Goal: Information Seeking & Learning: Learn about a topic

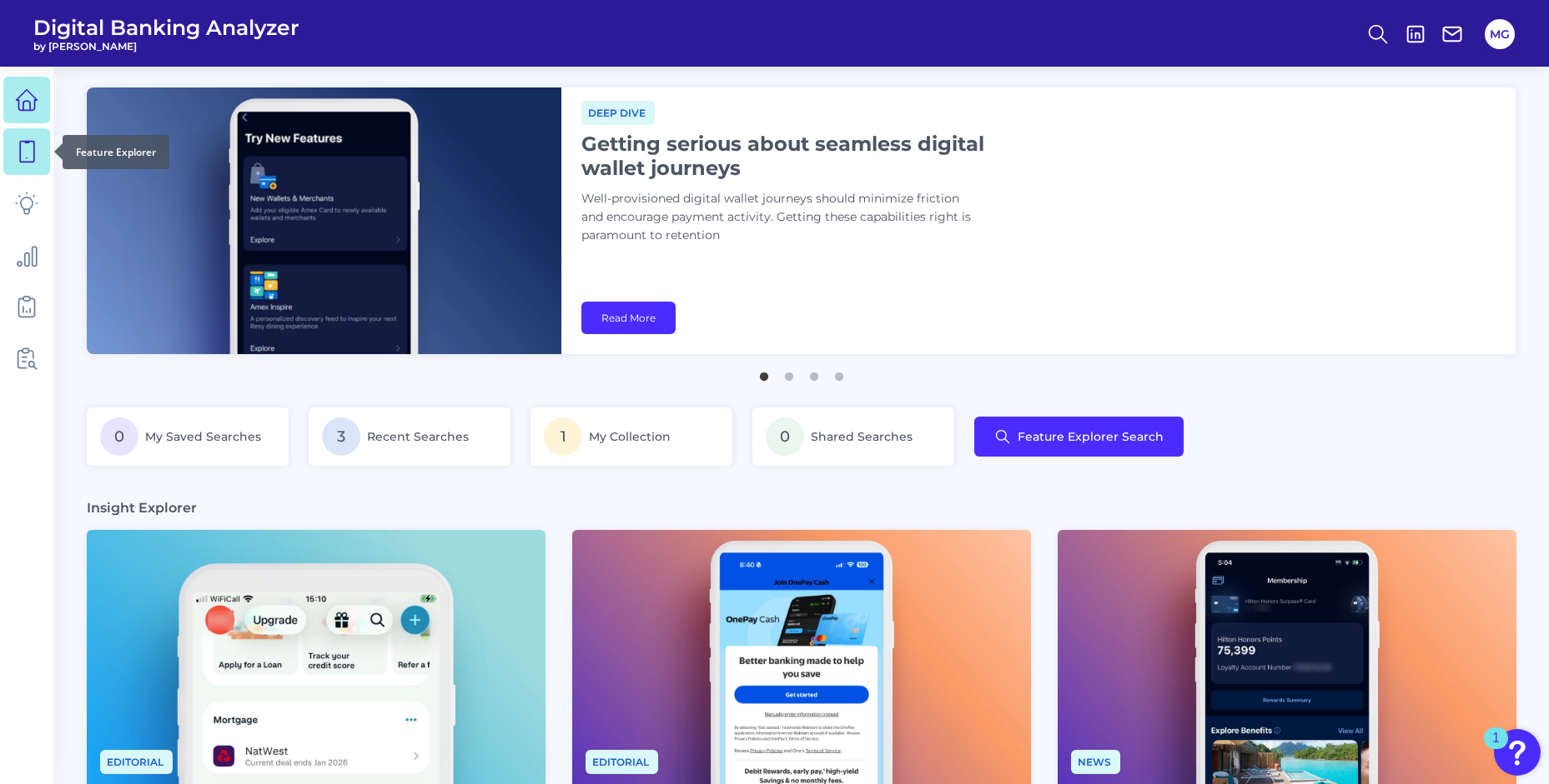
click at [28, 154] on icon at bounding box center [27, 152] width 24 height 24
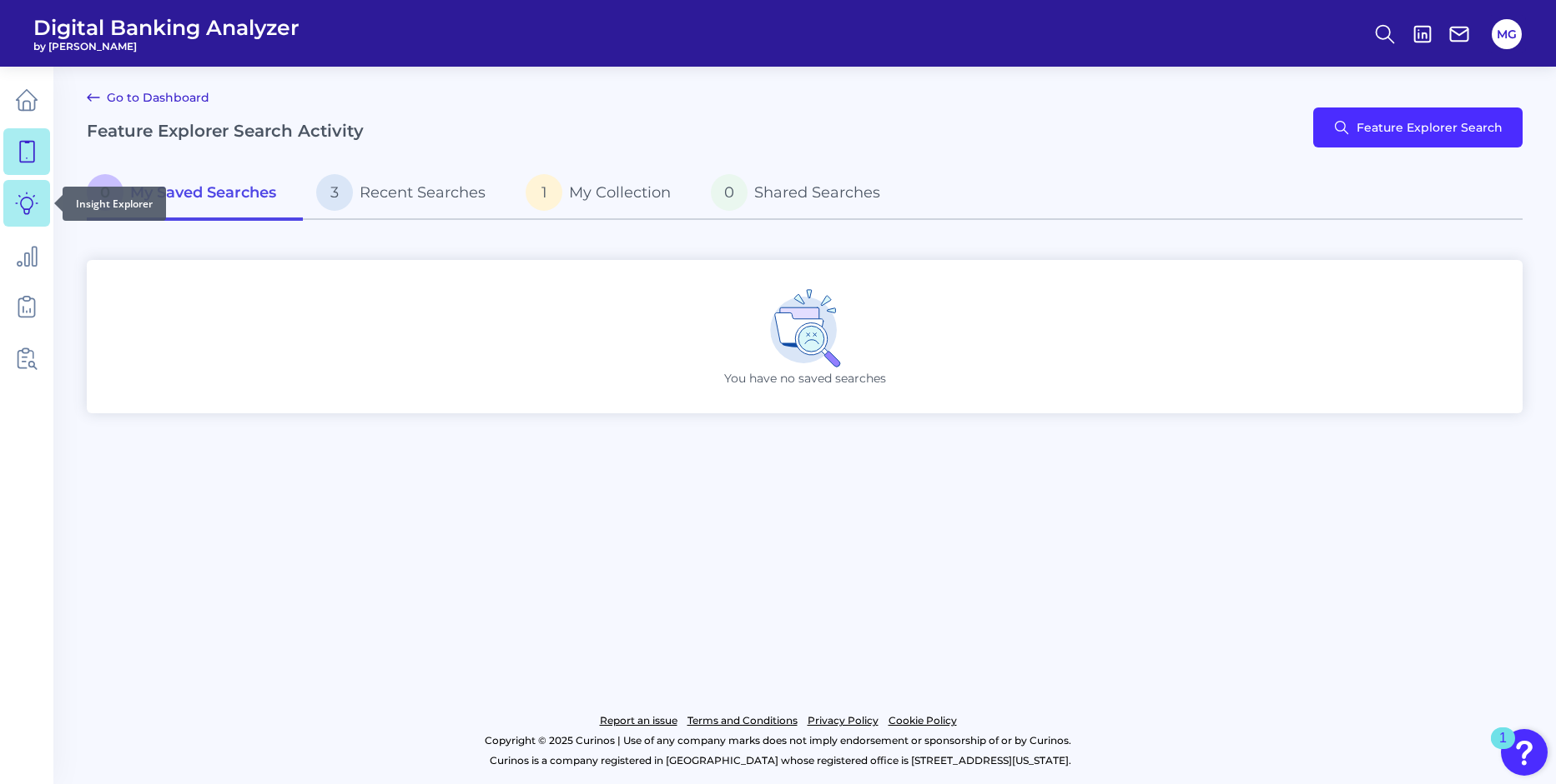
click at [25, 198] on icon at bounding box center [27, 203] width 24 height 24
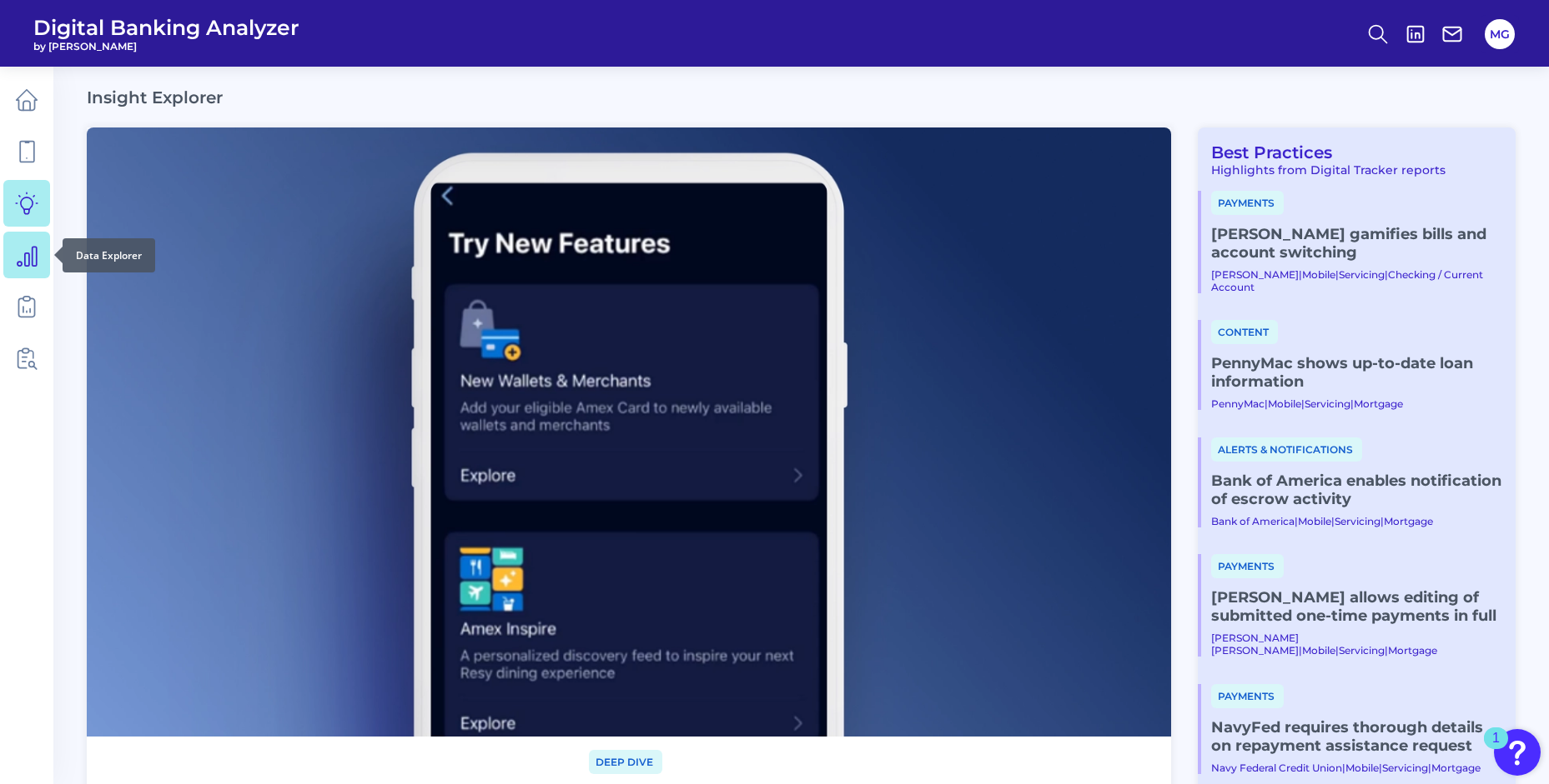
click at [28, 267] on link at bounding box center [27, 255] width 47 height 47
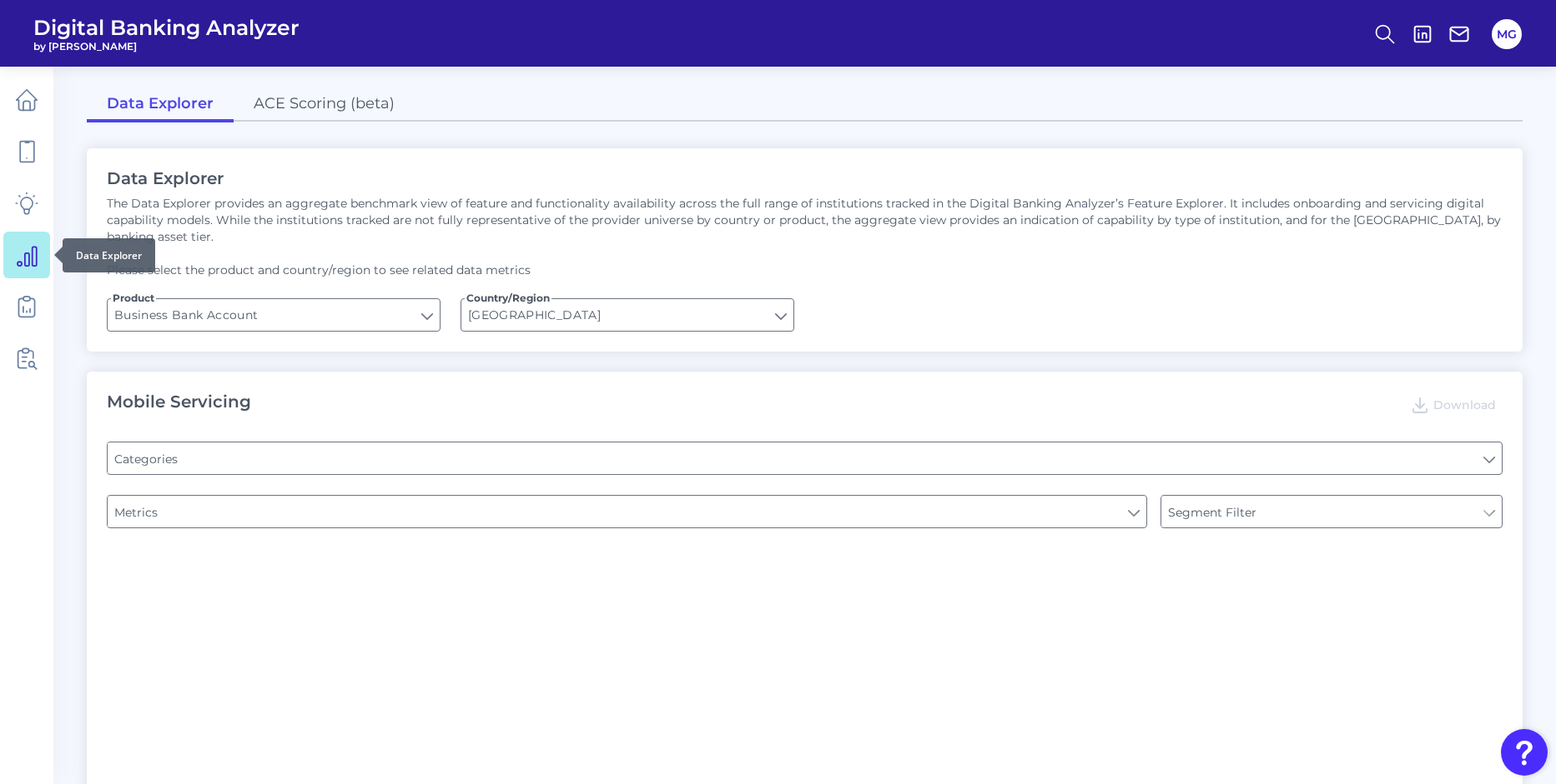
type input "Type of Institution"
type input "Channel"
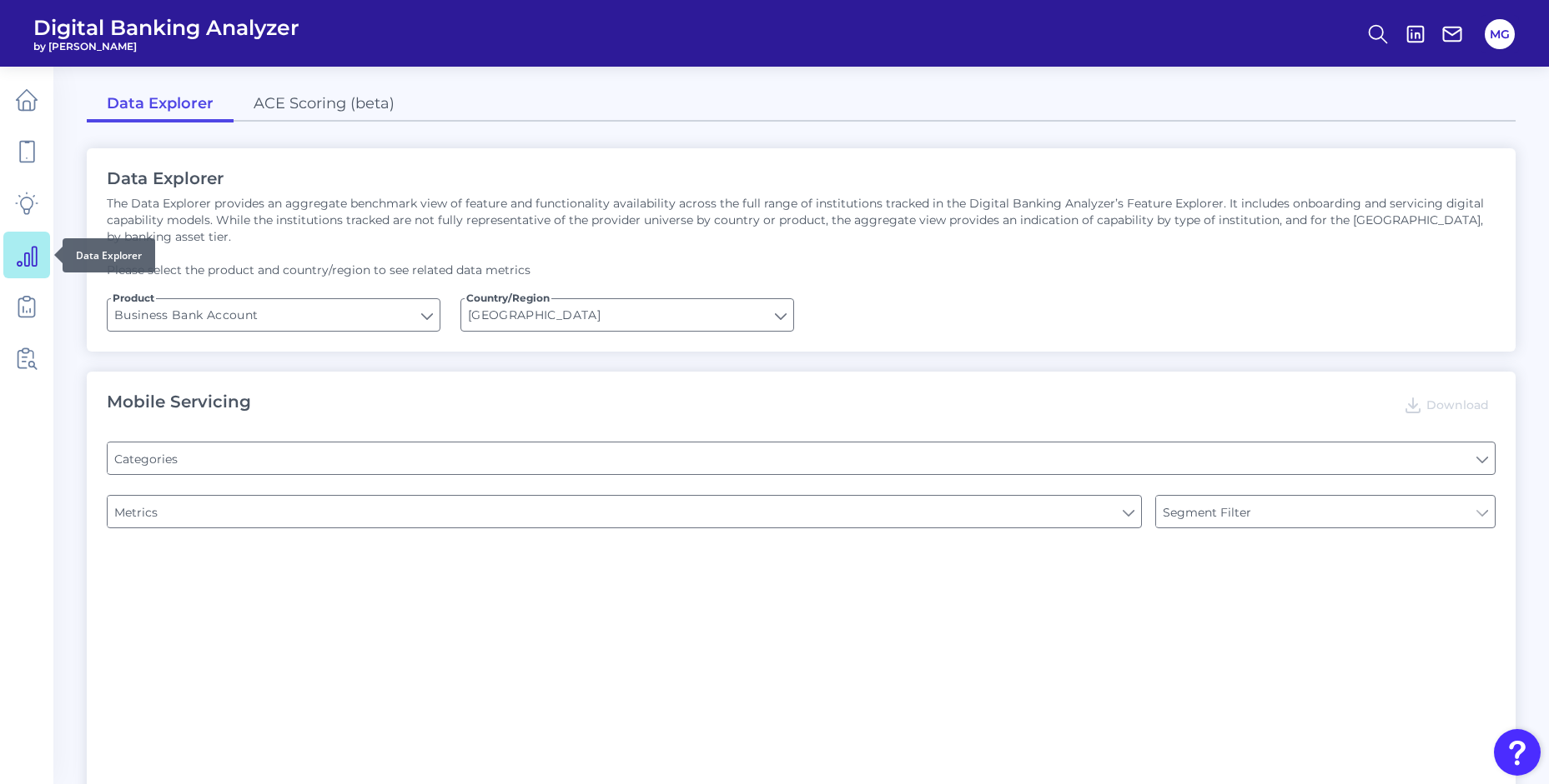
type input "Login"
type input "Pre-login Features"
type input "Does it offer third-party single sign on?"
type input "Can you apply for the PRODUCT as a new to brand customer on ANY digital channel?"
type input "Upon opening the app are users immediately prompted to use Touch/Face ID to log…"
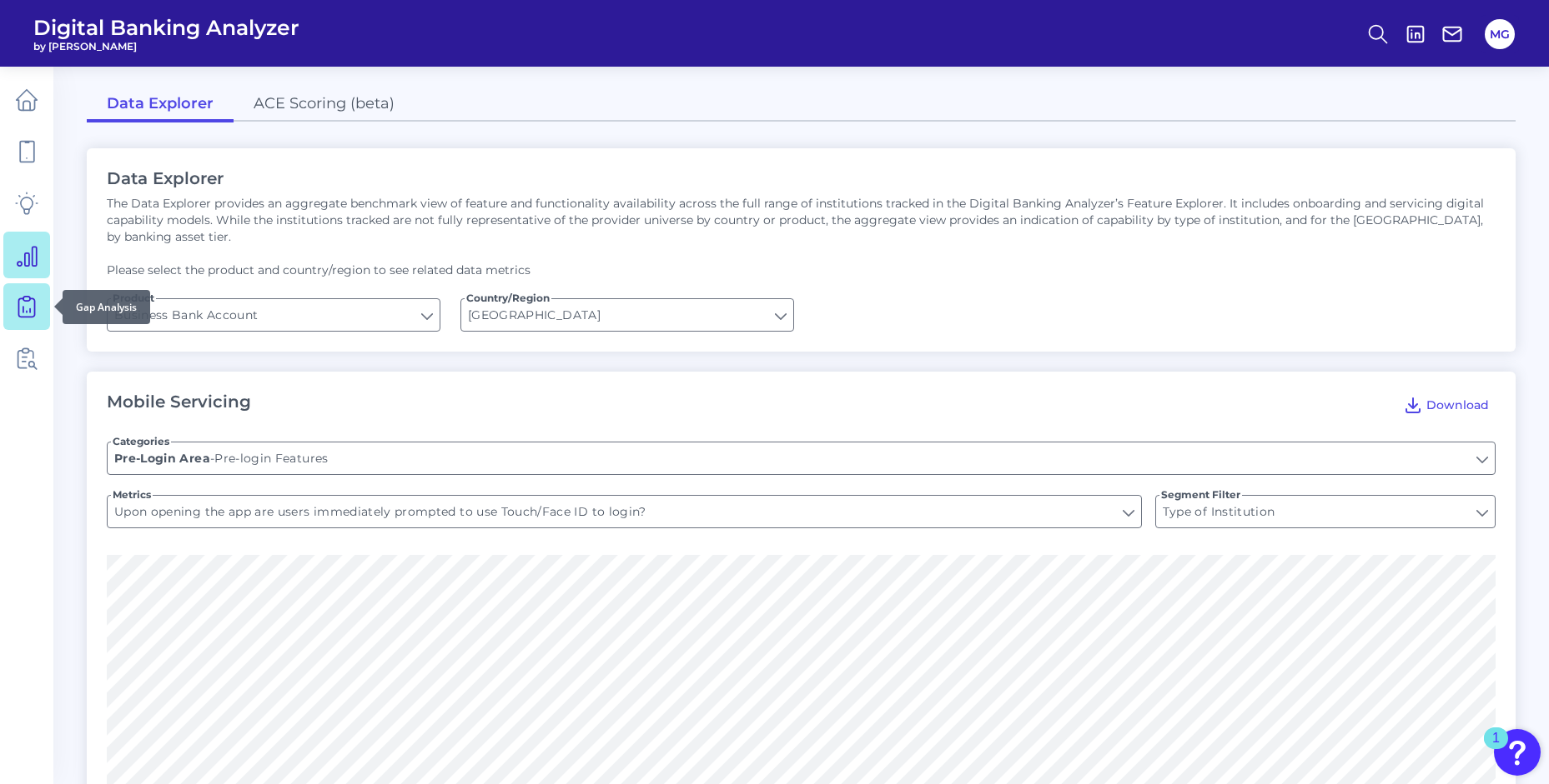
click at [35, 301] on icon at bounding box center [27, 307] width 24 height 24
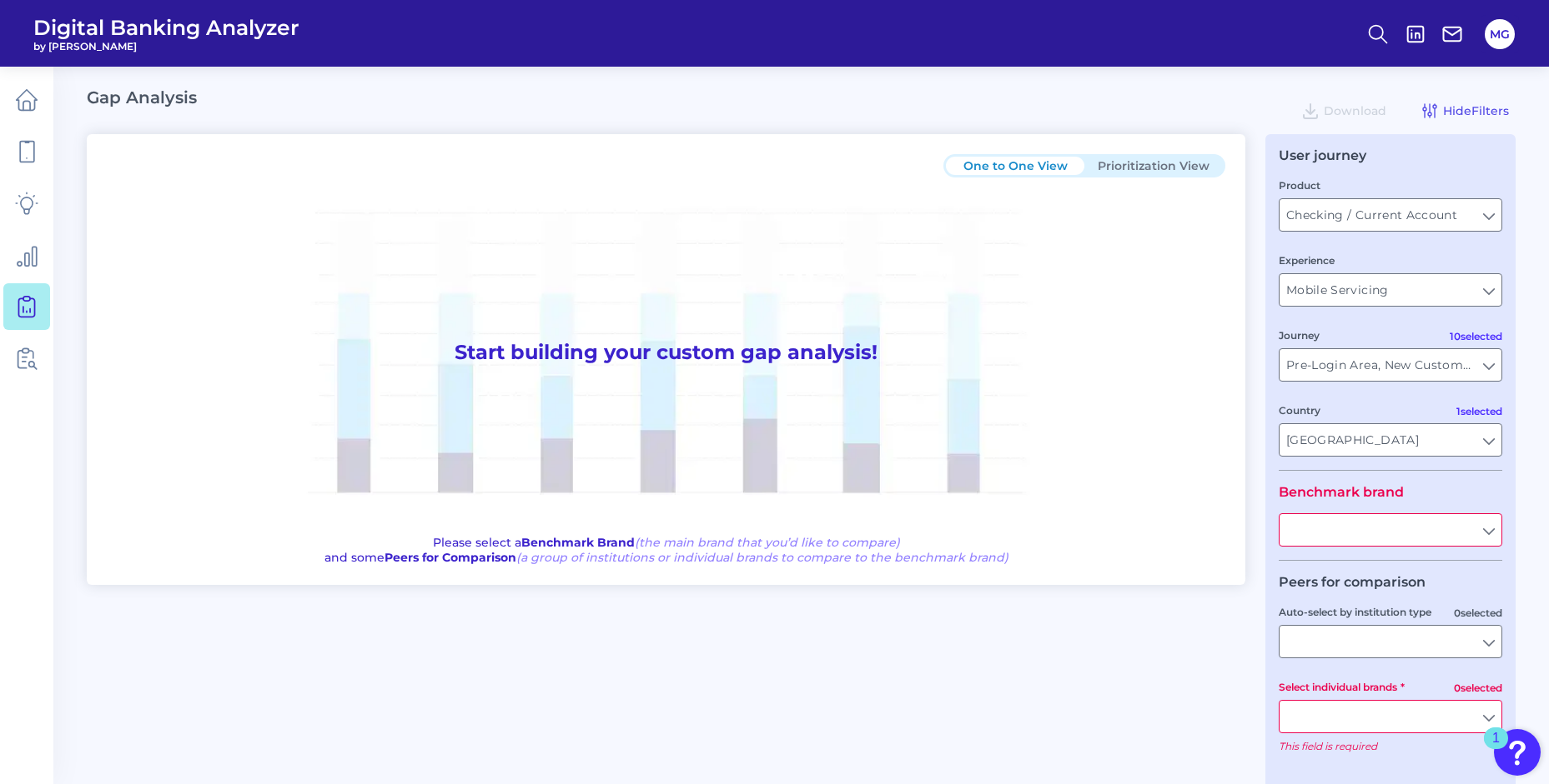
type input "All Countries"
type input "All Journeys"
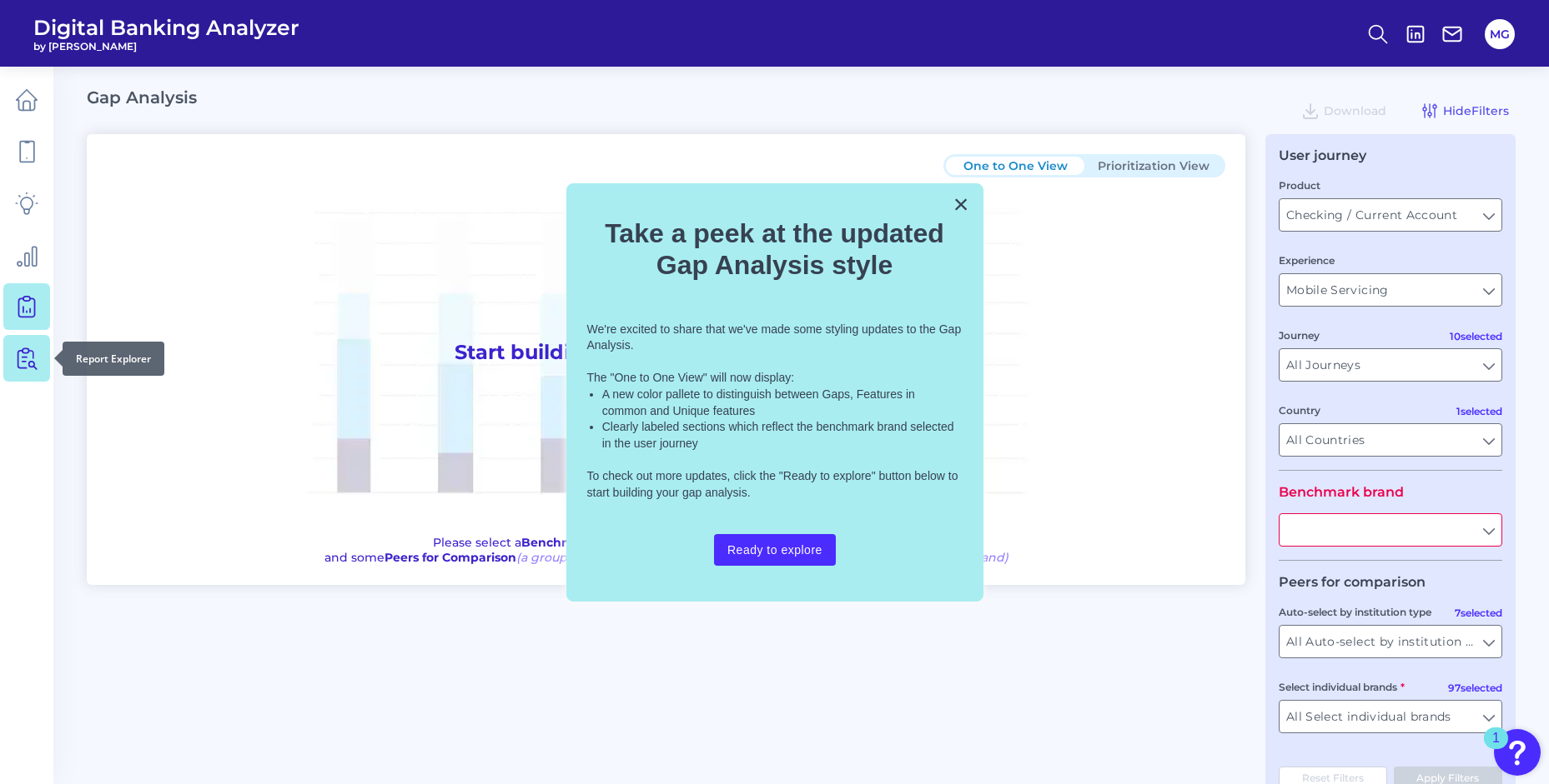
click at [35, 368] on icon at bounding box center [29, 358] width 14 height 21
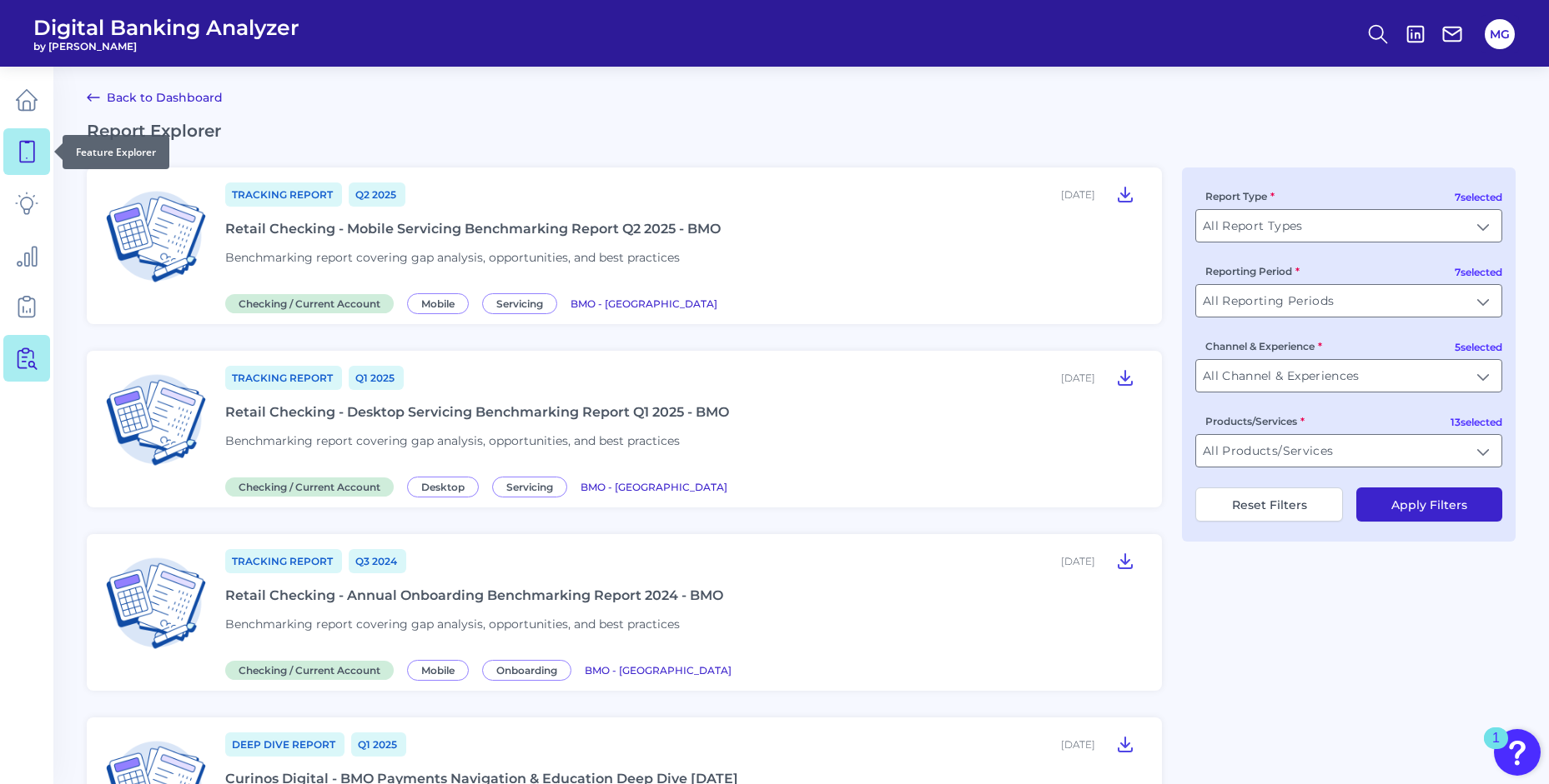
click at [36, 158] on icon at bounding box center [27, 152] width 24 height 24
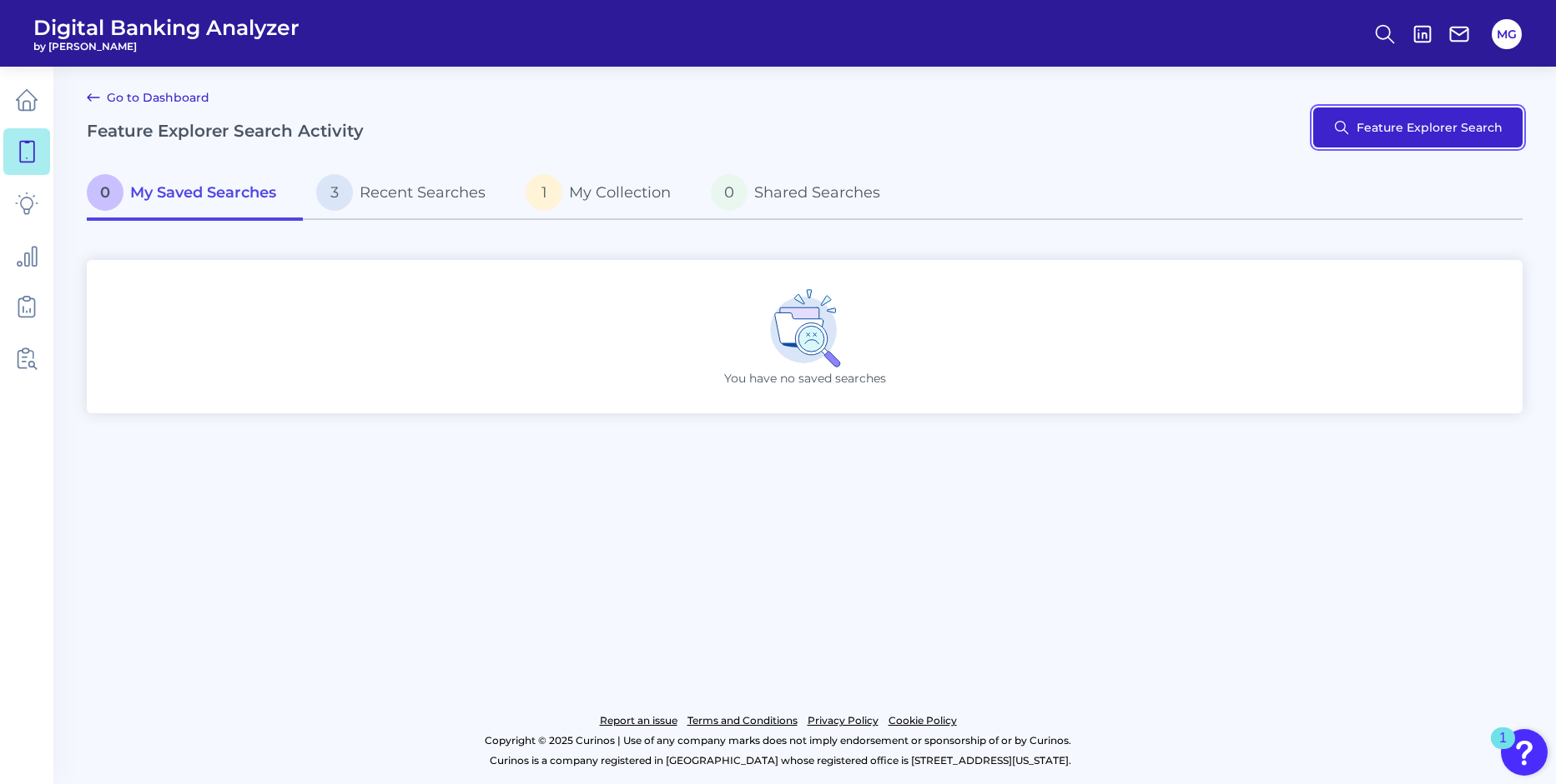
click at [1453, 128] on button "Feature Explorer Search" at bounding box center [1417, 128] width 209 height 40
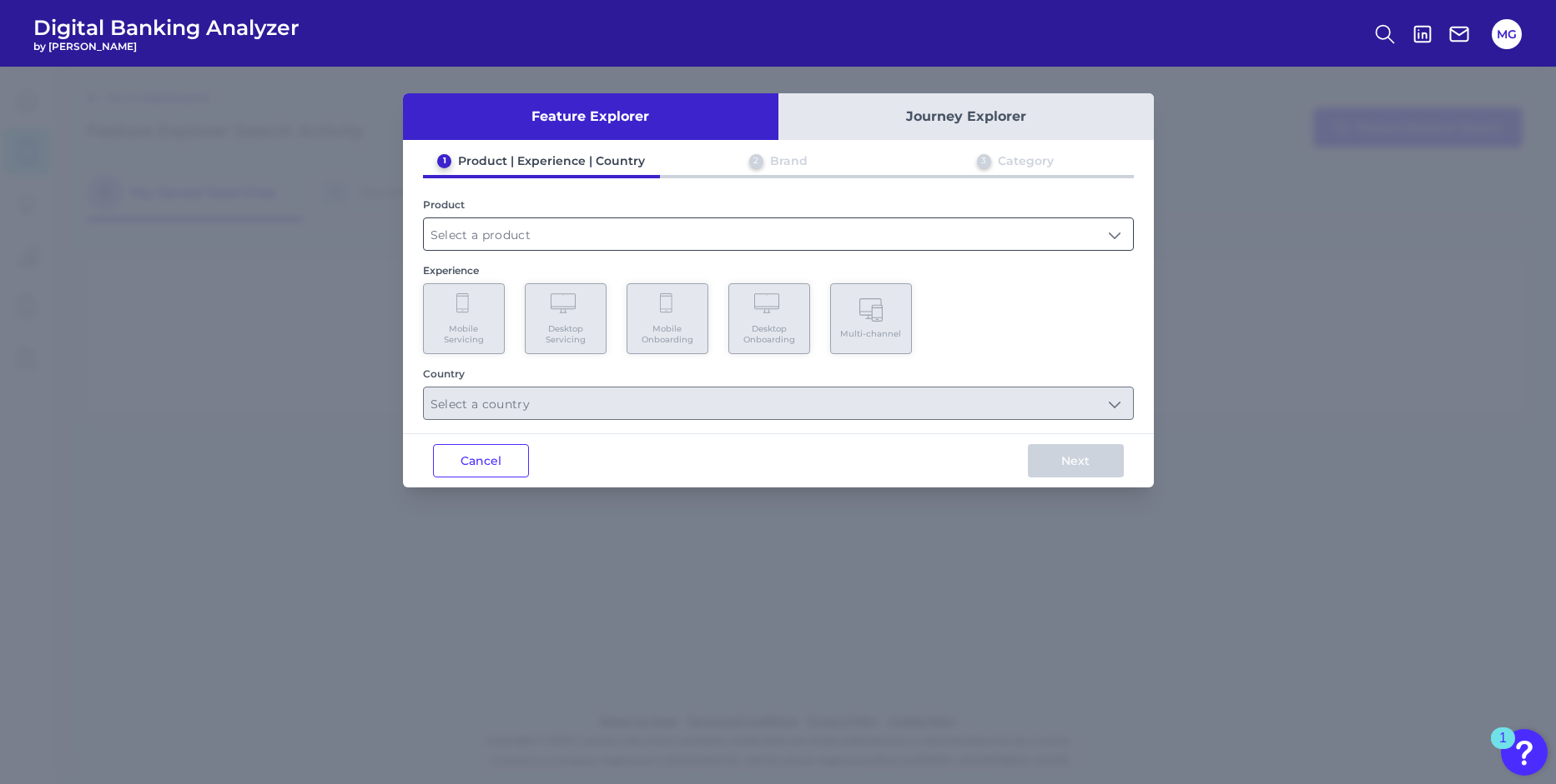
click at [546, 250] on div at bounding box center [778, 235] width 711 height 33
click at [553, 242] on input "text" at bounding box center [778, 235] width 709 height 31
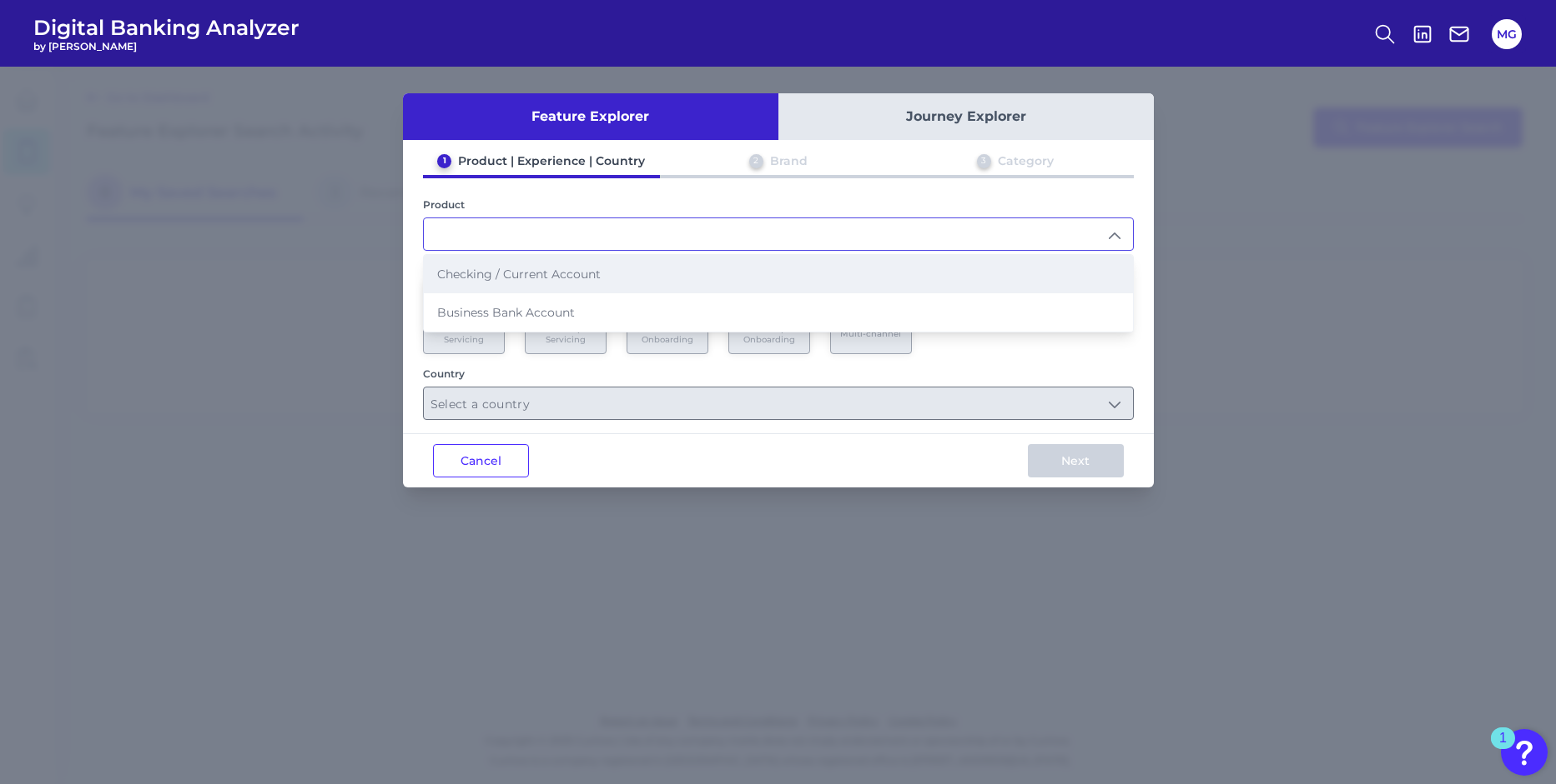
click at [593, 287] on li "Checking / Current Account" at bounding box center [778, 274] width 709 height 38
type input "Checking / Current Account"
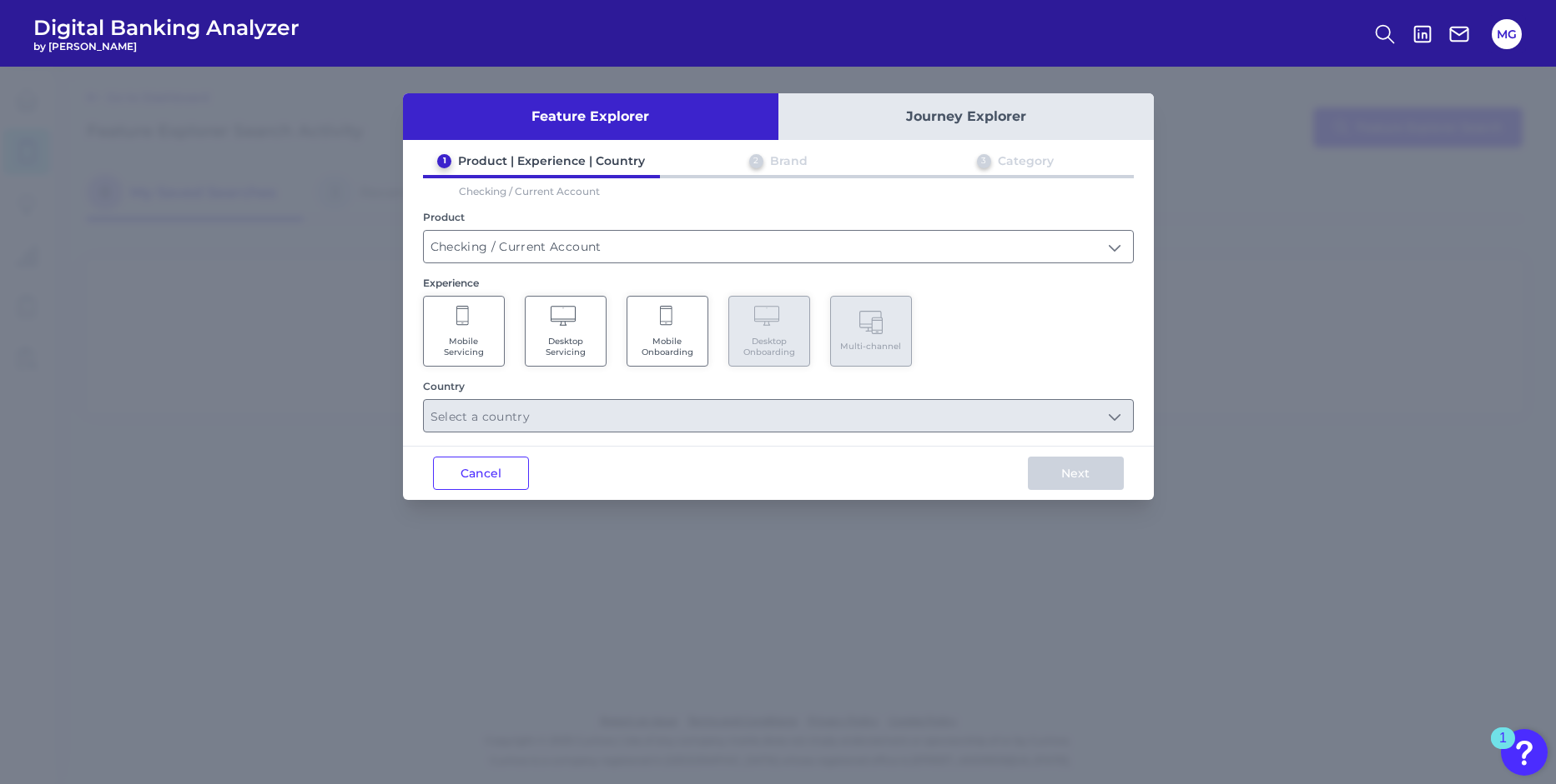
click at [671, 269] on div "1 Product | Experience | Country 2 Brand 3 Category Checking / Current Account …" at bounding box center [778, 292] width 751 height 280
click at [581, 324] on Servicing "Desktop Servicing" at bounding box center [564, 332] width 81 height 71
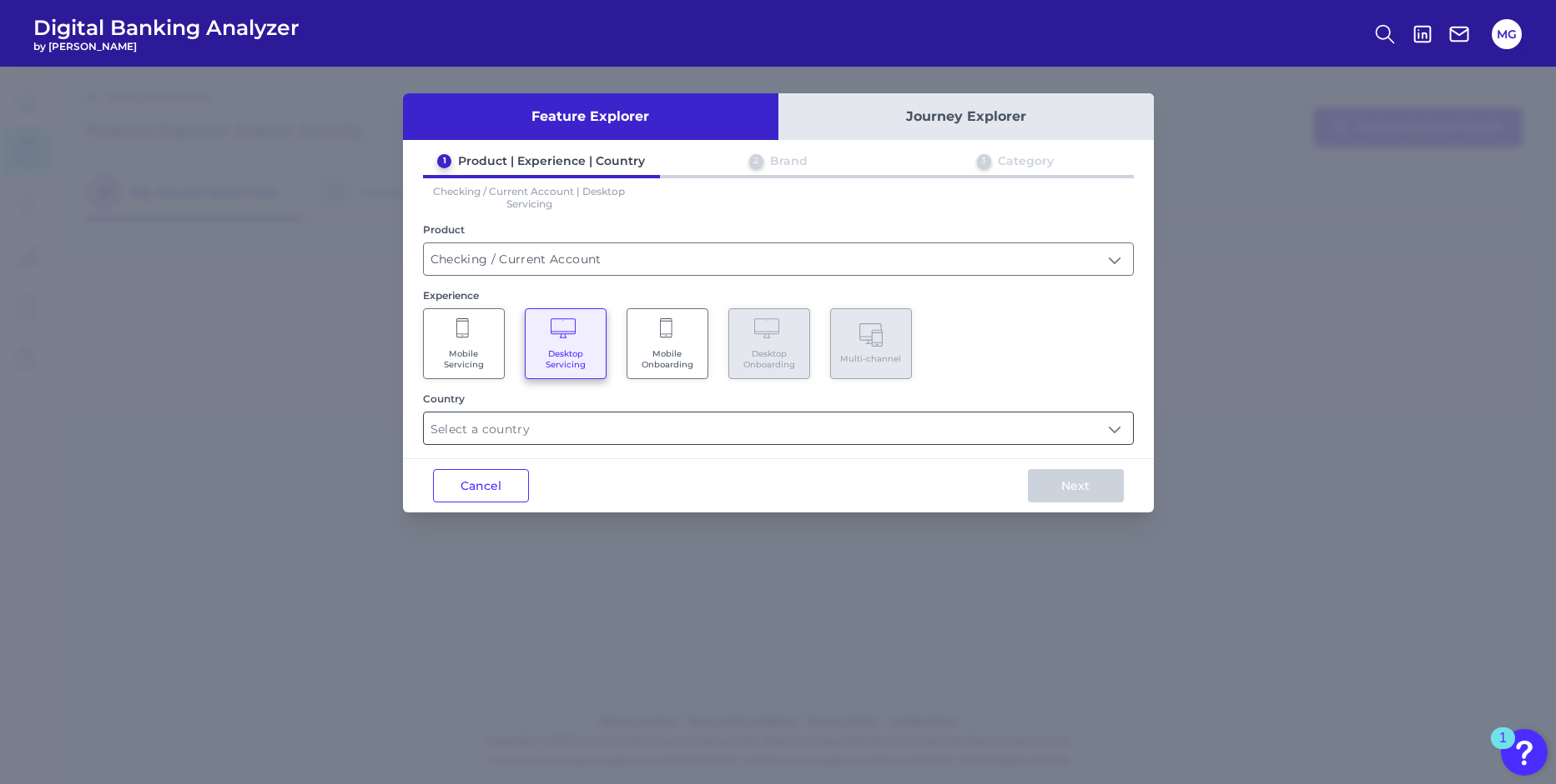
click at [585, 436] on input "text" at bounding box center [778, 429] width 709 height 31
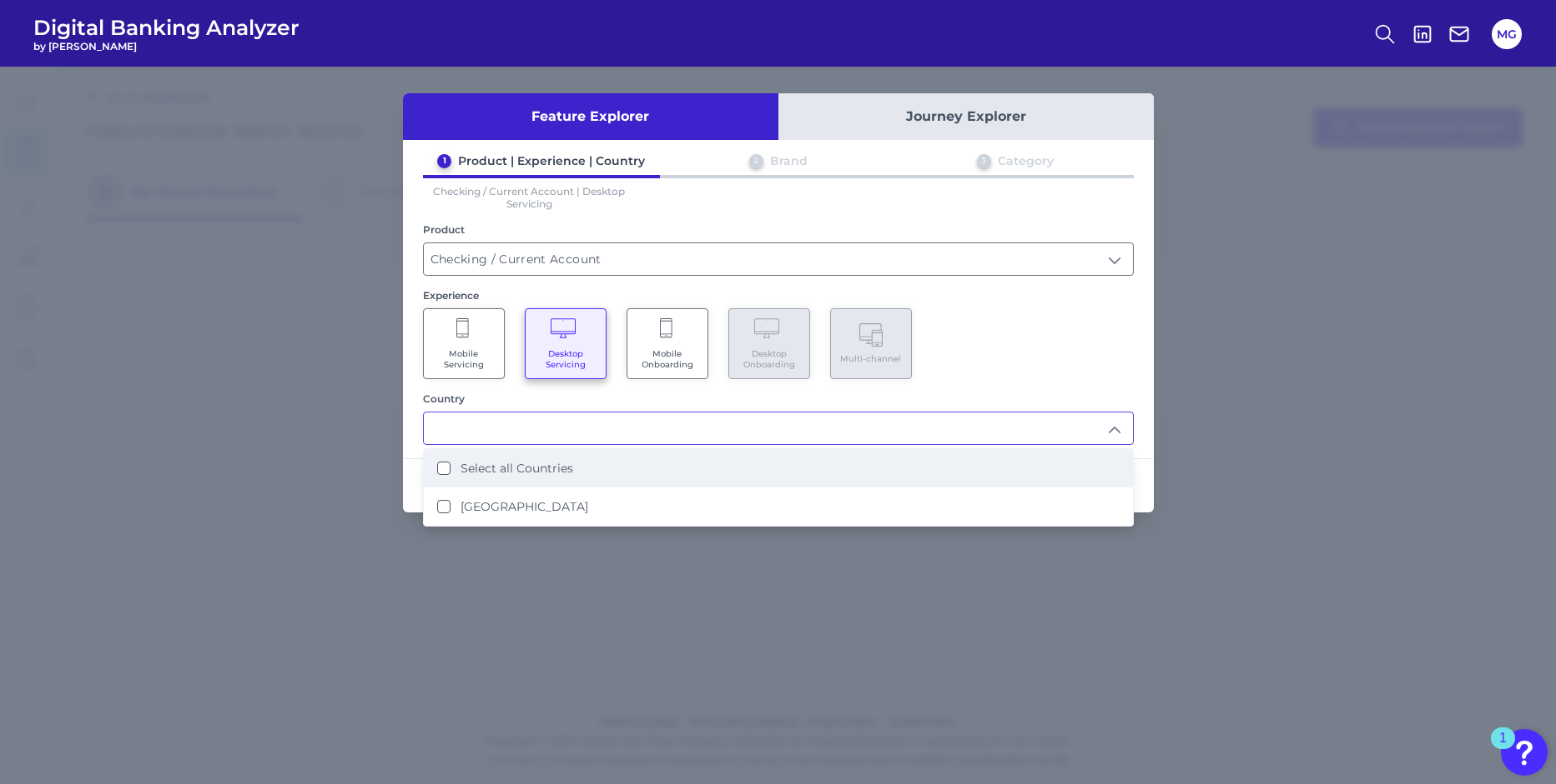
drag, startPoint x: 546, startPoint y: 478, endPoint x: 591, endPoint y: 477, distance: 45.0
click at [547, 478] on li "Select all Countries" at bounding box center [778, 468] width 709 height 38
type input "Select all Countries"
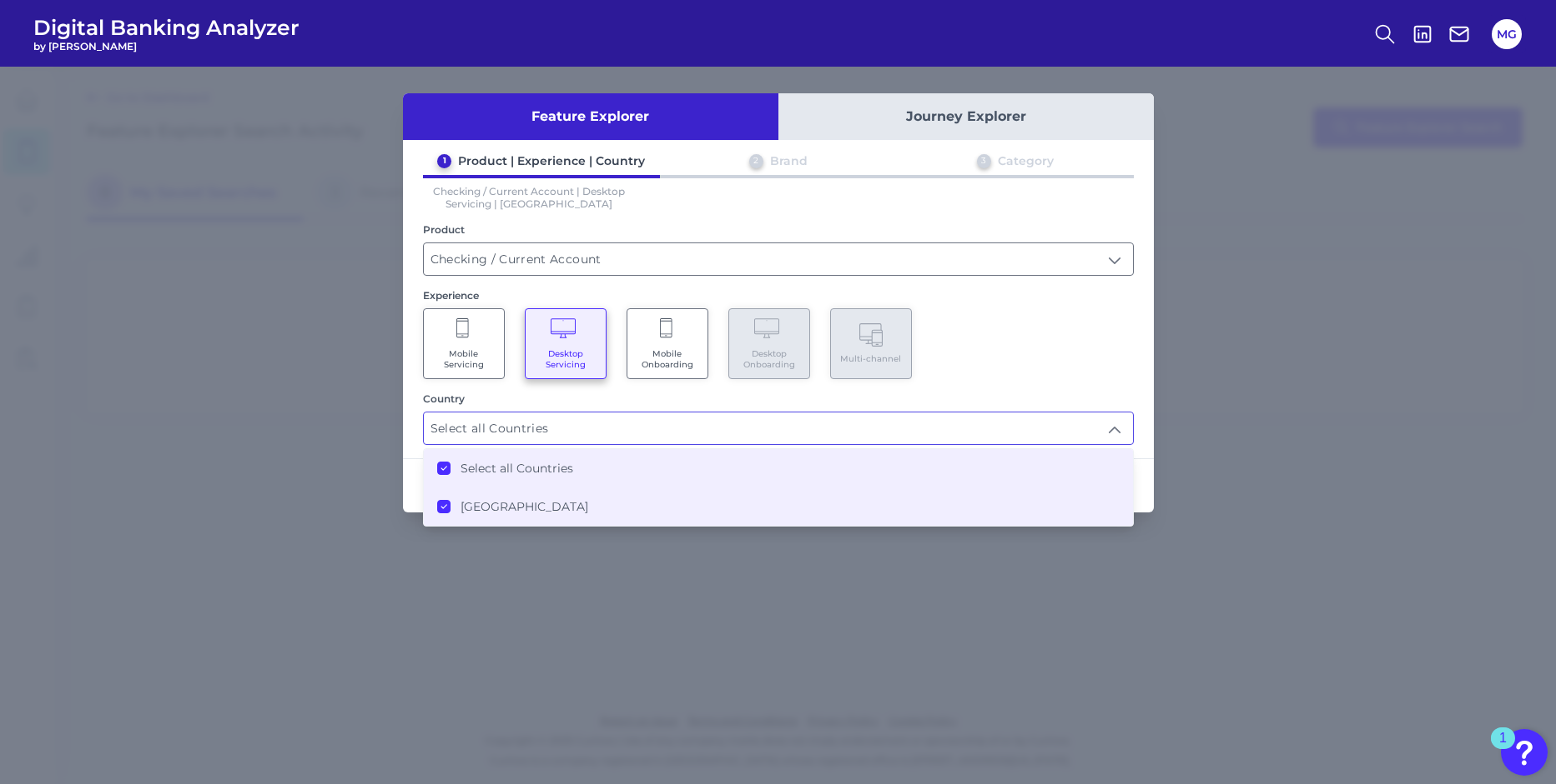
drag, startPoint x: 1035, startPoint y: 340, endPoint x: 1117, endPoint y: 453, distance: 139.6
click at [1035, 341] on div "Mobile Servicing Desktop Servicing Mobile Onboarding Desktop Onboarding Multi-c…" at bounding box center [778, 343] width 711 height 71
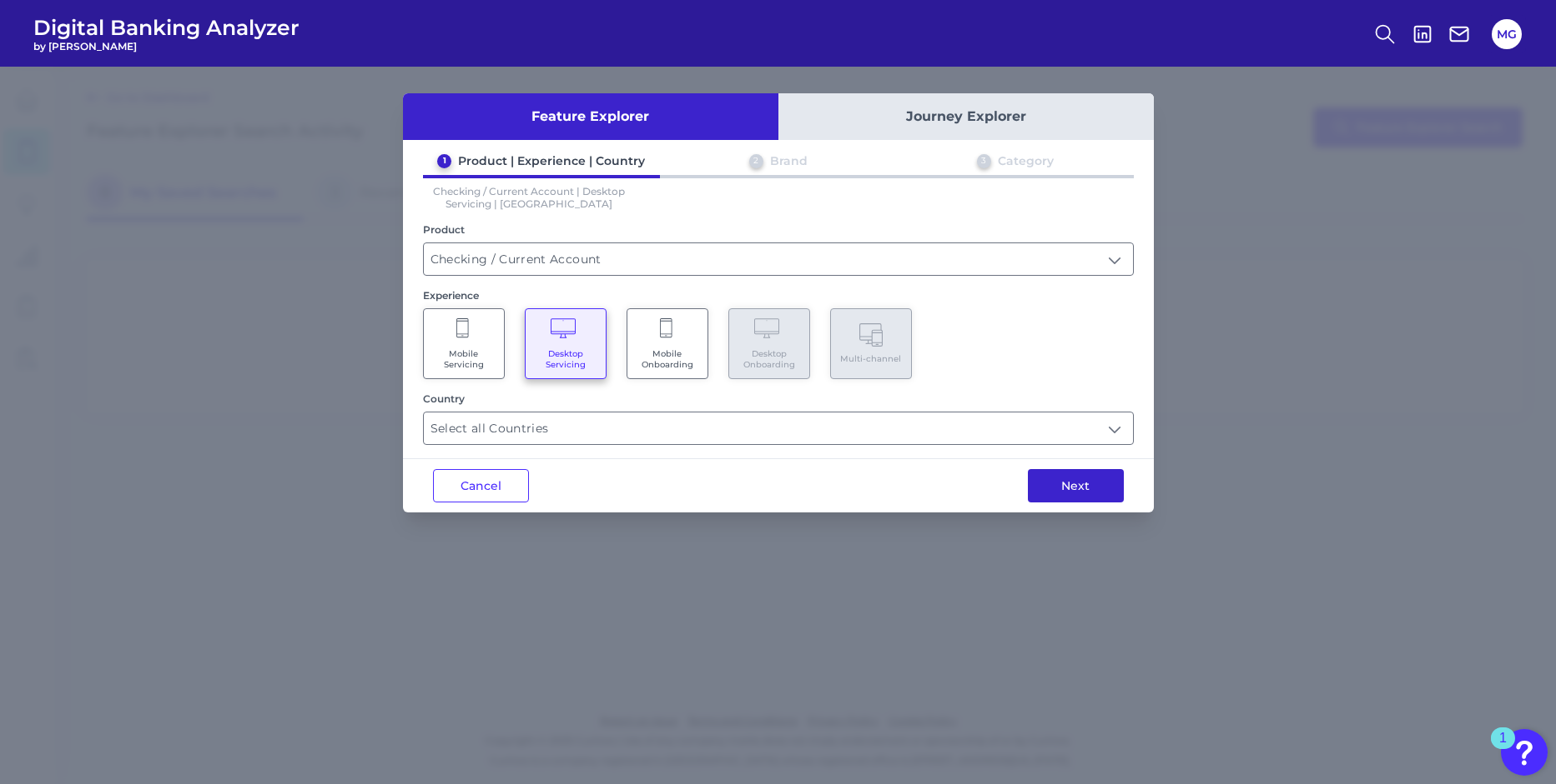
click at [1102, 480] on button "Next" at bounding box center [1076, 486] width 96 height 33
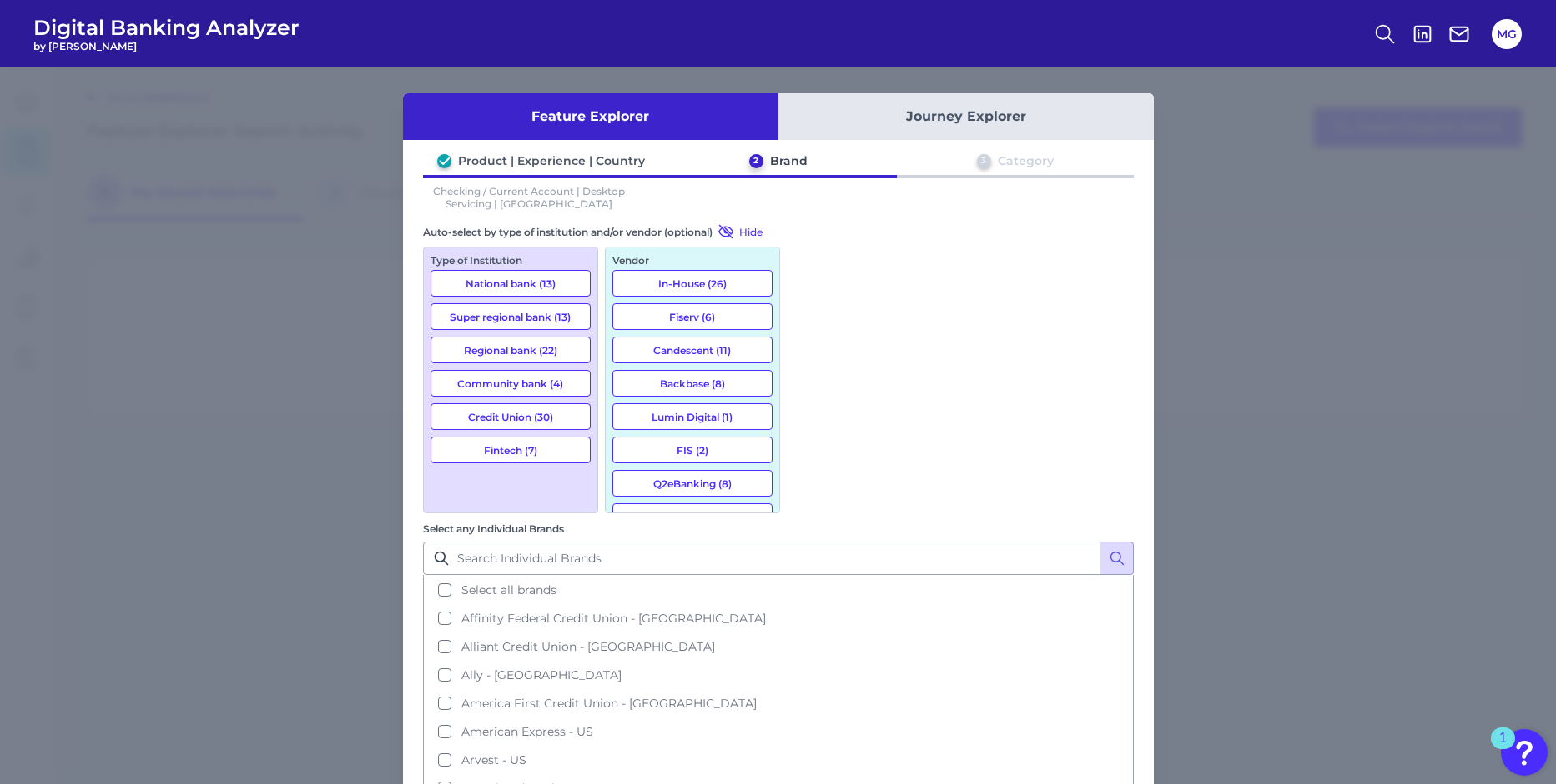
click at [509, 287] on button "National bank (13)" at bounding box center [510, 283] width 160 height 26
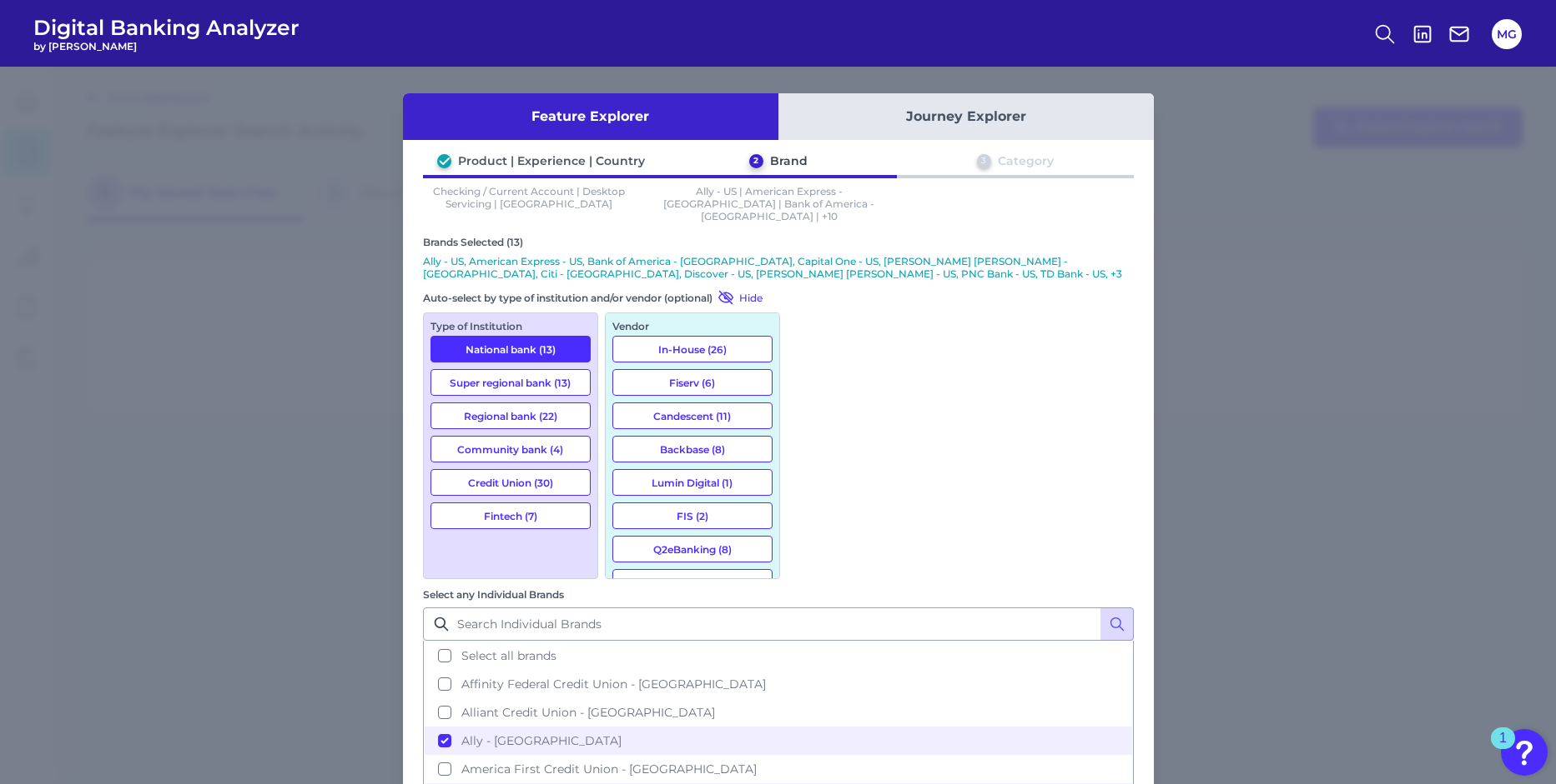
click at [500, 383] on button "Super regional bank (13)" at bounding box center [510, 382] width 160 height 26
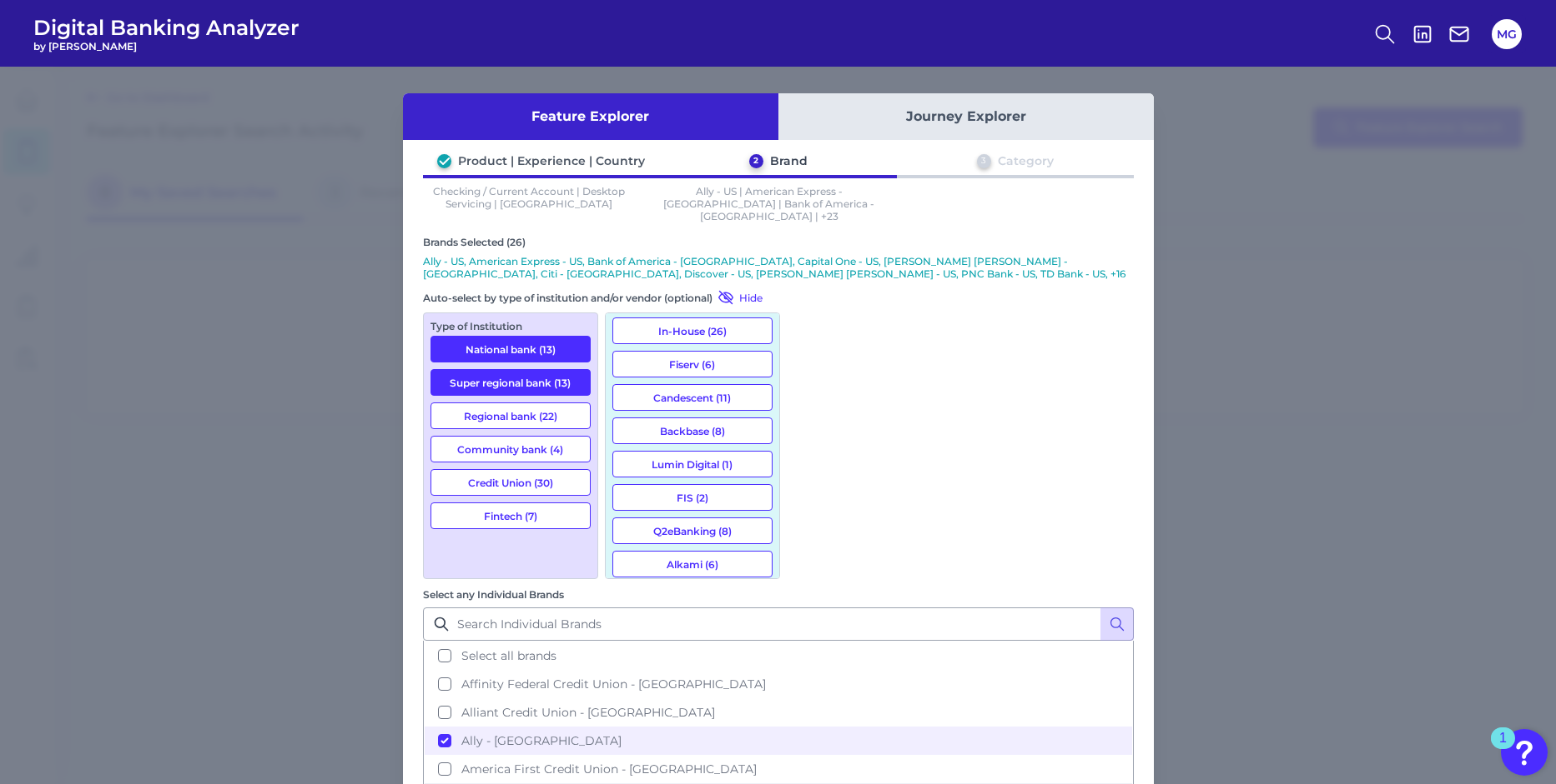
scroll to position [20, 0]
click at [805, 784] on button "American Express - US" at bounding box center [778, 798] width 707 height 28
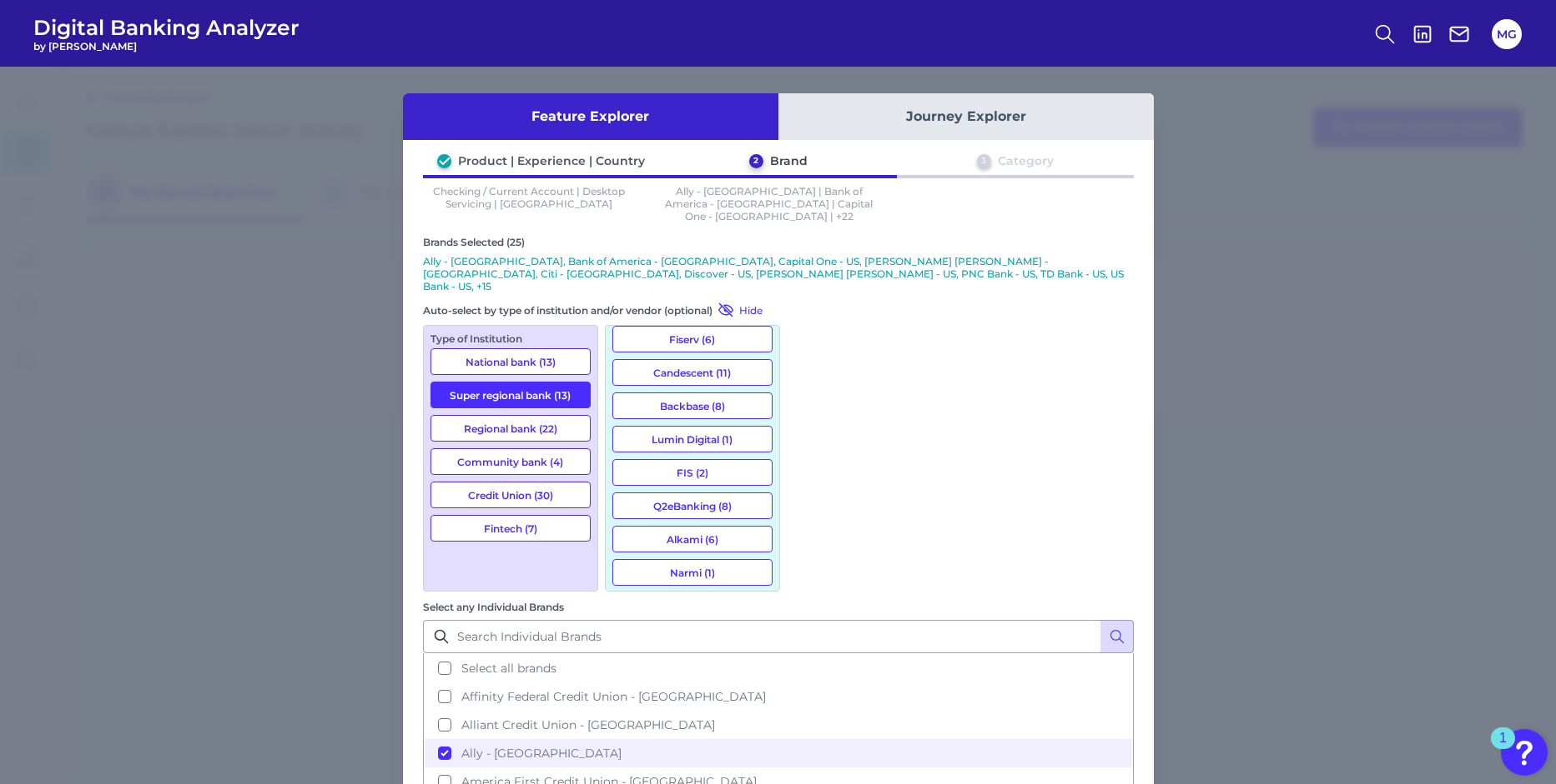
scroll to position [0, 0]
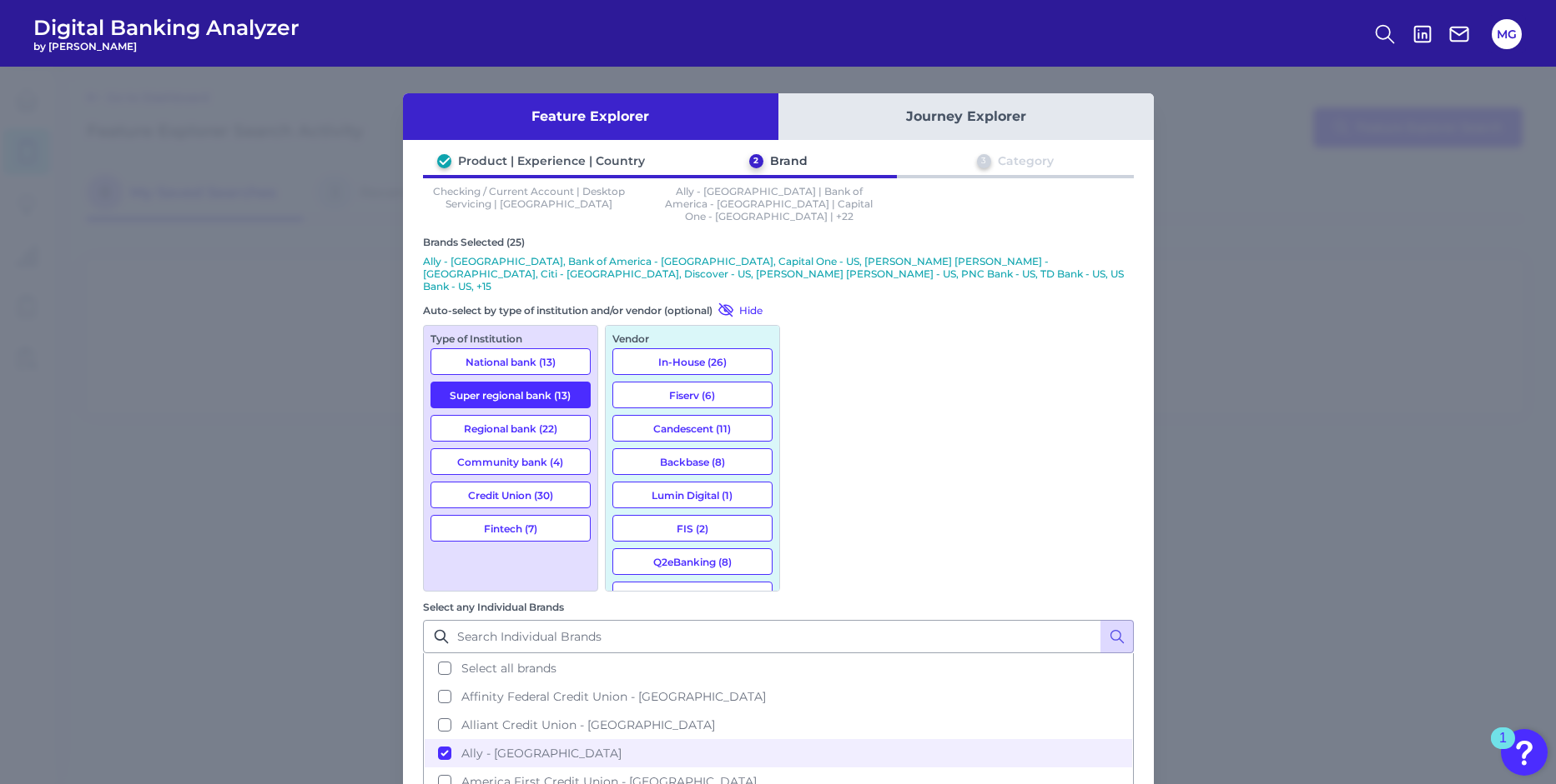
click at [736, 348] on button "In-House (26)" at bounding box center [692, 361] width 160 height 26
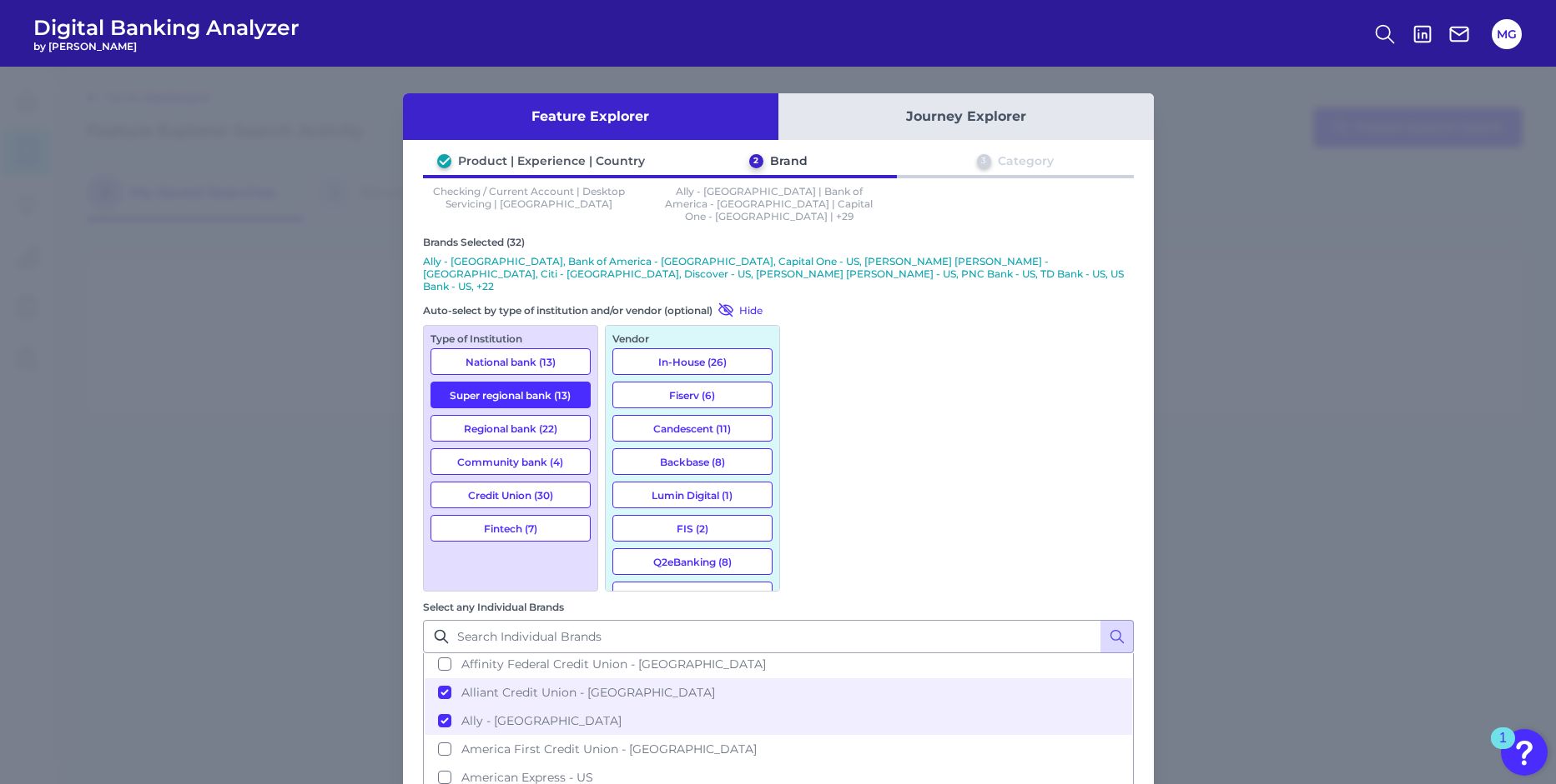
scroll to position [31, 0]
click at [511, 348] on button "National bank (13)" at bounding box center [510, 361] width 160 height 26
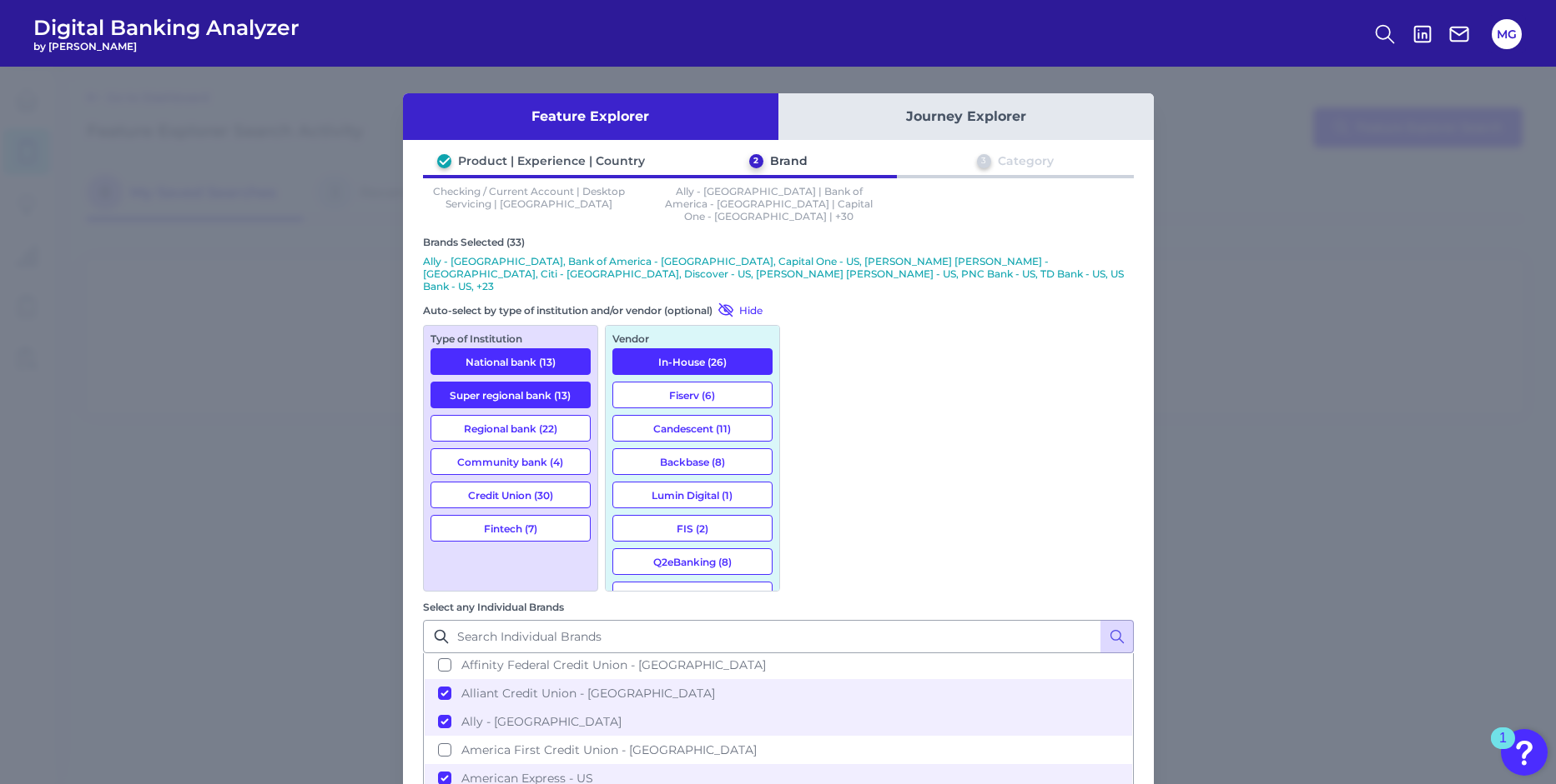
click at [634, 348] on button "In-House (26)" at bounding box center [692, 361] width 160 height 26
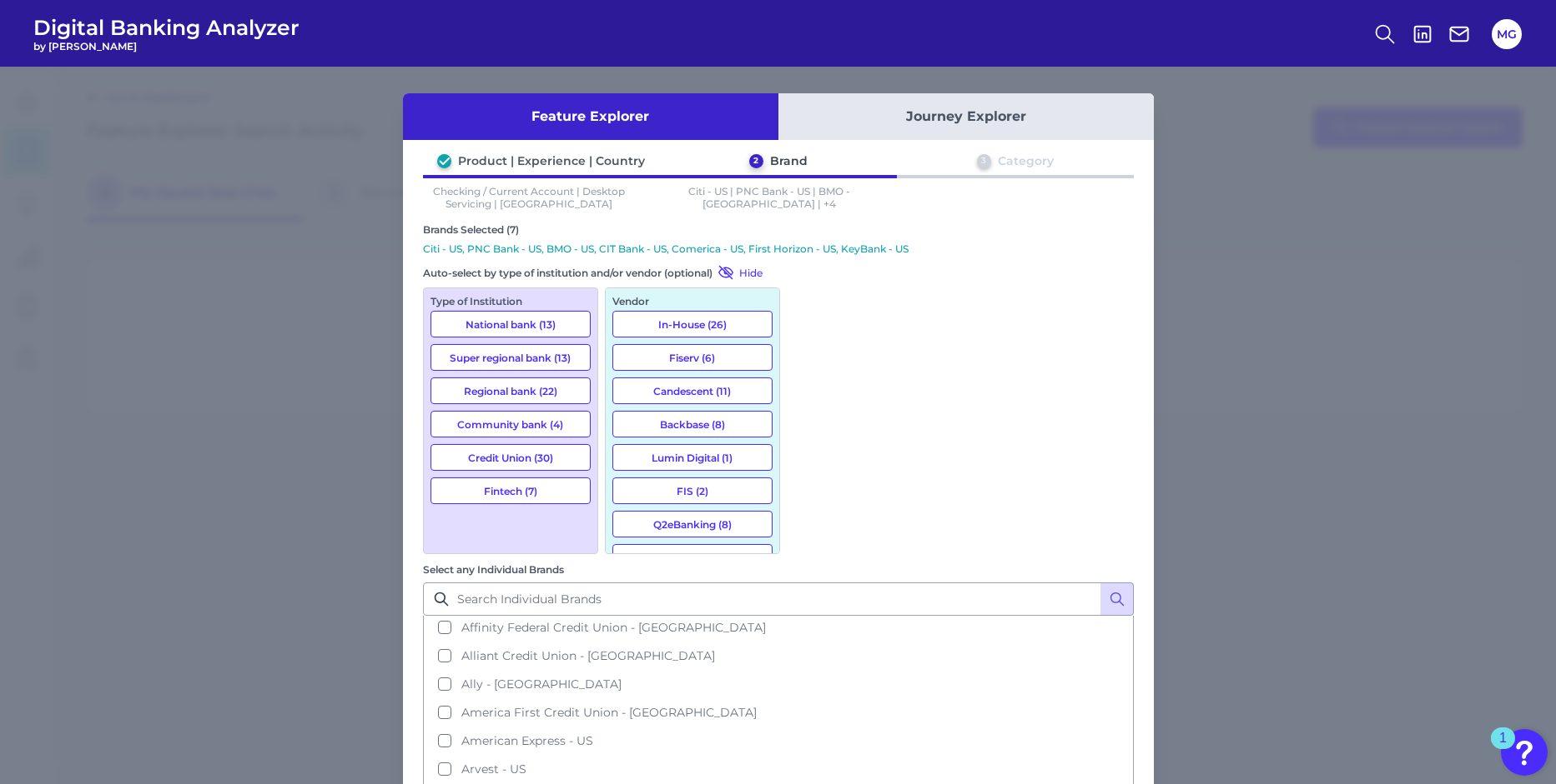
click at [641, 319] on button "In-House (26)" at bounding box center [692, 324] width 160 height 26
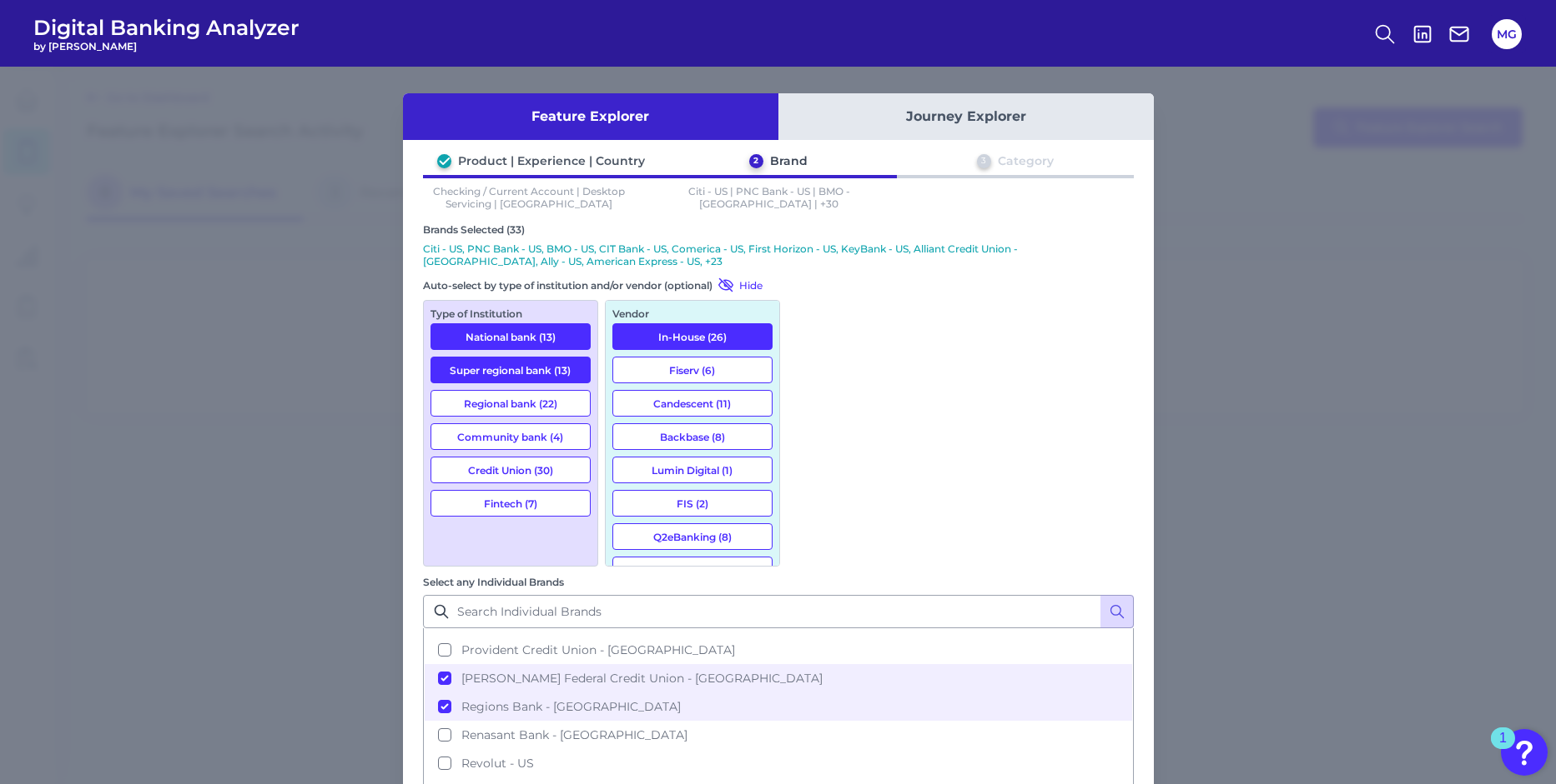
scroll to position [1677, 0]
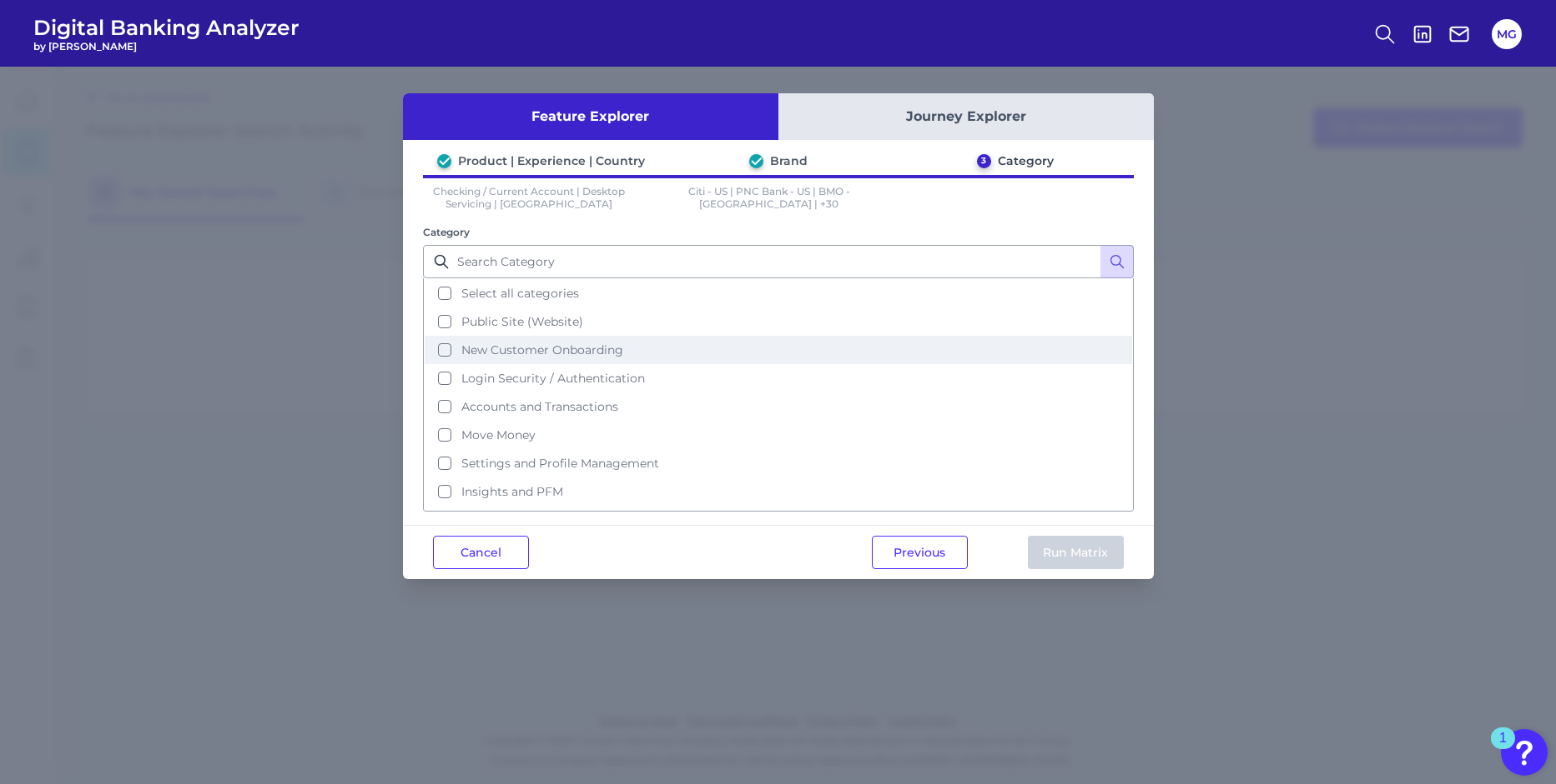
click at [441, 348] on button "New Customer Onboarding" at bounding box center [778, 349] width 707 height 28
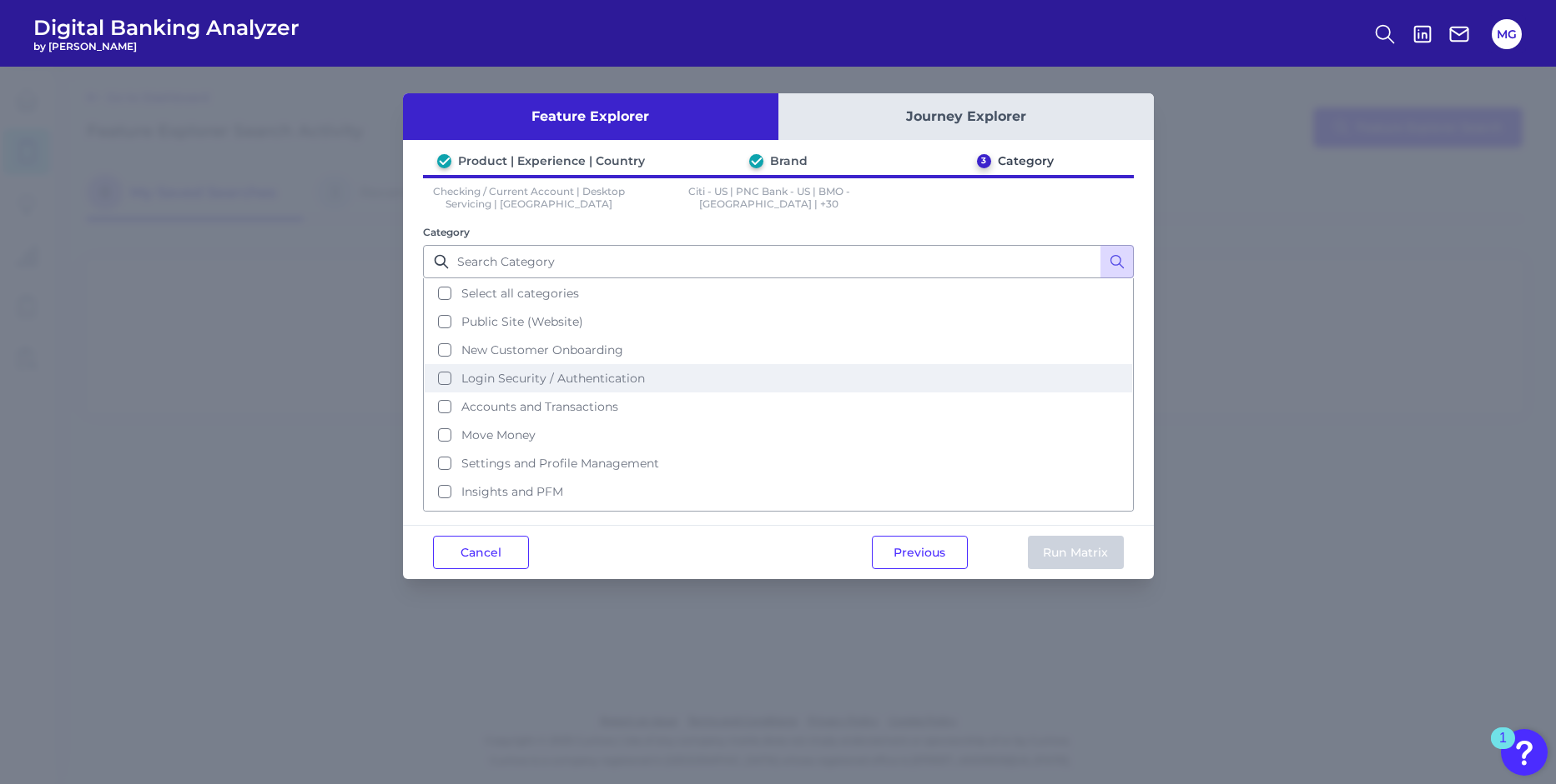
click at [445, 380] on button "Login Security / Authentication" at bounding box center [778, 378] width 707 height 28
click at [1056, 550] on button "Run Matrix" at bounding box center [1076, 552] width 96 height 33
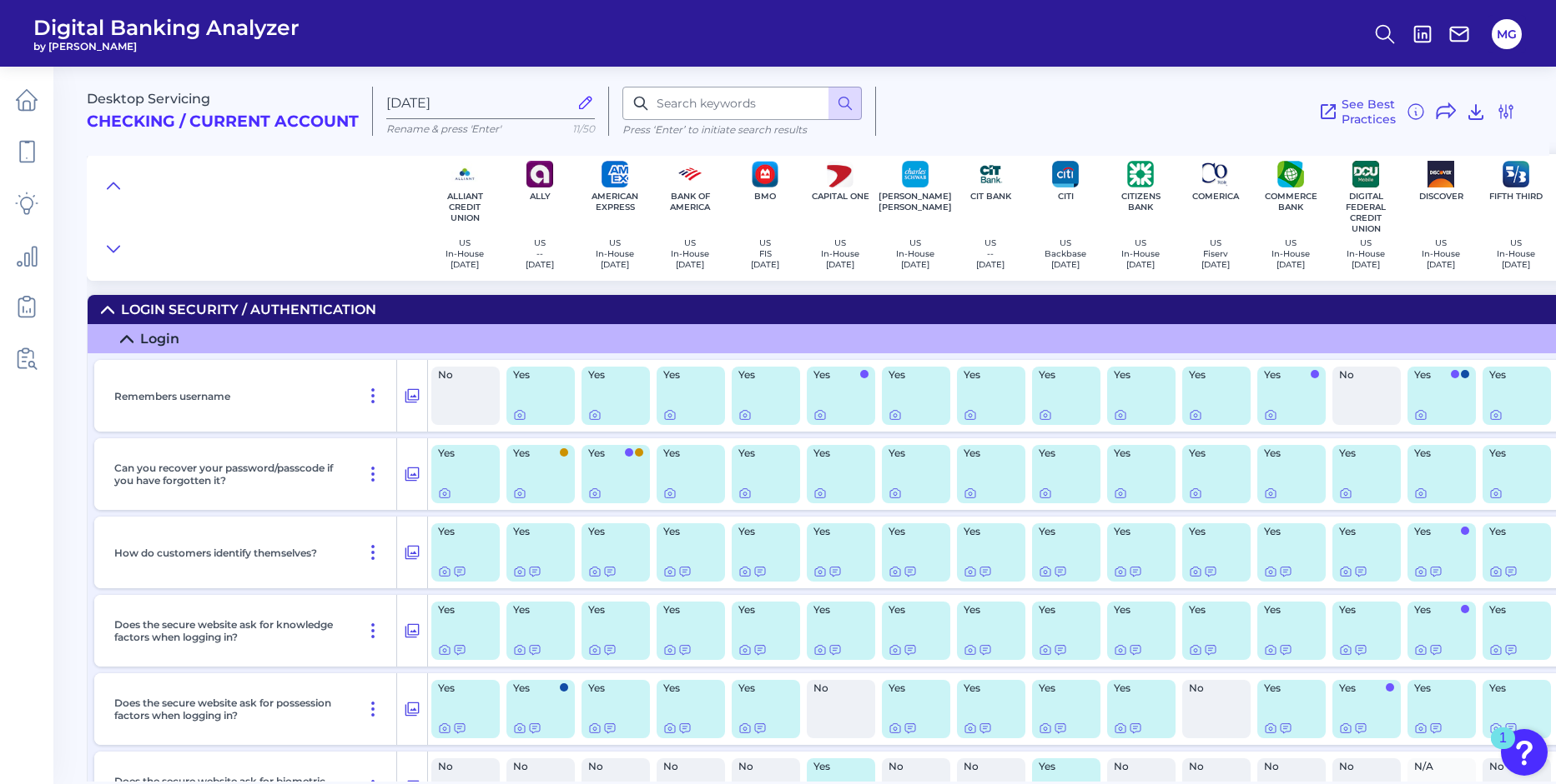
click at [475, 474] on div "Yes" at bounding box center [465, 474] width 69 height 58
click at [446, 493] on icon at bounding box center [444, 494] width 3 height 3
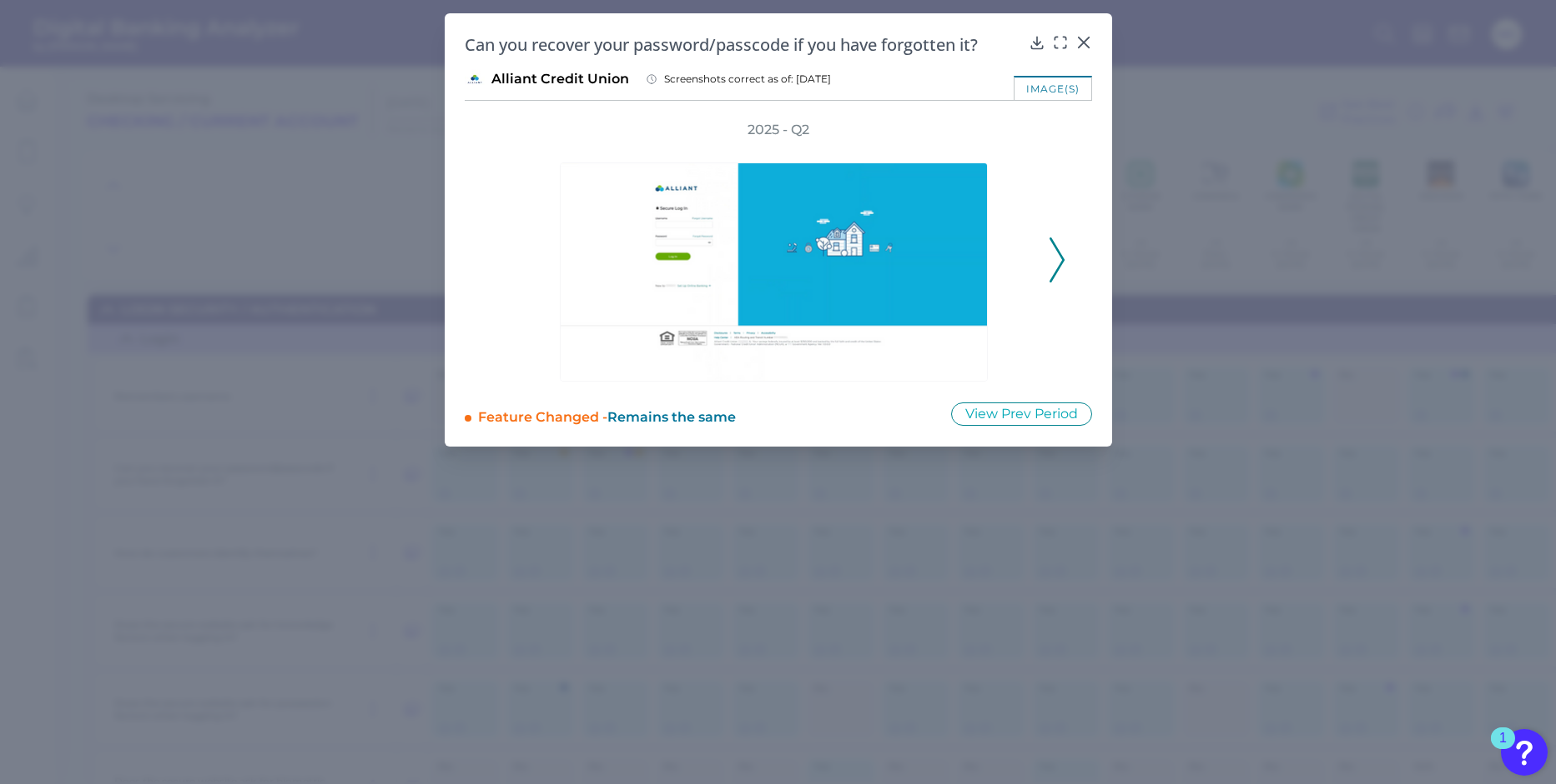
drag, startPoint x: 1046, startPoint y: 268, endPoint x: 1062, endPoint y: 266, distance: 16.1
click at [1046, 268] on div "2025 - Q2" at bounding box center [778, 251] width 574 height 261
click at [1064, 265] on button at bounding box center [1056, 260] width 17 height 45
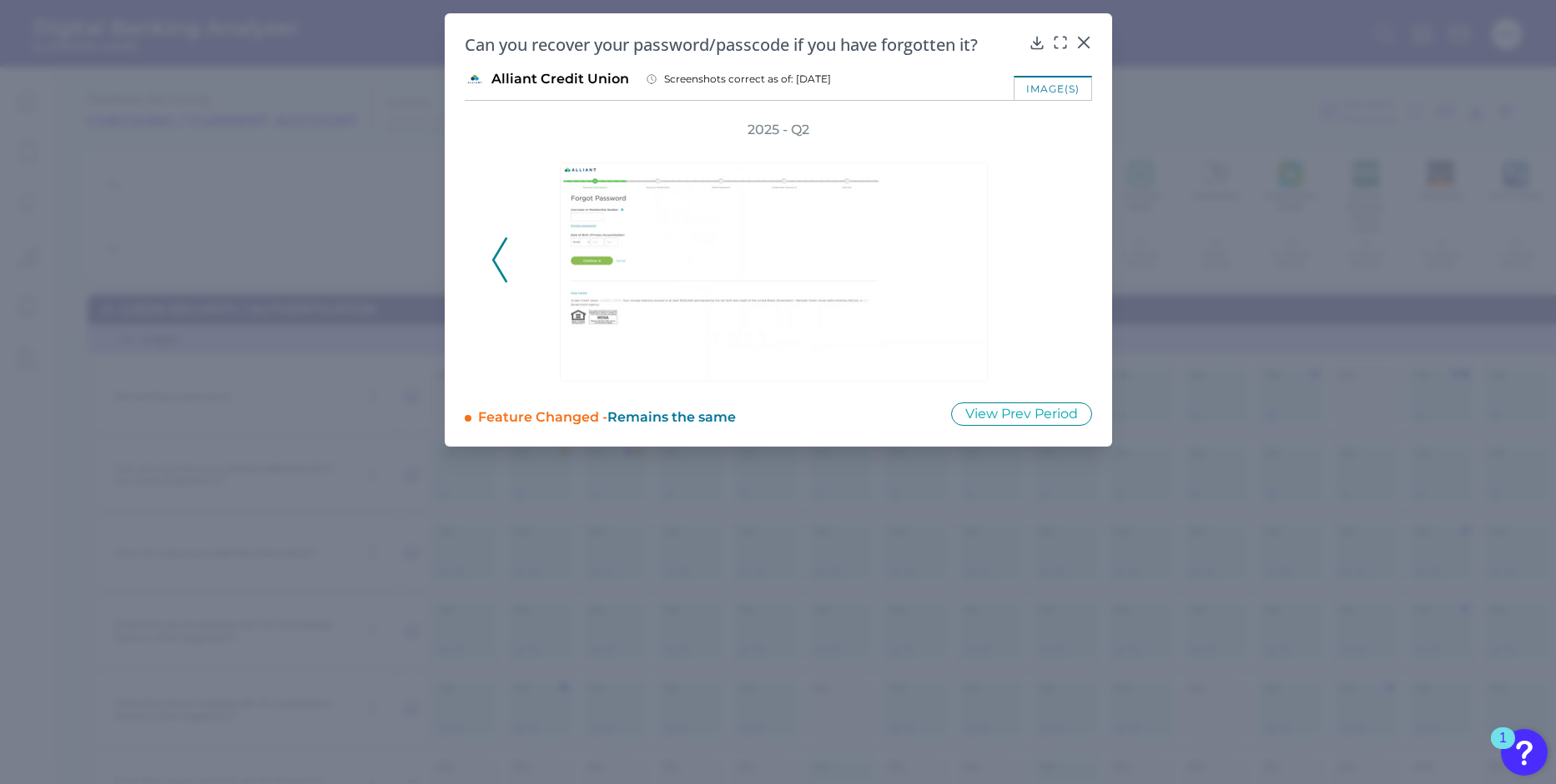
click at [1063, 264] on div "2025 - Q2" at bounding box center [778, 251] width 574 height 261
click at [1083, 47] on div at bounding box center [1082, 54] width 17 height 17
click at [1084, 41] on icon at bounding box center [1083, 42] width 10 height 10
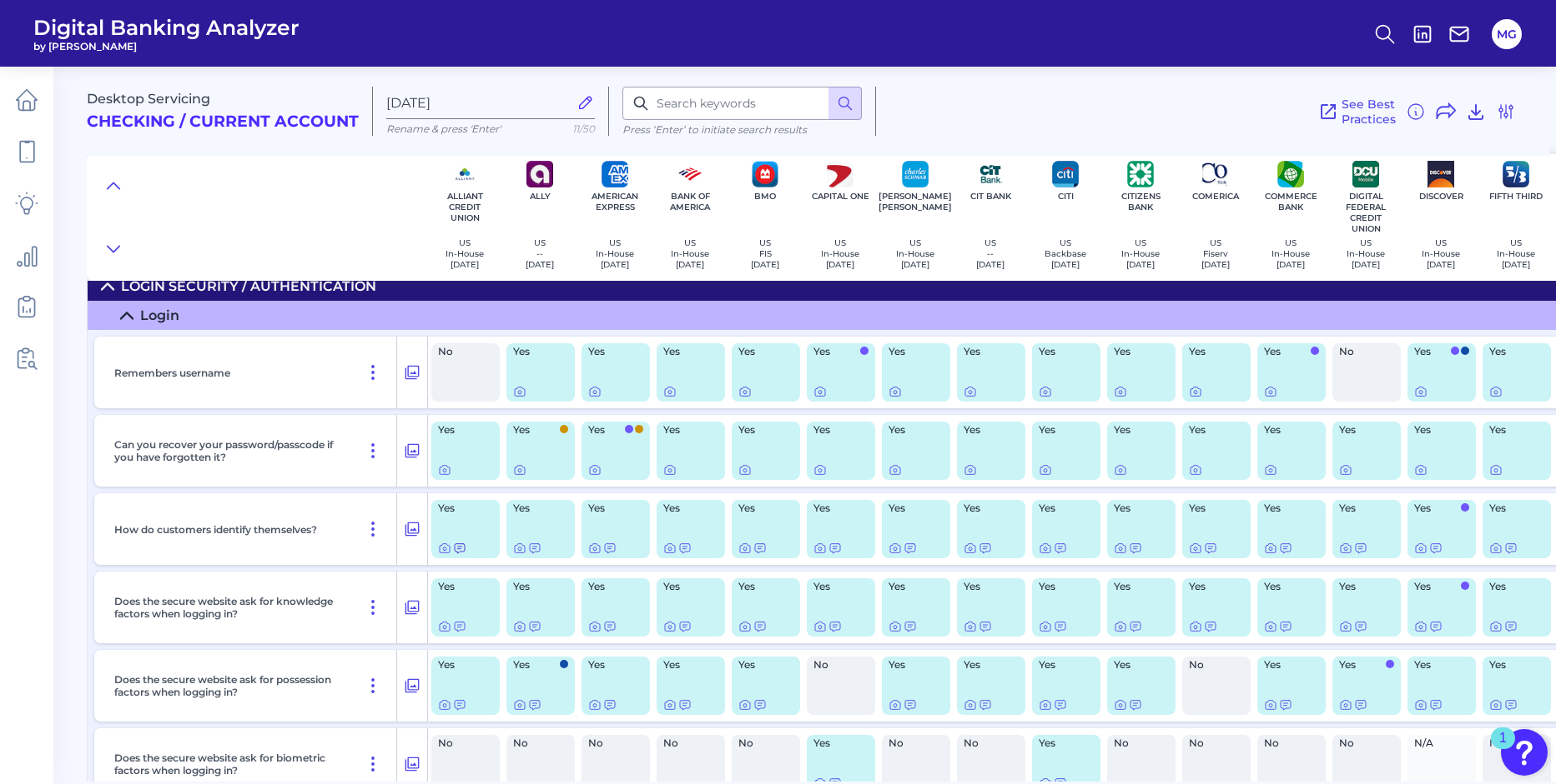
scroll to position [25, 0]
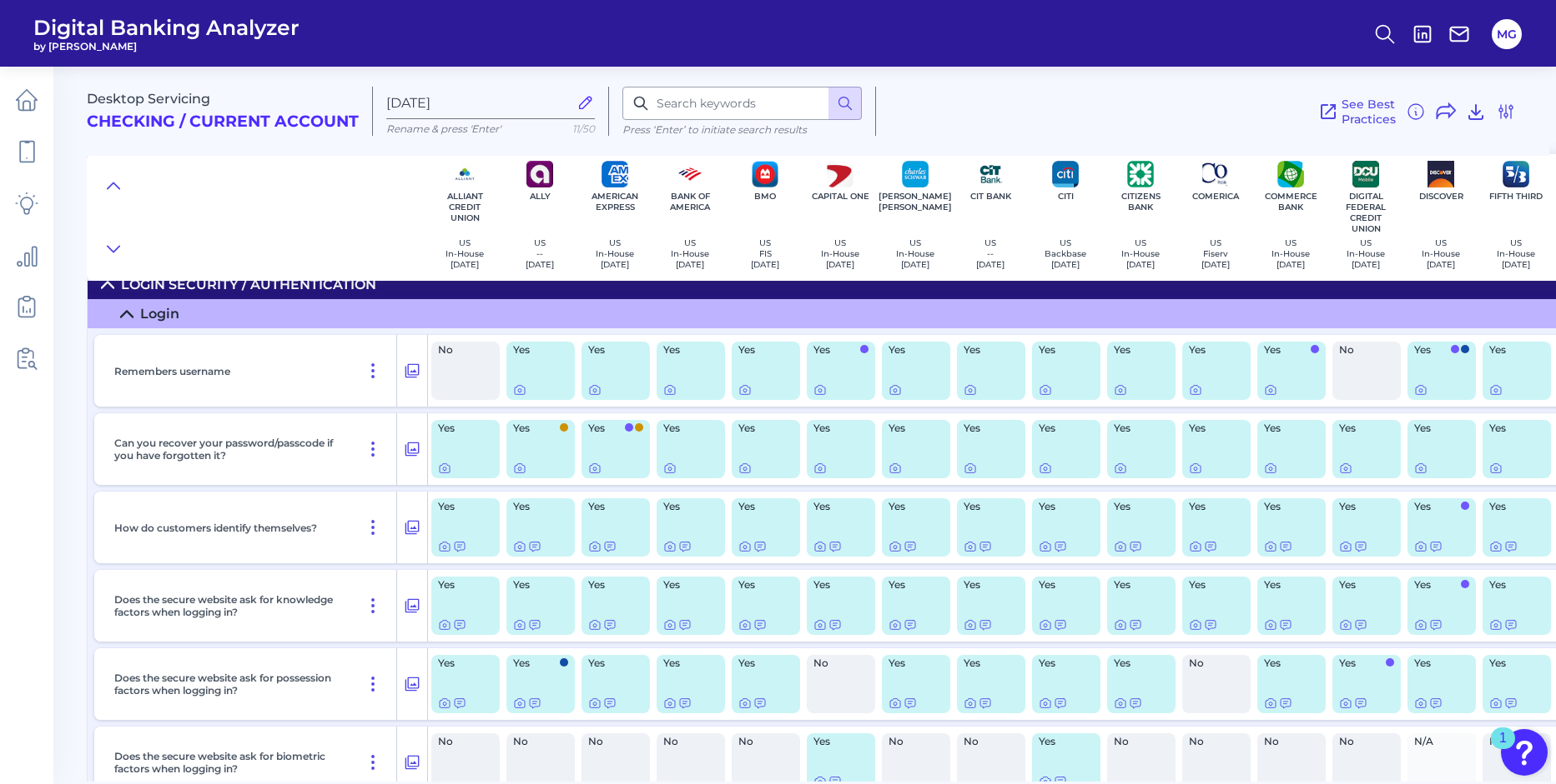
click at [474, 547] on div at bounding box center [465, 548] width 55 height 14
click at [440, 549] on icon at bounding box center [444, 548] width 14 height 14
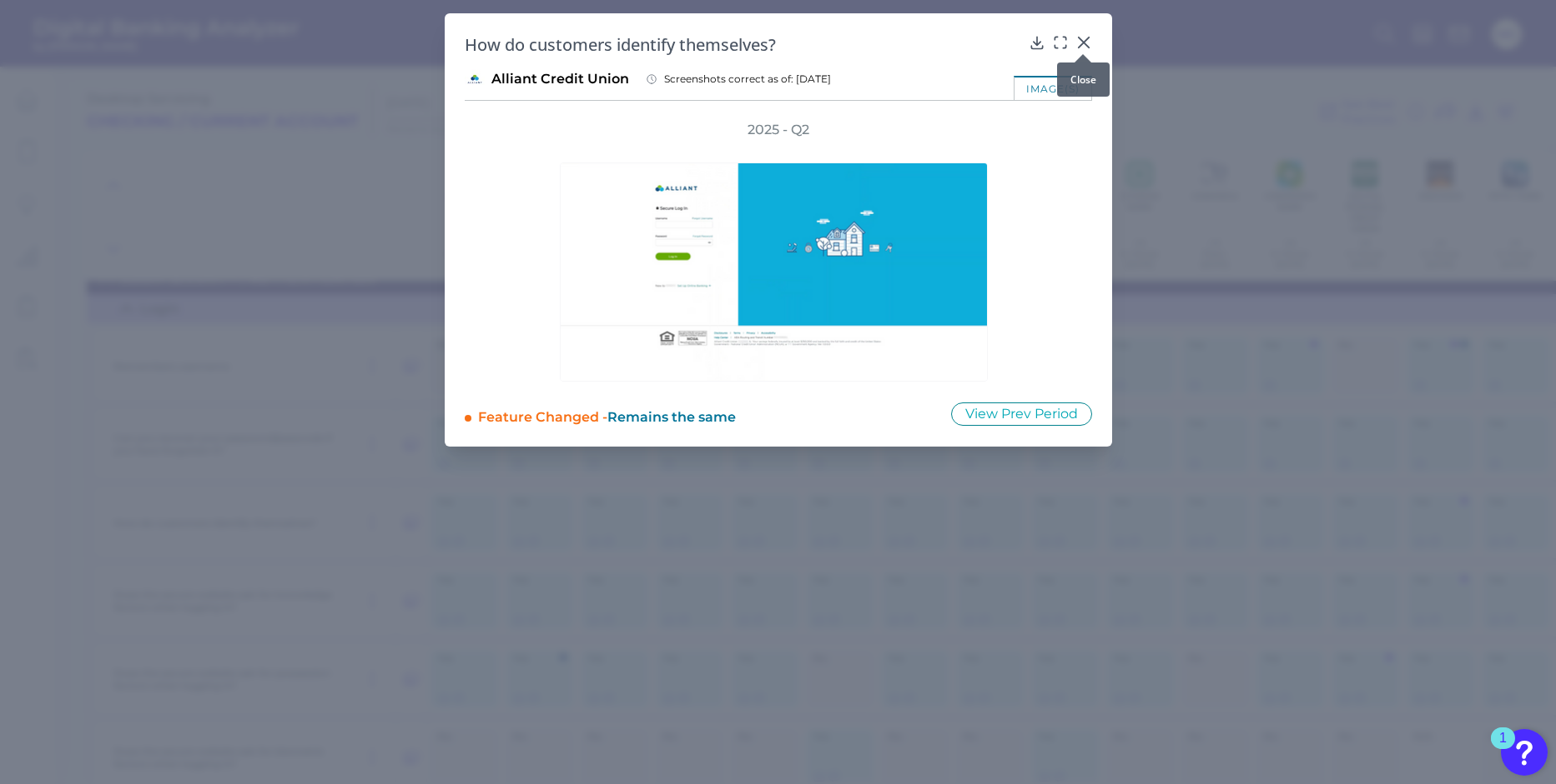
click at [1083, 39] on icon at bounding box center [1083, 42] width 17 height 17
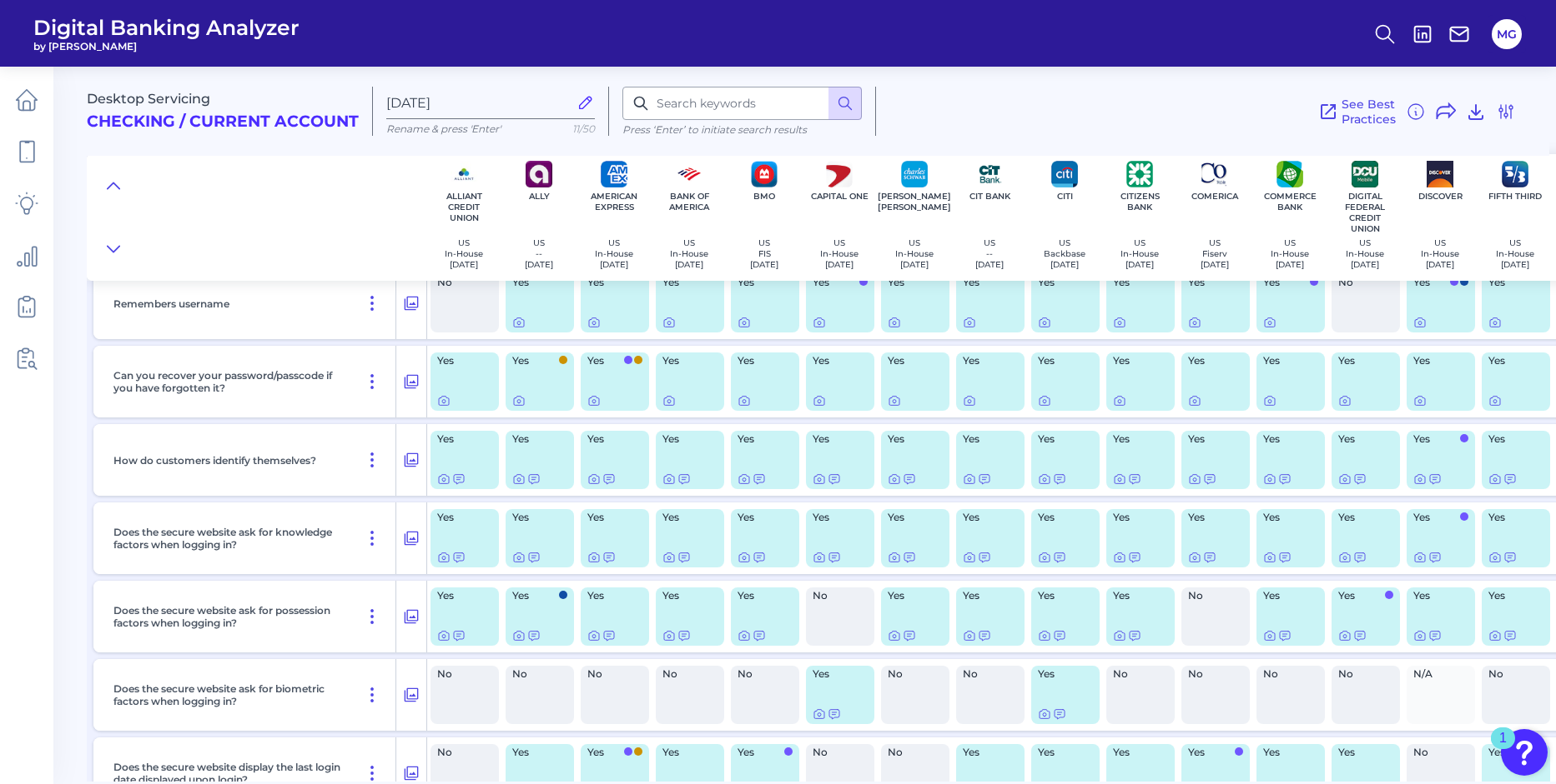
scroll to position [0, 1]
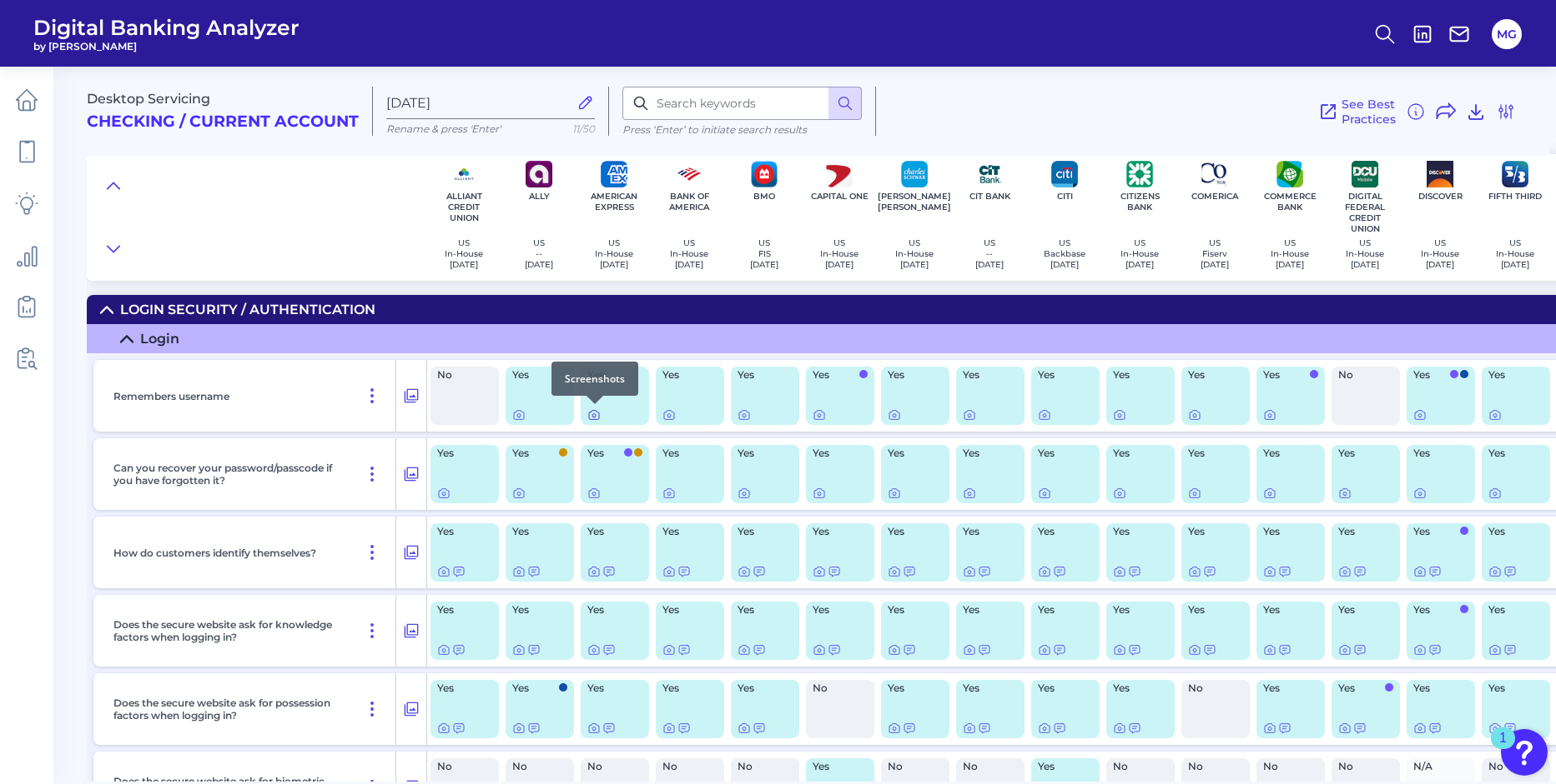
click at [595, 416] on icon at bounding box center [593, 415] width 3 height 3
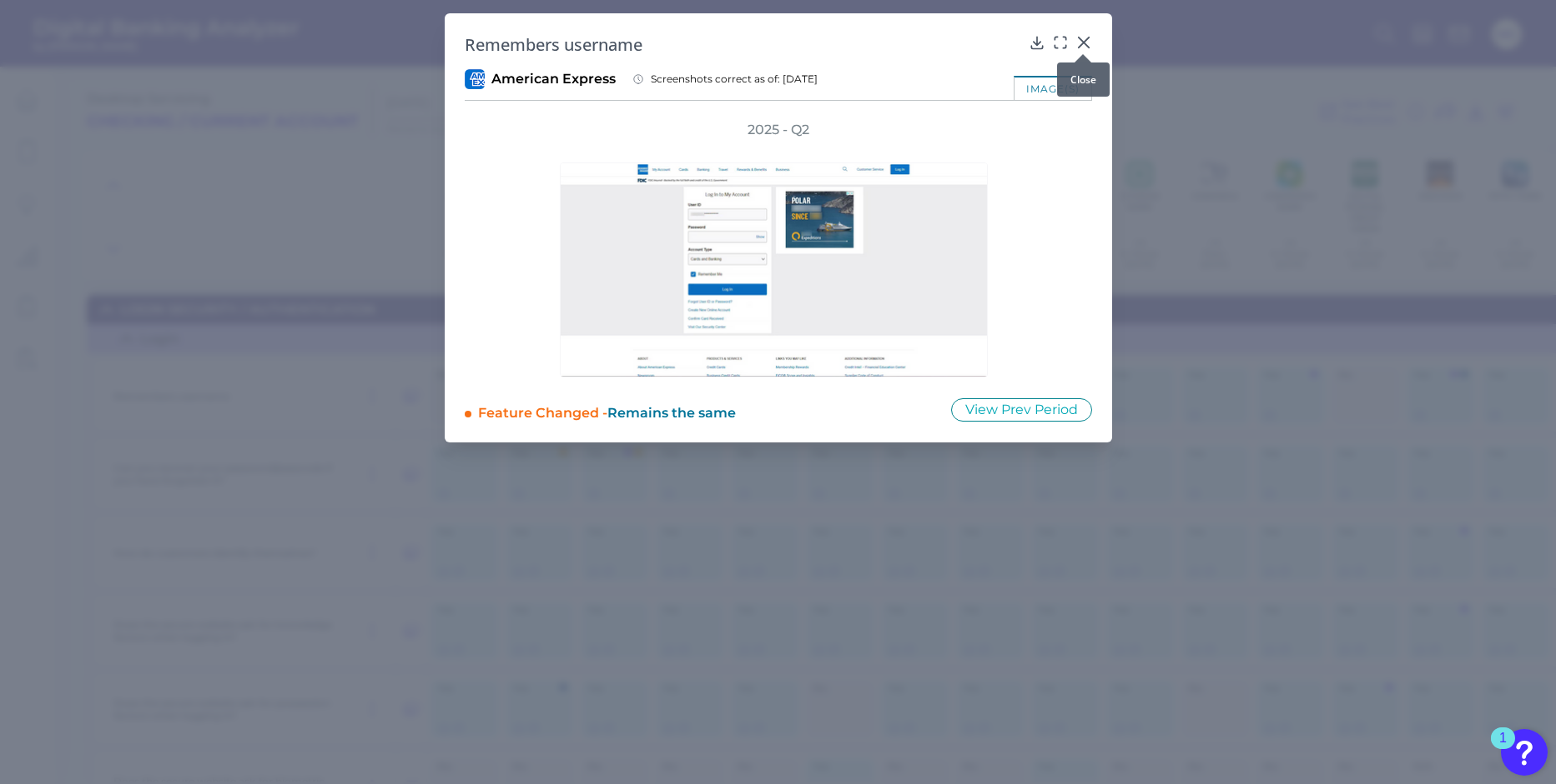
click at [1078, 47] on div at bounding box center [1082, 54] width 17 height 17
click at [1080, 40] on icon at bounding box center [1083, 42] width 17 height 17
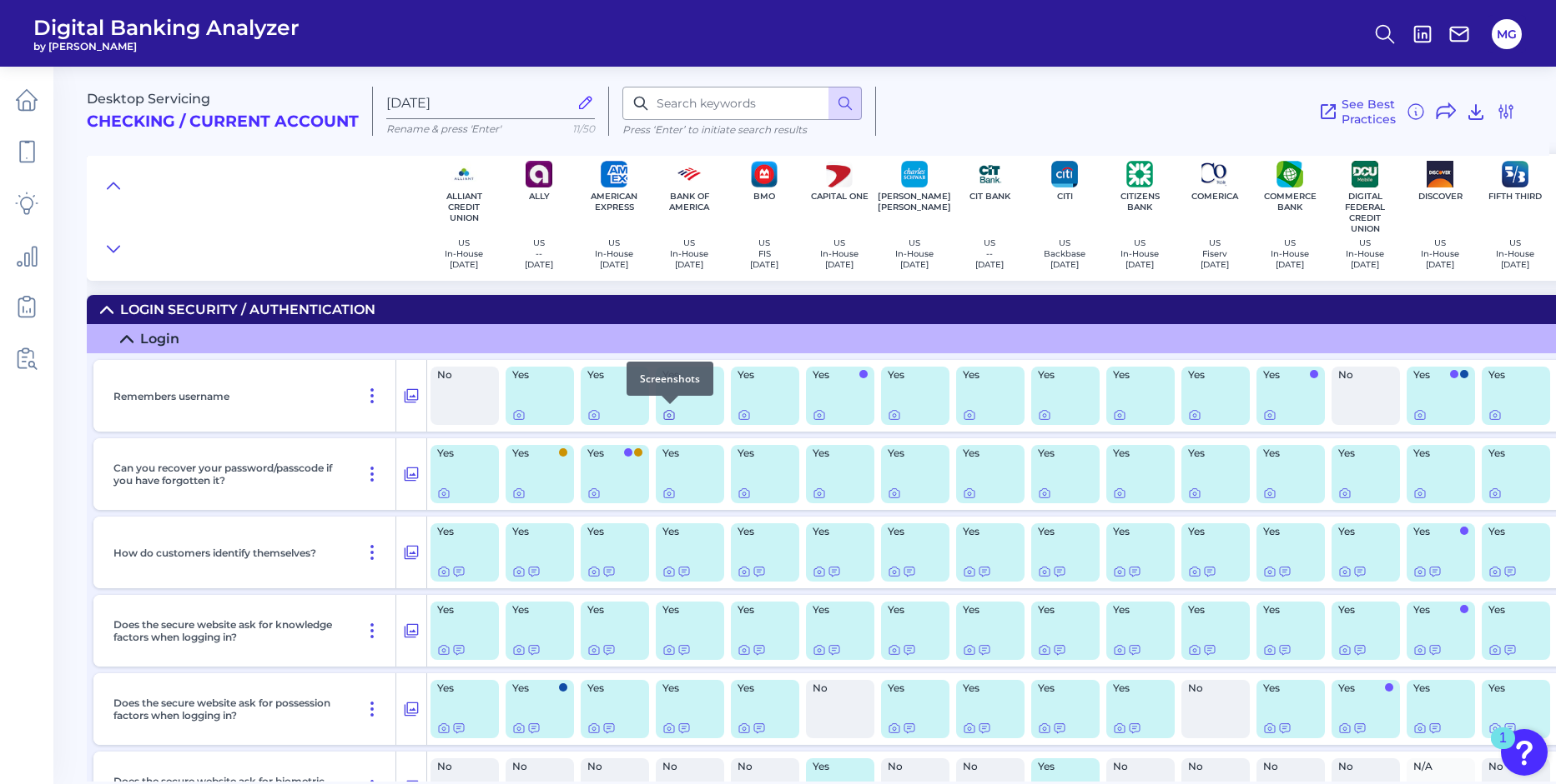
click at [667, 415] on icon at bounding box center [670, 415] width 14 height 14
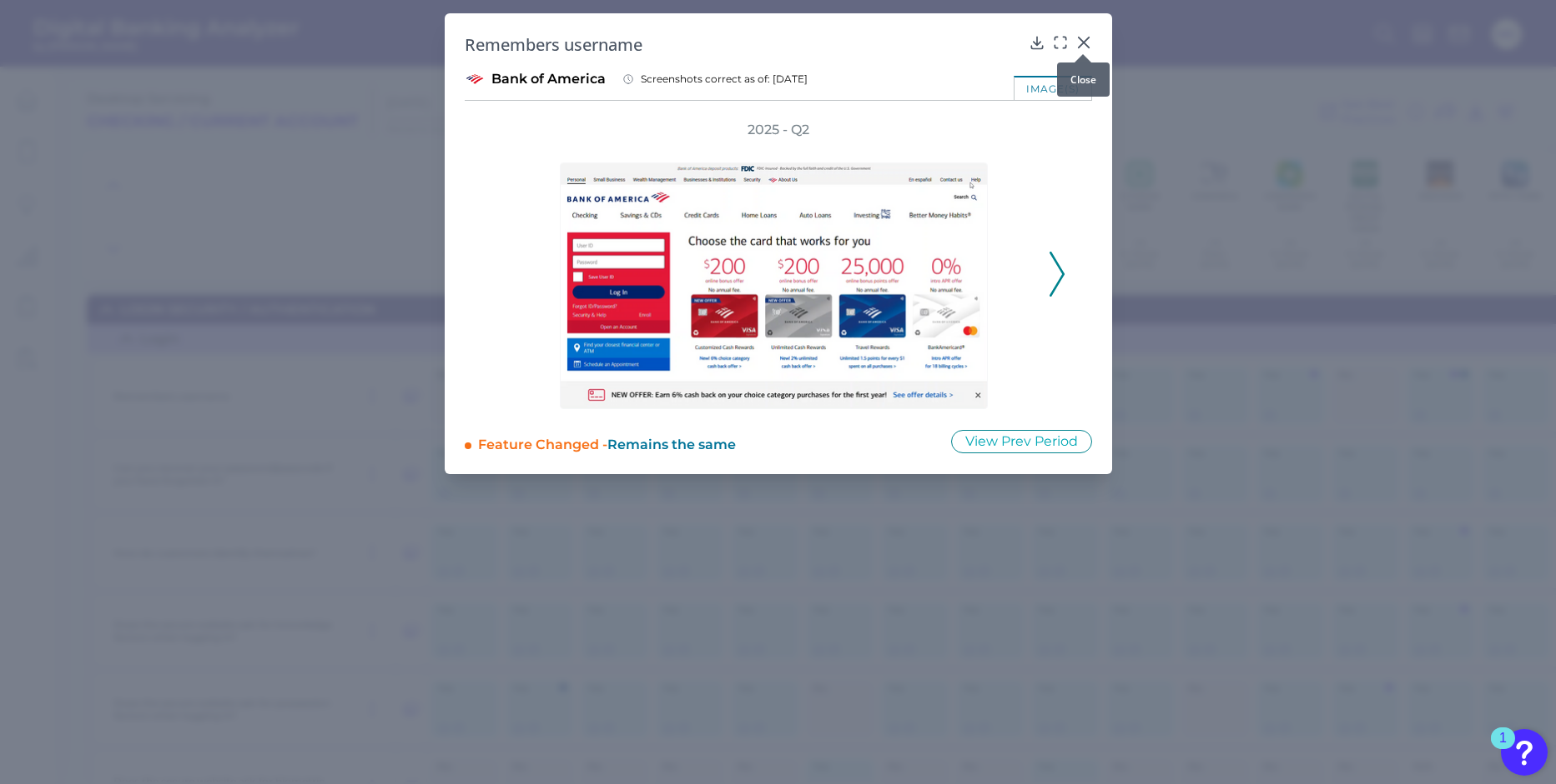
drag, startPoint x: 1083, startPoint y: 36, endPoint x: 1079, endPoint y: 46, distance: 10.8
click at [1083, 36] on icon at bounding box center [1083, 42] width 17 height 17
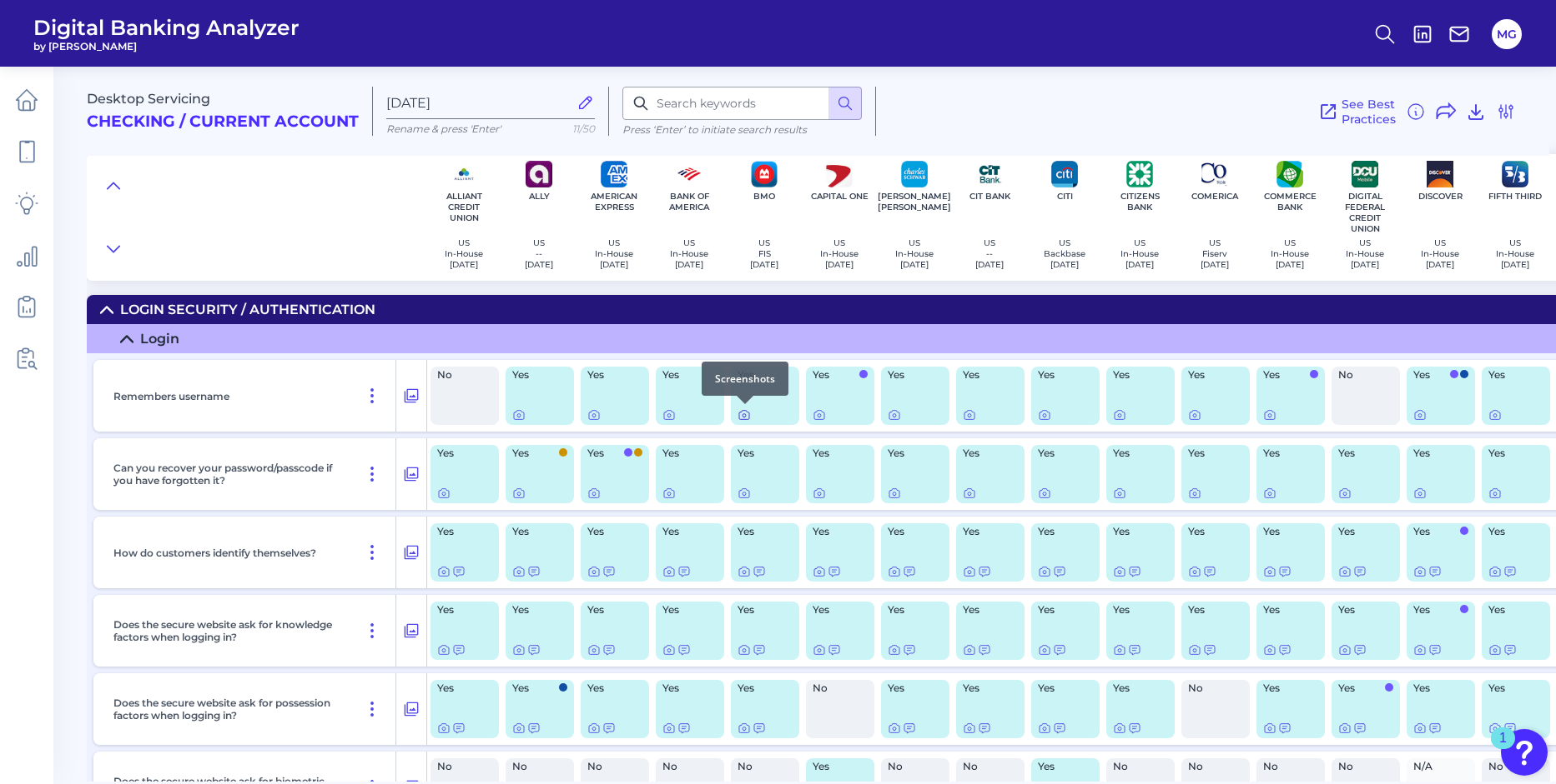
click at [740, 416] on icon at bounding box center [744, 415] width 14 height 14
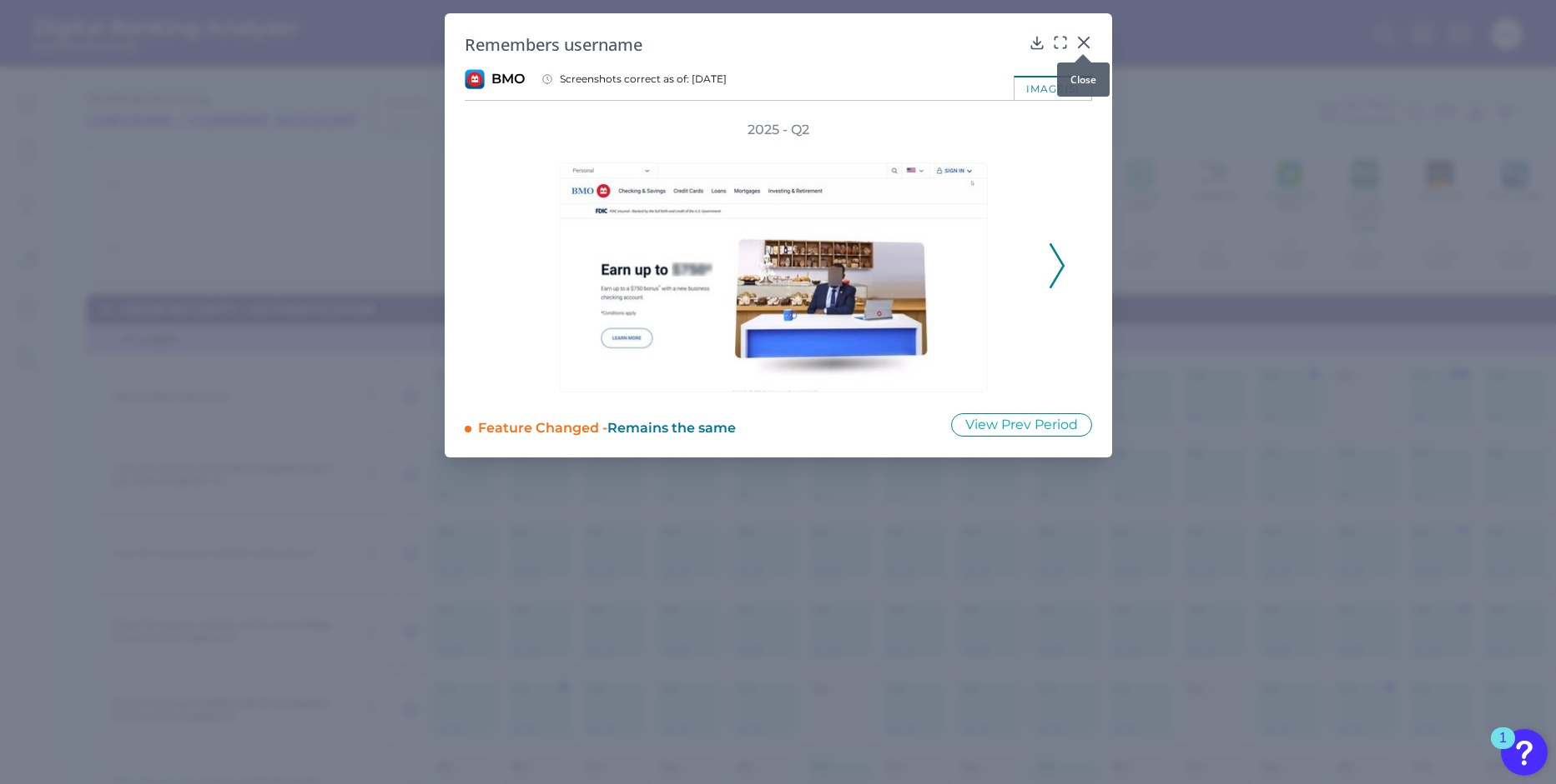
click at [1082, 38] on icon at bounding box center [1083, 42] width 17 height 17
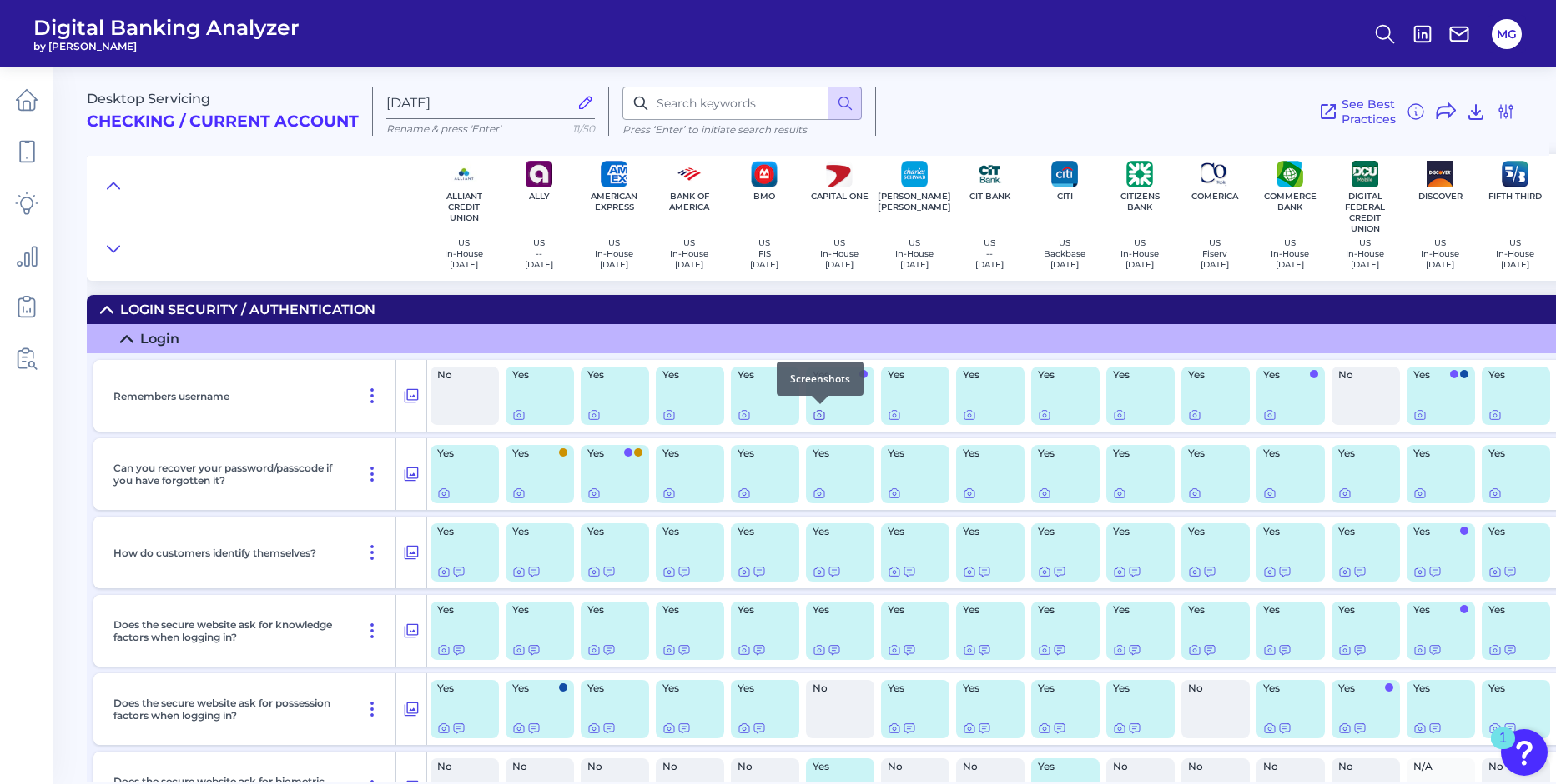
click at [815, 416] on icon at bounding box center [820, 415] width 14 height 14
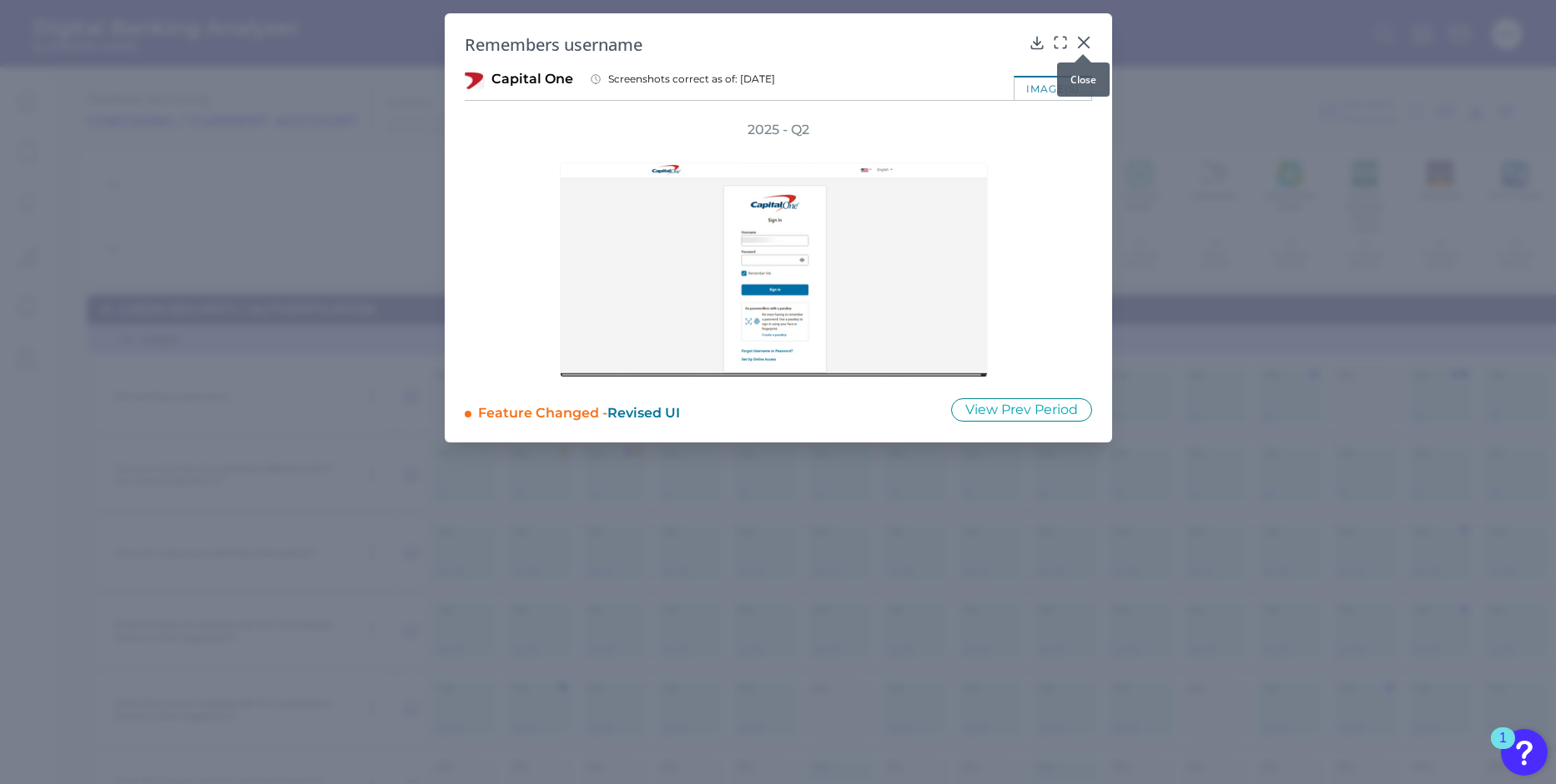
click at [1087, 47] on div at bounding box center [1082, 54] width 17 height 17
drag, startPoint x: 1085, startPoint y: 37, endPoint x: 1082, endPoint y: 58, distance: 21.2
click at [1085, 37] on icon at bounding box center [1083, 42] width 17 height 17
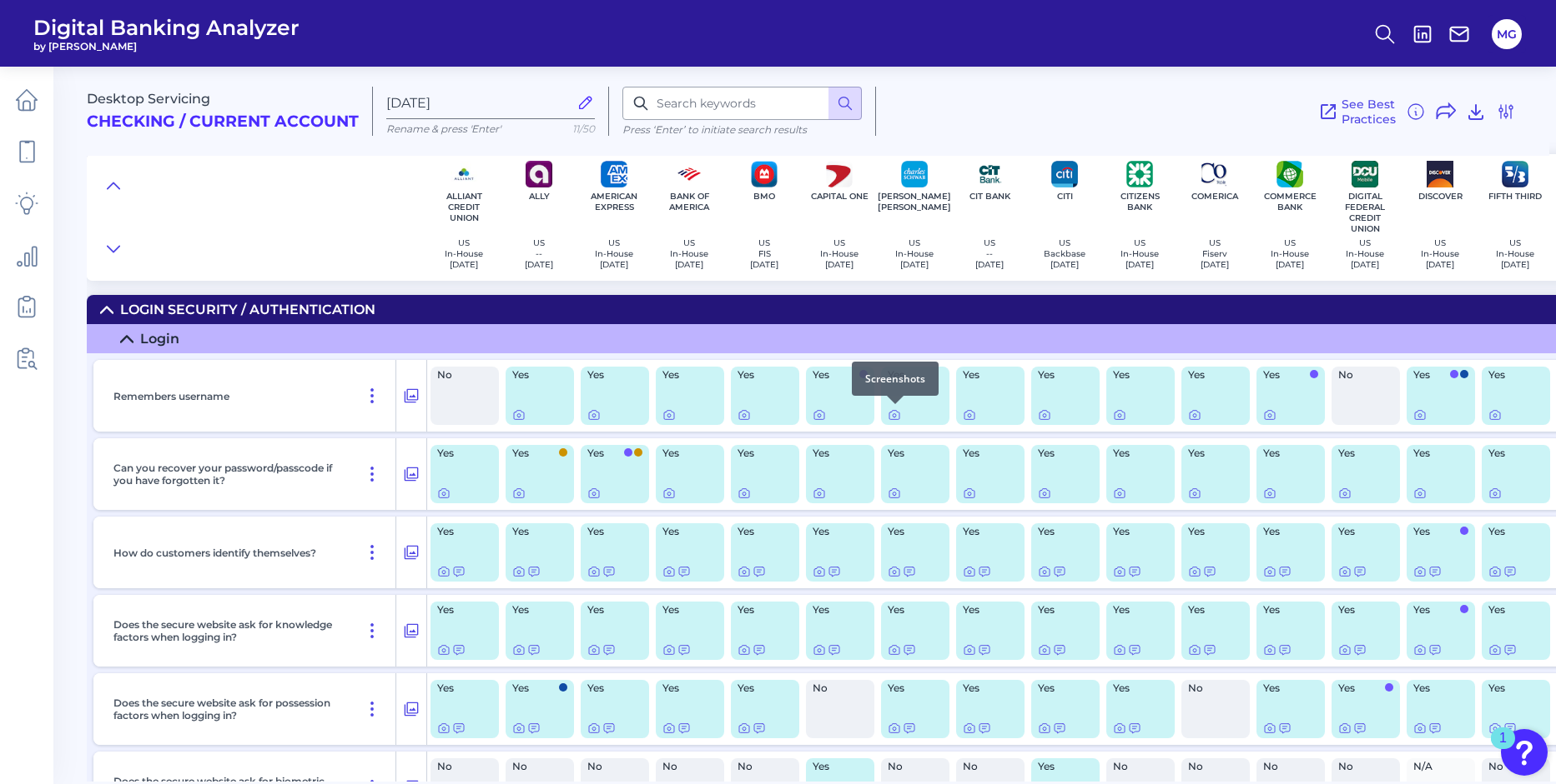
click at [886, 412] on div at bounding box center [894, 404] width 17 height 17
click at [889, 415] on icon at bounding box center [894, 415] width 10 height 9
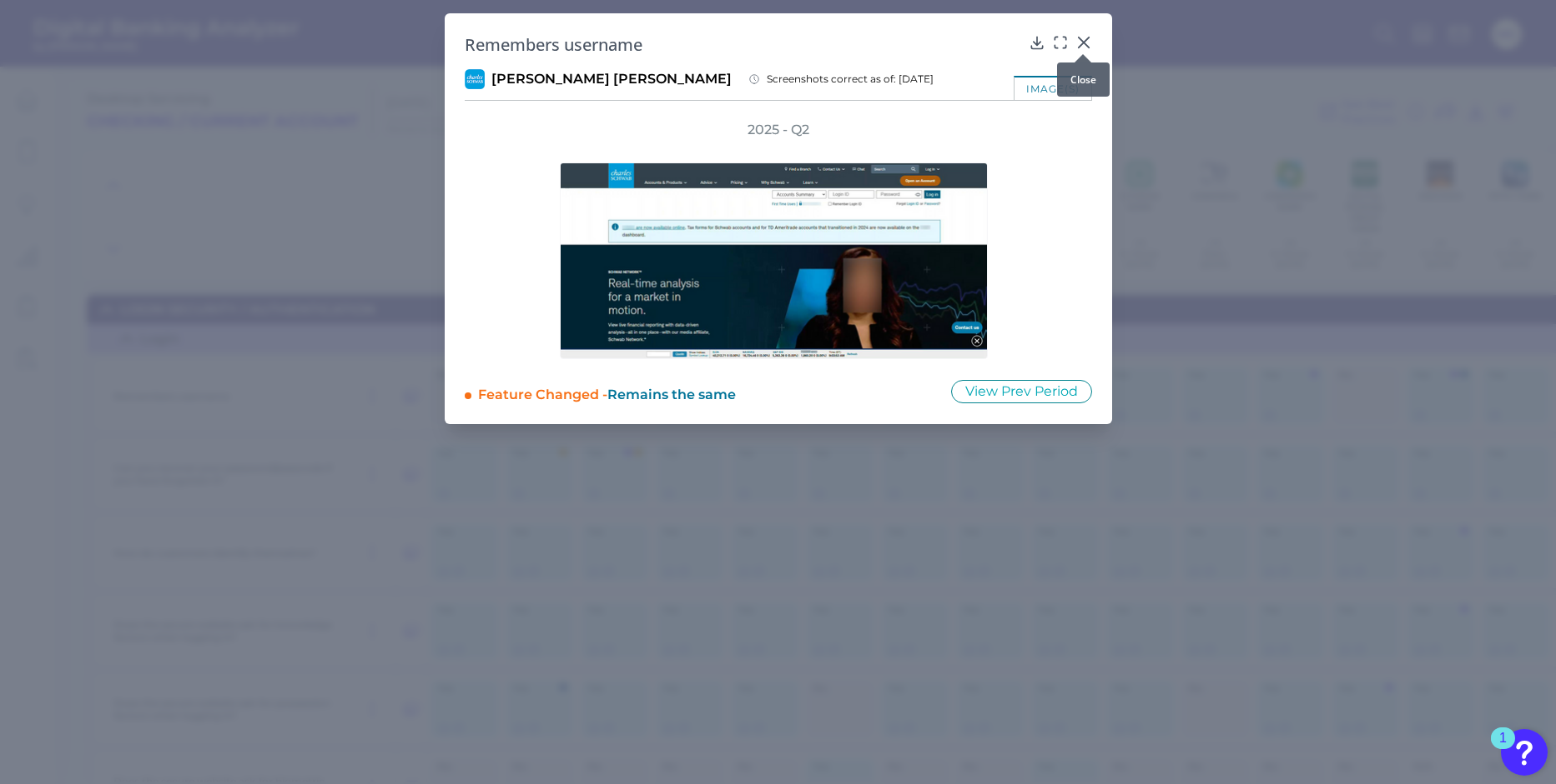
drag, startPoint x: 1086, startPoint y: 46, endPoint x: 1063, endPoint y: 54, distance: 24.4
click at [1085, 46] on div at bounding box center [1082, 54] width 17 height 17
click at [1086, 46] on div at bounding box center [1082, 54] width 17 height 17
click at [1085, 44] on icon at bounding box center [1083, 42] width 10 height 10
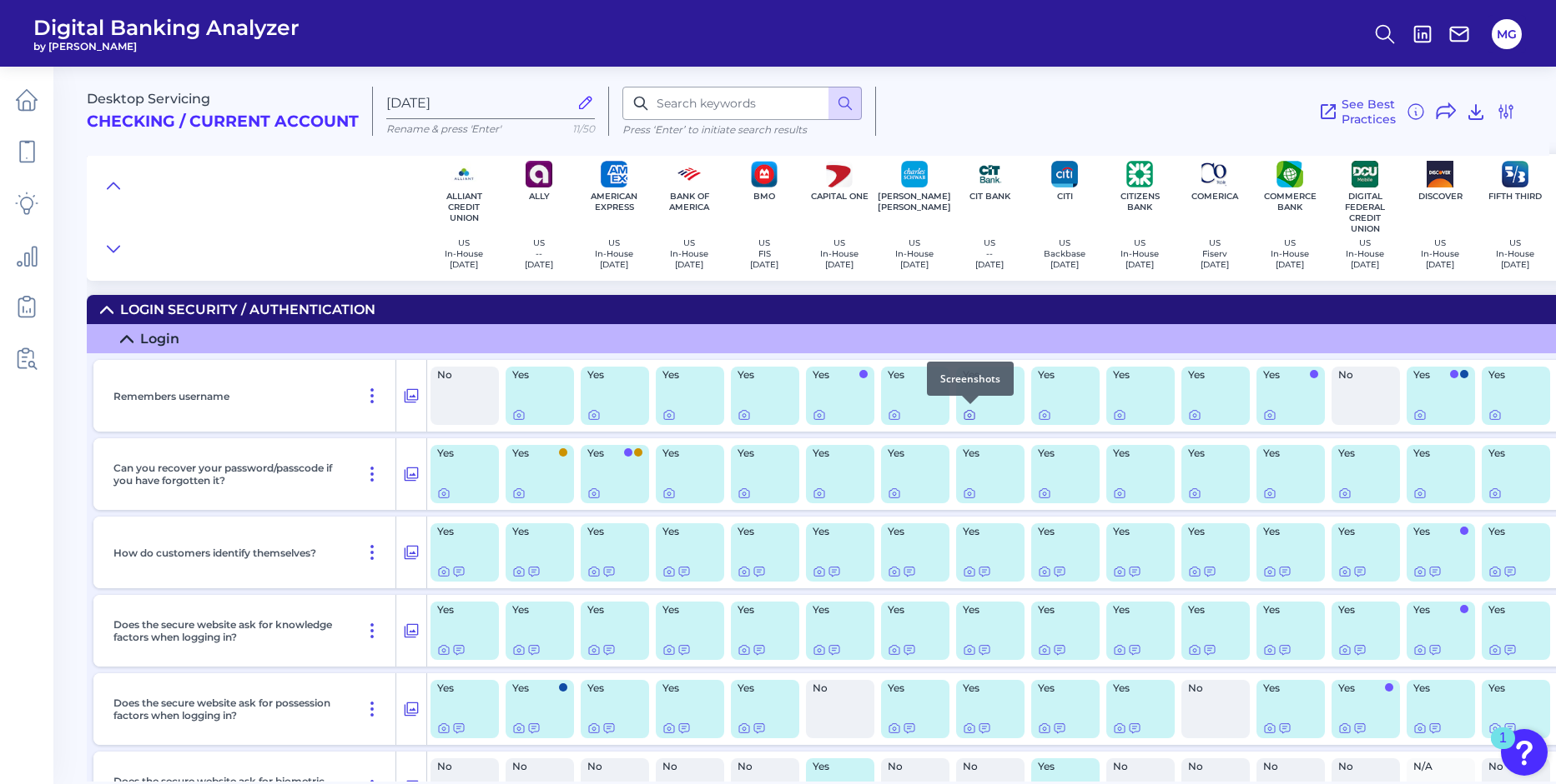
click at [968, 415] on icon at bounding box center [969, 415] width 14 height 14
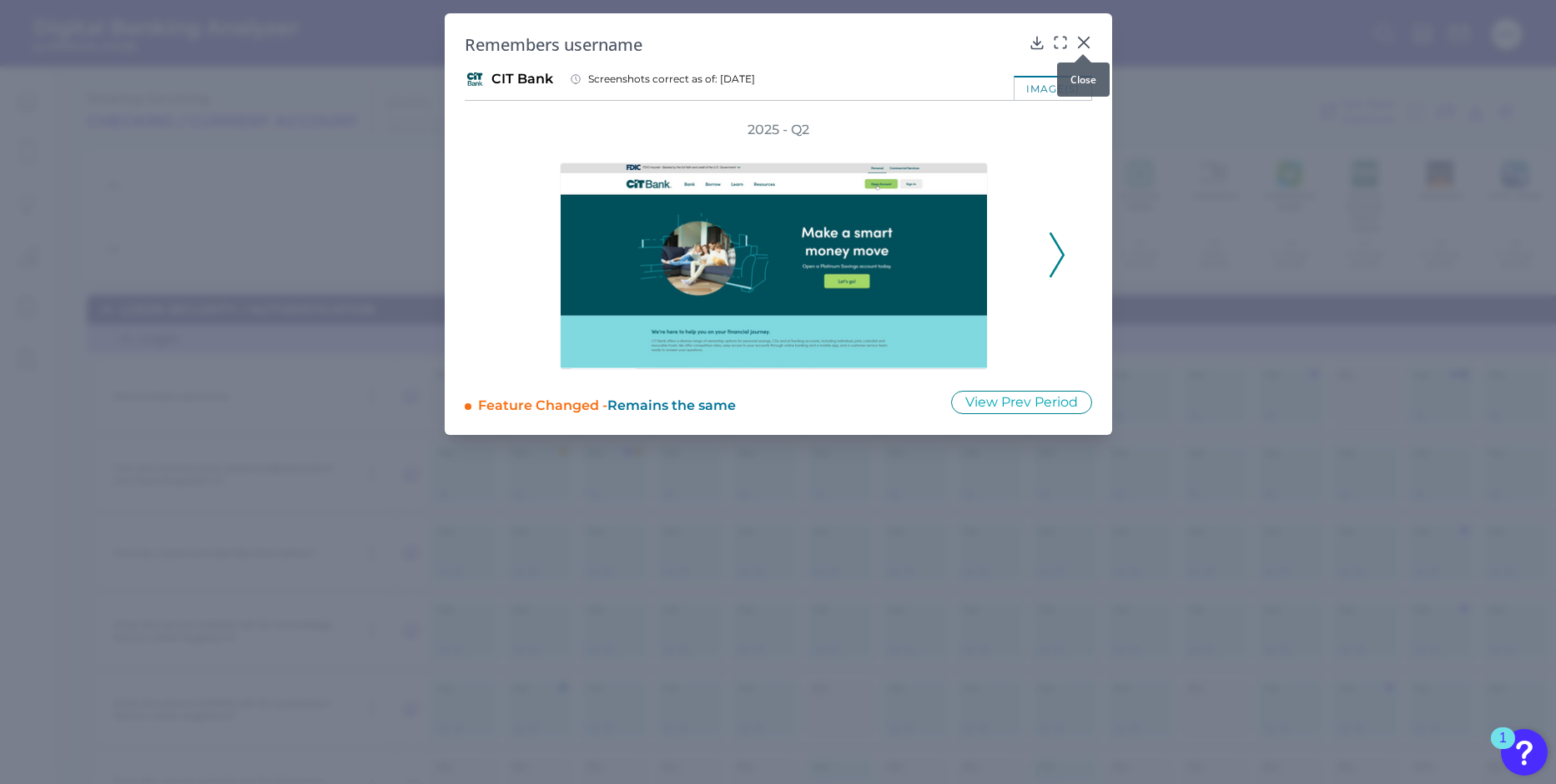
click at [1086, 47] on div at bounding box center [1082, 54] width 17 height 17
click at [1088, 42] on icon at bounding box center [1083, 42] width 17 height 17
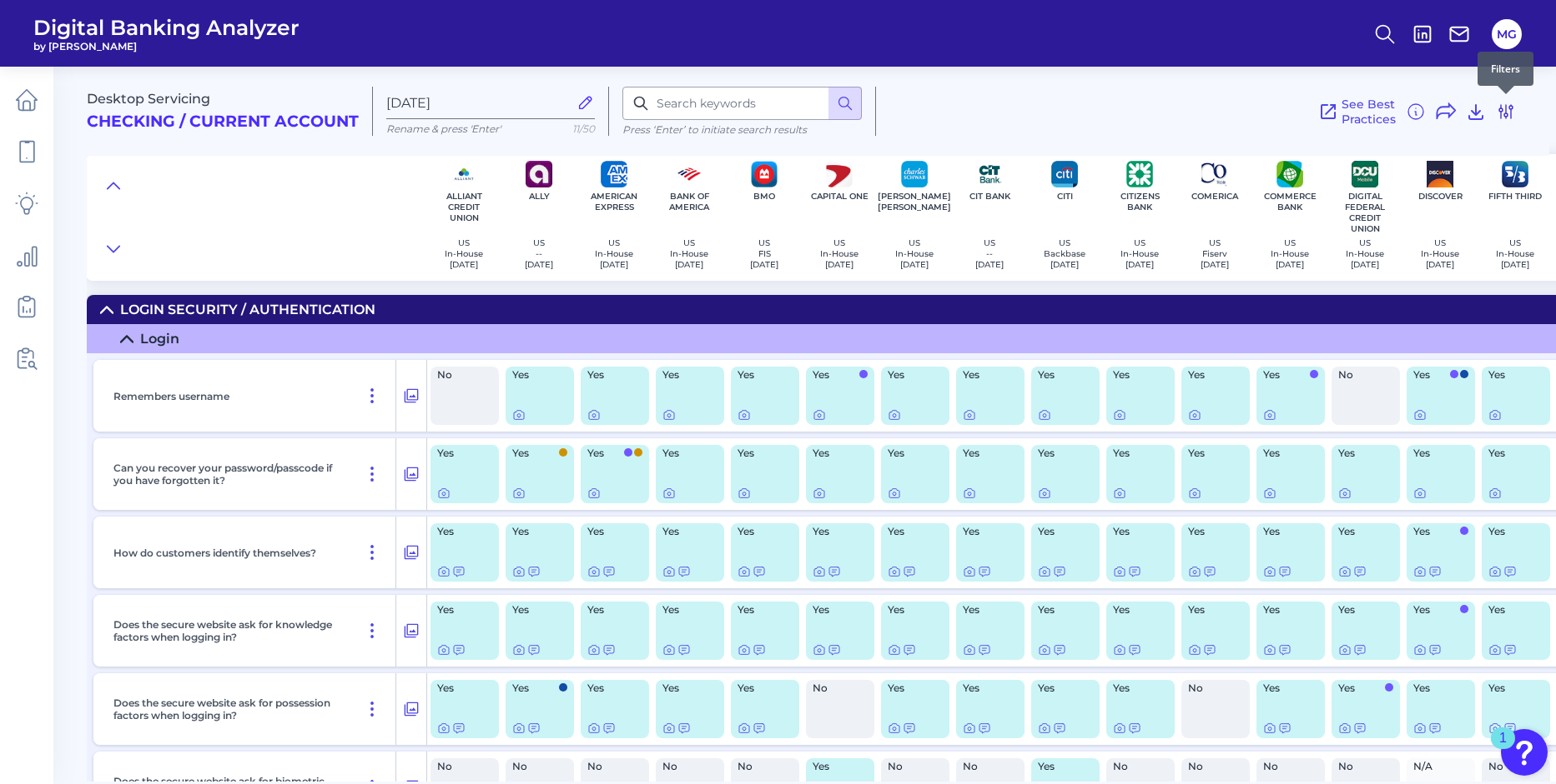
click at [1507, 108] on icon at bounding box center [1505, 112] width 20 height 20
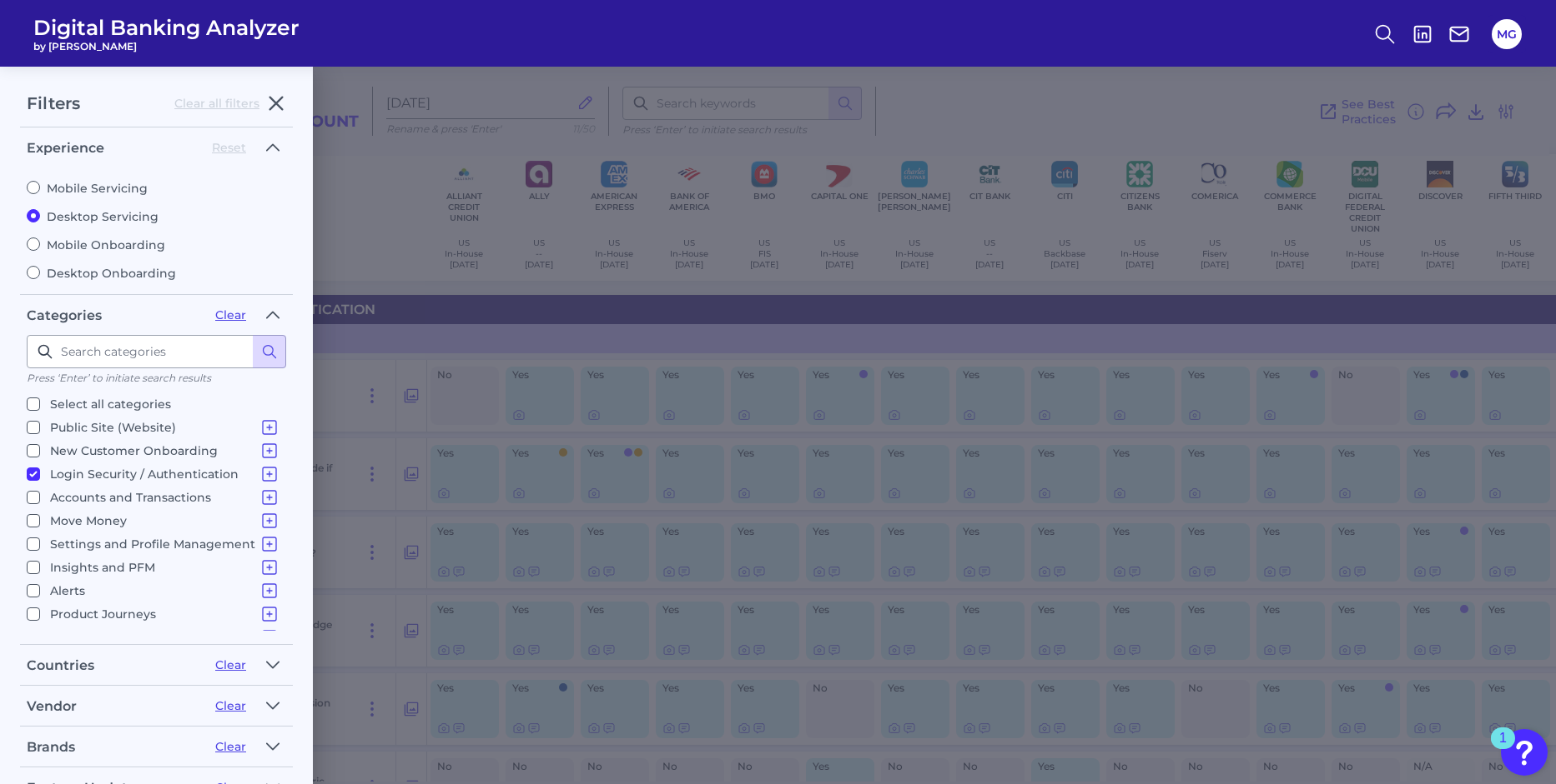
click at [38, 474] on input "Login Security / Authentication Login" at bounding box center [33, 475] width 14 height 14
checkbox input "false"
click at [33, 497] on input "Accounts and Transactions Site Structure and Menus Home Screen & Navigation Ind…" at bounding box center [33, 497] width 14 height 14
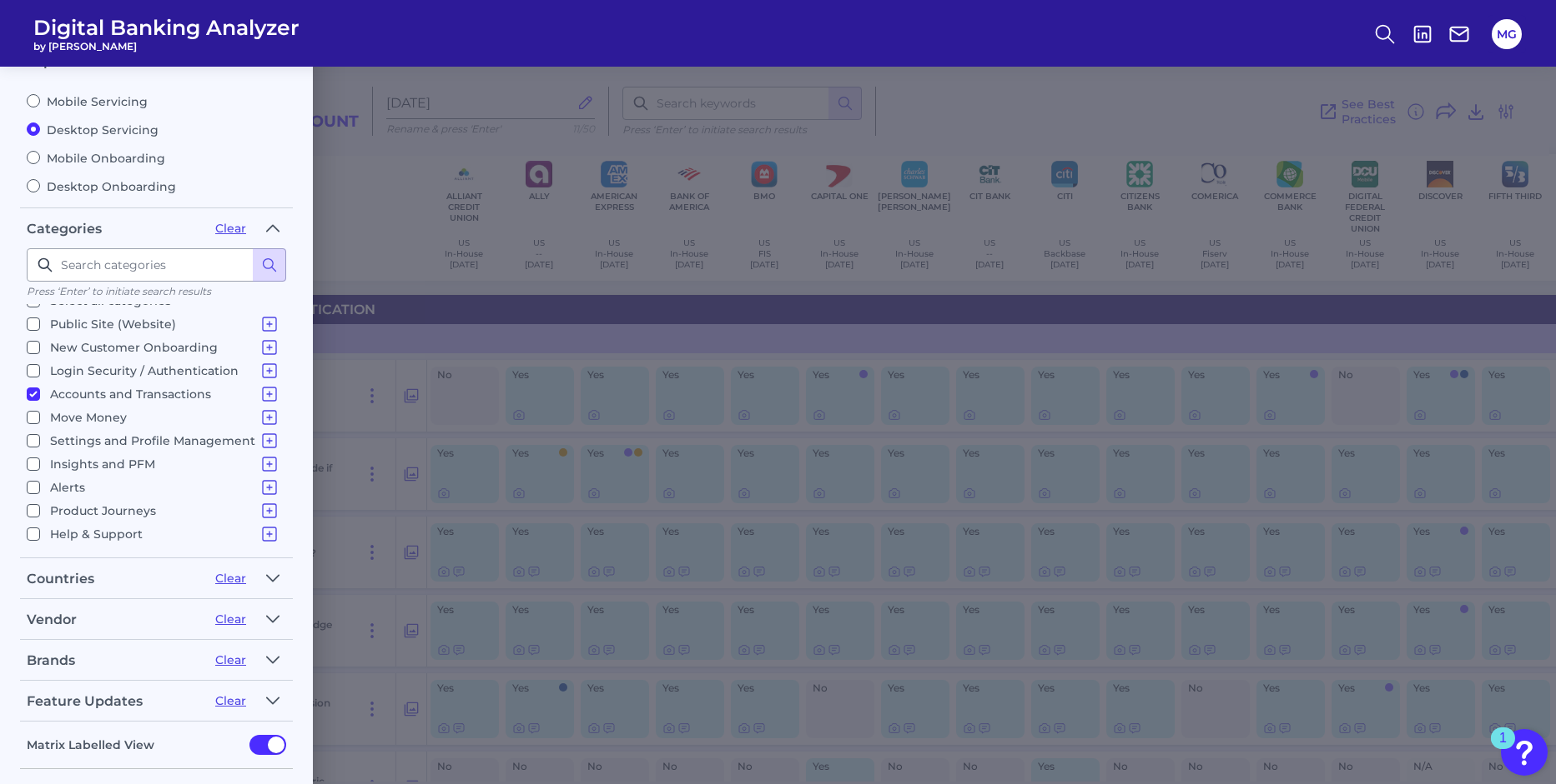
scroll to position [158, 0]
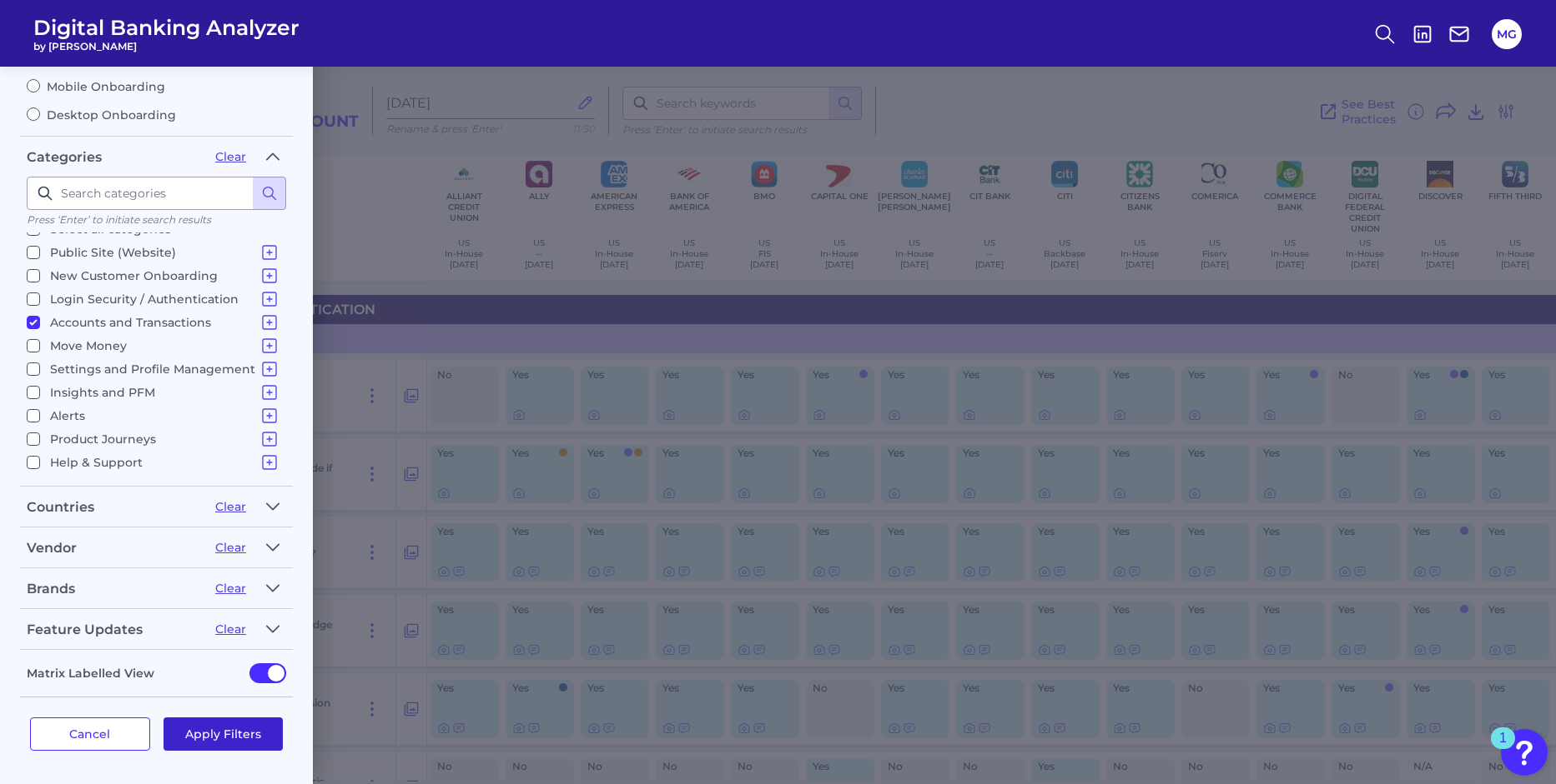
drag, startPoint x: 226, startPoint y: 741, endPoint x: 218, endPoint y: 740, distance: 8.1
click at [226, 741] on button "Apply Filters" at bounding box center [224, 735] width 120 height 33
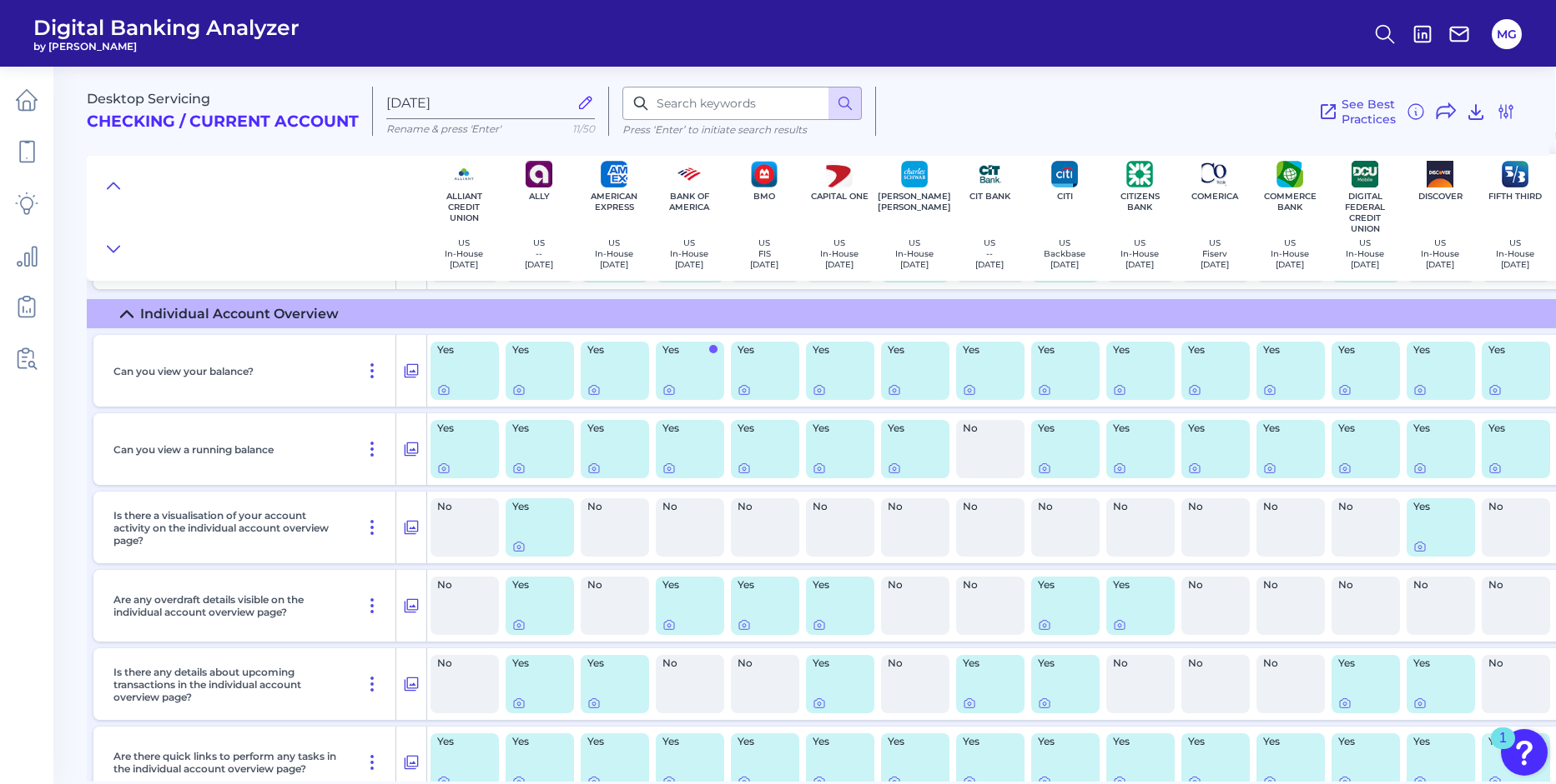
scroll to position [1982, 1]
click at [449, 394] on icon at bounding box center [444, 392] width 10 height 9
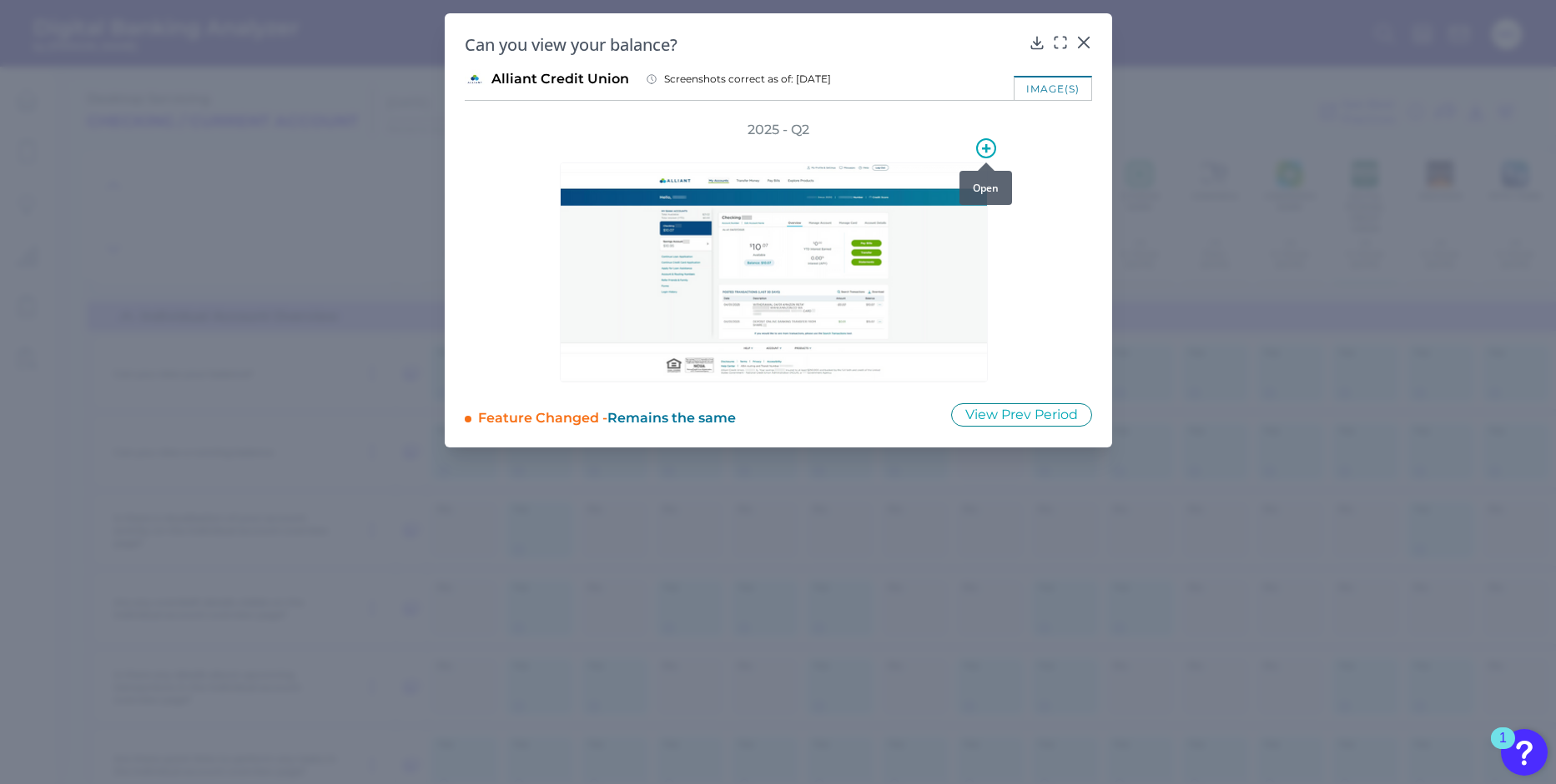
click at [985, 157] on div at bounding box center [986, 162] width 17 height 17
click at [987, 148] on icon at bounding box center [986, 148] width 8 height 8
click at [921, 222] on div at bounding box center [885, 226] width 121 height 20
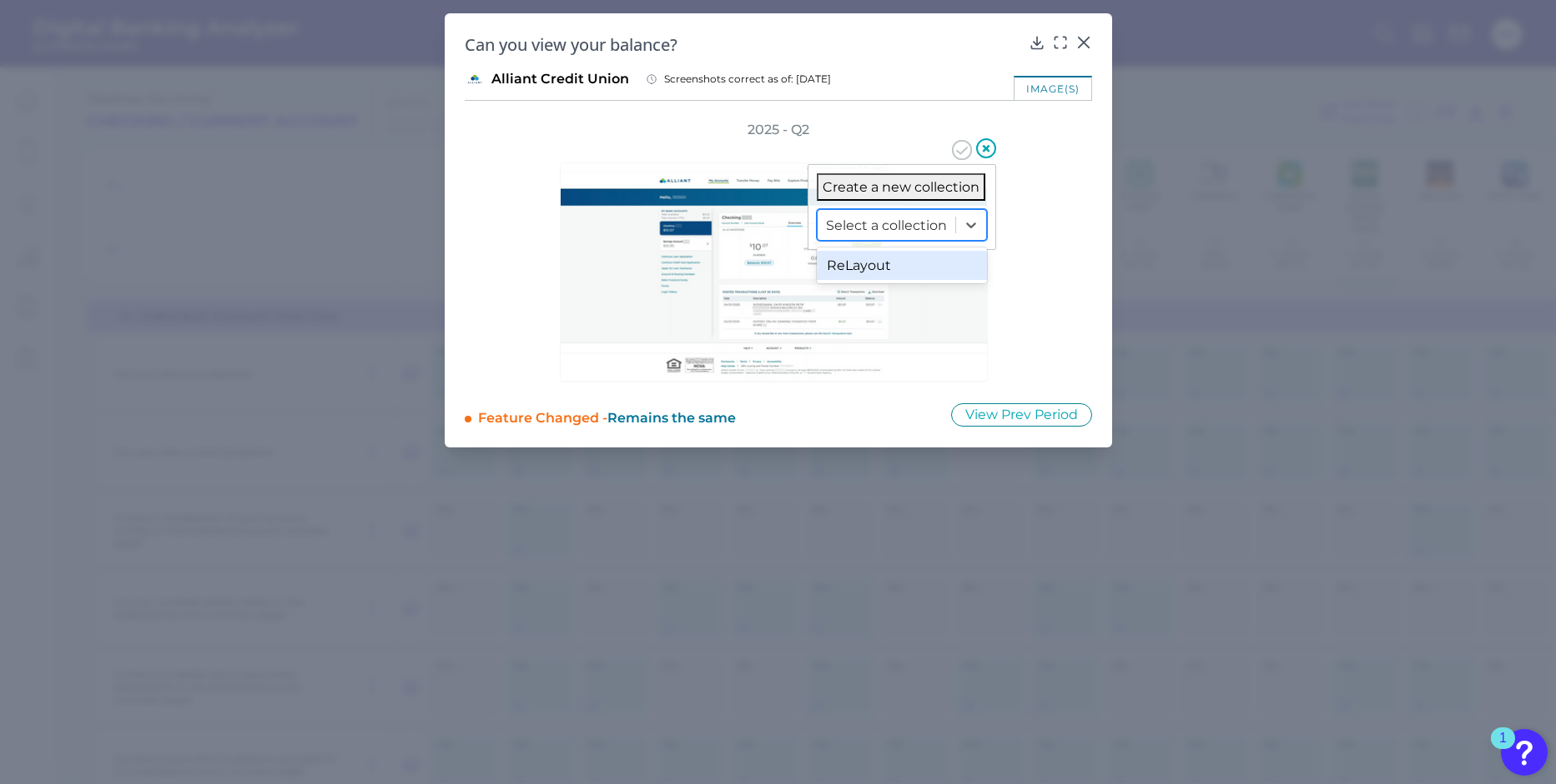
click at [892, 266] on div "ReLayout" at bounding box center [901, 266] width 170 height 29
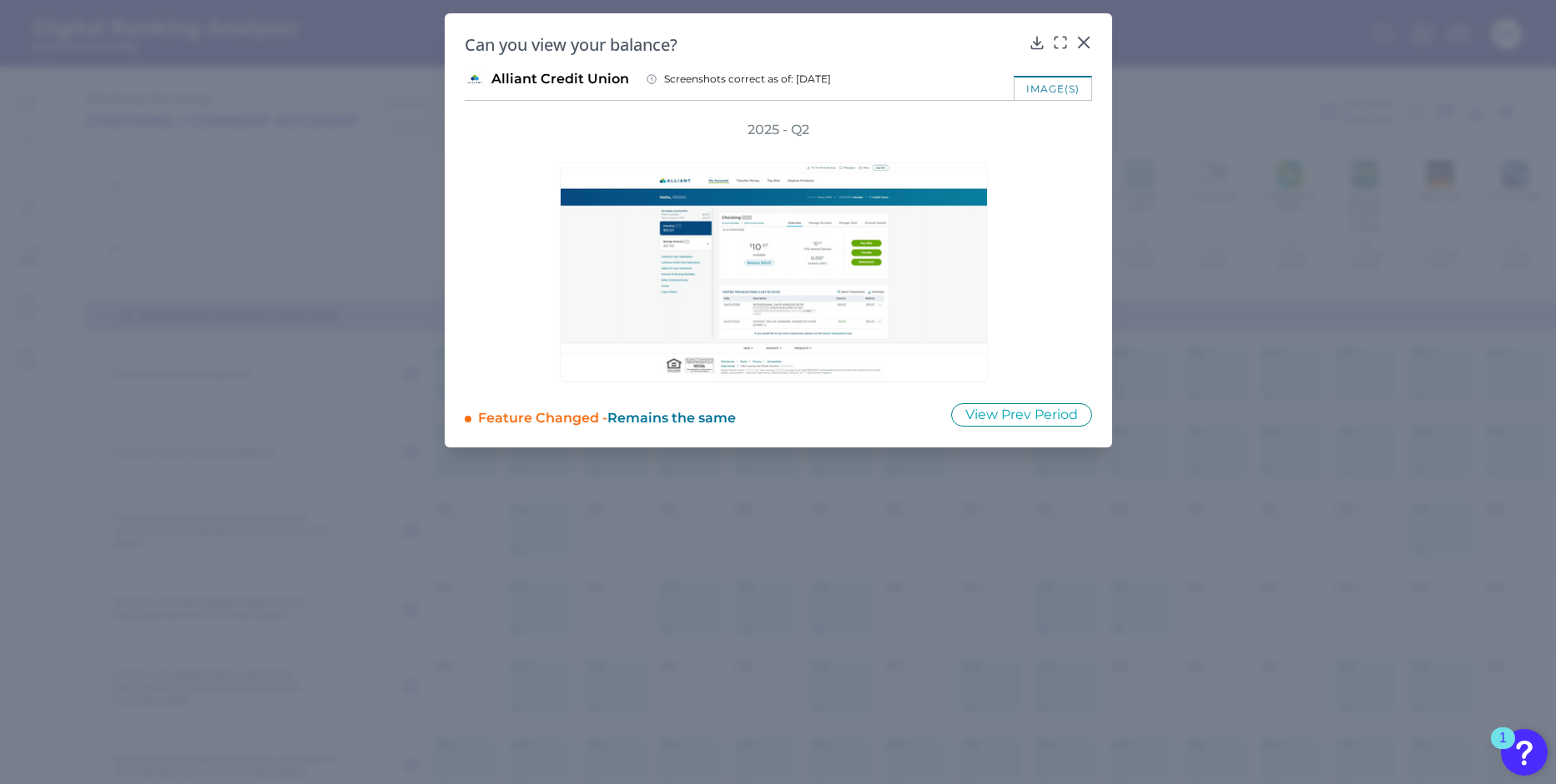
click at [1081, 52] on div "Can you view your balance?" at bounding box center [778, 44] width 627 height 23
click at [1081, 47] on div at bounding box center [1082, 54] width 17 height 17
drag, startPoint x: 1092, startPoint y: 30, endPoint x: 1085, endPoint y: 41, distance: 13.0
click at [1091, 32] on div "Can you view your balance? Alliant Credit Union Screenshots correct as of: [DAT…" at bounding box center [778, 231] width 668 height 435
click at [1082, 43] on icon at bounding box center [1083, 42] width 10 height 10
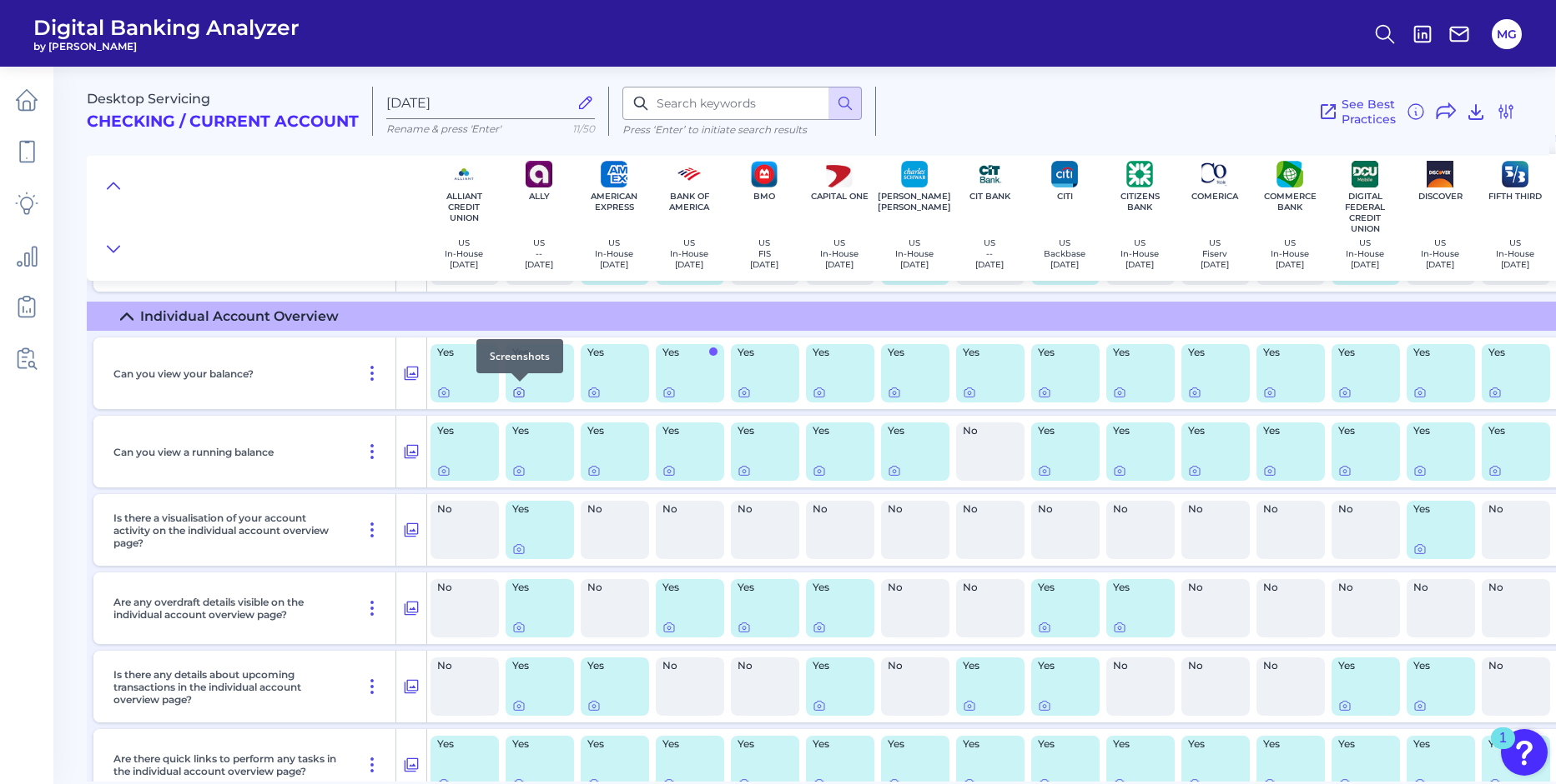
click at [517, 394] on icon at bounding box center [519, 392] width 14 height 14
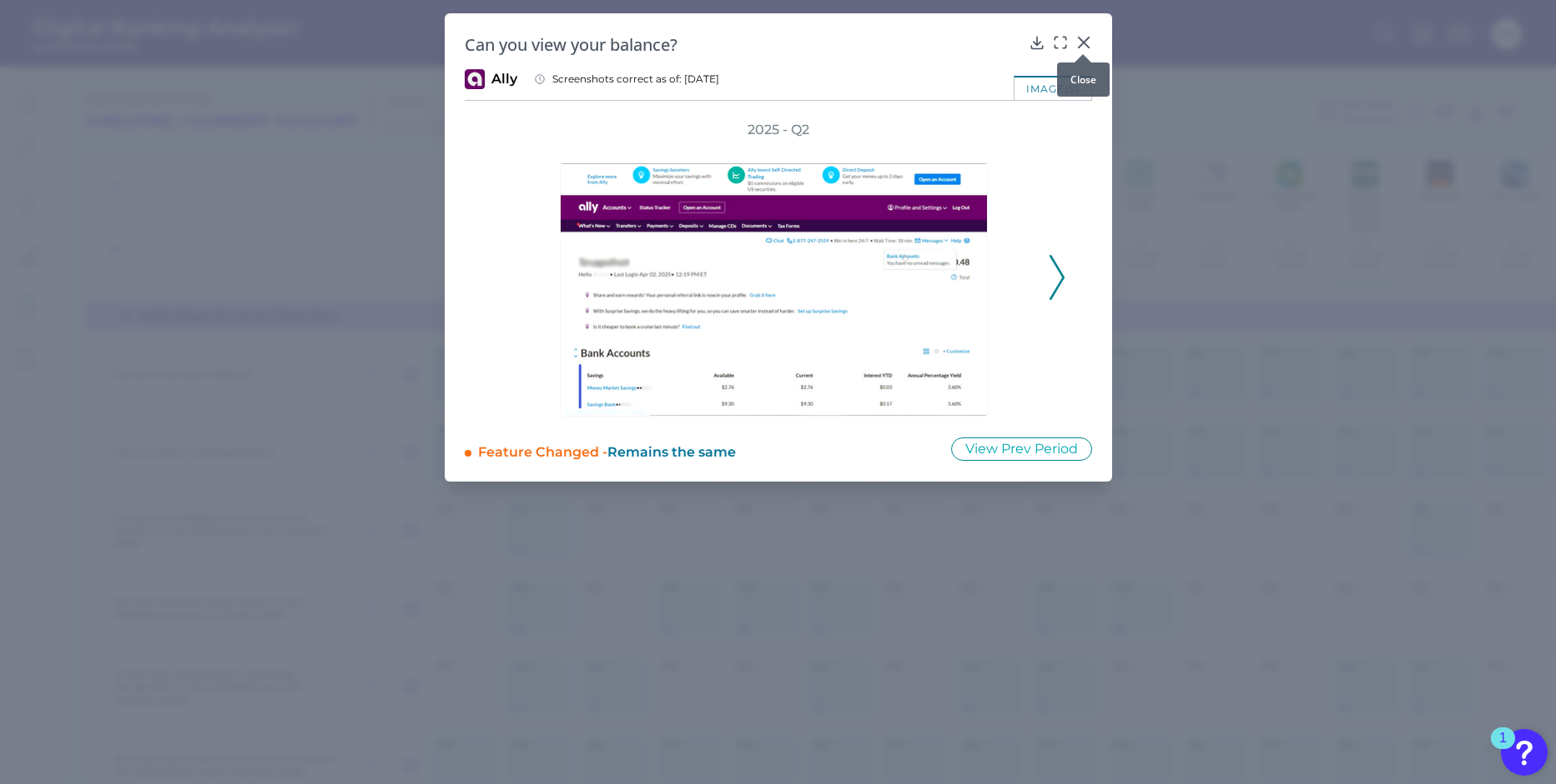
click at [1088, 38] on icon at bounding box center [1083, 42] width 17 height 17
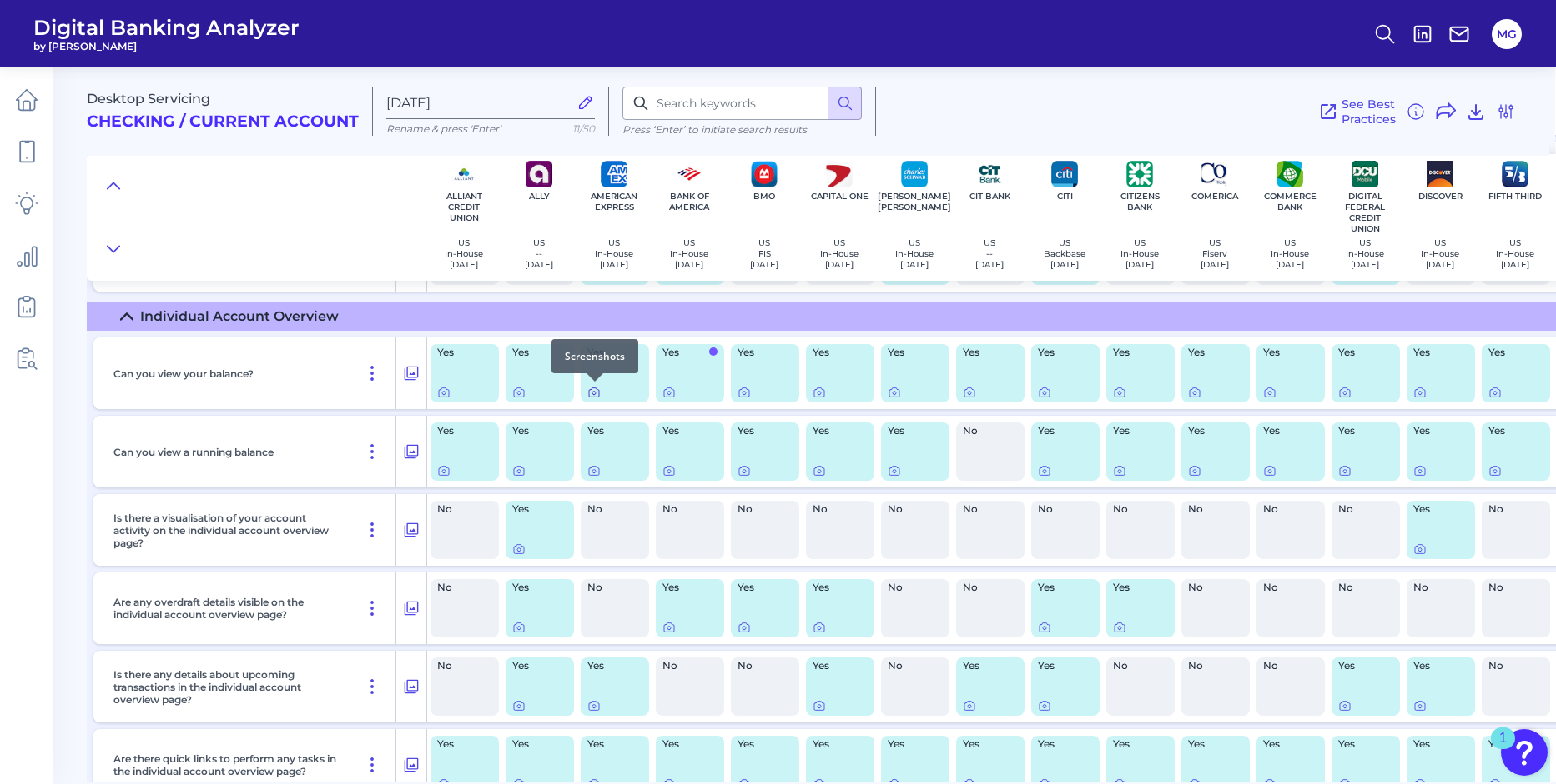
click at [596, 393] on icon at bounding box center [594, 392] width 14 height 14
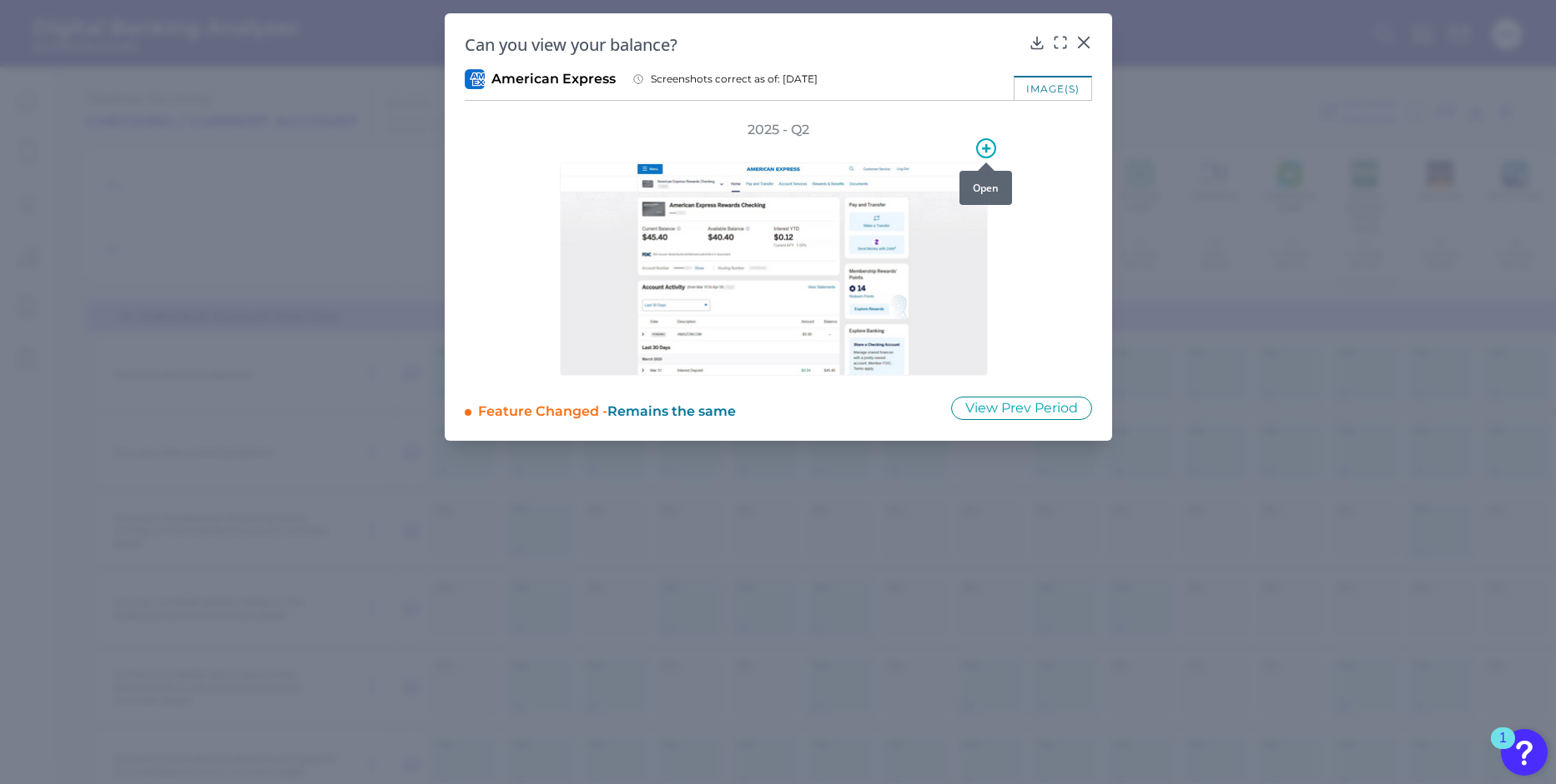
click at [980, 150] on icon at bounding box center [986, 148] width 20 height 20
click at [924, 224] on div at bounding box center [885, 226] width 121 height 20
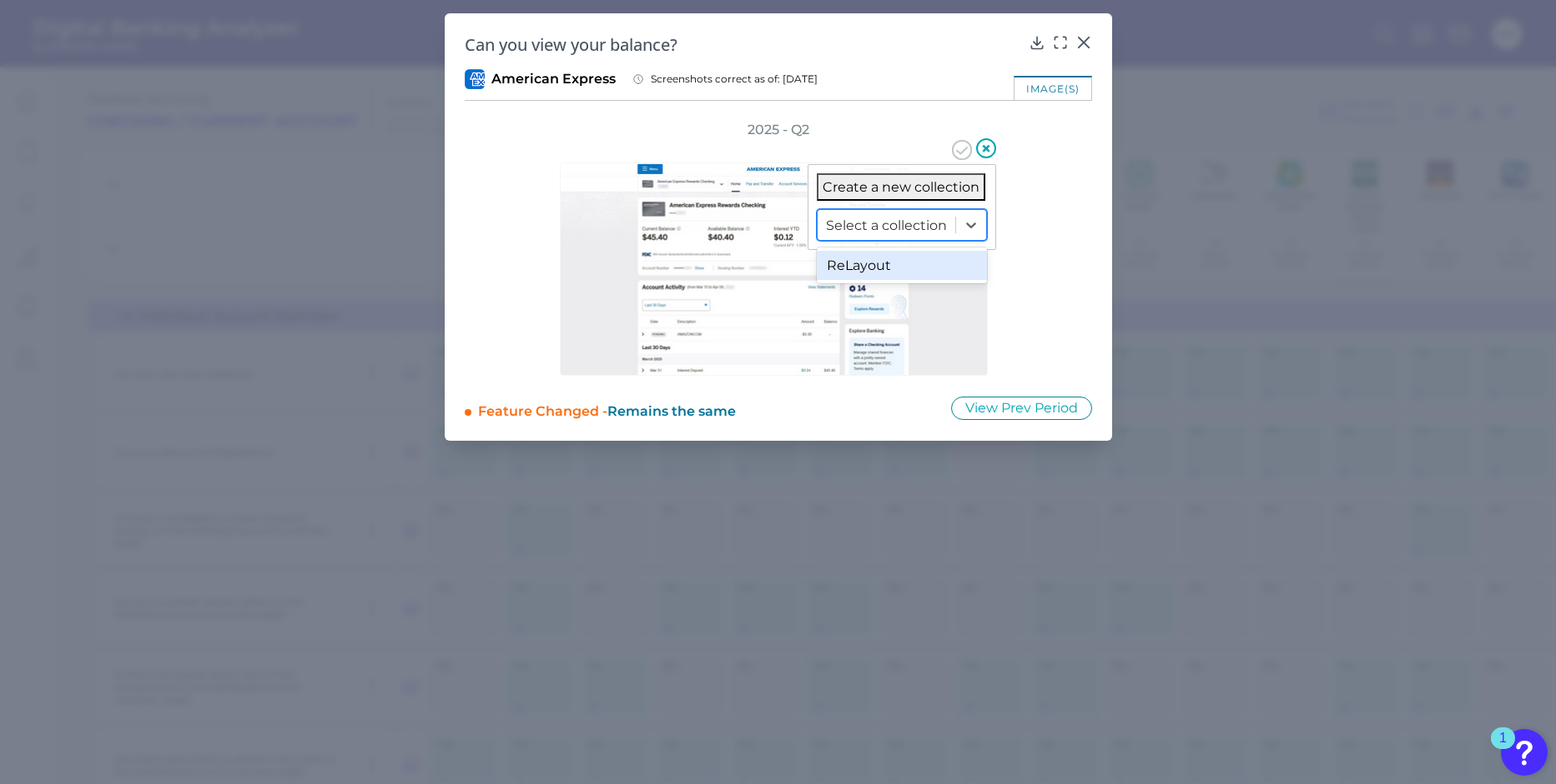
click at [924, 272] on div "ReLayout" at bounding box center [901, 266] width 170 height 29
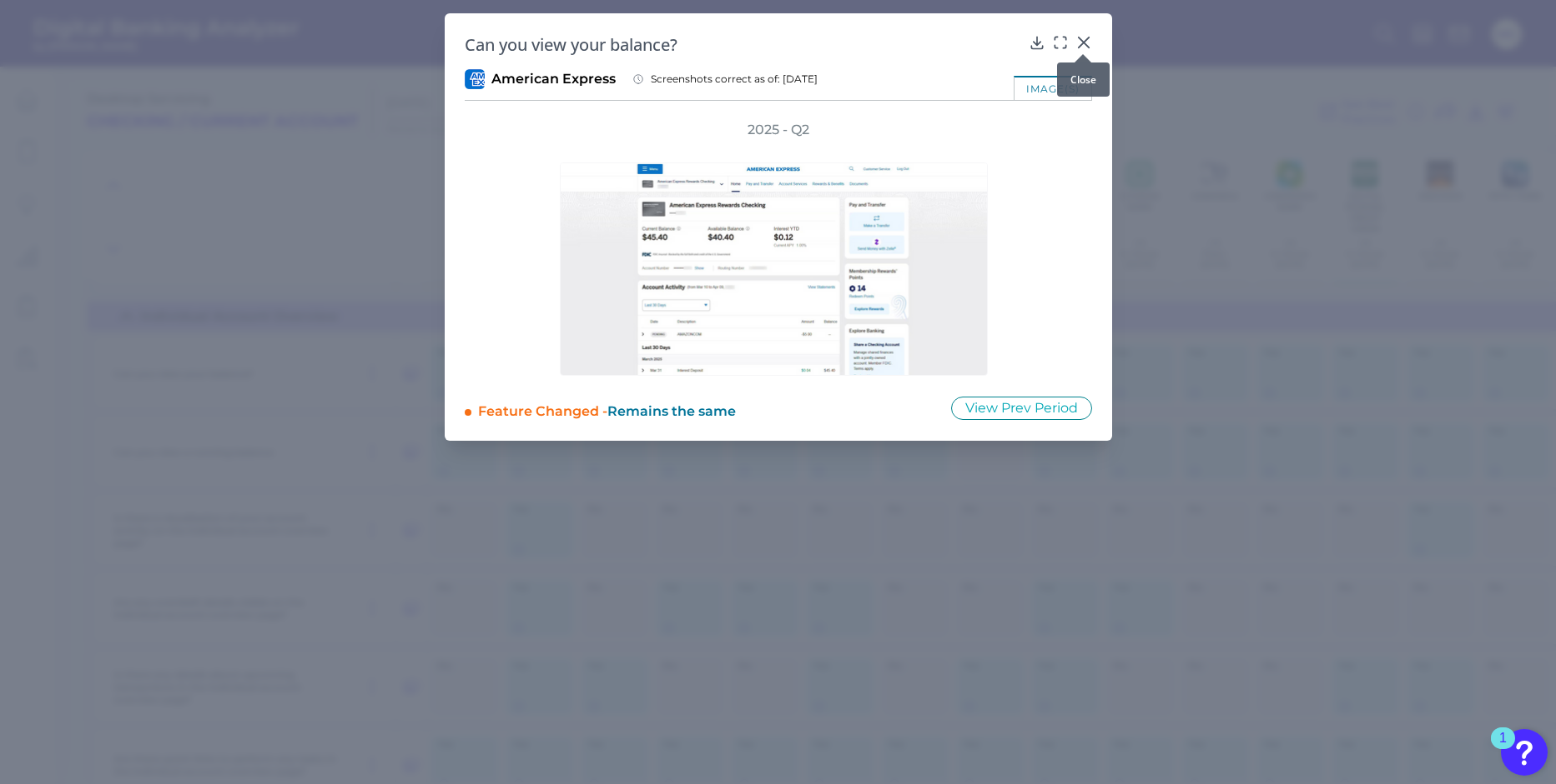
click at [1082, 41] on icon at bounding box center [1083, 42] width 10 height 10
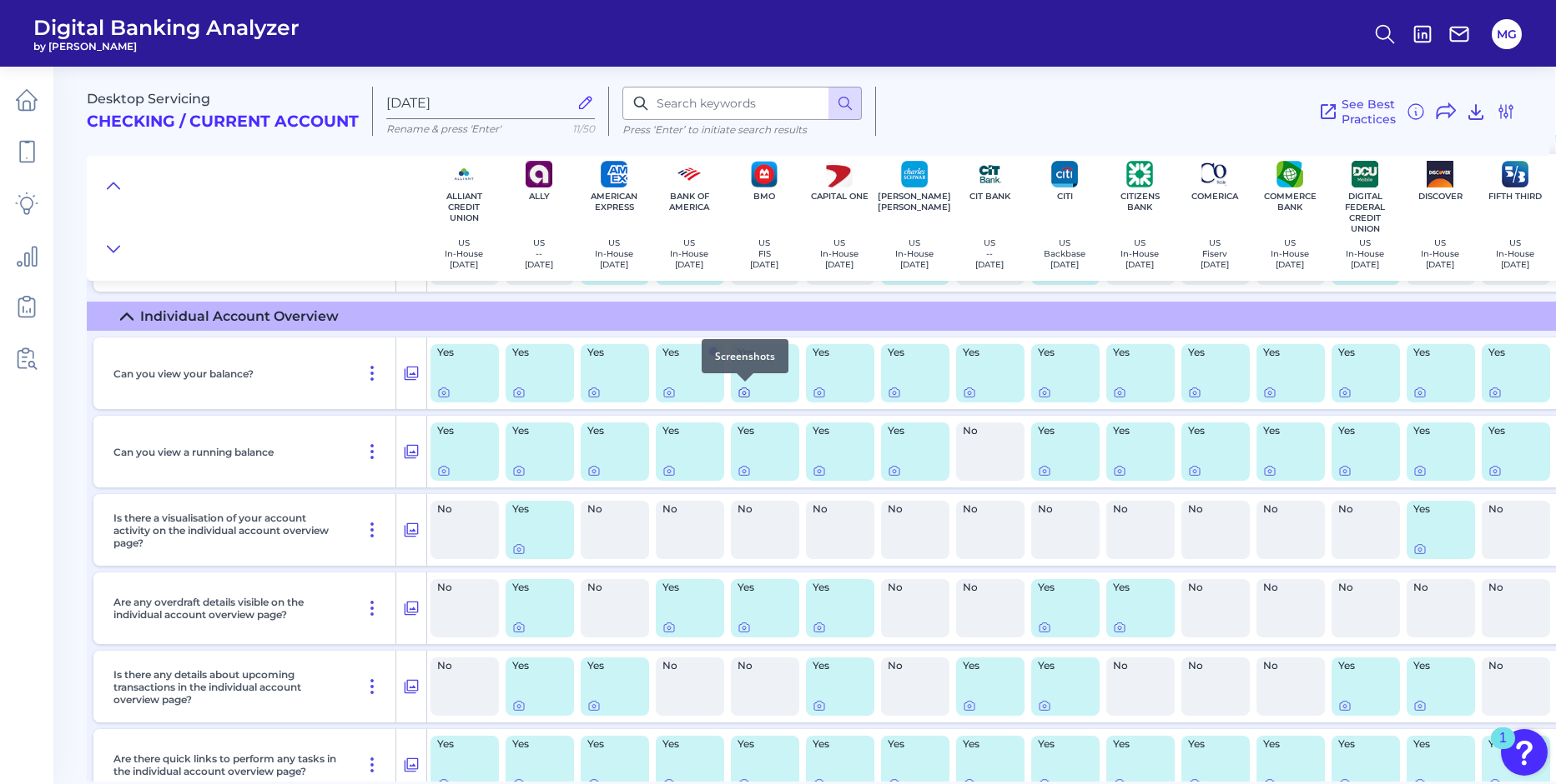
click at [746, 395] on icon at bounding box center [744, 392] width 14 height 14
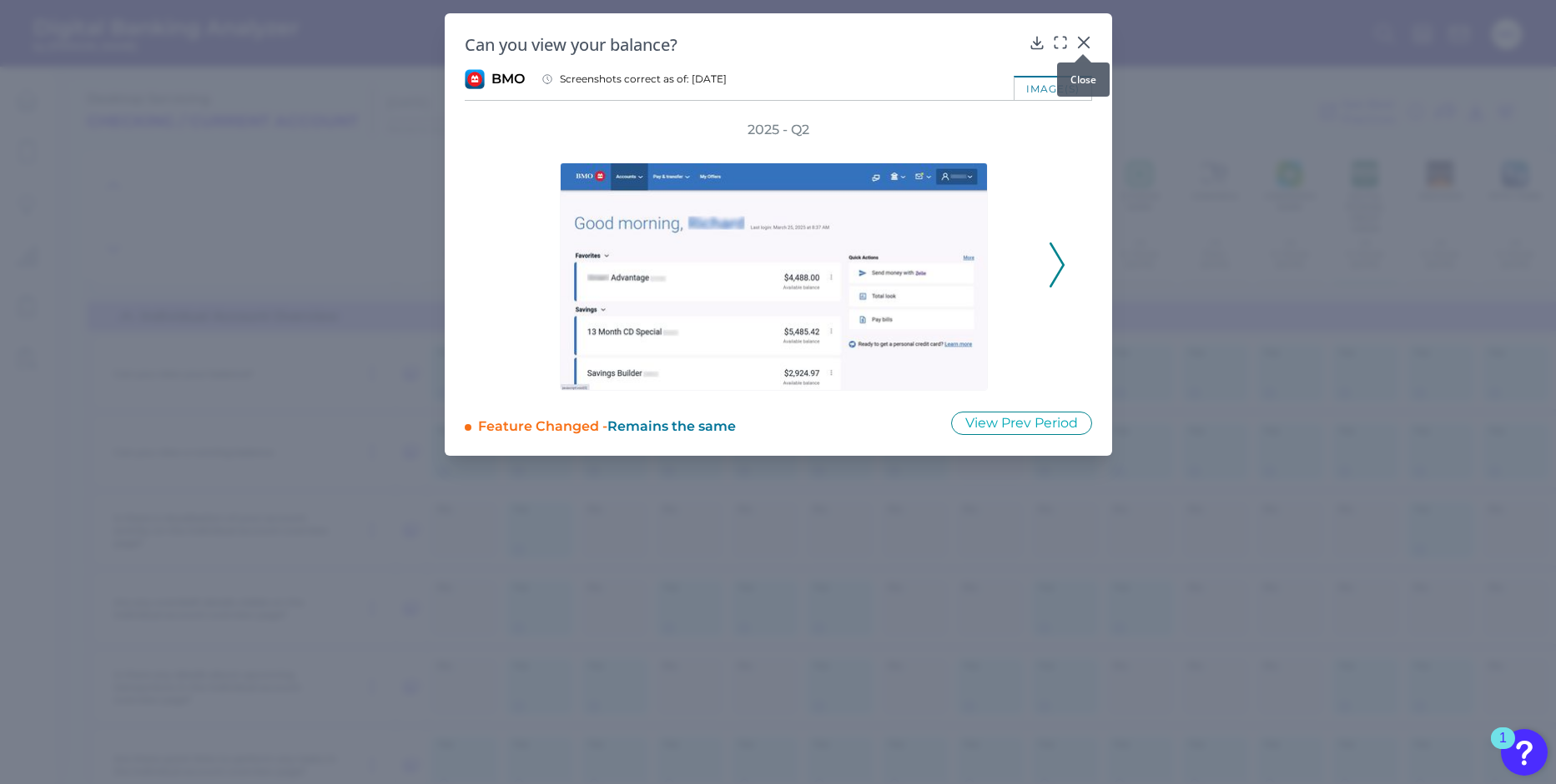
click at [1085, 41] on icon at bounding box center [1083, 42] width 17 height 17
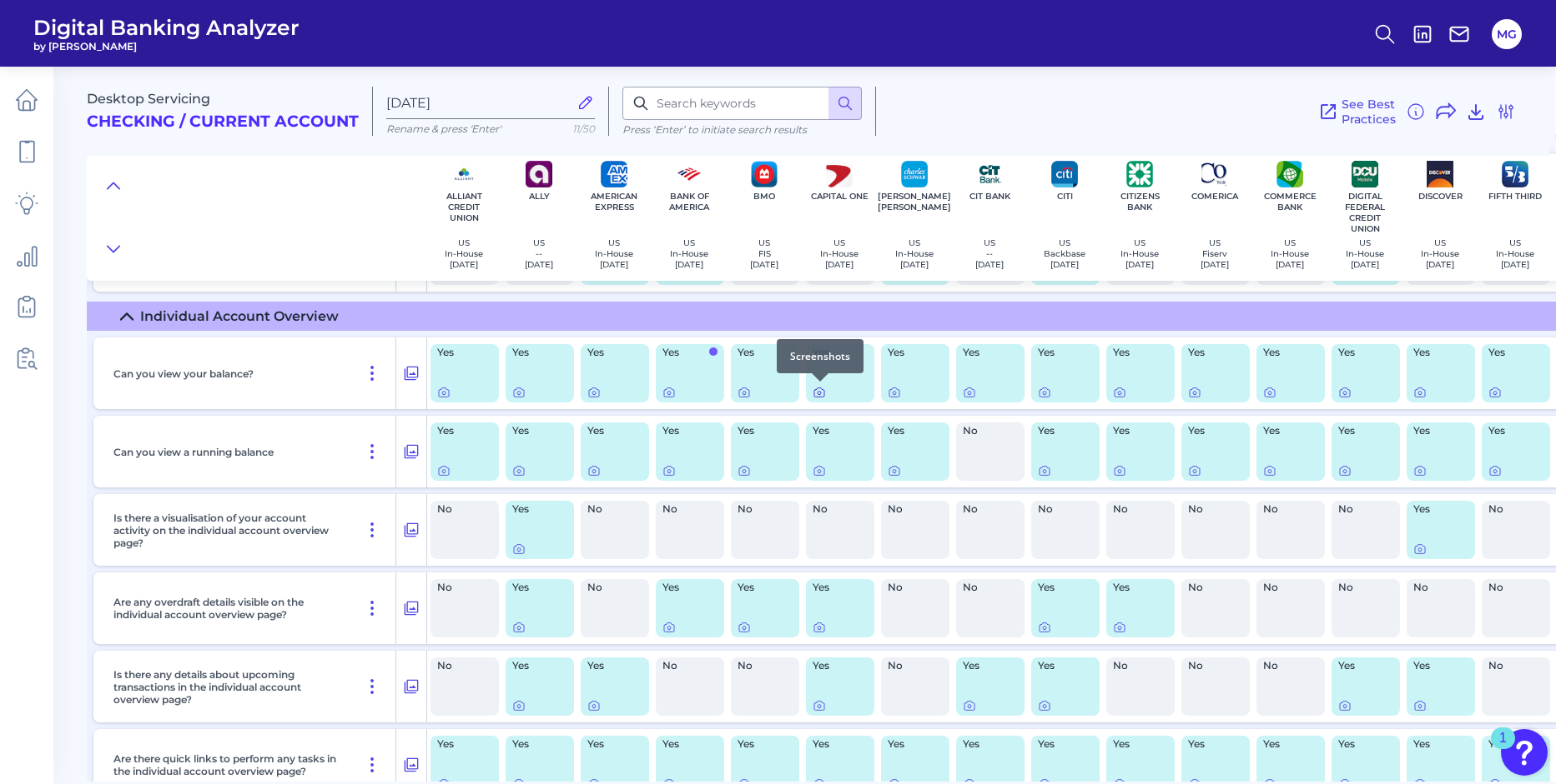
click at [815, 392] on icon at bounding box center [820, 392] width 14 height 14
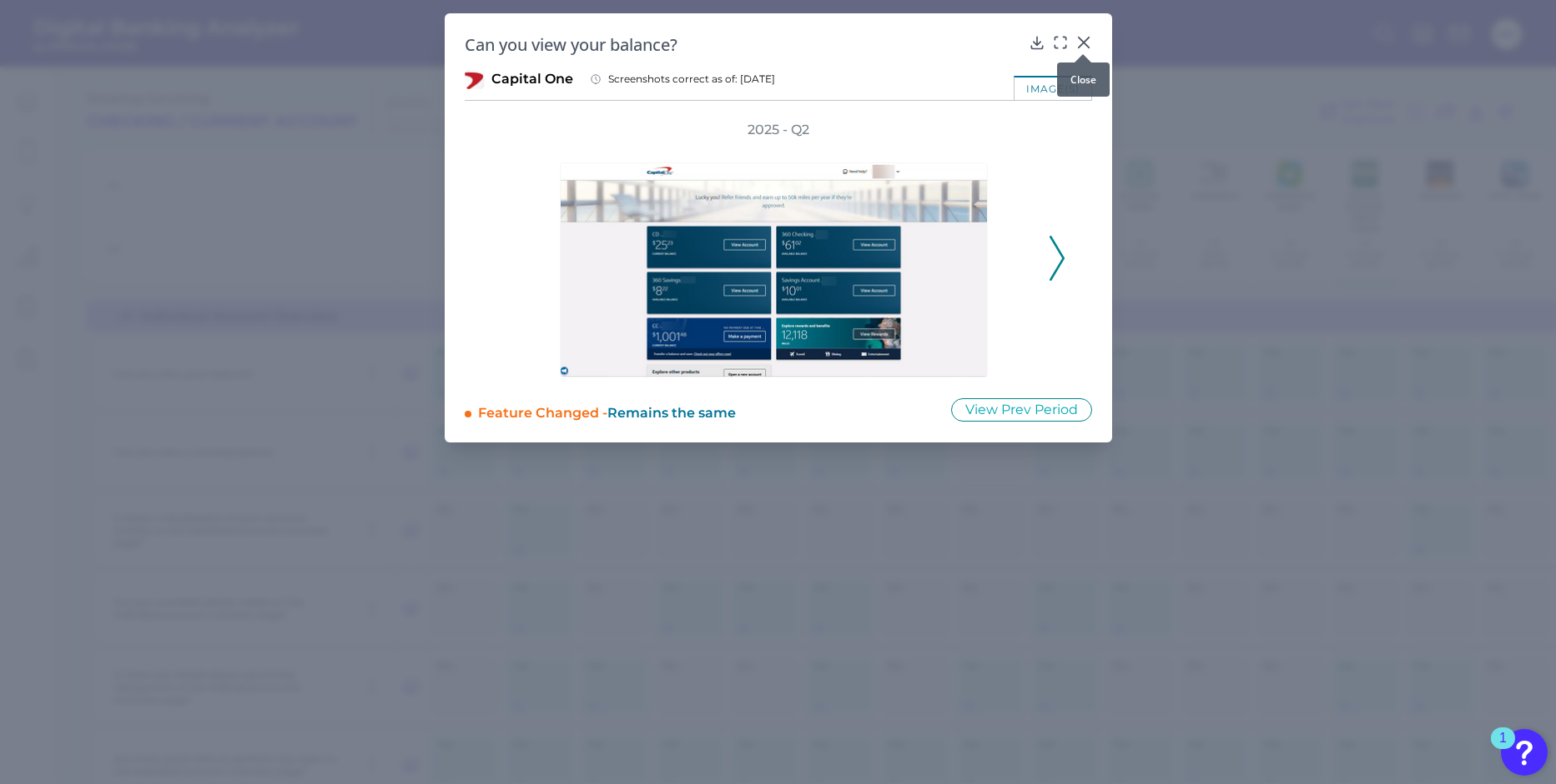
click at [1087, 46] on div at bounding box center [1082, 54] width 17 height 17
click at [1077, 43] on icon at bounding box center [1083, 42] width 17 height 17
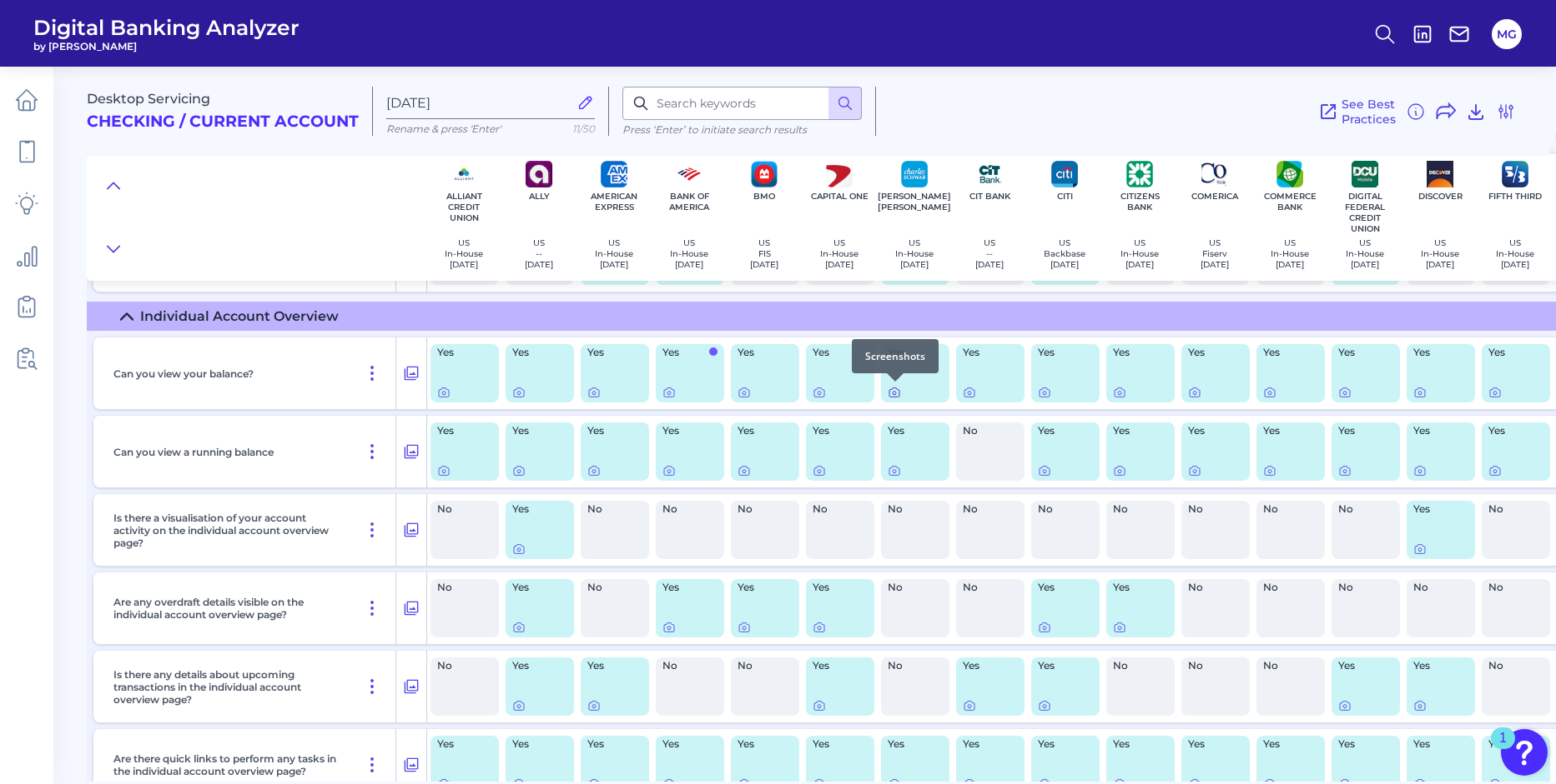
click at [895, 397] on icon at bounding box center [894, 392] width 14 height 14
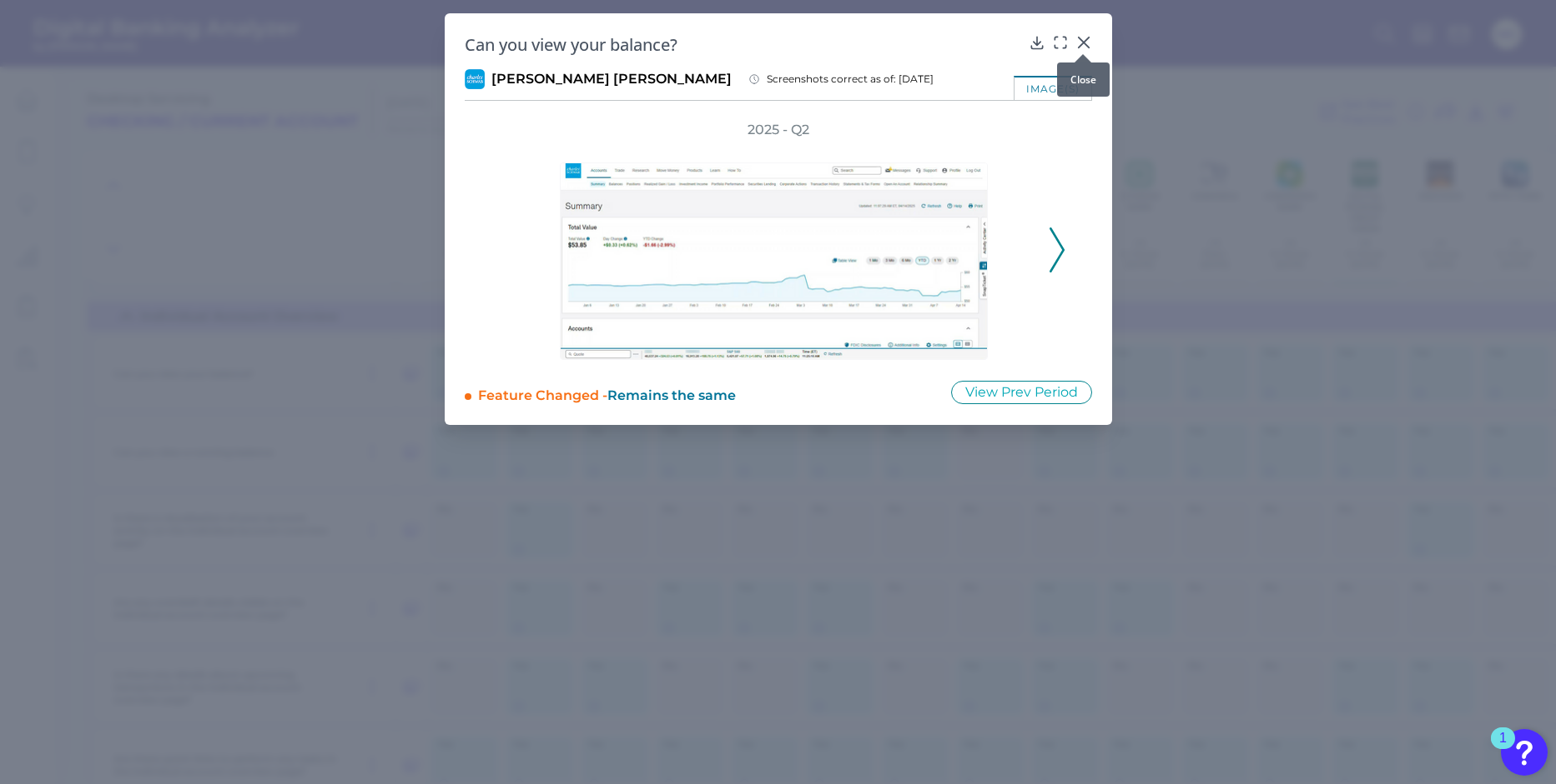
click at [1087, 41] on icon at bounding box center [1083, 42] width 17 height 17
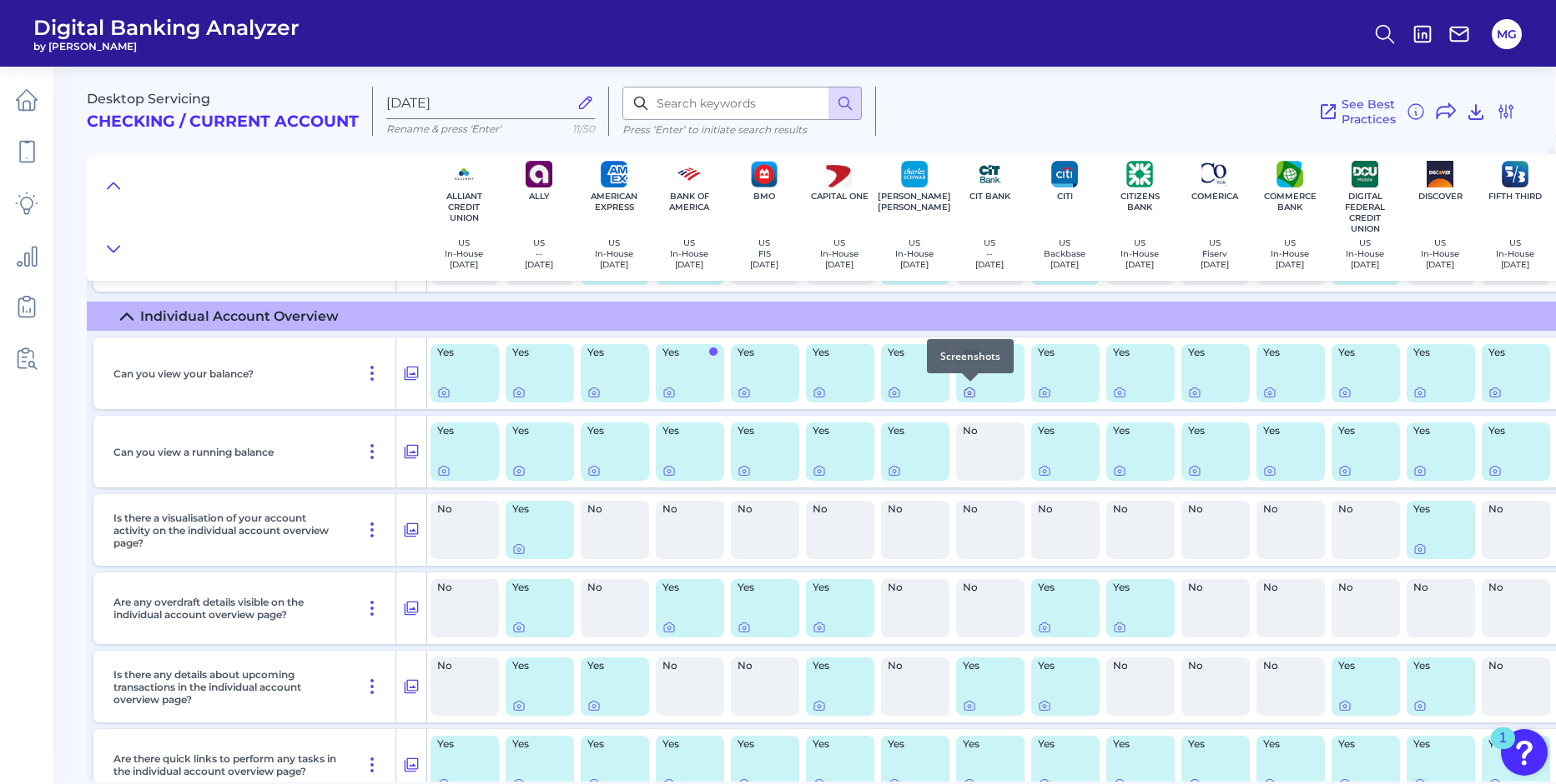
click at [969, 394] on icon at bounding box center [969, 392] width 14 height 14
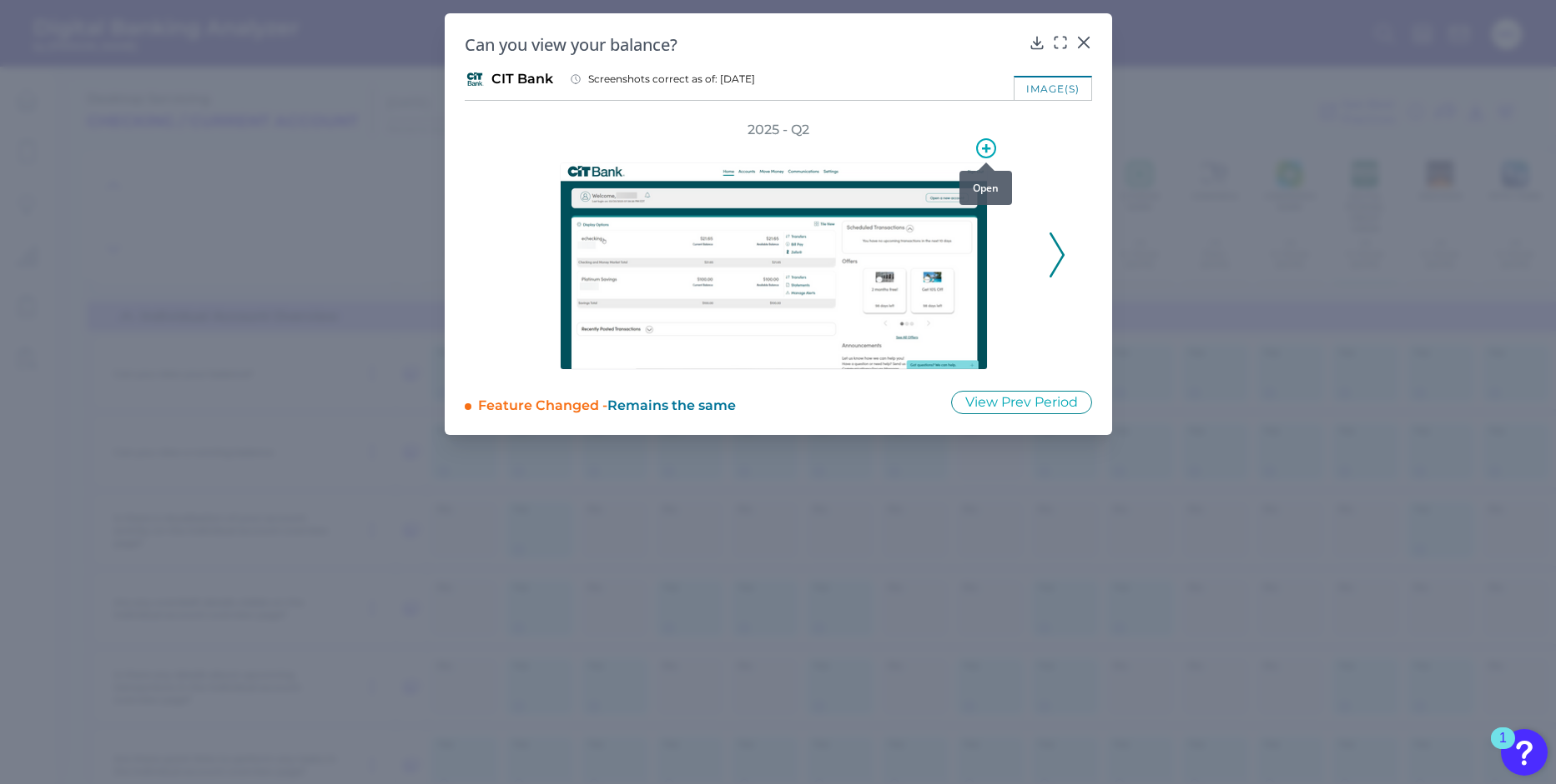
click at [983, 191] on div "Open" at bounding box center [986, 187] width 53 height 34
click at [990, 152] on icon at bounding box center [986, 148] width 20 height 20
click at [942, 218] on div at bounding box center [885, 226] width 121 height 20
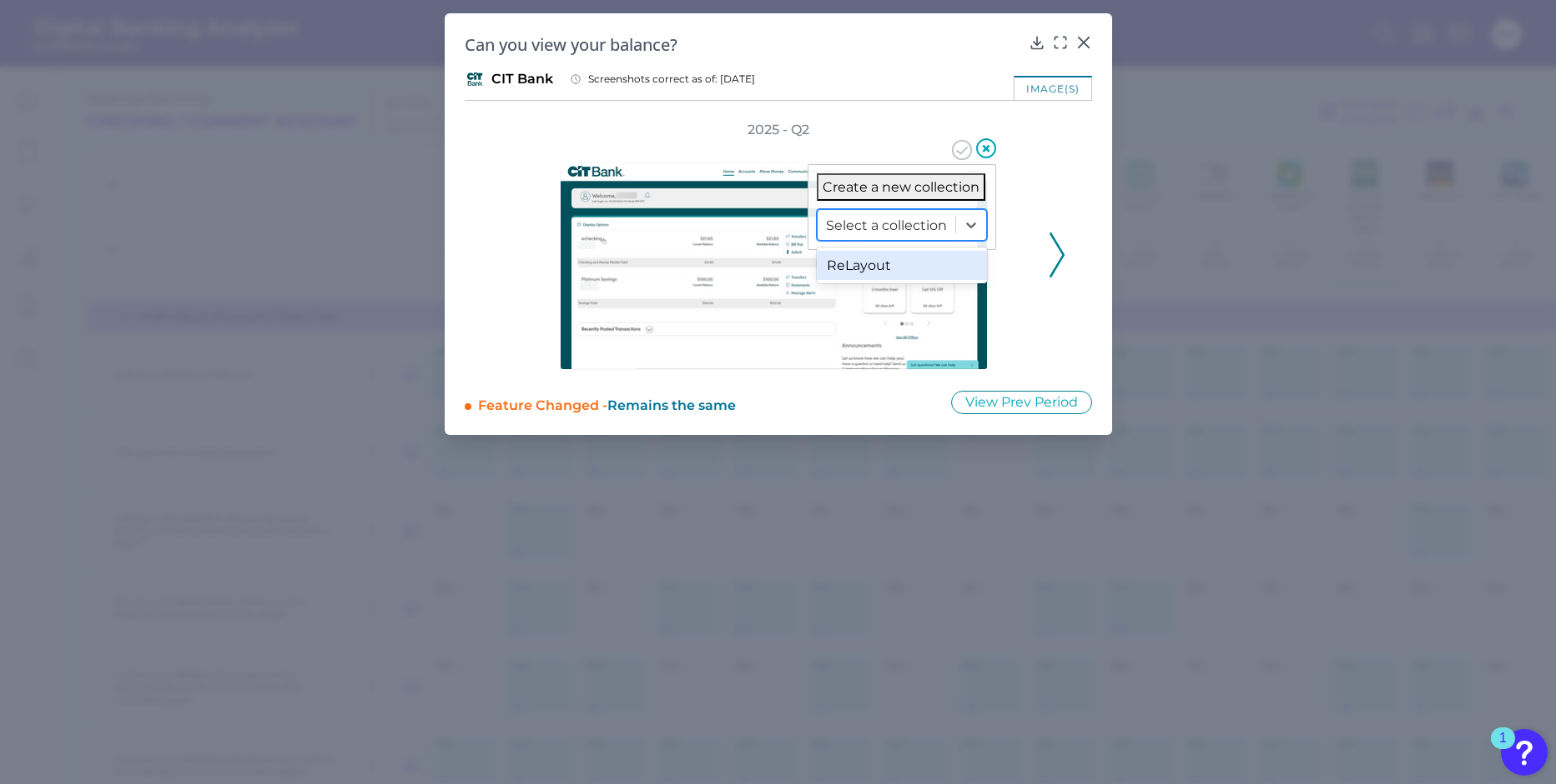
click at [927, 271] on div "ReLayout" at bounding box center [901, 266] width 170 height 29
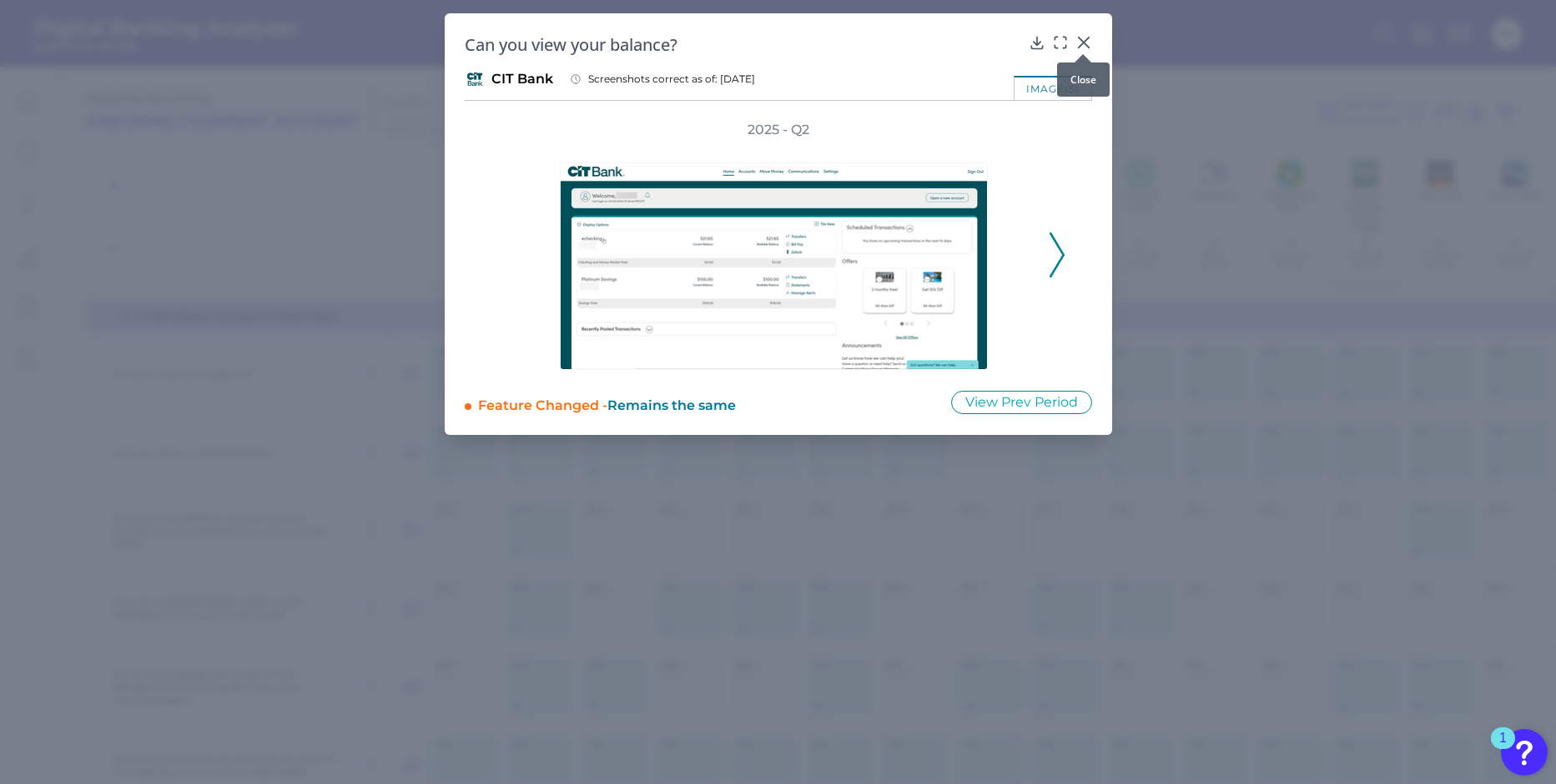
drag, startPoint x: 1083, startPoint y: 40, endPoint x: 1079, endPoint y: 75, distance: 35.2
click at [1083, 40] on icon at bounding box center [1083, 42] width 17 height 17
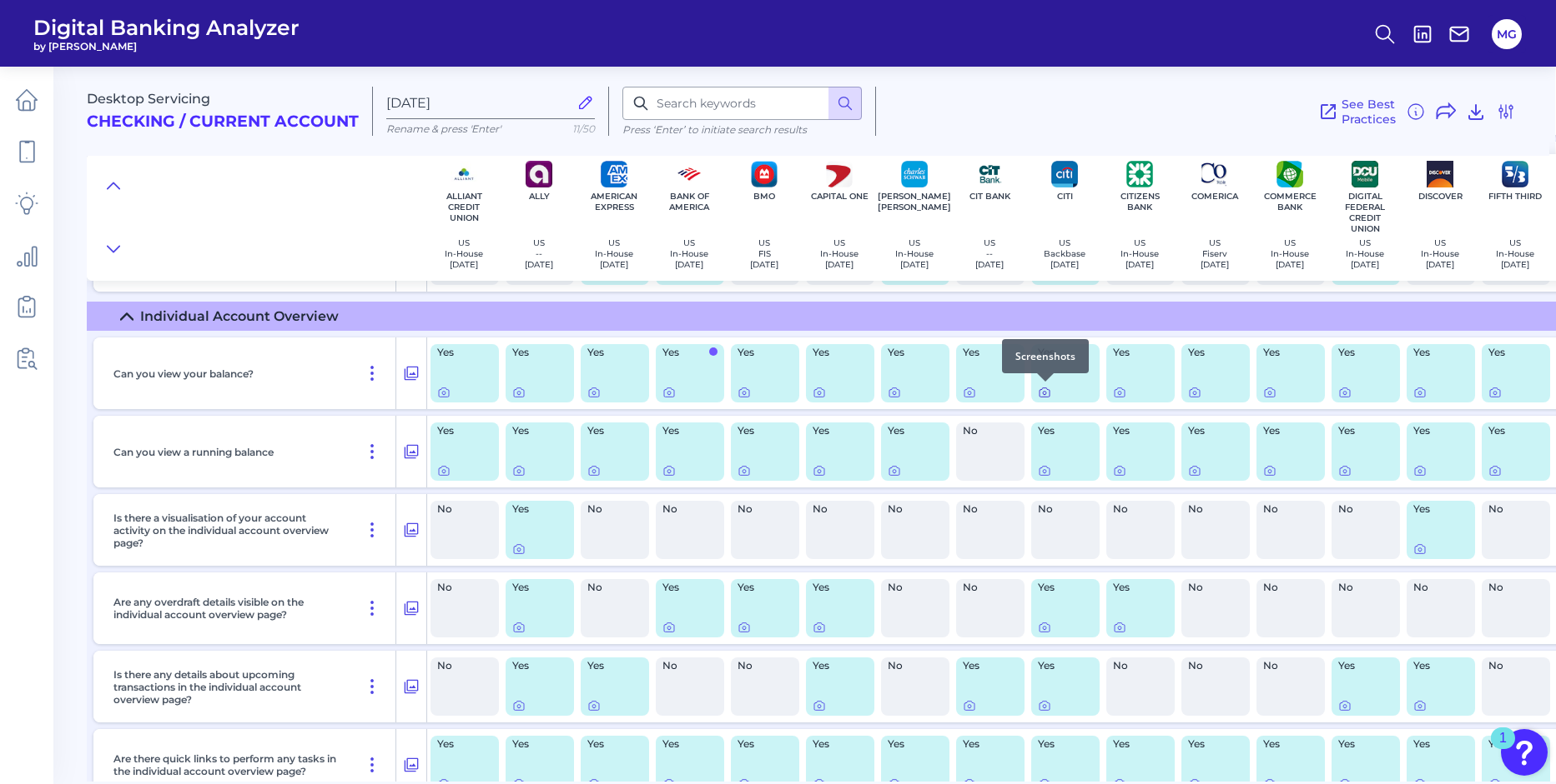
click at [1043, 395] on icon at bounding box center [1045, 392] width 14 height 14
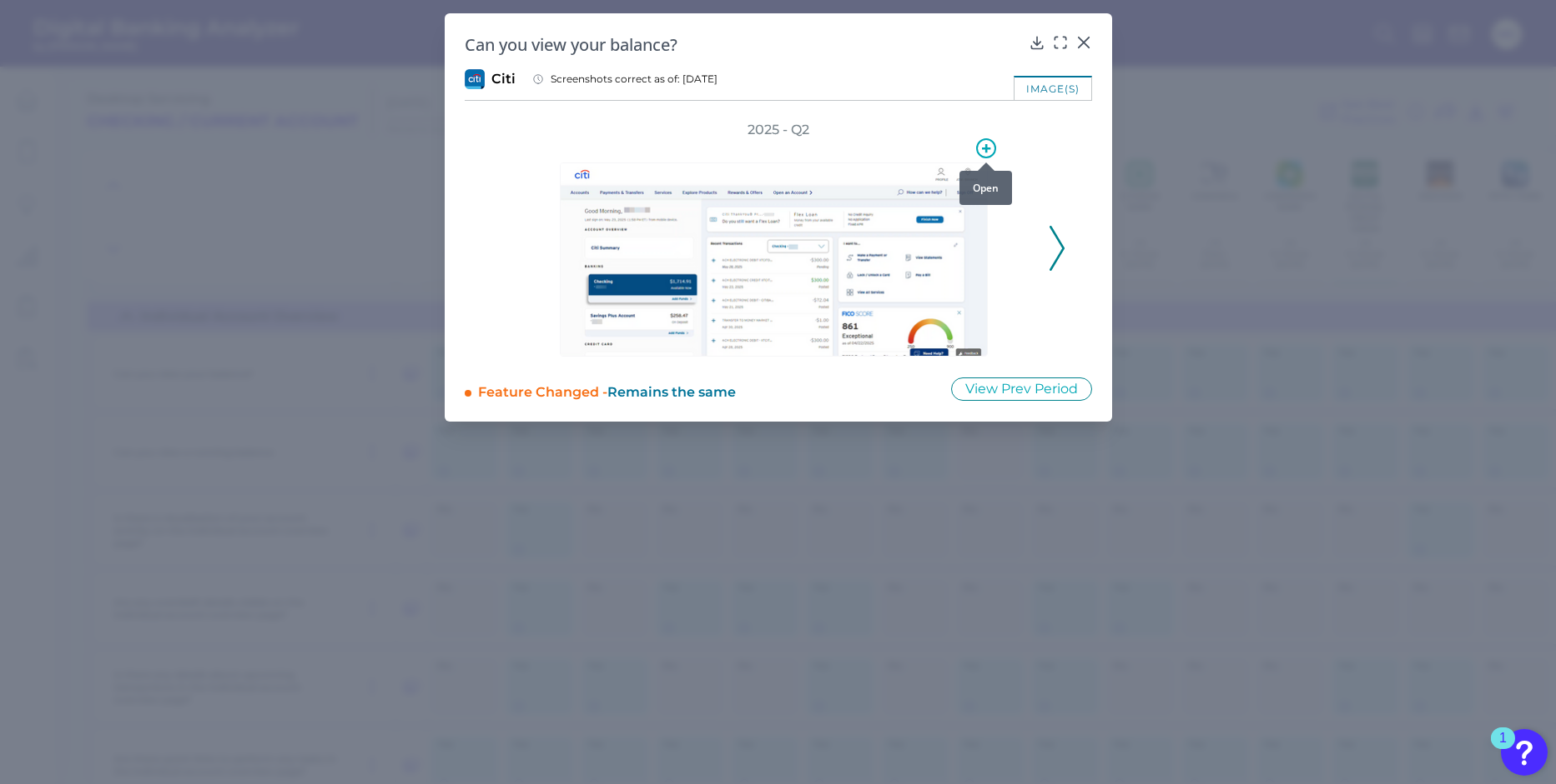
click at [985, 147] on icon at bounding box center [986, 148] width 8 height 8
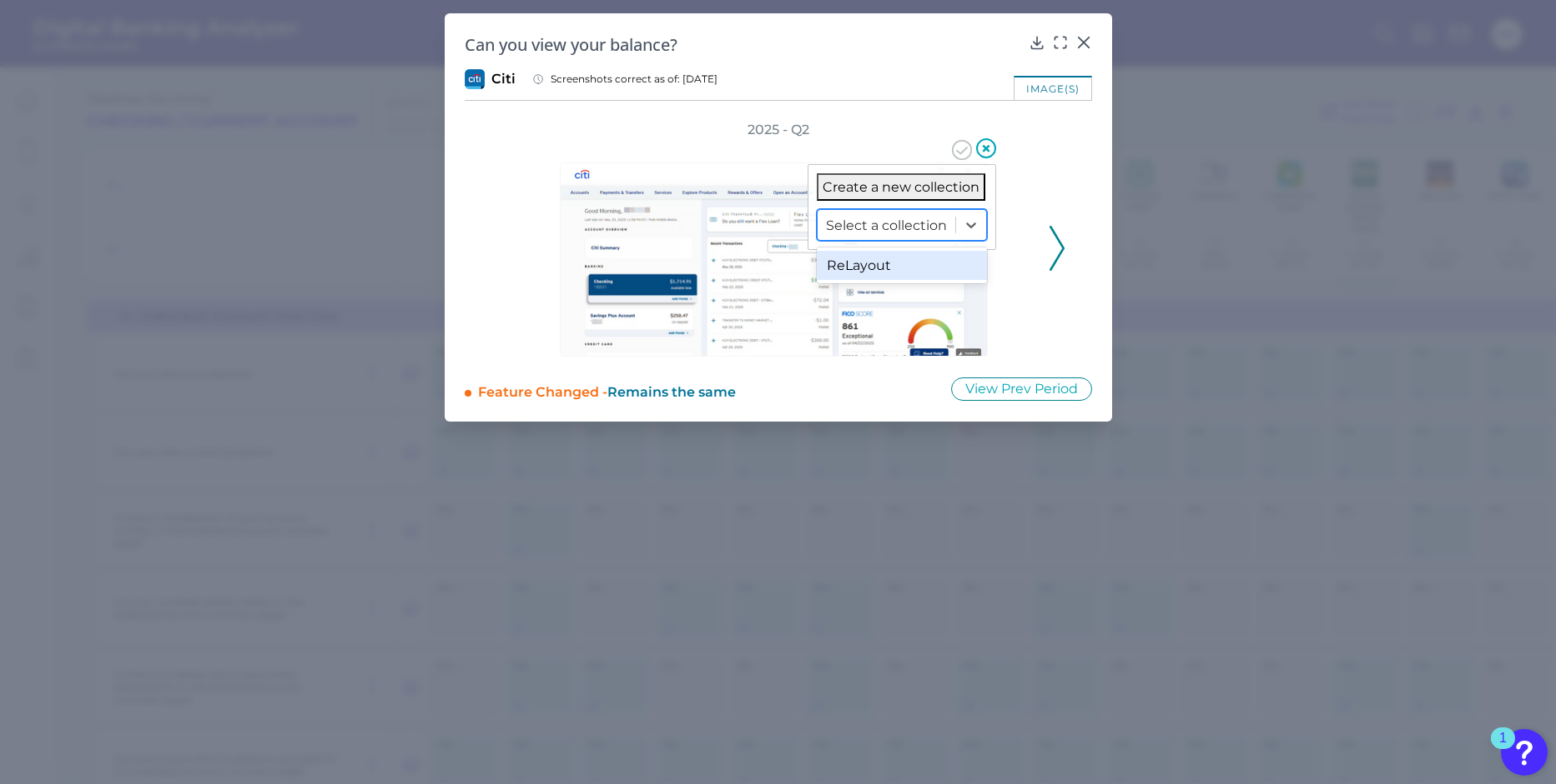
click at [945, 216] on div at bounding box center [885, 226] width 121 height 20
drag, startPoint x: 925, startPoint y: 258, endPoint x: 935, endPoint y: 259, distance: 10.0
click at [925, 258] on div "ReLayout" at bounding box center [901, 266] width 170 height 29
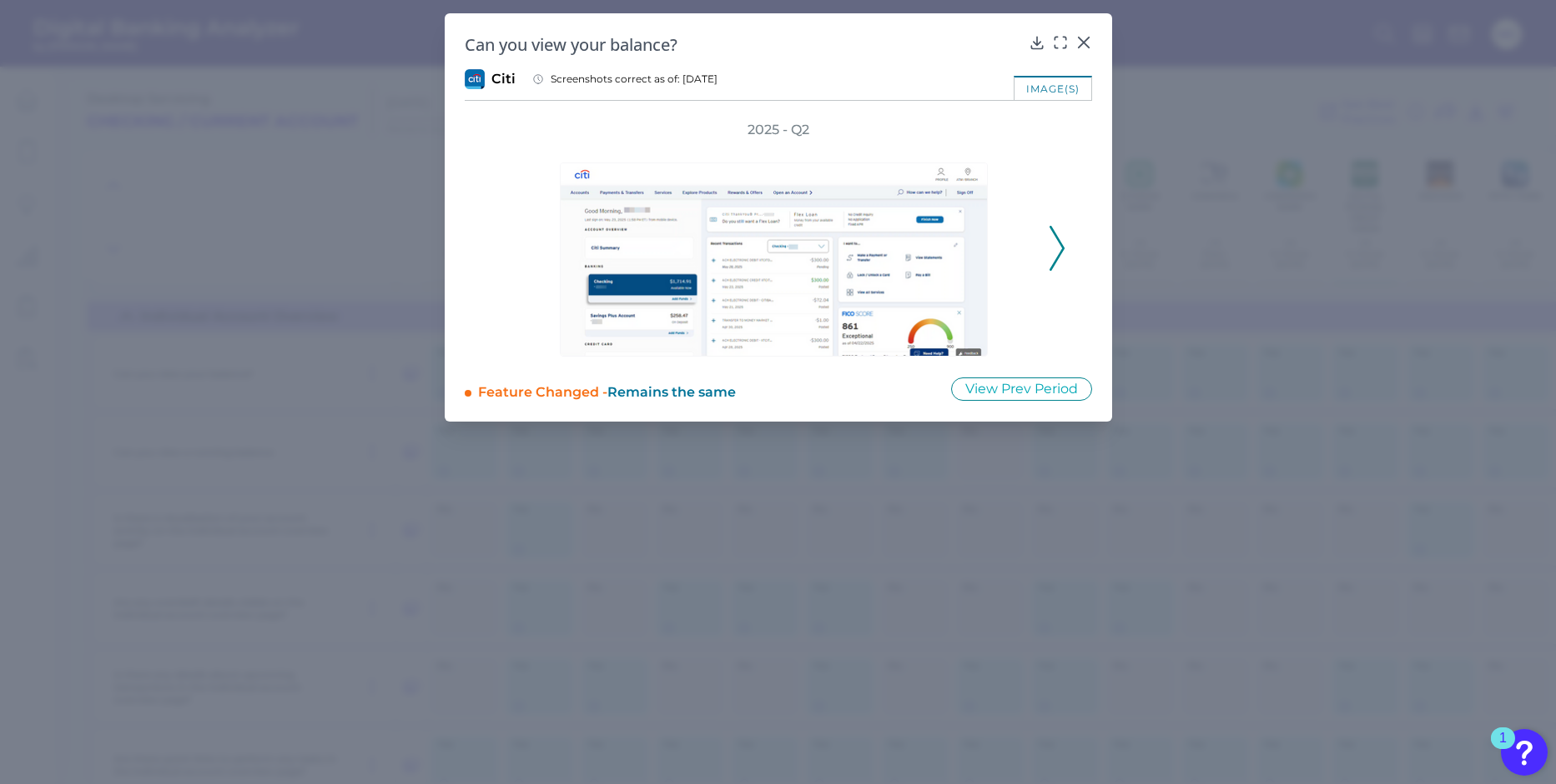
click at [1092, 37] on div "Can you view your balance? Citi Screenshots correct as of: [DATE] image(s) 2025…" at bounding box center [778, 218] width 668 height 408
click at [1085, 40] on icon at bounding box center [1083, 42] width 10 height 10
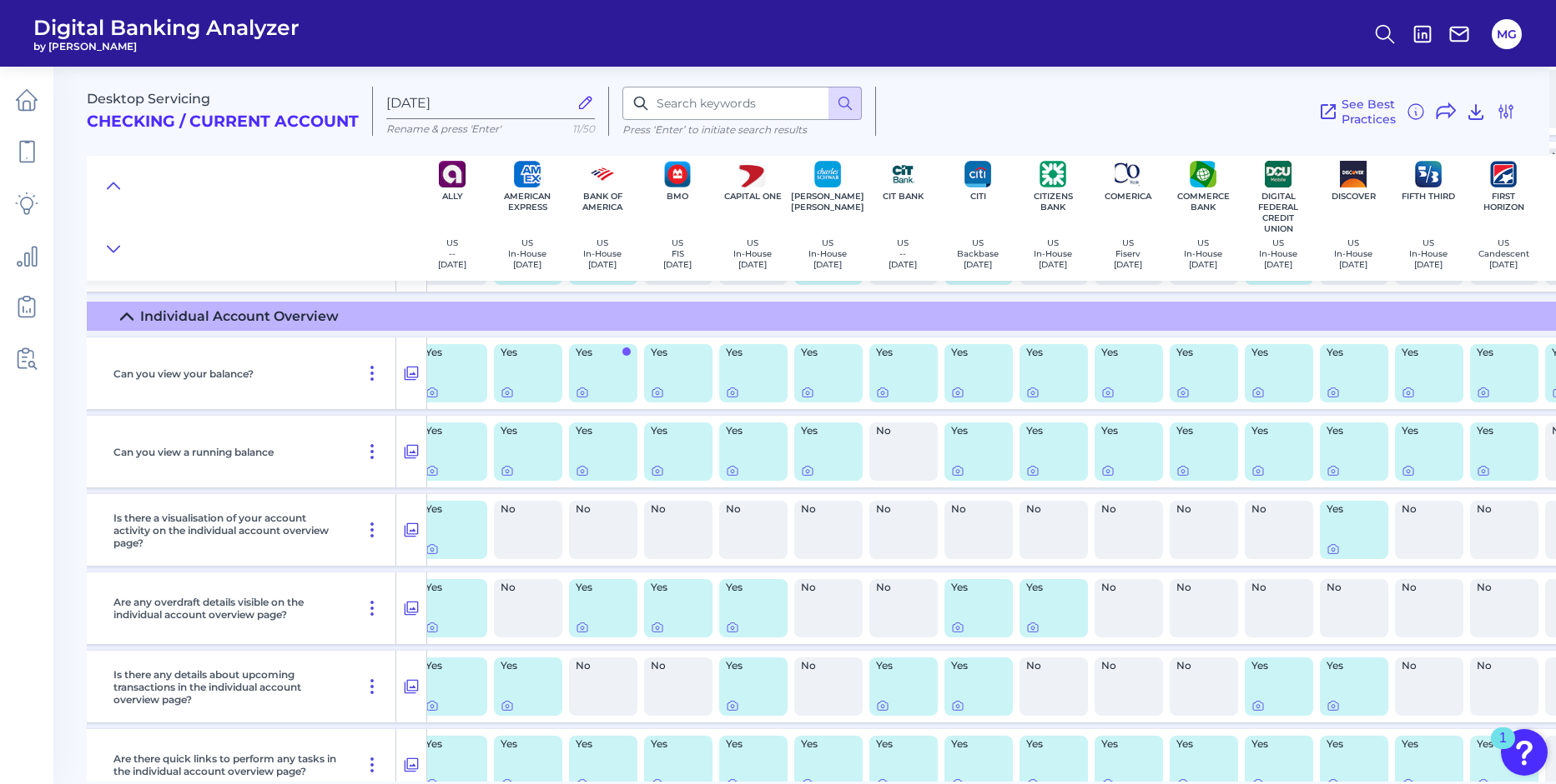
scroll to position [1982, 88]
click at [1038, 395] on icon at bounding box center [1032, 392] width 14 height 14
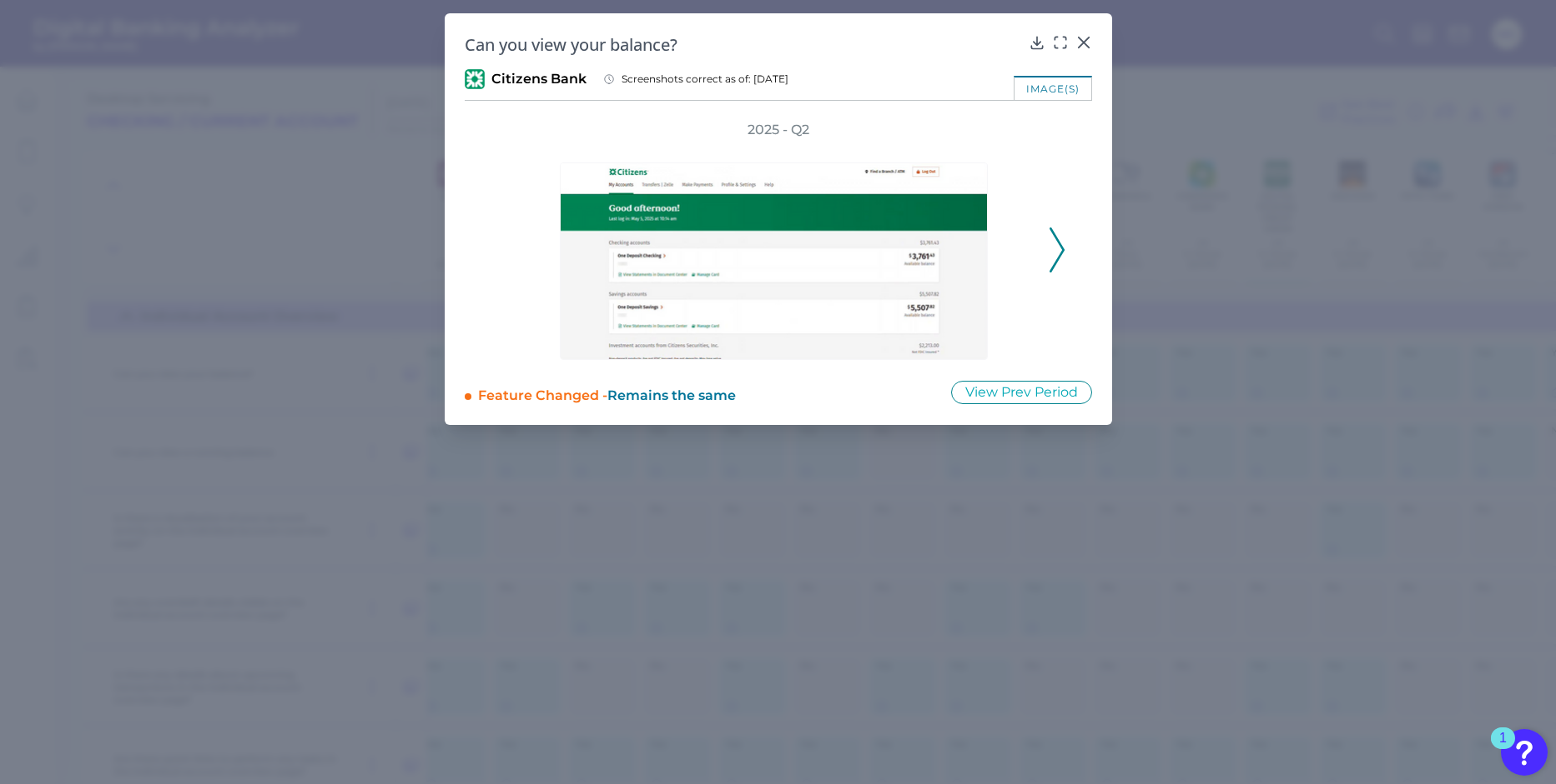
click at [1090, 31] on div "Can you view your balance? Citizens Bank Screenshots correct as of: [DATE] imag…" at bounding box center [778, 220] width 668 height 412
drag, startPoint x: 1083, startPoint y: 36, endPoint x: 1088, endPoint y: 133, distance: 97.1
click at [1083, 36] on icon at bounding box center [1083, 42] width 17 height 17
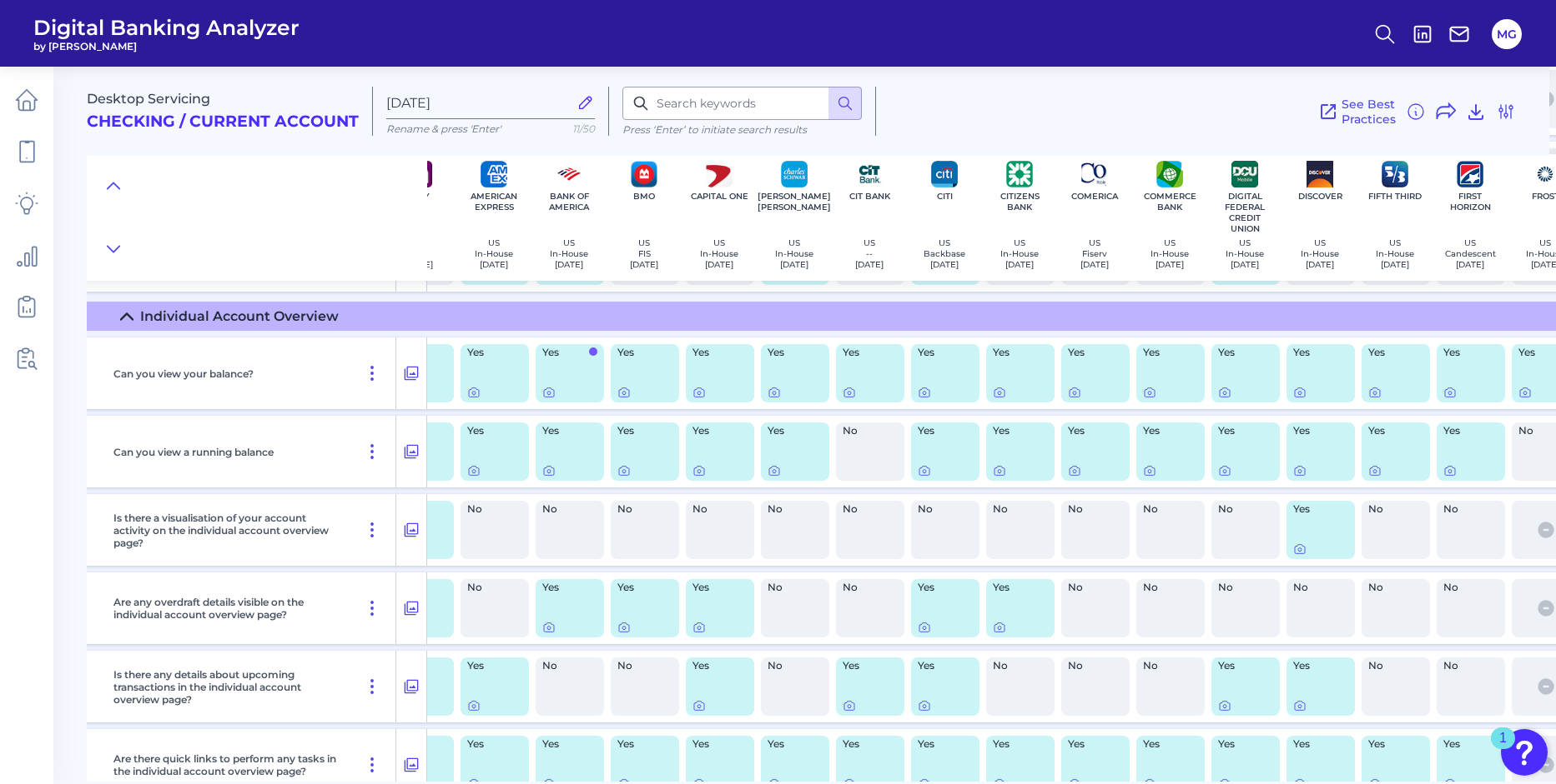
scroll to position [1982, 151]
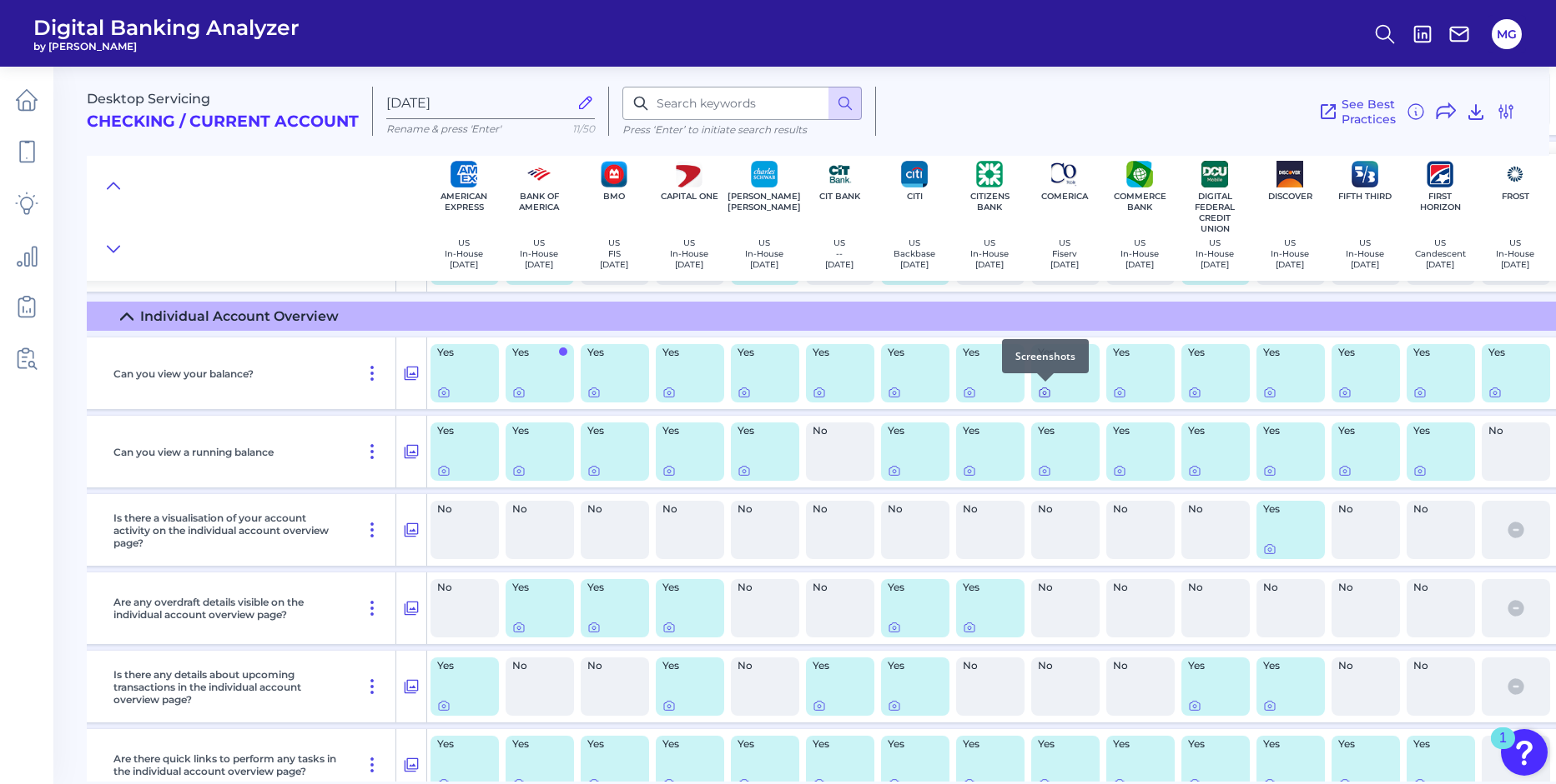
click at [1046, 392] on icon at bounding box center [1044, 392] width 3 height 3
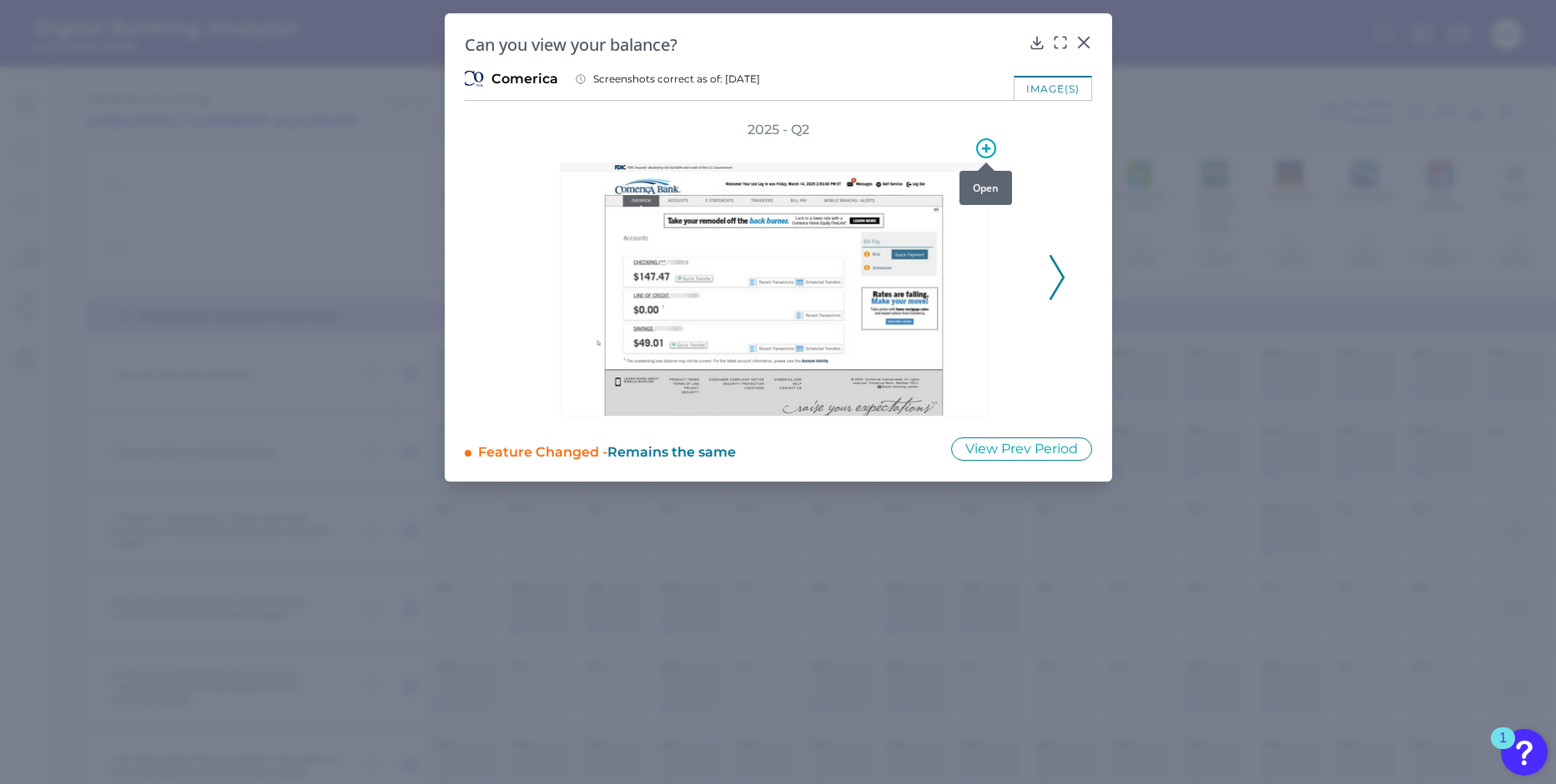
click at [982, 155] on div at bounding box center [986, 162] width 17 height 17
click at [993, 141] on circle at bounding box center [986, 148] width 19 height 19
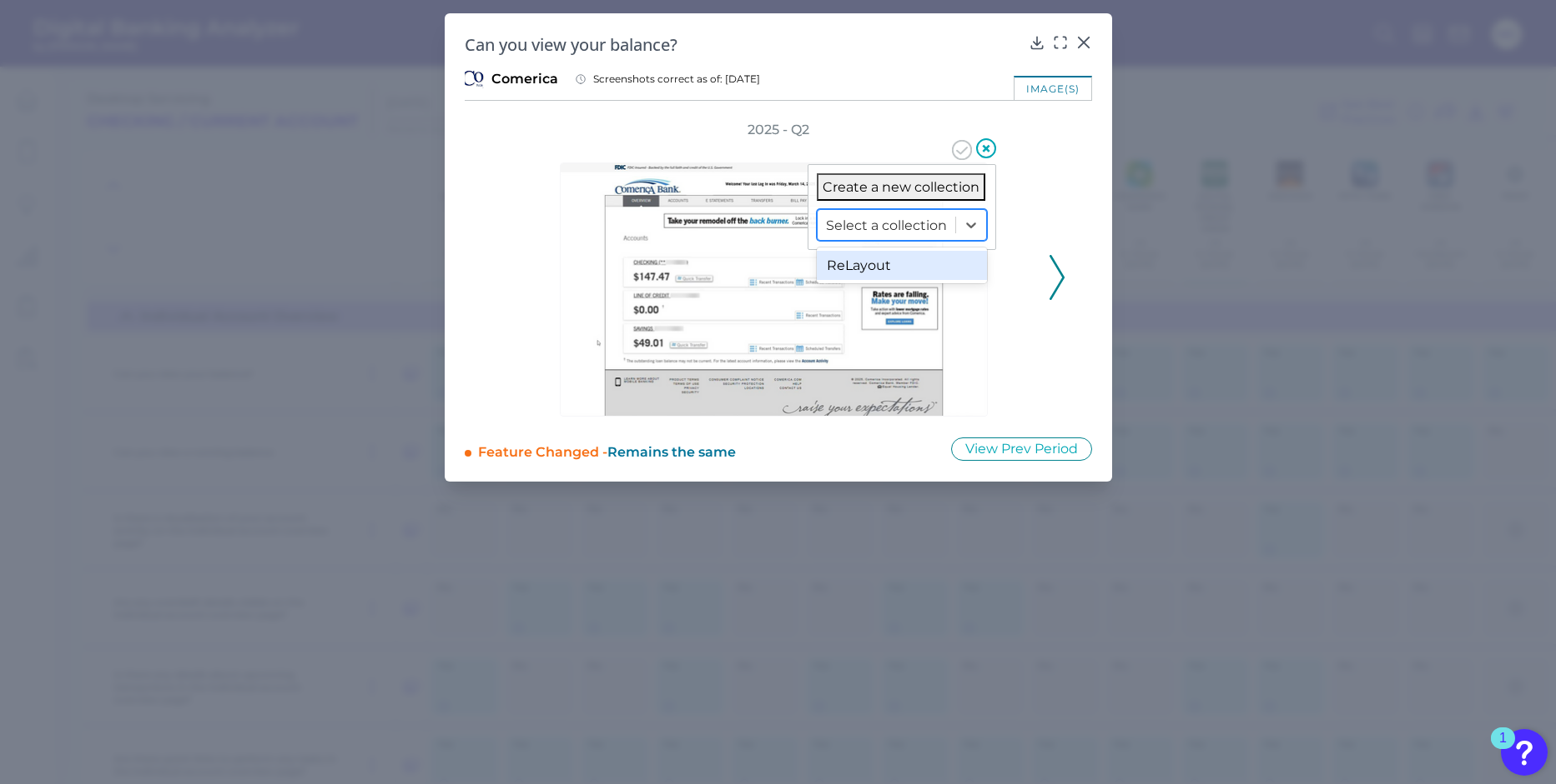
click at [918, 224] on div at bounding box center [885, 226] width 121 height 20
click at [912, 264] on div "ReLayout" at bounding box center [901, 266] width 170 height 29
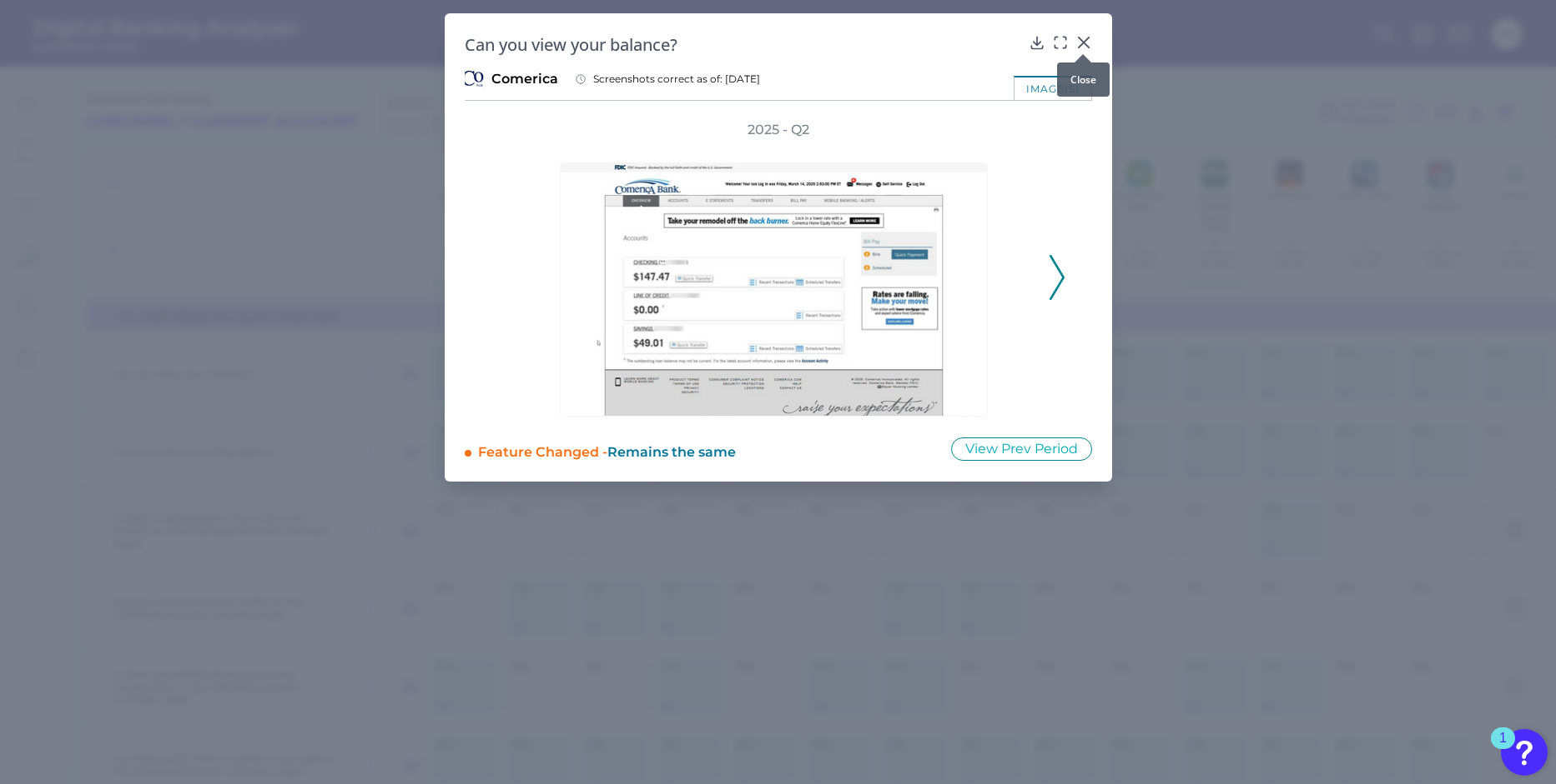
click at [1083, 47] on div at bounding box center [1082, 54] width 17 height 17
click at [1085, 39] on icon at bounding box center [1083, 42] width 17 height 17
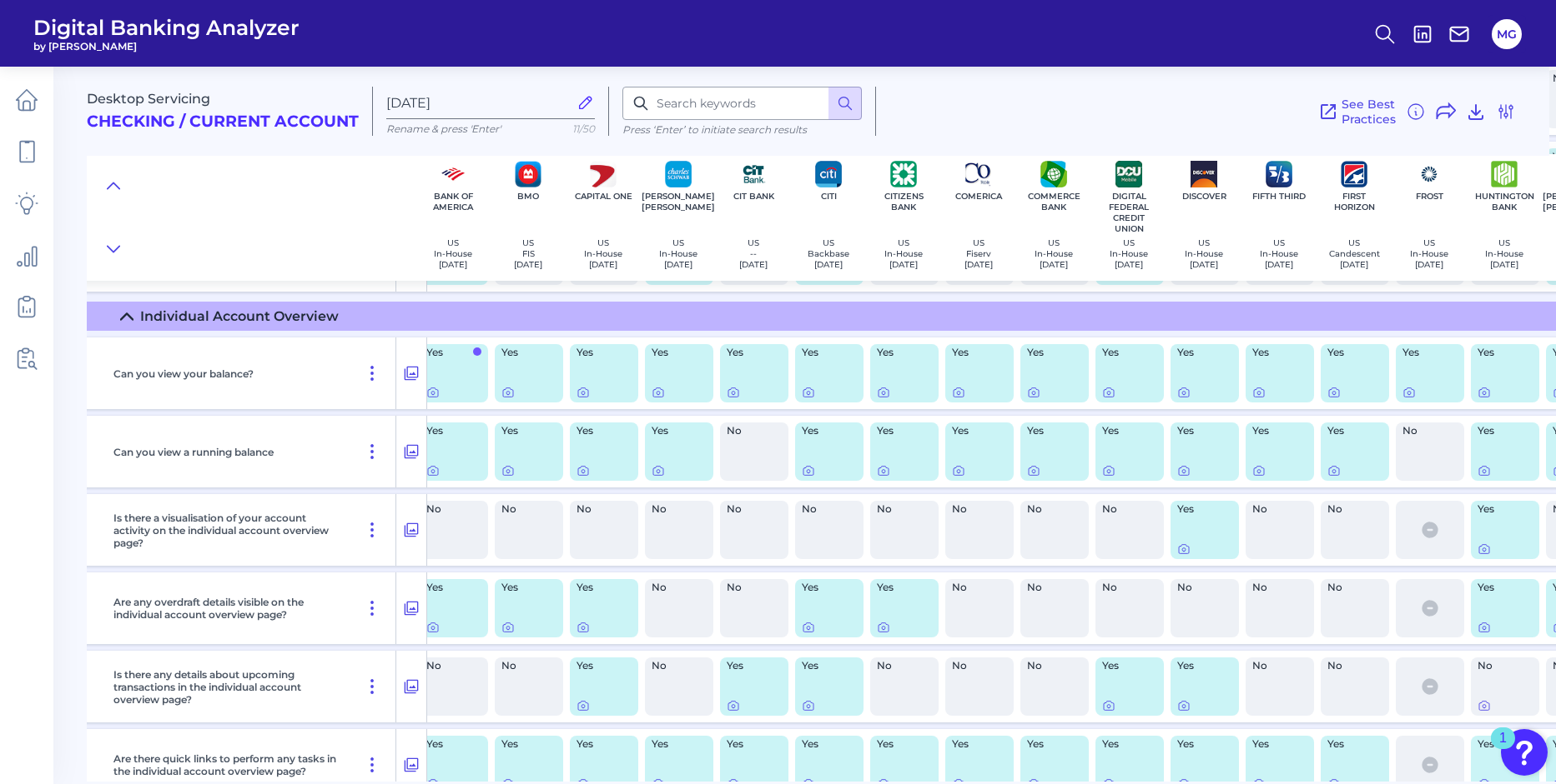
scroll to position [1982, 252]
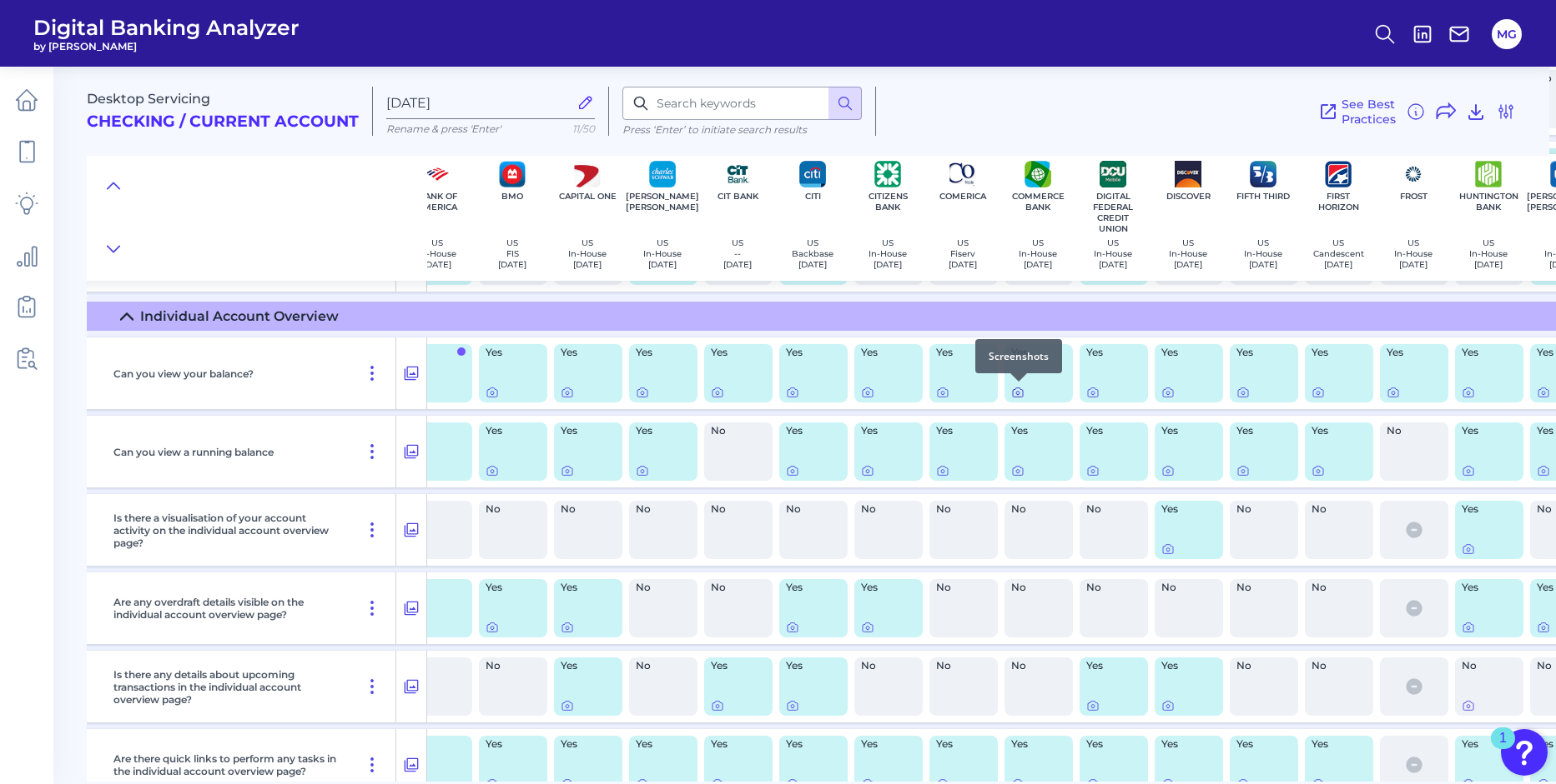
click at [1019, 392] on icon at bounding box center [1018, 392] width 14 height 14
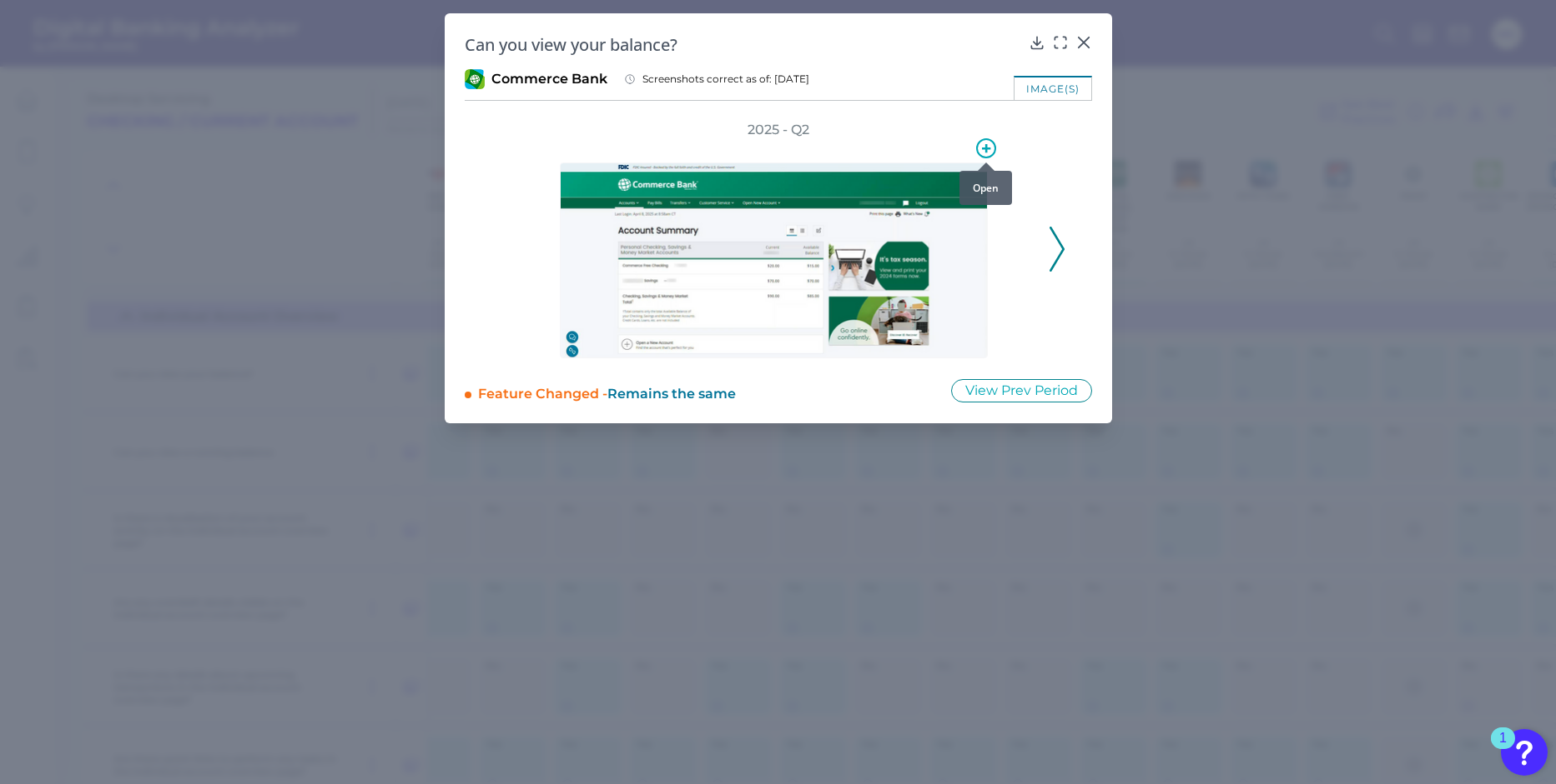
click at [991, 154] on div at bounding box center [986, 162] width 17 height 17
click at [988, 149] on icon at bounding box center [986, 148] width 20 height 20
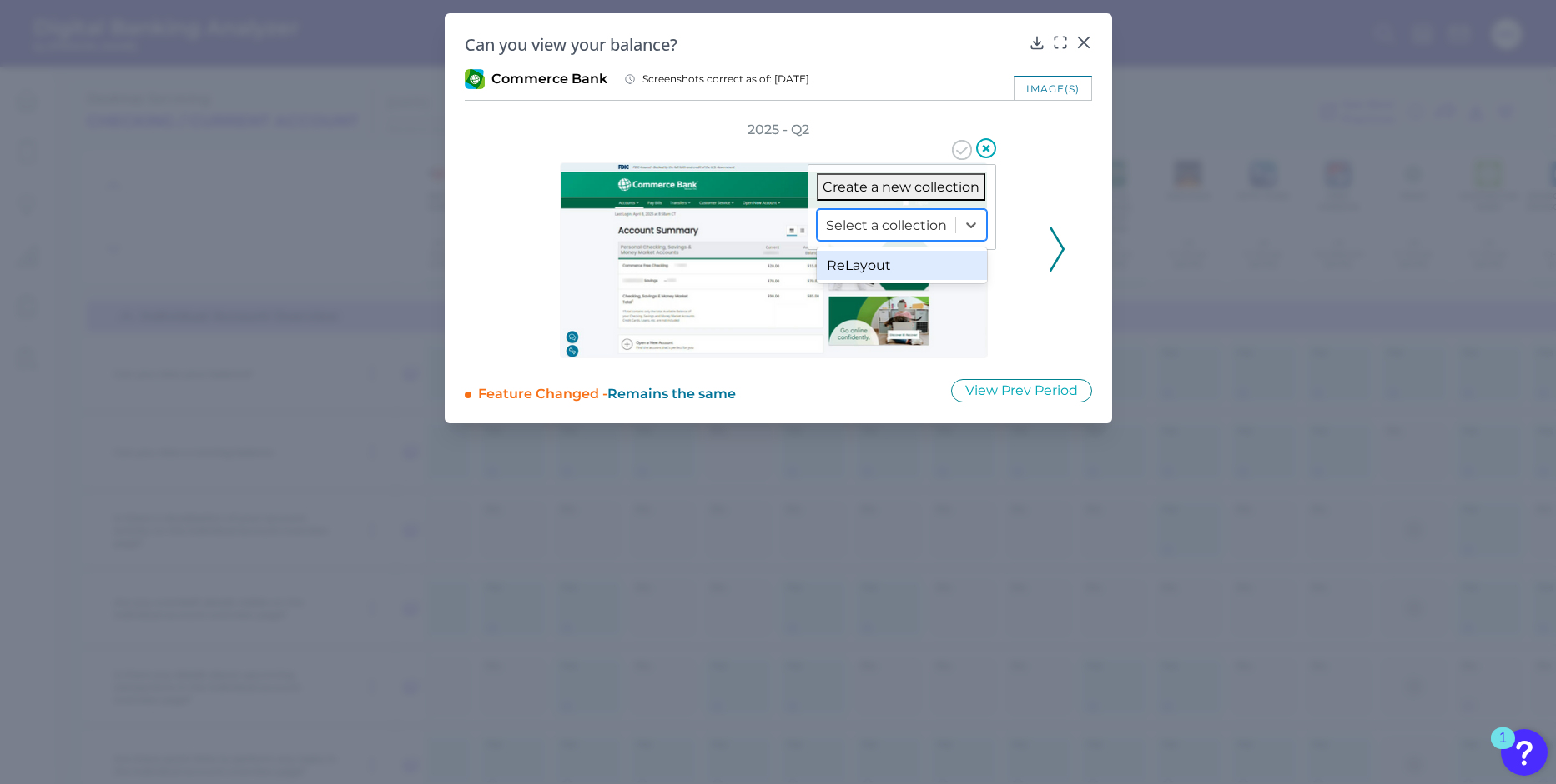
click at [890, 226] on div at bounding box center [885, 226] width 121 height 20
click at [890, 269] on div "ReLayout" at bounding box center [901, 266] width 170 height 29
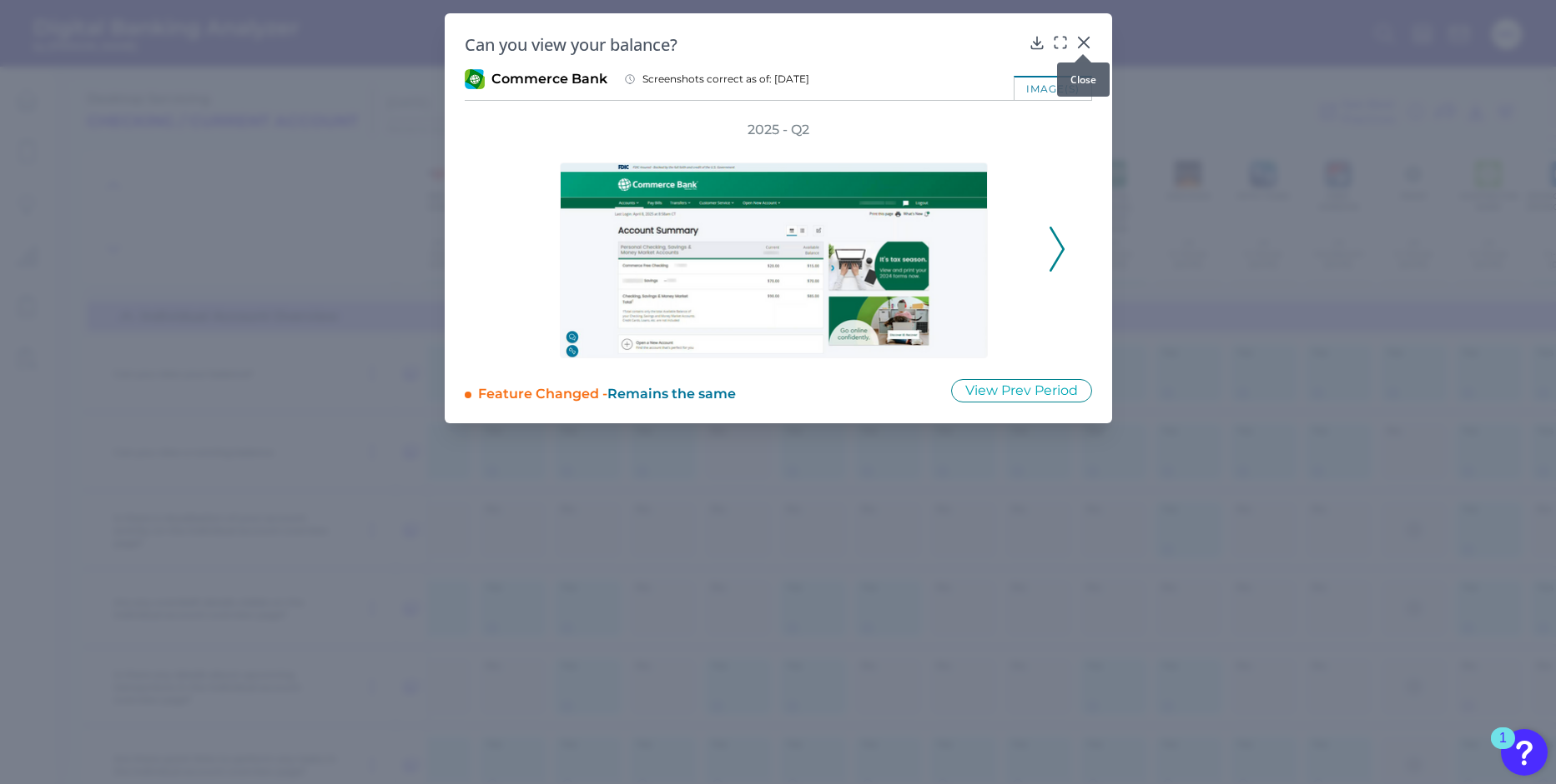
drag, startPoint x: 1082, startPoint y: 44, endPoint x: 1076, endPoint y: 139, distance: 95.2
click at [1083, 44] on icon at bounding box center [1083, 42] width 17 height 17
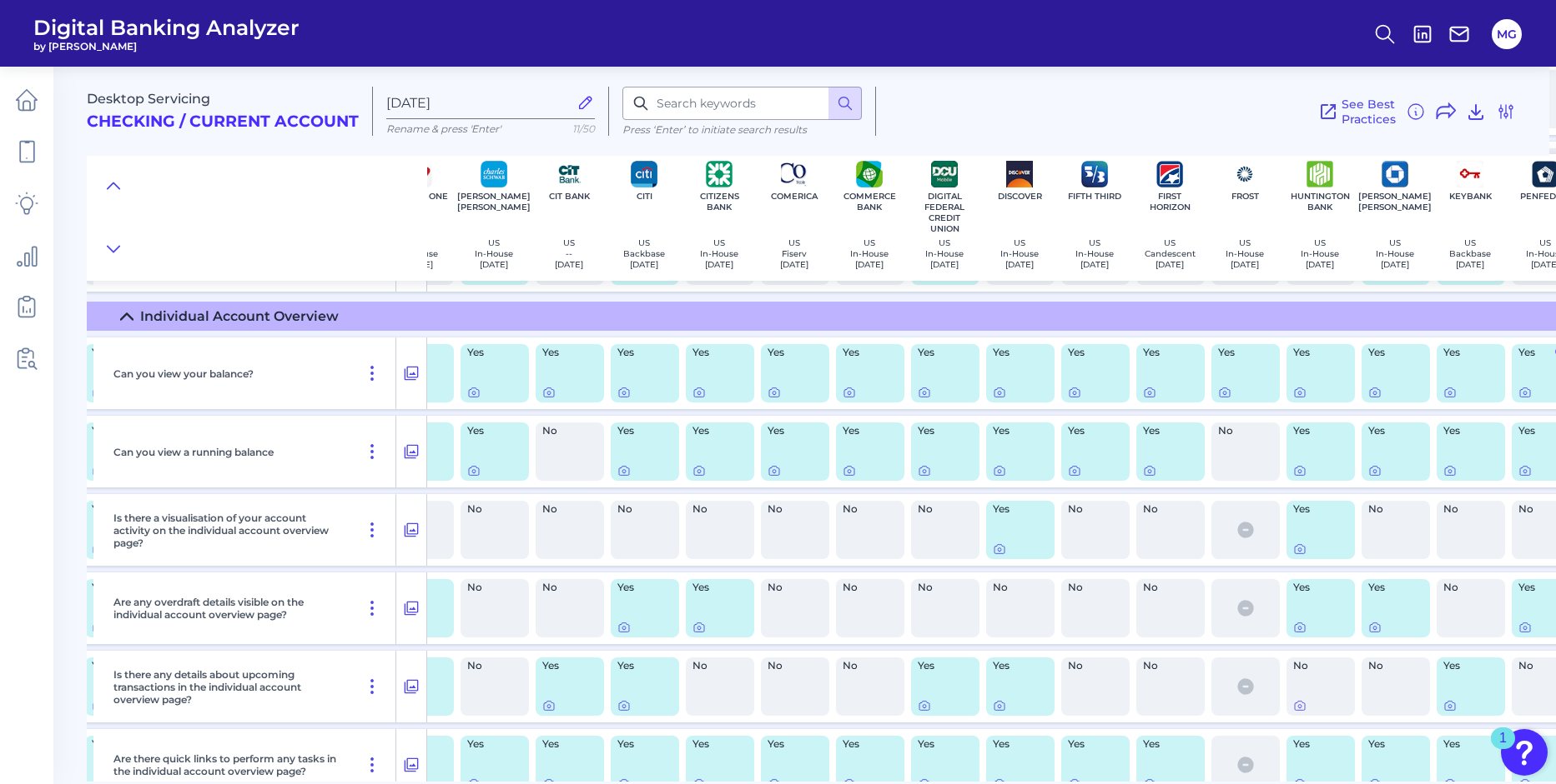
scroll to position [1982, 423]
click at [1068, 388] on div at bounding box center [1073, 382] width 17 height 17
click at [1070, 392] on icon at bounding box center [1073, 392] width 14 height 14
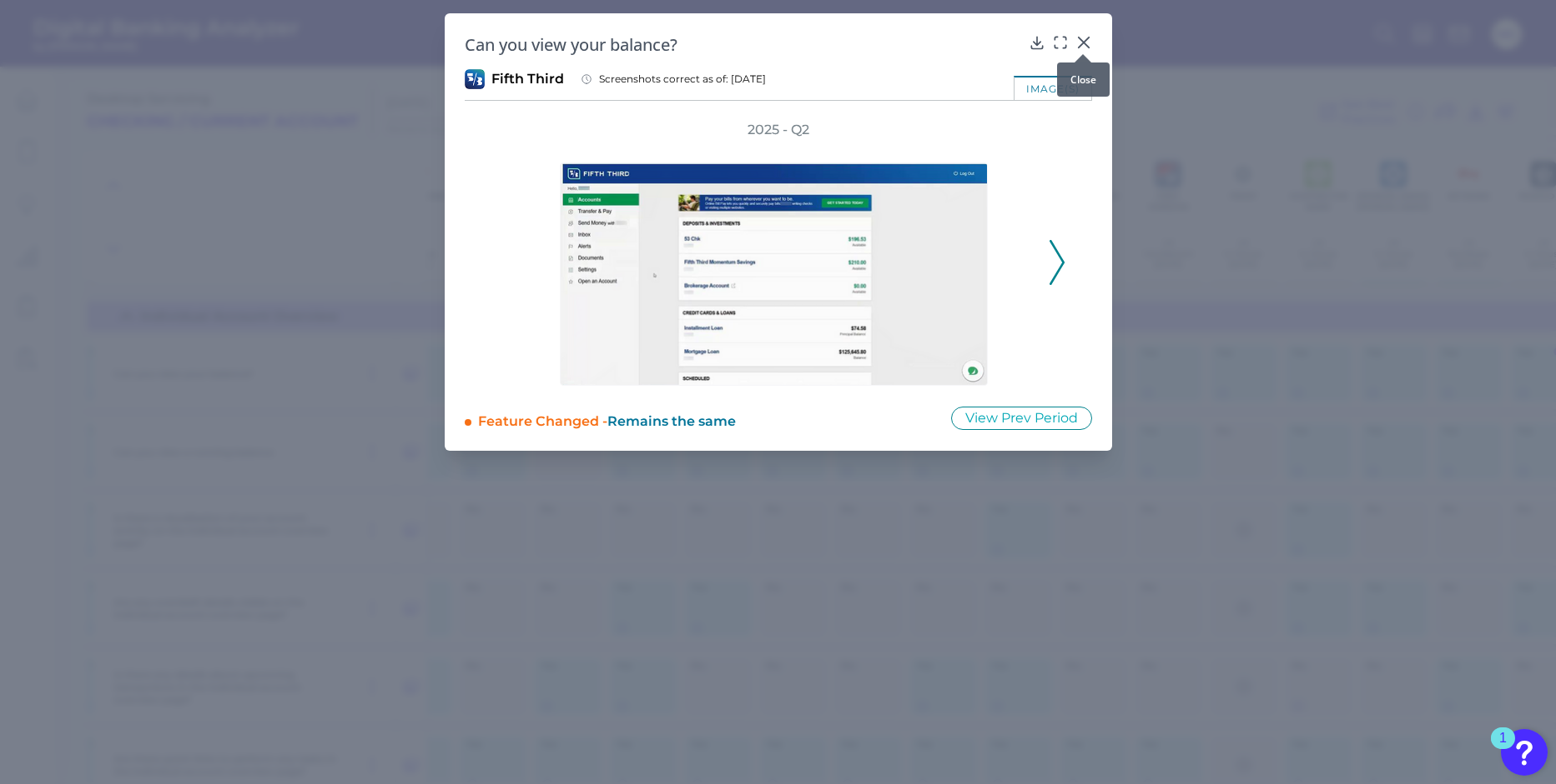
click at [1079, 46] on div at bounding box center [1082, 54] width 17 height 17
click at [1083, 44] on icon at bounding box center [1083, 42] width 17 height 17
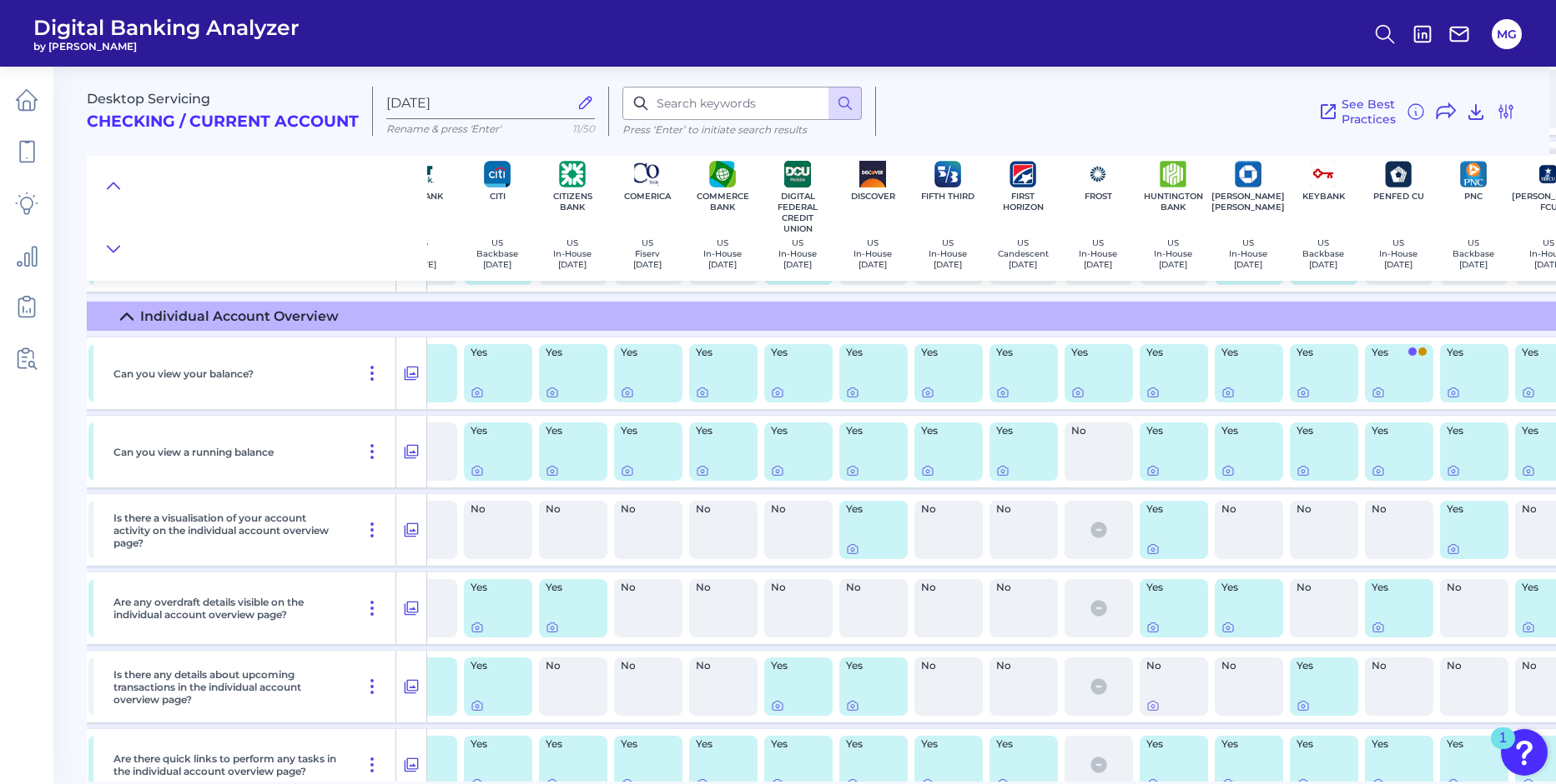
scroll to position [1982, 589]
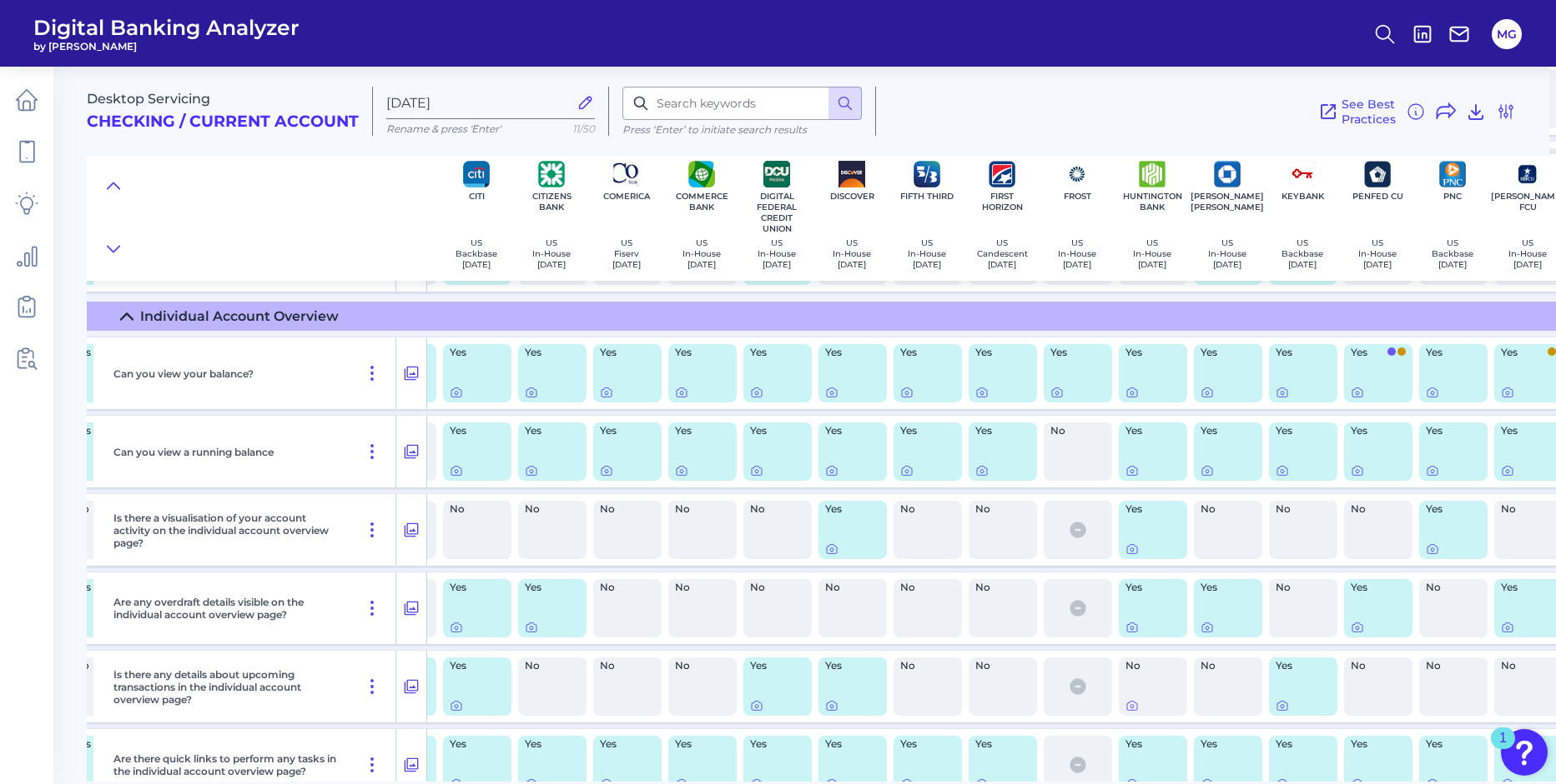
click at [1123, 391] on div "Yes" at bounding box center [1153, 373] width 69 height 58
click at [1135, 392] on icon at bounding box center [1132, 392] width 14 height 14
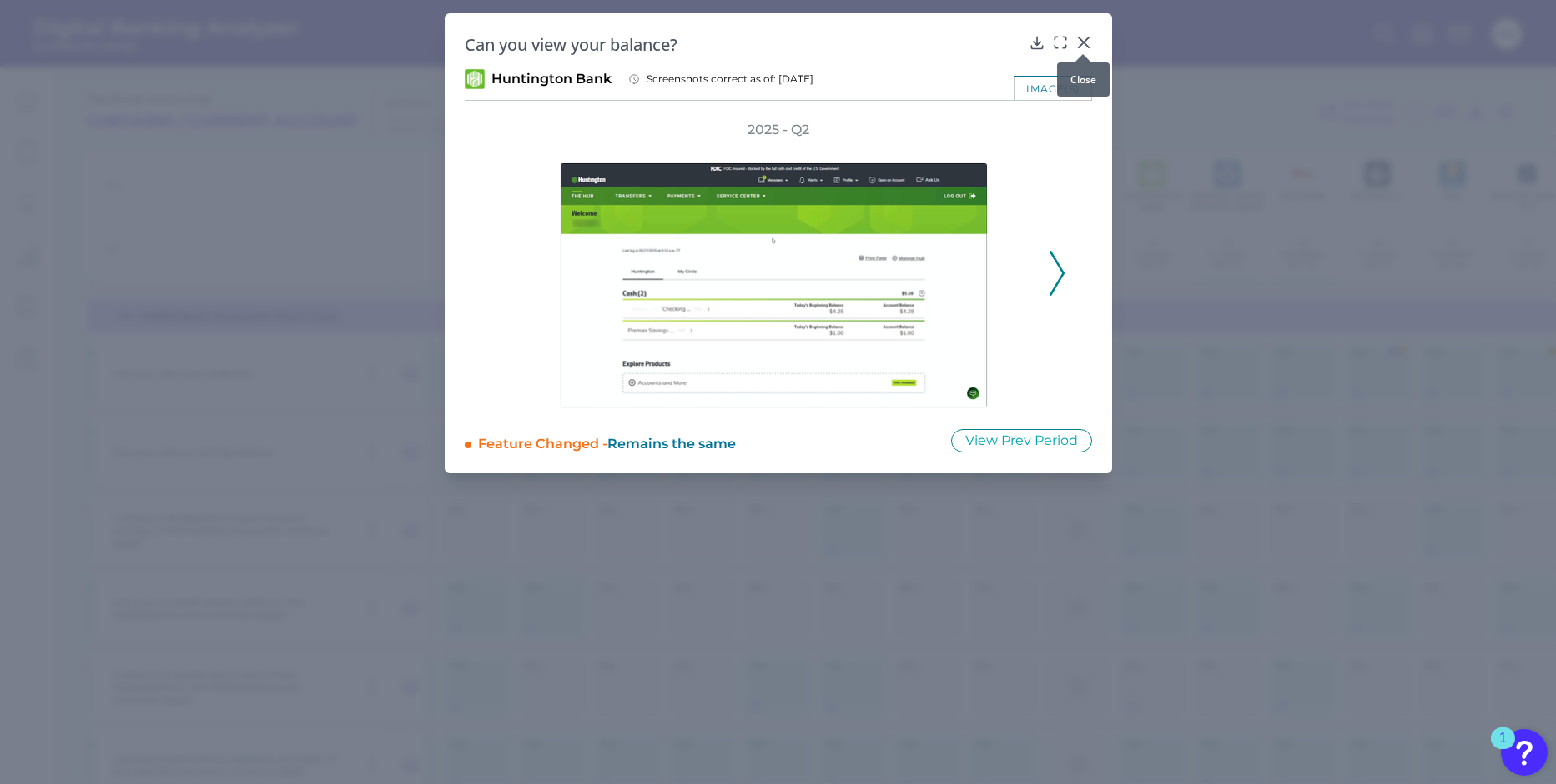
drag, startPoint x: 1078, startPoint y: 39, endPoint x: 1085, endPoint y: 51, distance: 13.9
click at [1079, 39] on icon at bounding box center [1083, 42] width 17 height 17
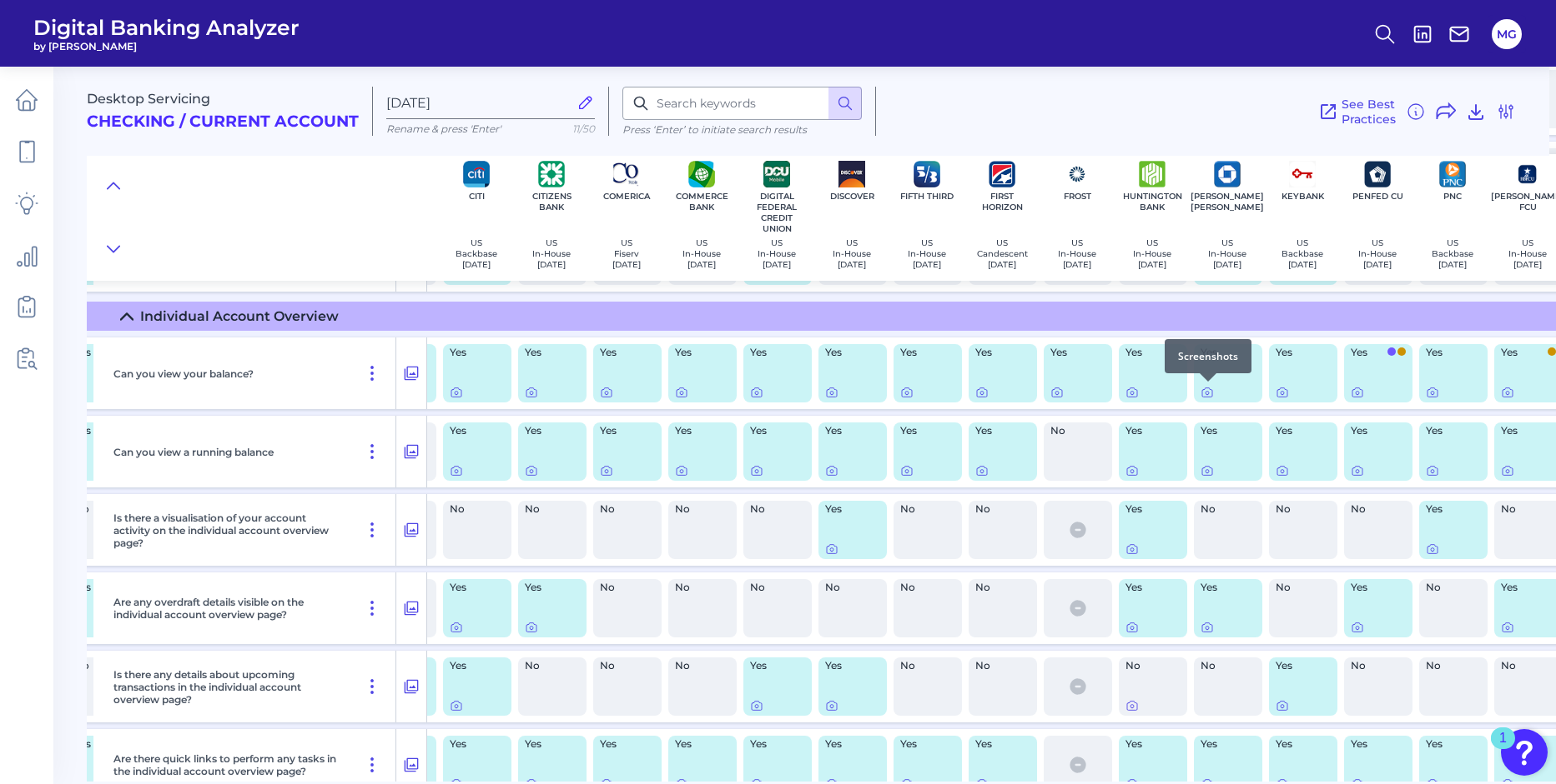
click at [1207, 390] on div at bounding box center [1207, 382] width 17 height 17
click at [1207, 394] on icon at bounding box center [1207, 392] width 14 height 14
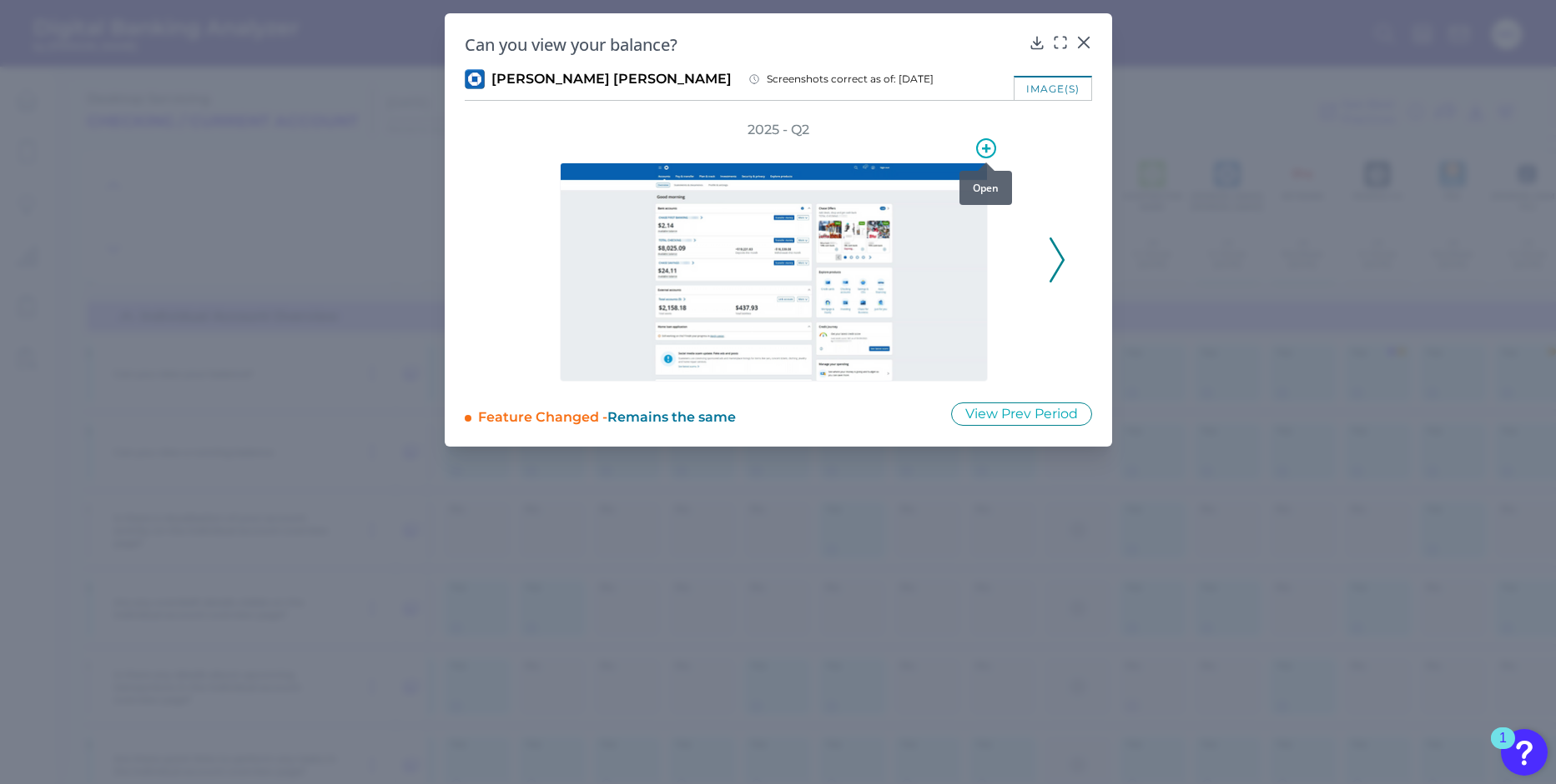
click at [985, 152] on icon at bounding box center [986, 148] width 20 height 20
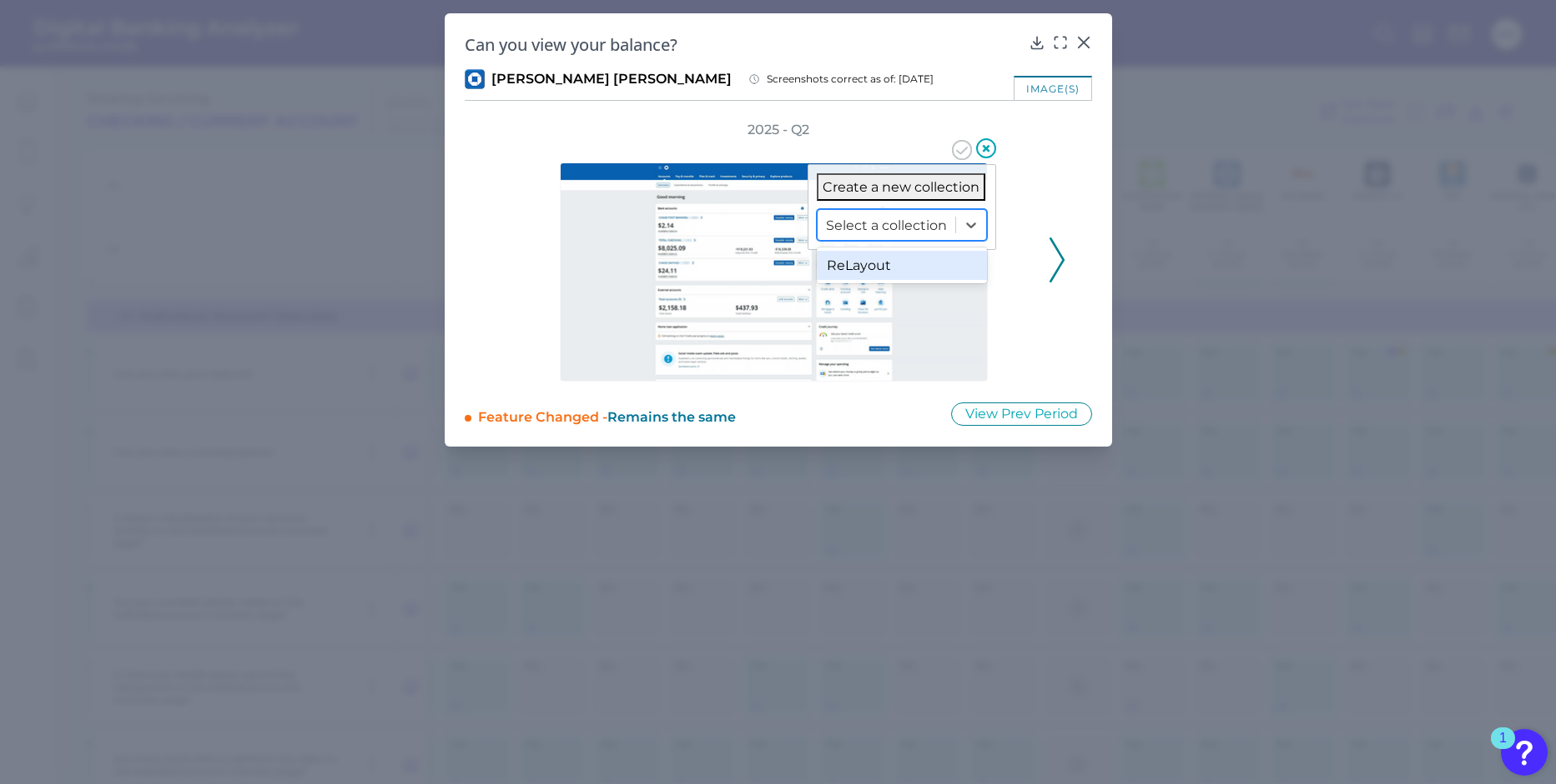
drag, startPoint x: 930, startPoint y: 225, endPoint x: 926, endPoint y: 243, distance: 18.4
click at [929, 225] on div at bounding box center [885, 226] width 121 height 20
click at [916, 275] on div "ReLayout" at bounding box center [901, 266] width 170 height 29
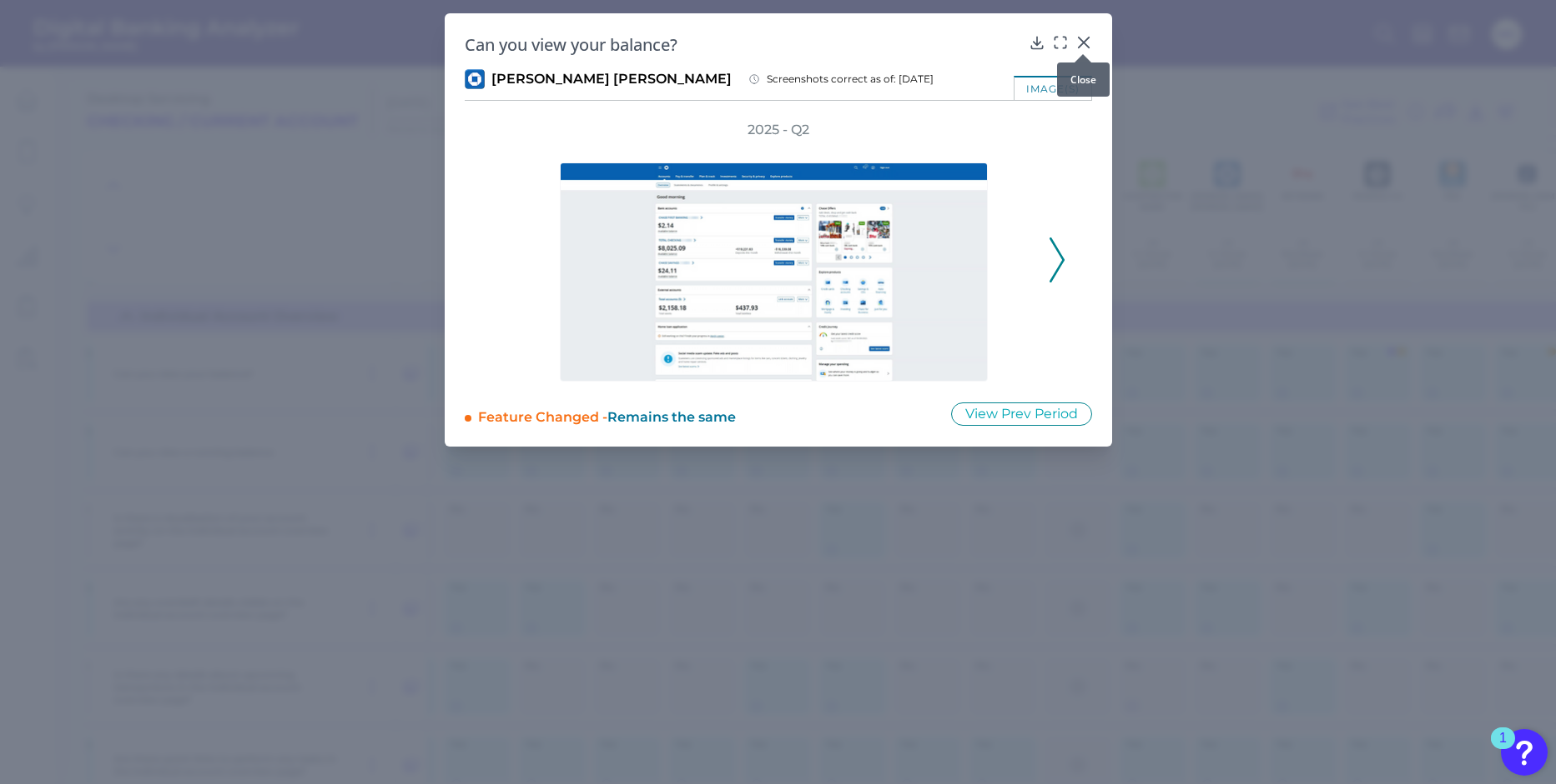
click at [1085, 43] on icon at bounding box center [1083, 42] width 17 height 17
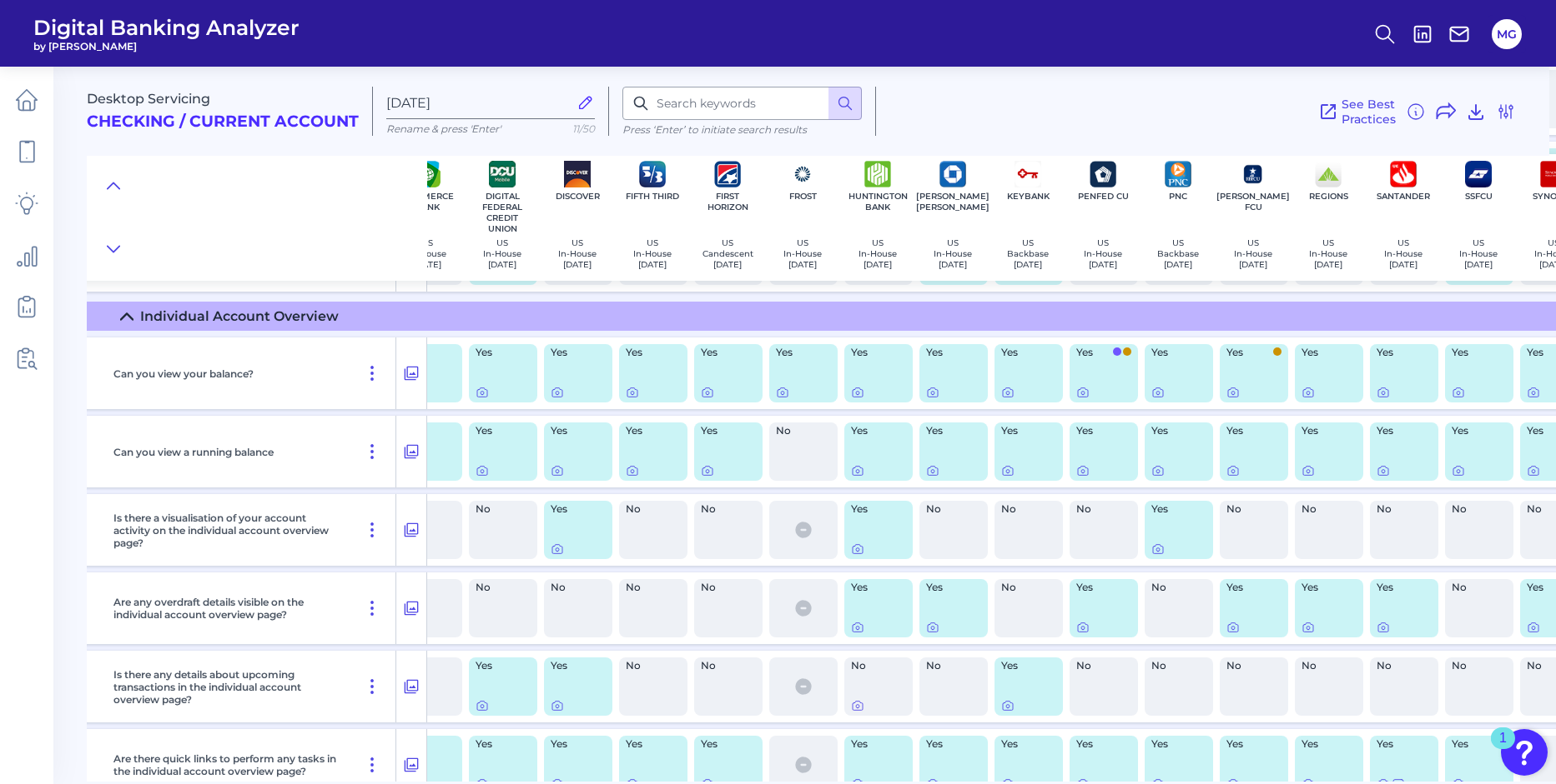
scroll to position [1982, 870]
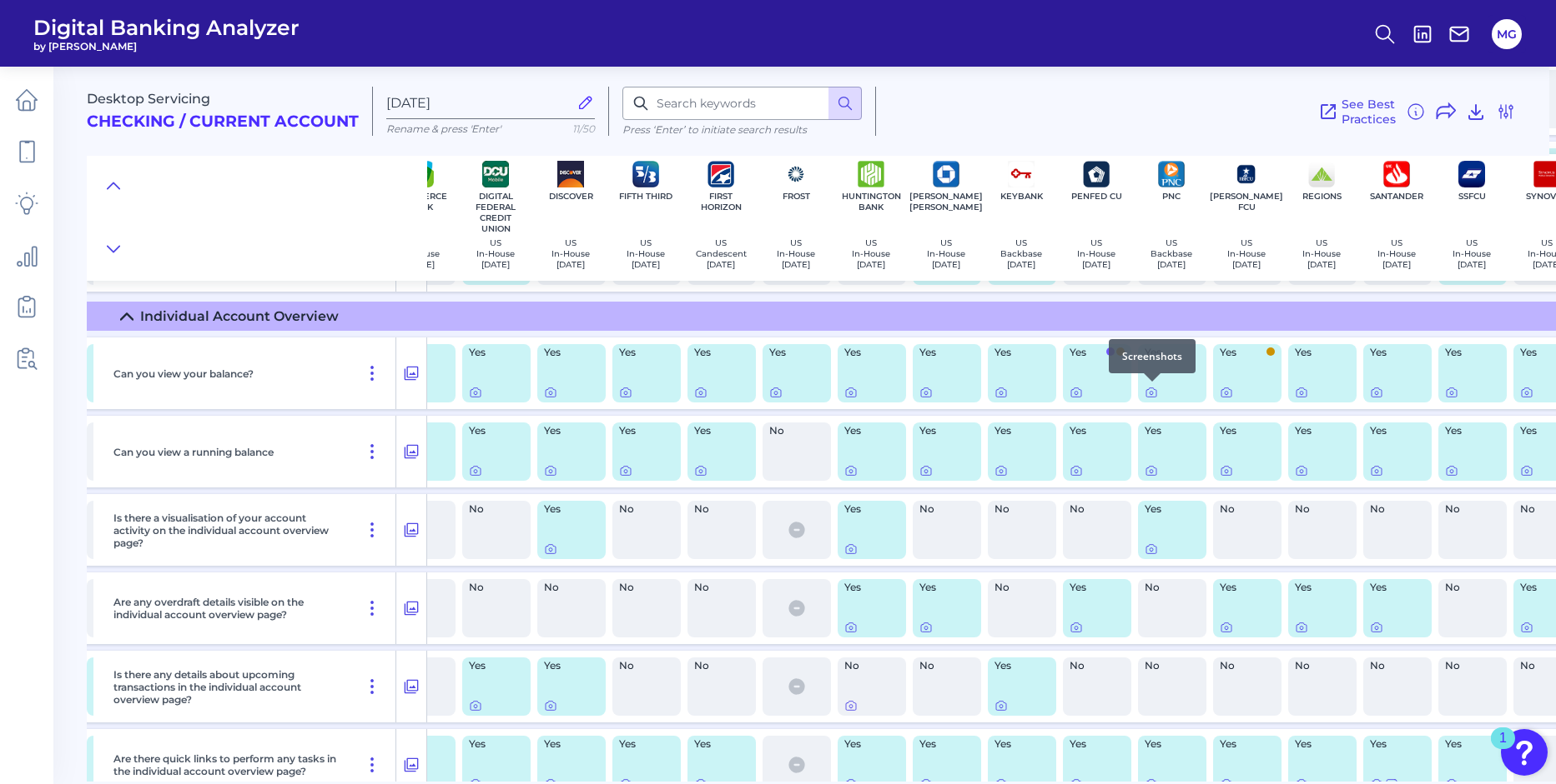
click at [1149, 389] on div at bounding box center [1152, 382] width 17 height 17
click at [1150, 394] on icon at bounding box center [1151, 392] width 3 height 3
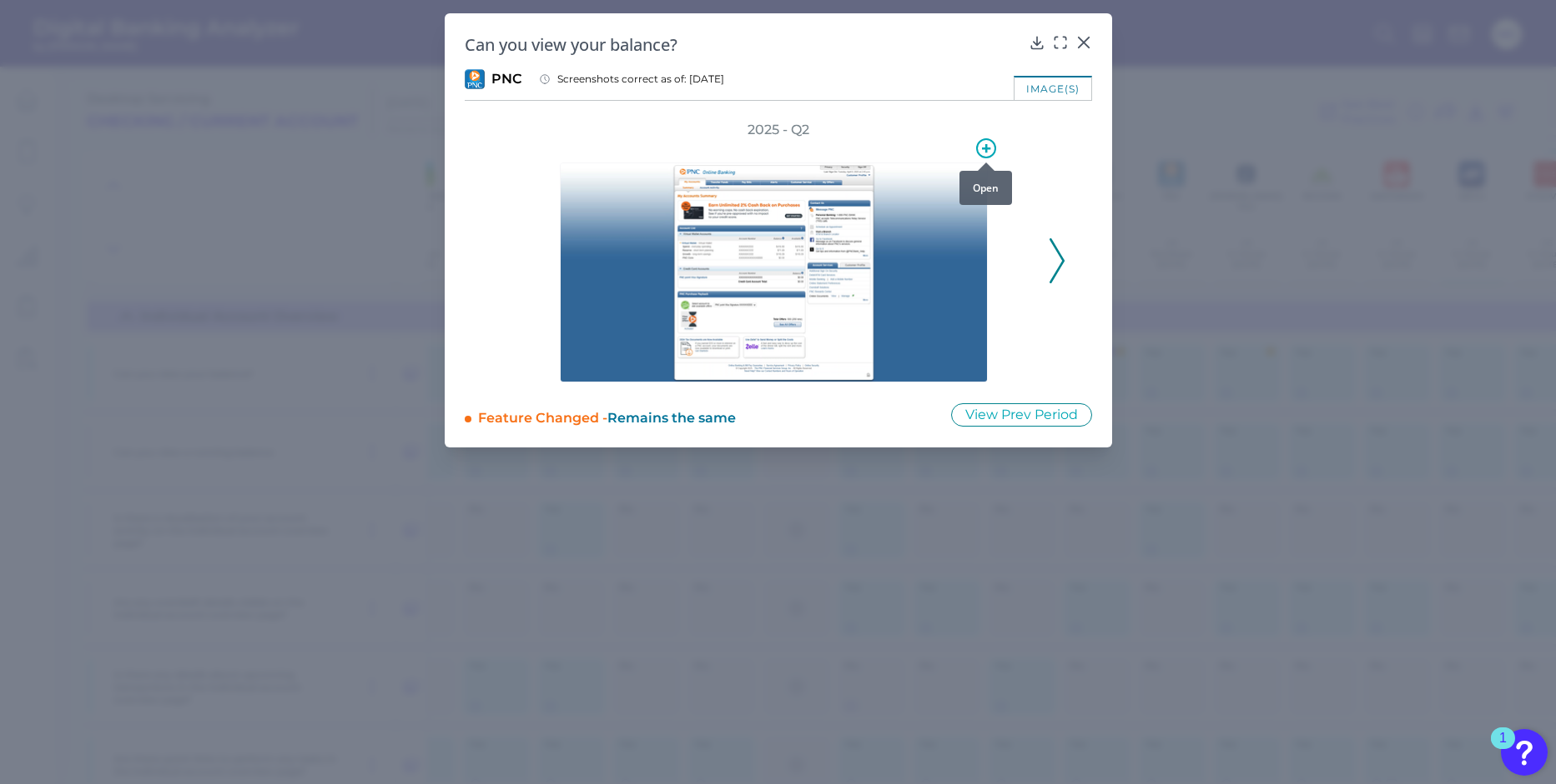
click at [985, 152] on icon at bounding box center [986, 148] width 20 height 20
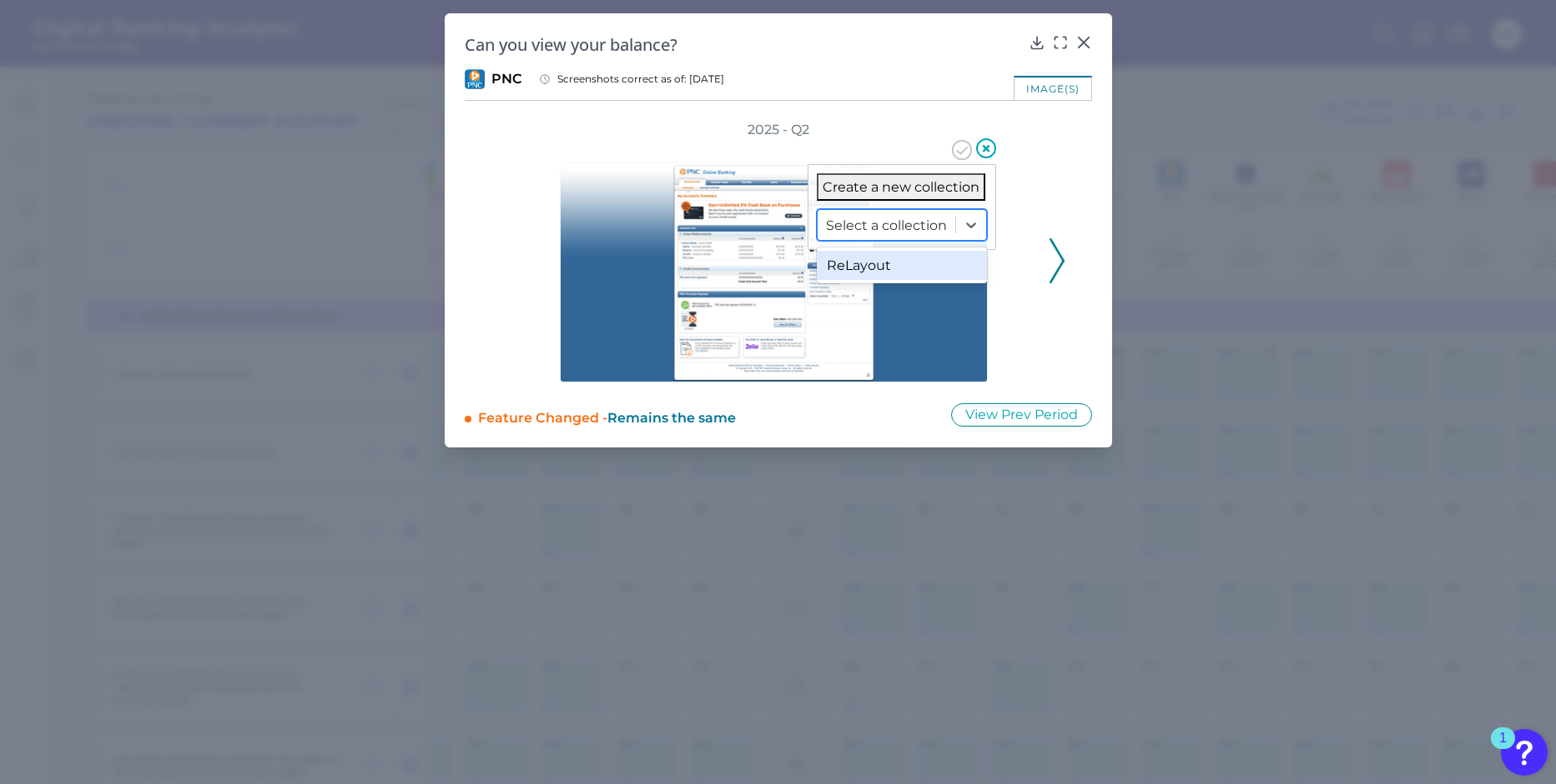
click at [929, 217] on div at bounding box center [885, 226] width 121 height 20
drag, startPoint x: 905, startPoint y: 269, endPoint x: 951, endPoint y: 269, distance: 46.0
click at [905, 269] on div "ReLayout" at bounding box center [901, 266] width 170 height 29
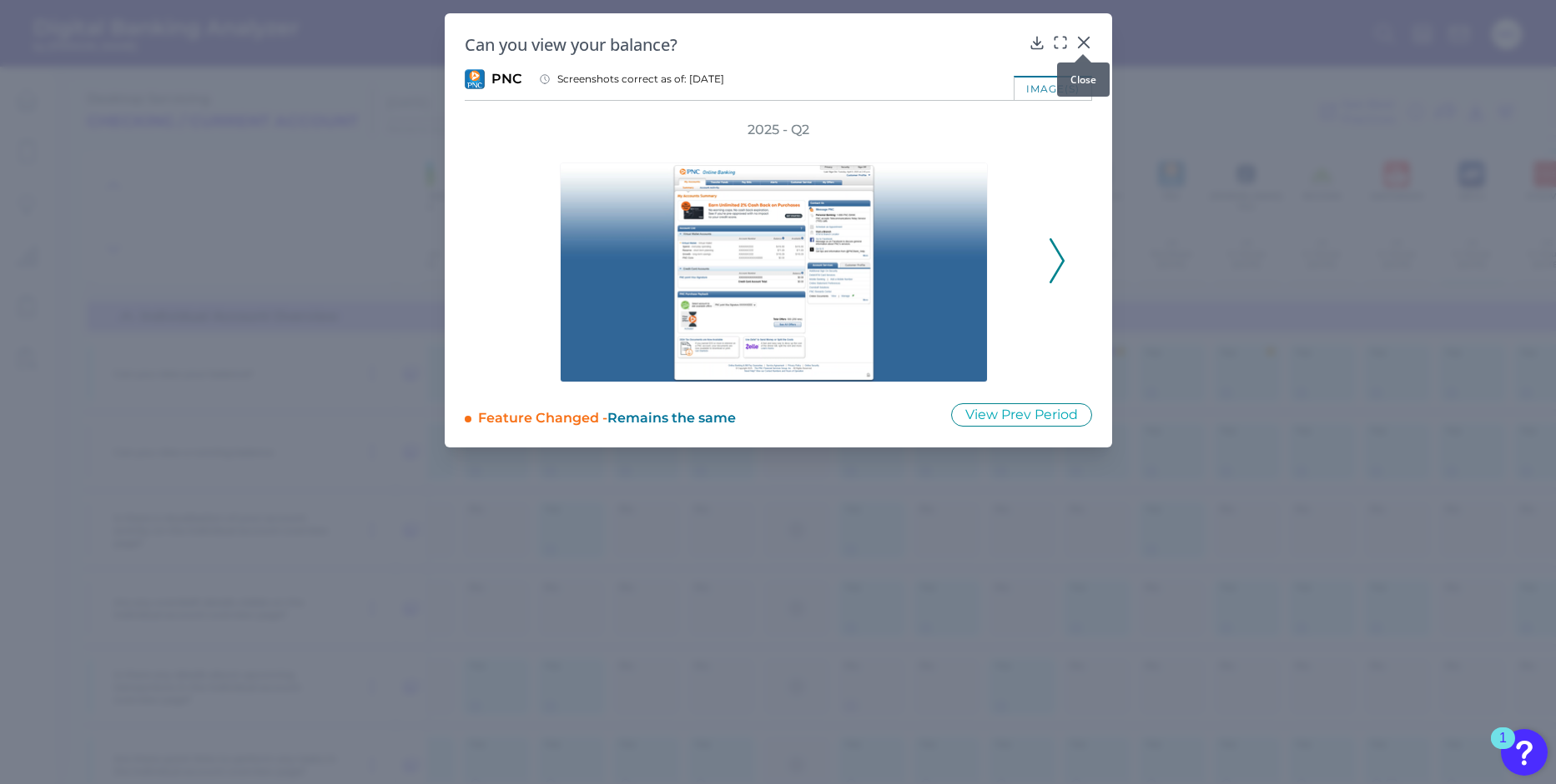
click at [1082, 47] on div at bounding box center [1082, 54] width 17 height 17
click at [1086, 47] on div at bounding box center [1082, 54] width 17 height 17
drag, startPoint x: 1082, startPoint y: 44, endPoint x: 1083, endPoint y: 57, distance: 13.0
click at [1082, 44] on icon at bounding box center [1083, 42] width 17 height 17
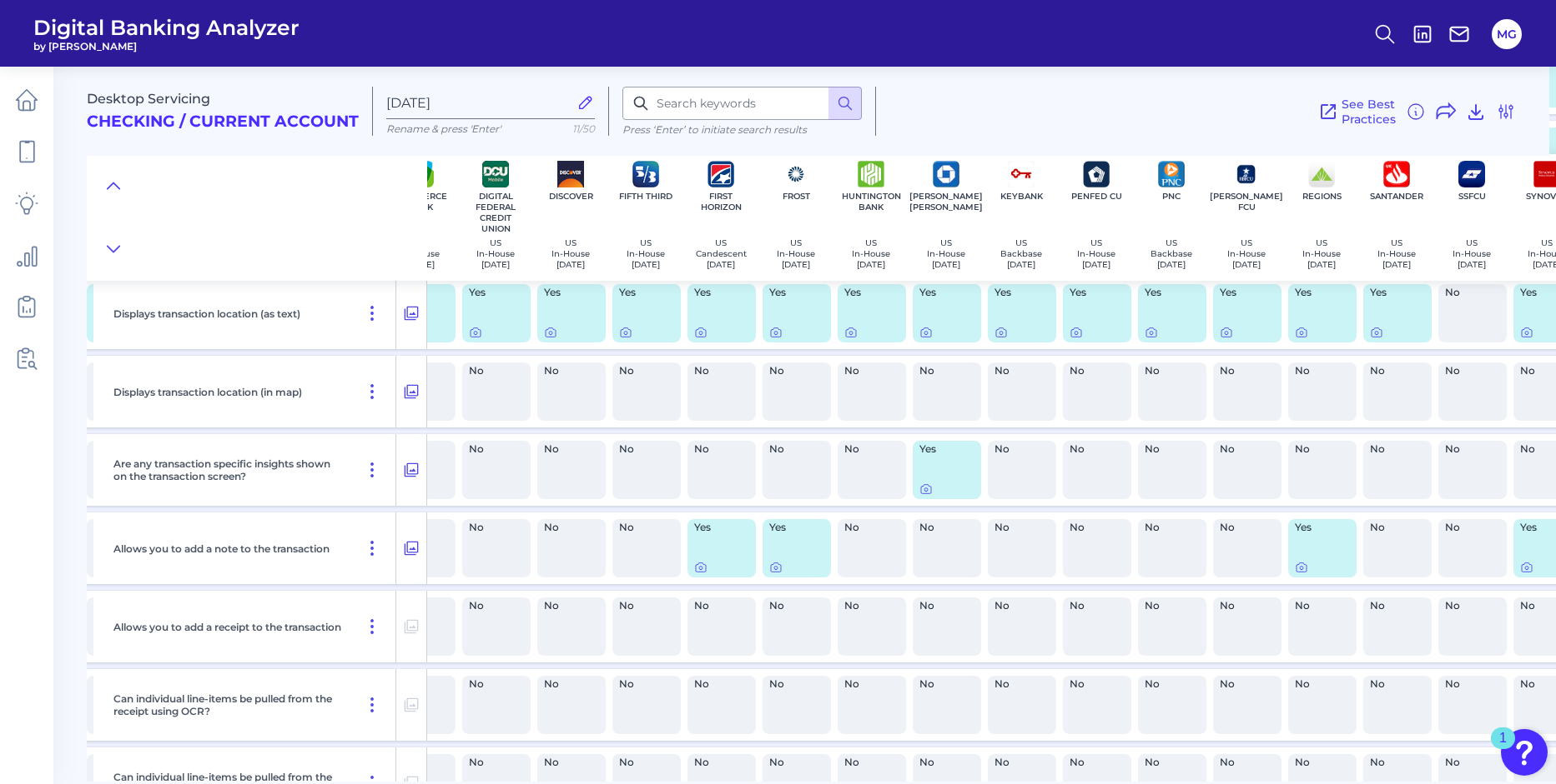
scroll to position [4425, 870]
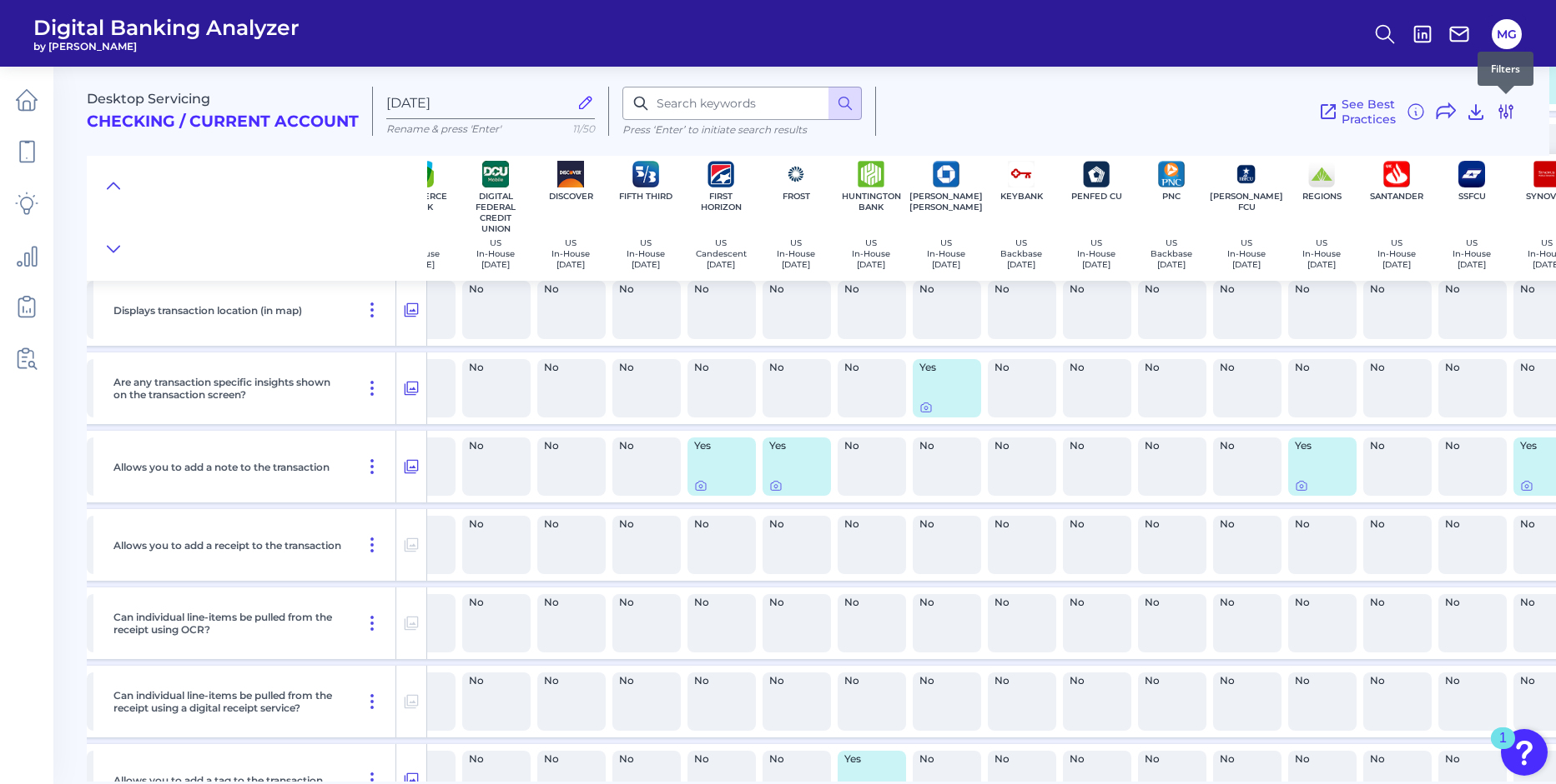
click at [1496, 110] on icon at bounding box center [1505, 112] width 20 height 20
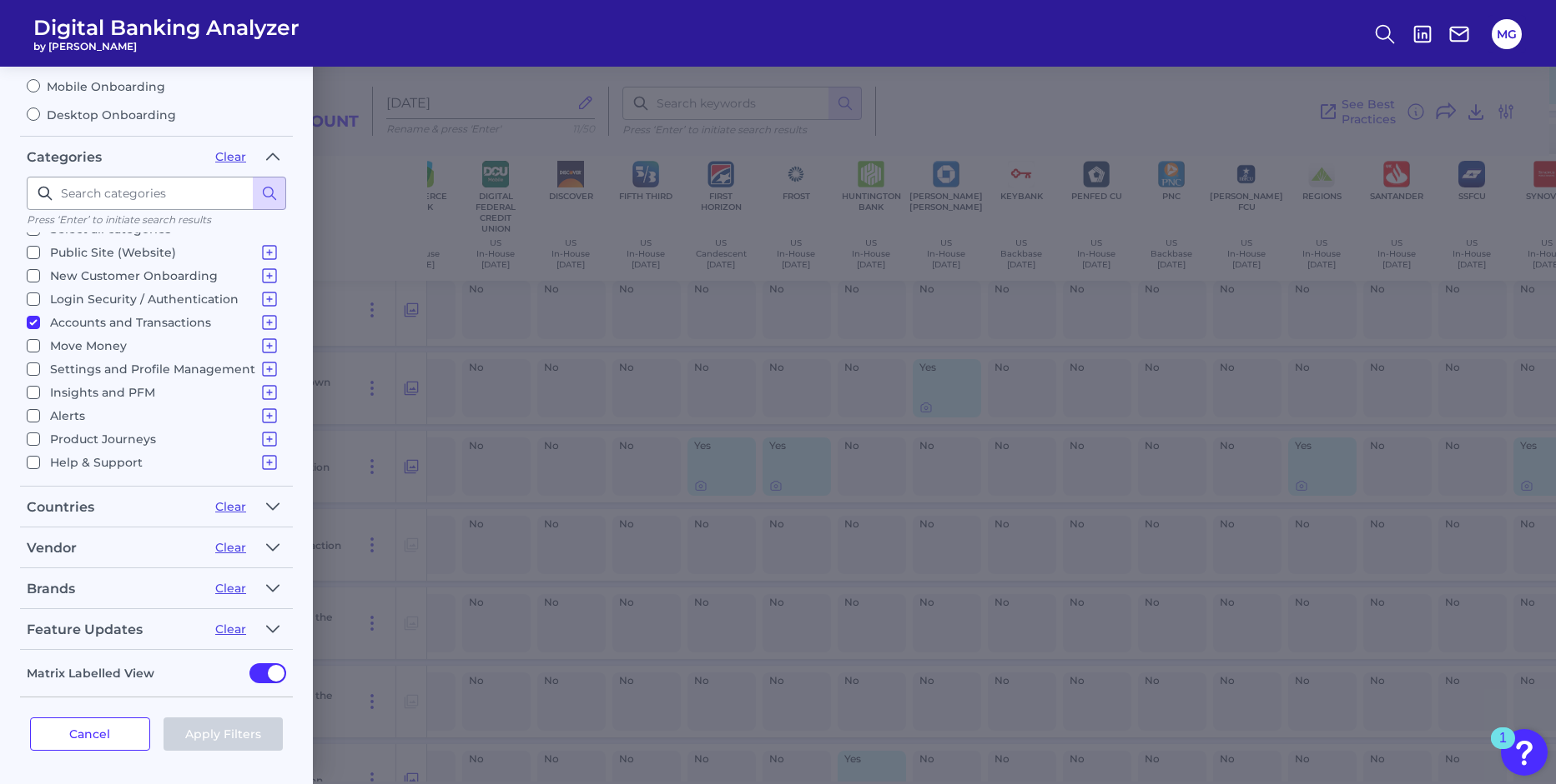
scroll to position [17, 0]
click at [34, 323] on input "Accounts and Transactions Site Structure and Menus Home Screen & Navigation Ind…" at bounding box center [33, 323] width 14 height 14
checkbox input "false"
click at [99, 541] on div "Vendor" at bounding box center [114, 549] width 175 height 16
click at [34, 392] on input "Insights and PFM Spending Analysis Budgets Savings Financial Health & Credit Sc…" at bounding box center [33, 392] width 14 height 14
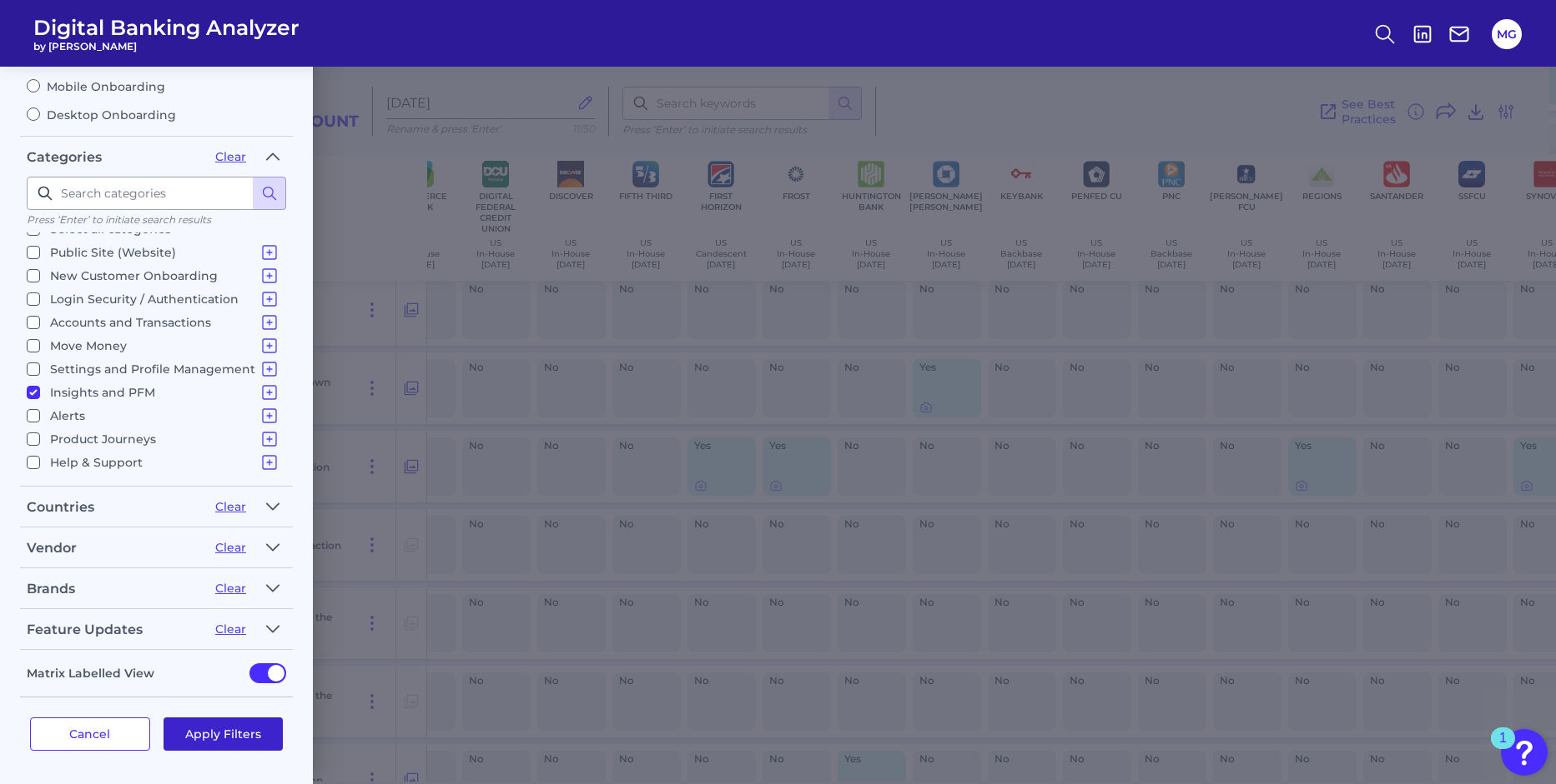
click at [224, 741] on button "Apply Filters" at bounding box center [224, 735] width 120 height 33
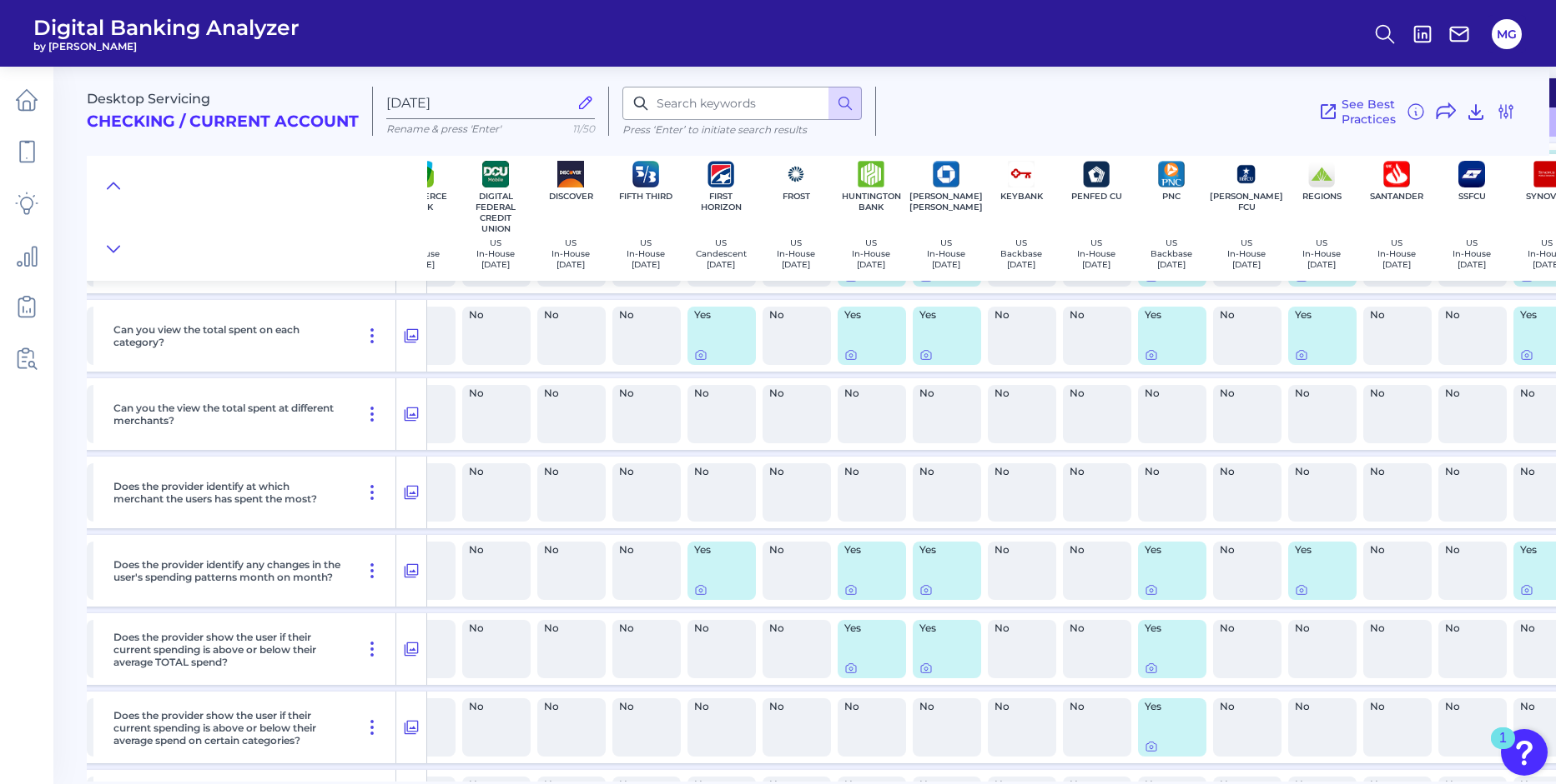
scroll to position [0, 870]
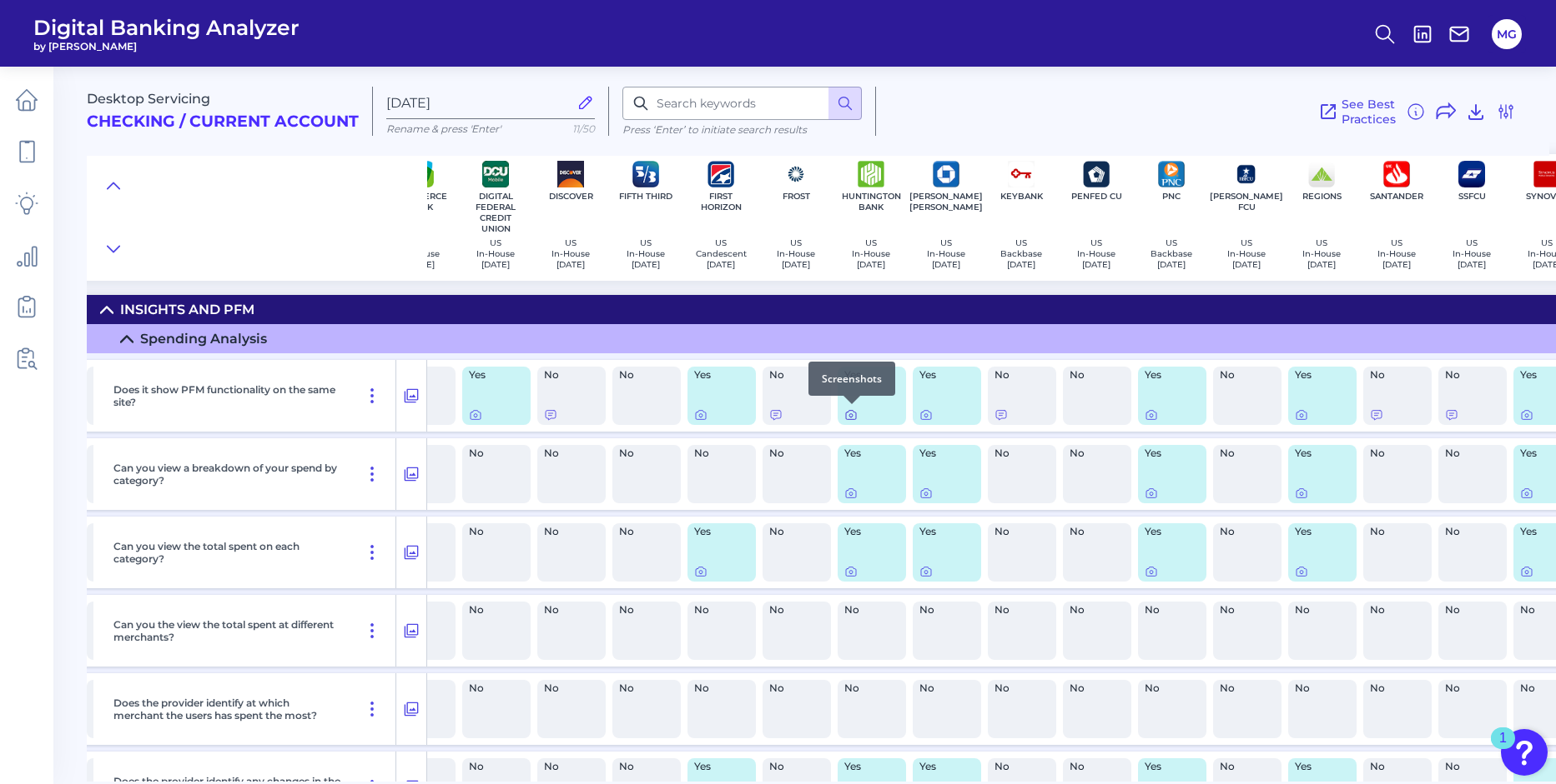
click at [850, 415] on icon at bounding box center [851, 415] width 14 height 14
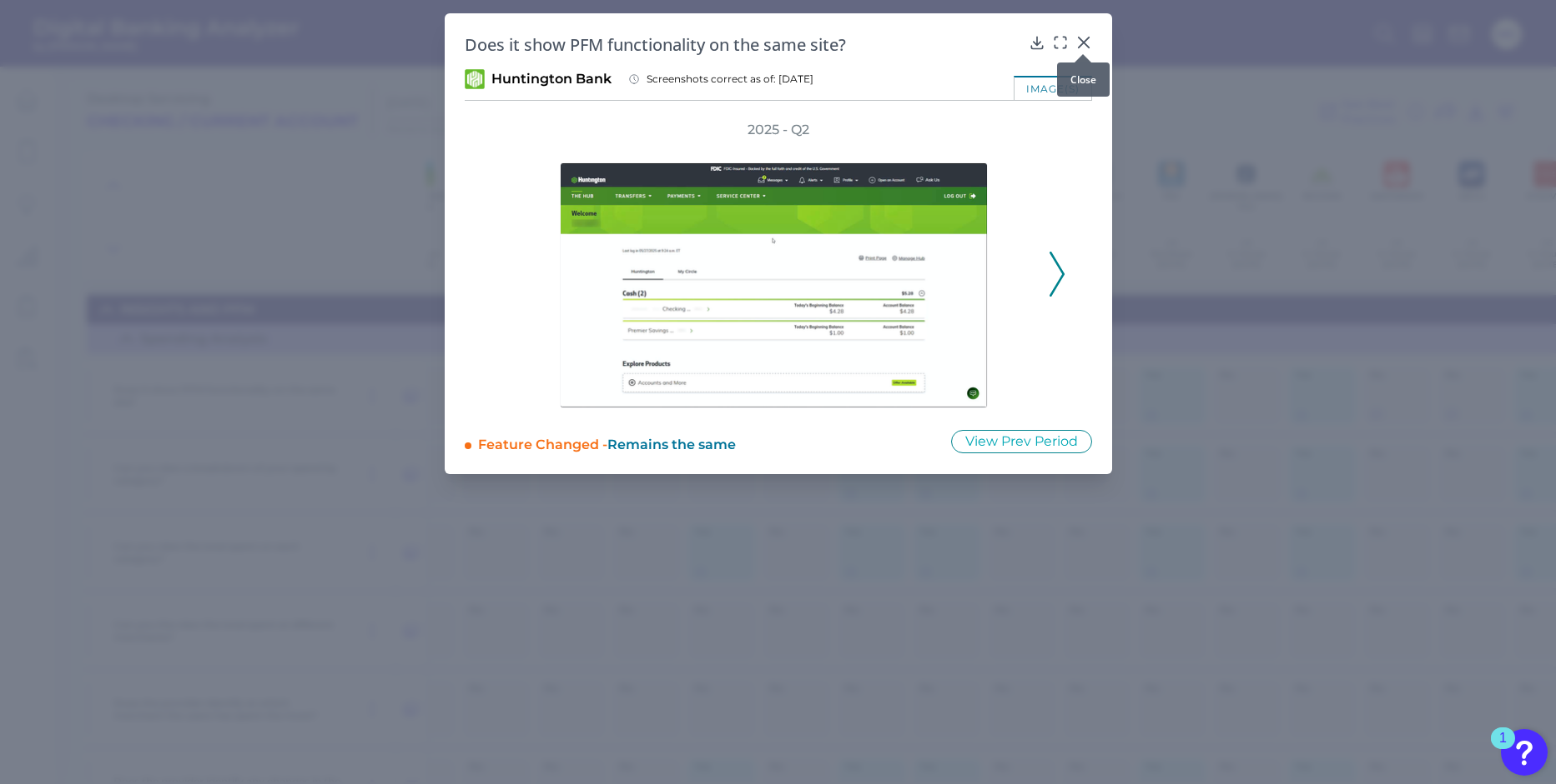
click at [1089, 40] on icon at bounding box center [1083, 42] width 17 height 17
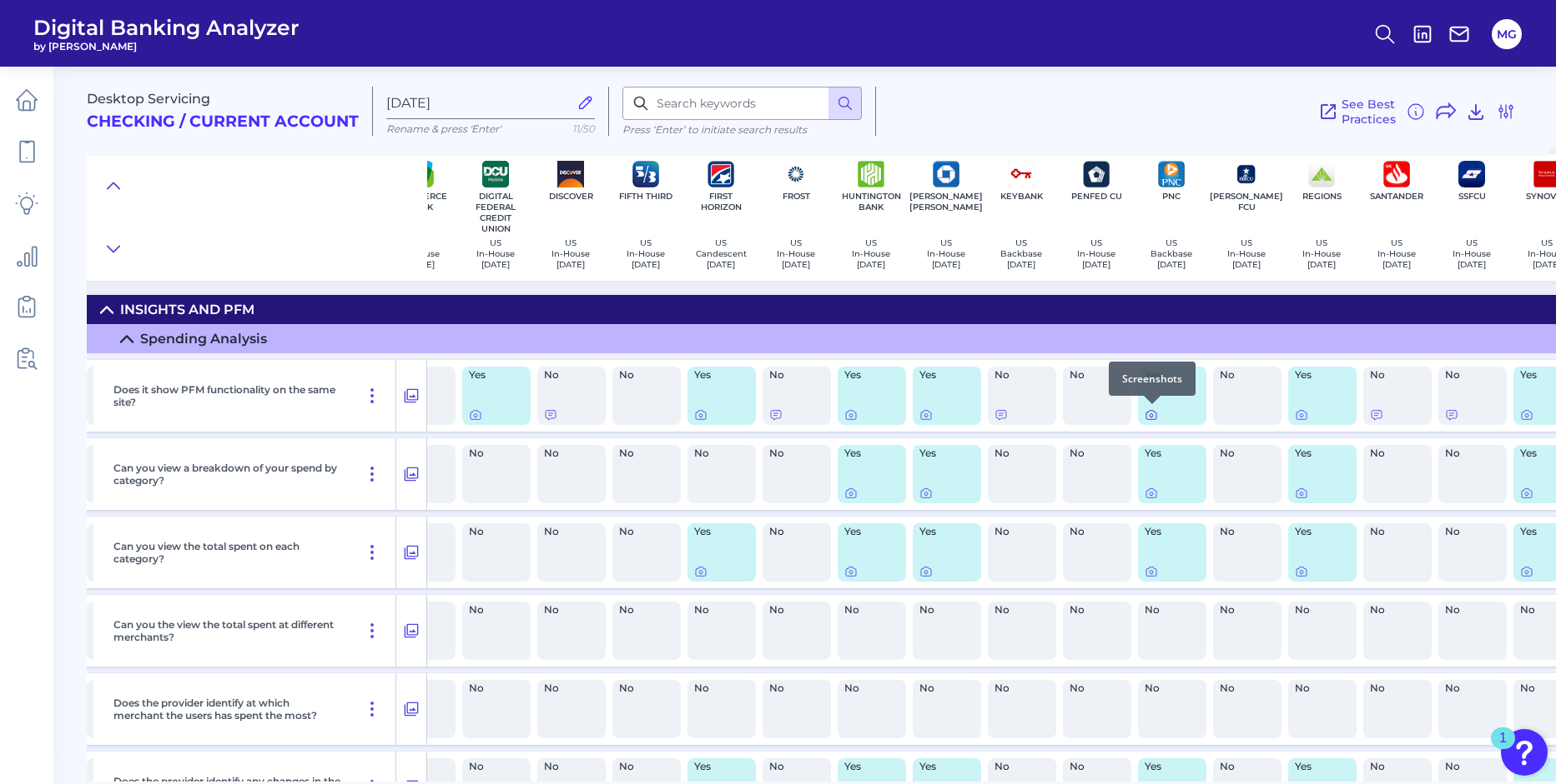
click at [1151, 414] on icon at bounding box center [1152, 415] width 14 height 14
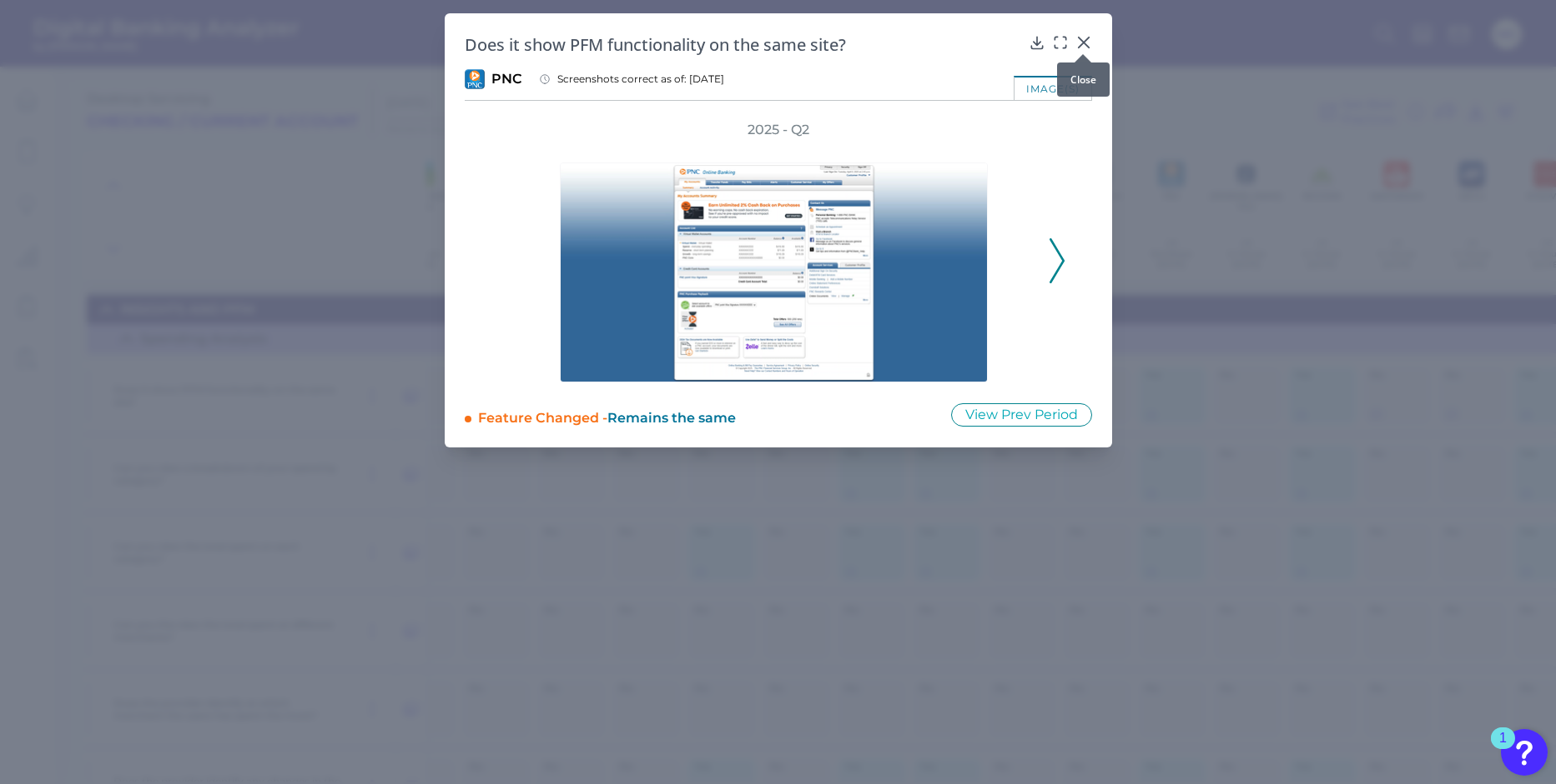
click at [1082, 40] on icon at bounding box center [1083, 42] width 17 height 17
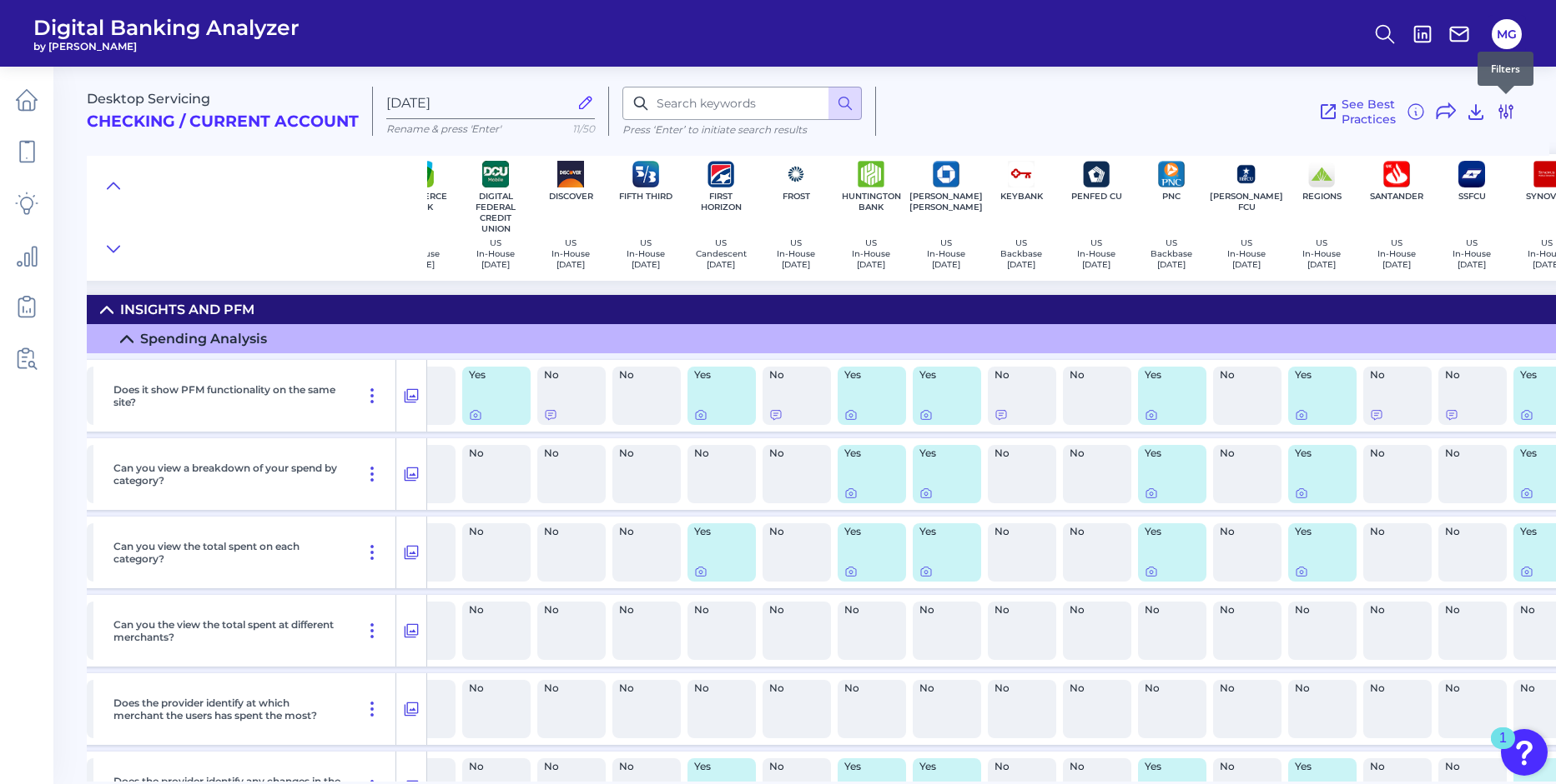
click at [1506, 114] on icon at bounding box center [1506, 112] width 14 height 14
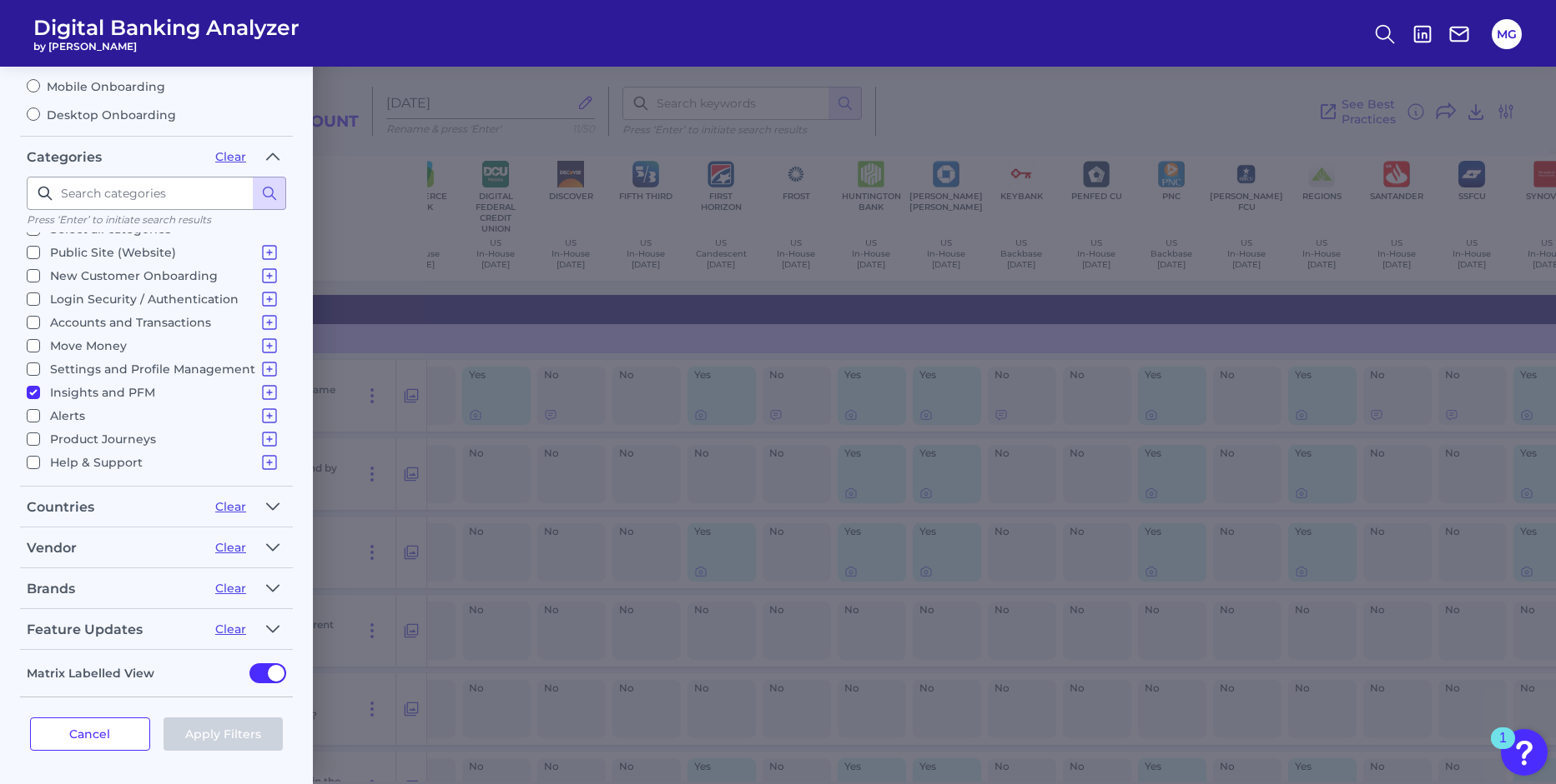
click at [33, 391] on input "Insights and PFM Spending Analysis Budgets Savings Financial Health & Credit Sc…" at bounding box center [33, 392] width 14 height 14
checkbox input "false"
click at [36, 439] on input "Product Journeys Product Discovery Financial Products - Internal Bank Products …" at bounding box center [33, 440] width 14 height 14
click at [32, 441] on input "Product Journeys Product Discovery Financial Products - Internal Bank Products …" at bounding box center [33, 440] width 14 height 14
checkbox input "false"
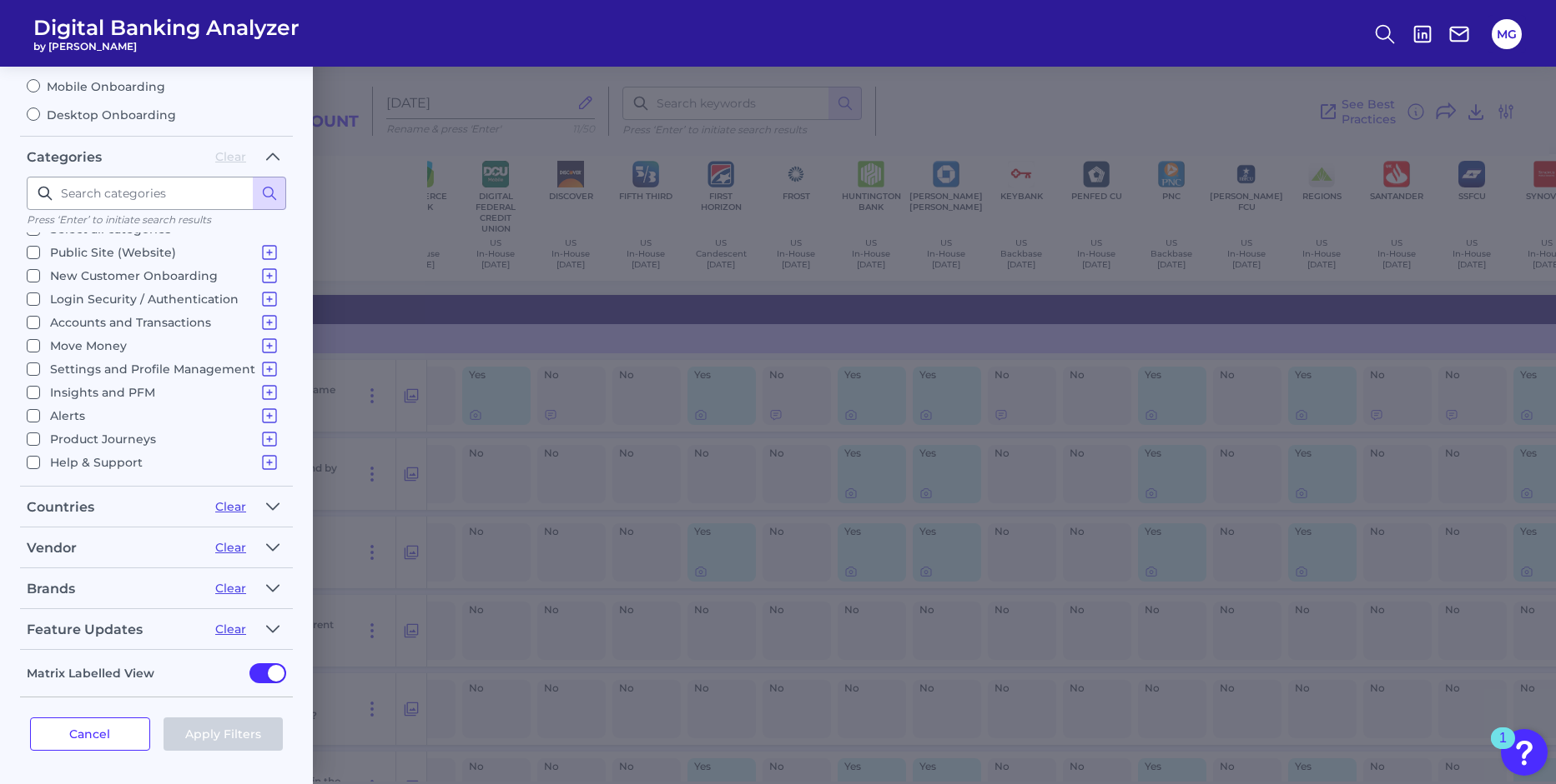
click at [33, 457] on input "Help & Support Support Content In Platform Communications" at bounding box center [33, 463] width 14 height 14
click at [213, 729] on button "Apply Filters" at bounding box center [224, 735] width 120 height 33
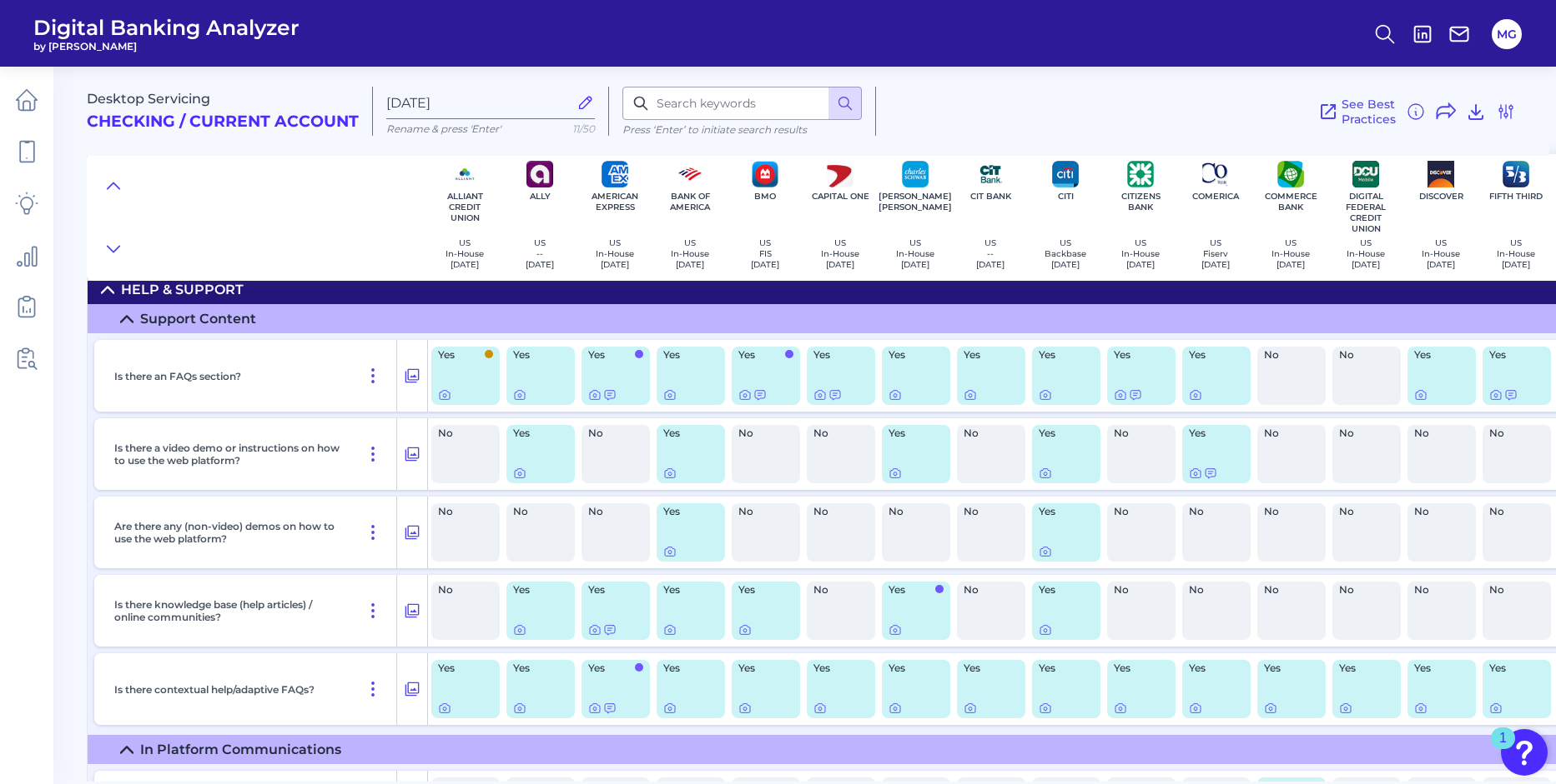
scroll to position [0, 0]
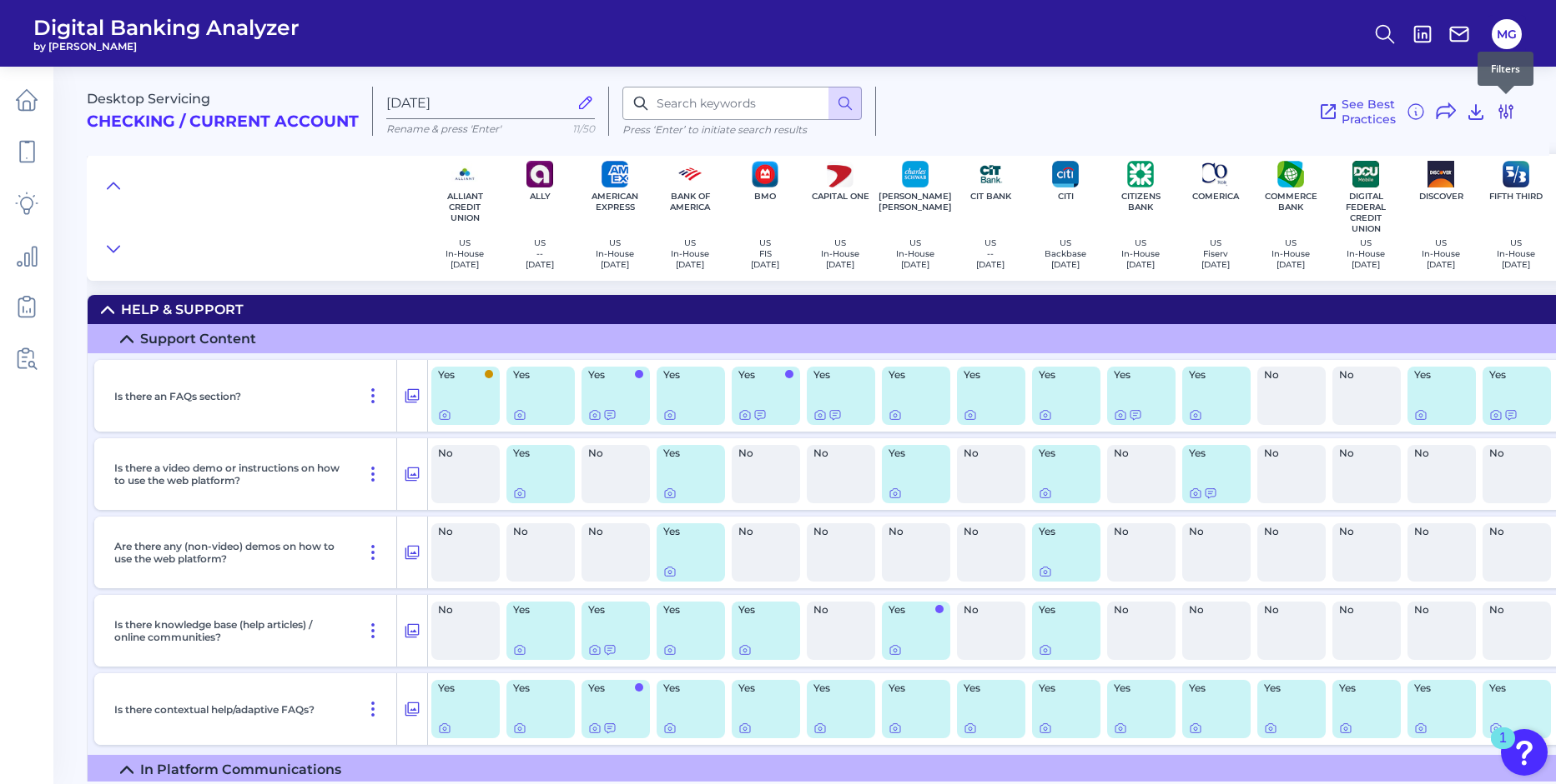
click at [1501, 108] on icon at bounding box center [1506, 112] width 14 height 14
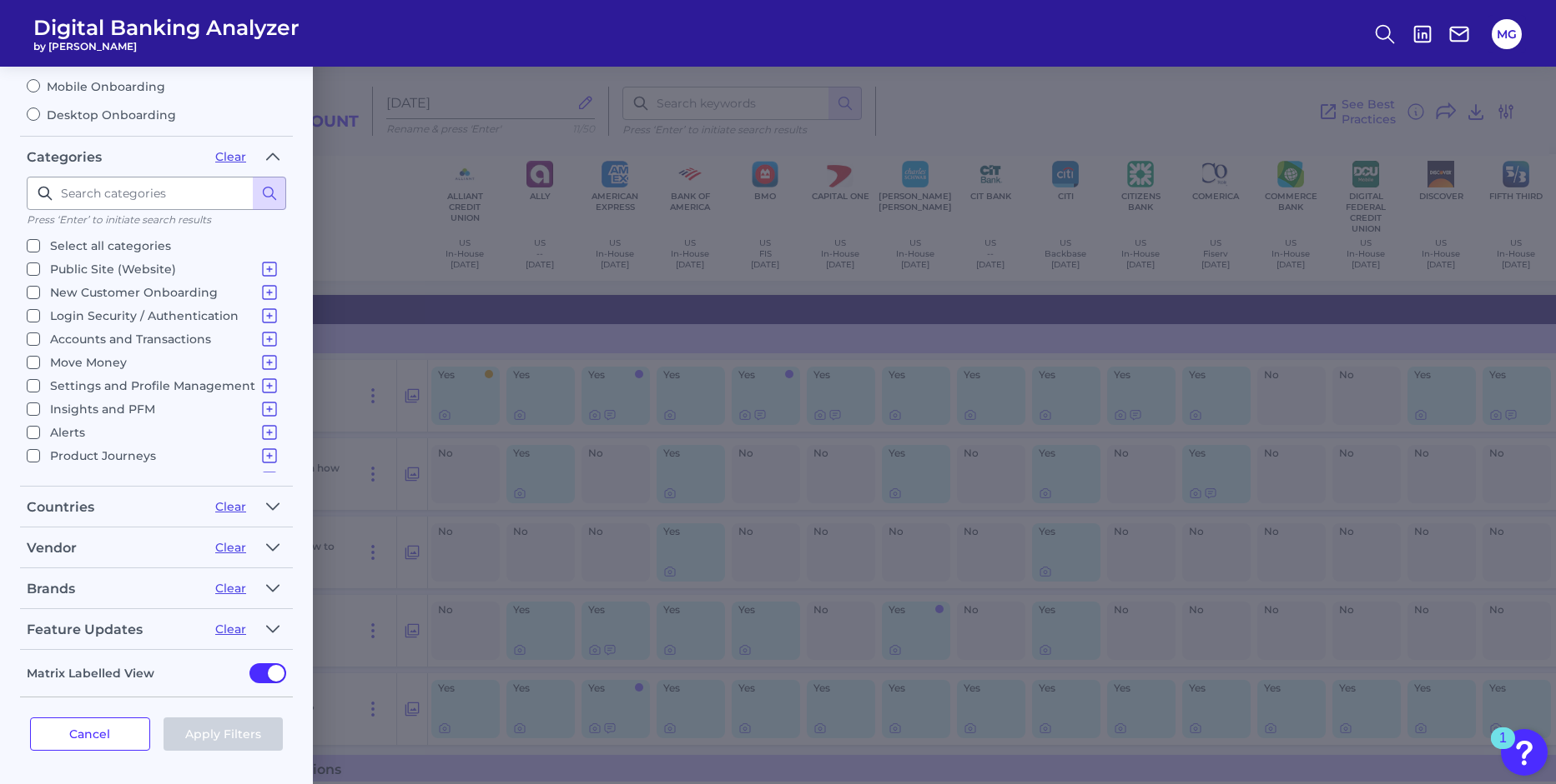
scroll to position [17, 0]
click at [41, 457] on label "Help & Support Support Content In Platform Communications" at bounding box center [152, 462] width 252 height 20
click at [40, 457] on input "Help & Support Support Content In Platform Communications" at bounding box center [33, 463] width 14 height 14
checkbox input "false"
click at [35, 439] on input "Product Journeys Product Discovery Financial Products - Internal Bank Products …" at bounding box center [33, 440] width 14 height 14
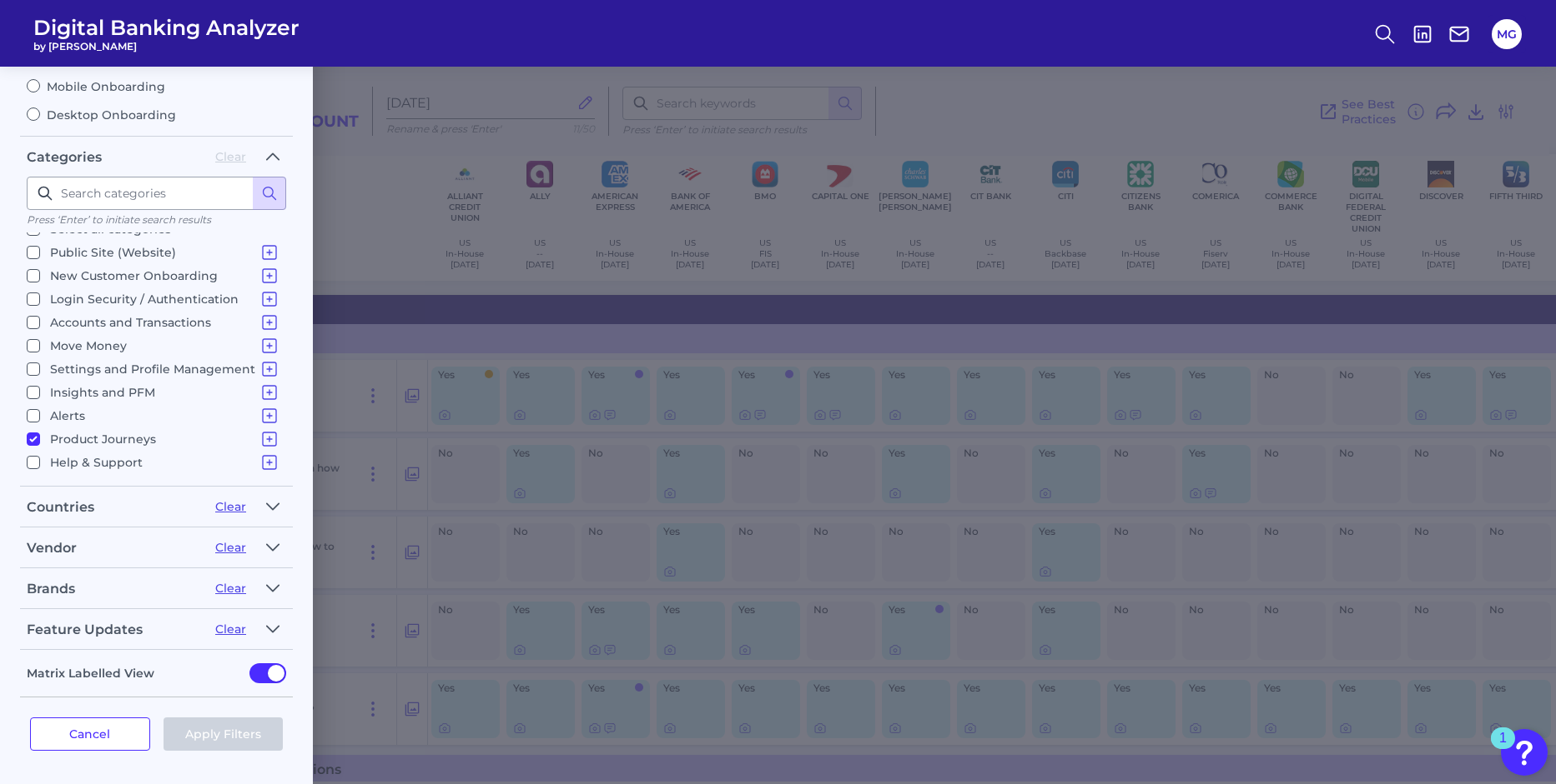
checkbox input "true"
click at [206, 733] on button "Apply Filters" at bounding box center [224, 735] width 120 height 33
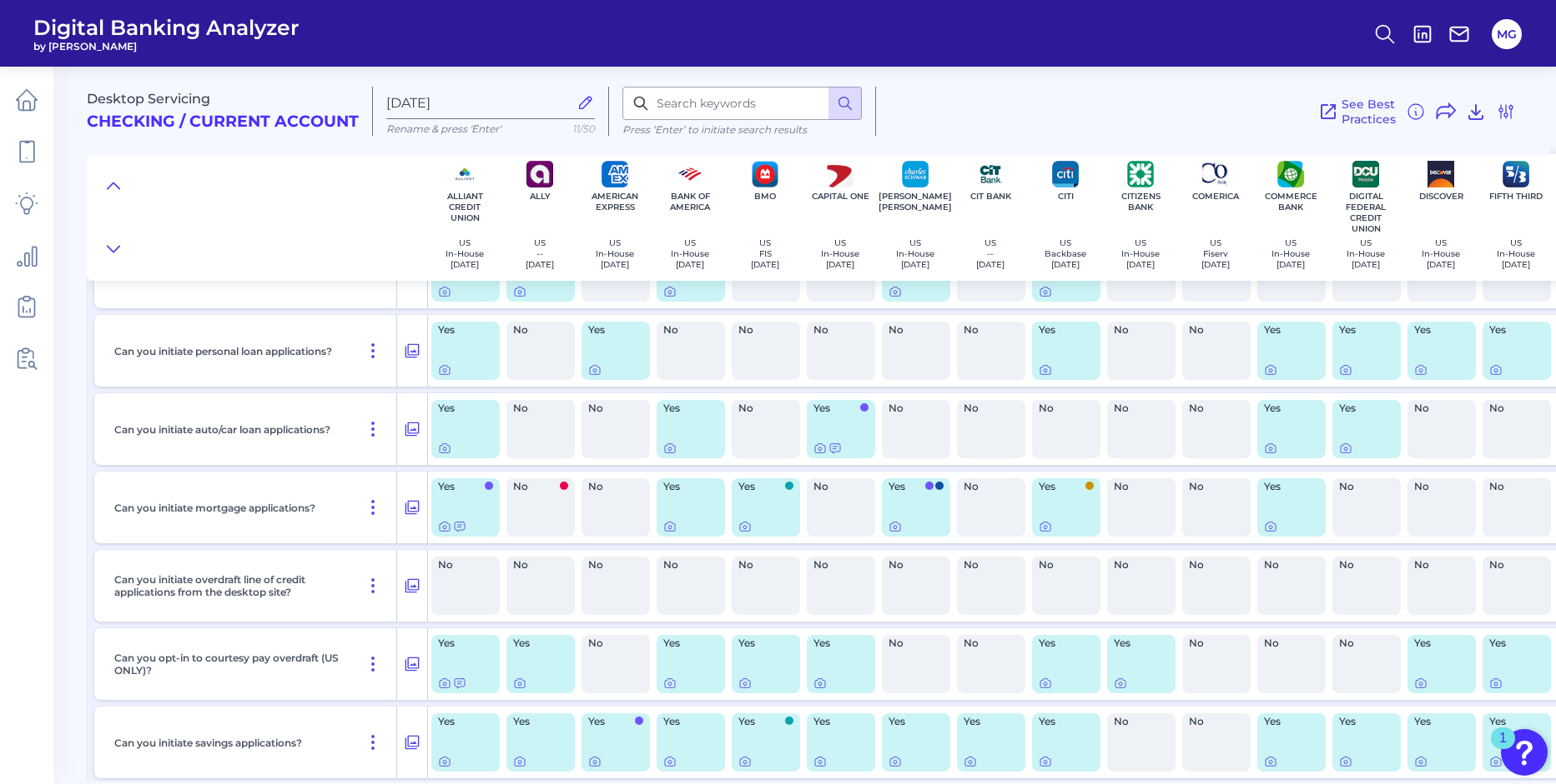
scroll to position [638, 0]
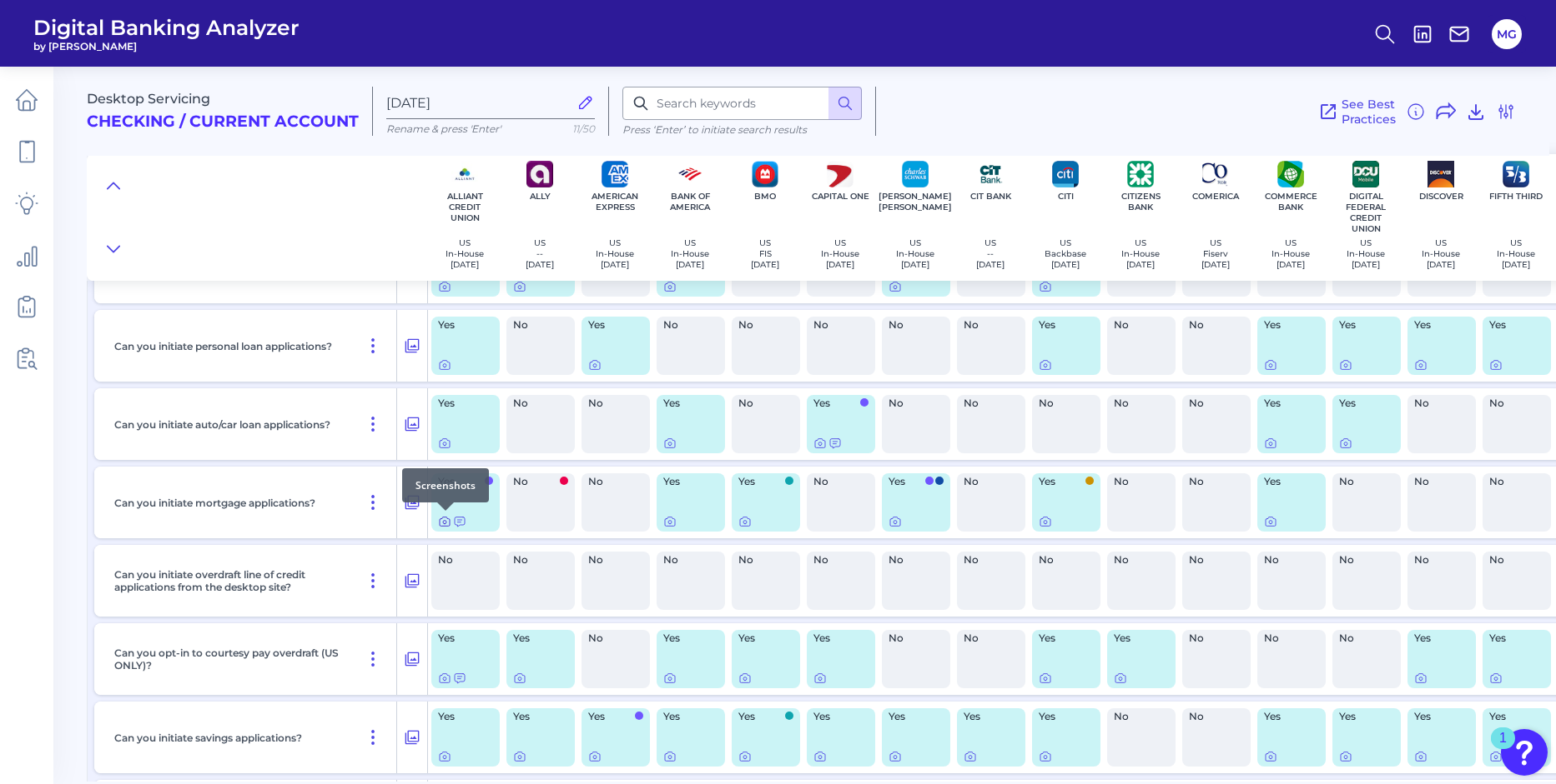
click at [447, 524] on icon at bounding box center [445, 522] width 14 height 14
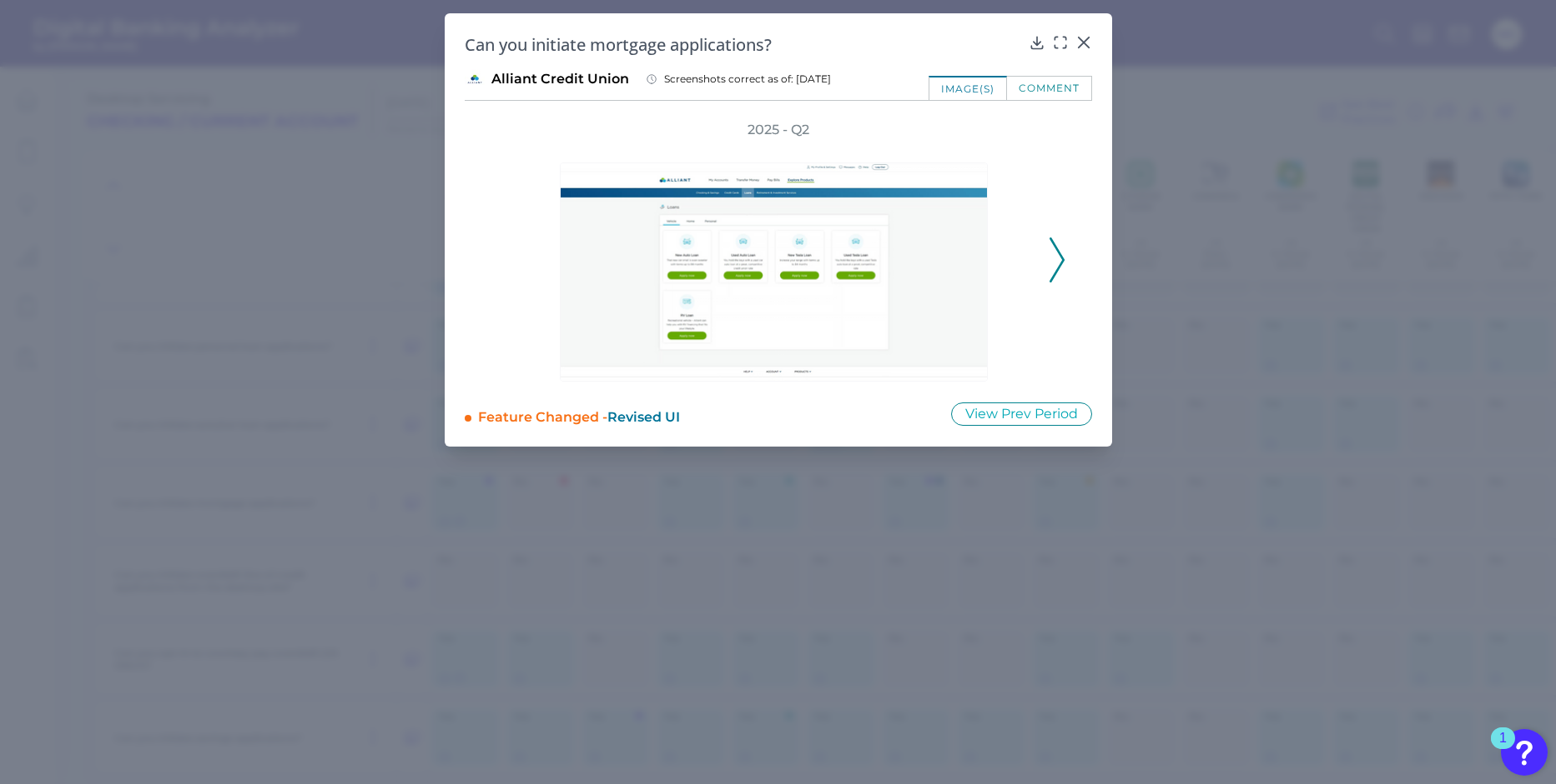
click at [1053, 249] on icon at bounding box center [1056, 260] width 15 height 45
click at [1083, 41] on icon at bounding box center [1083, 42] width 10 height 10
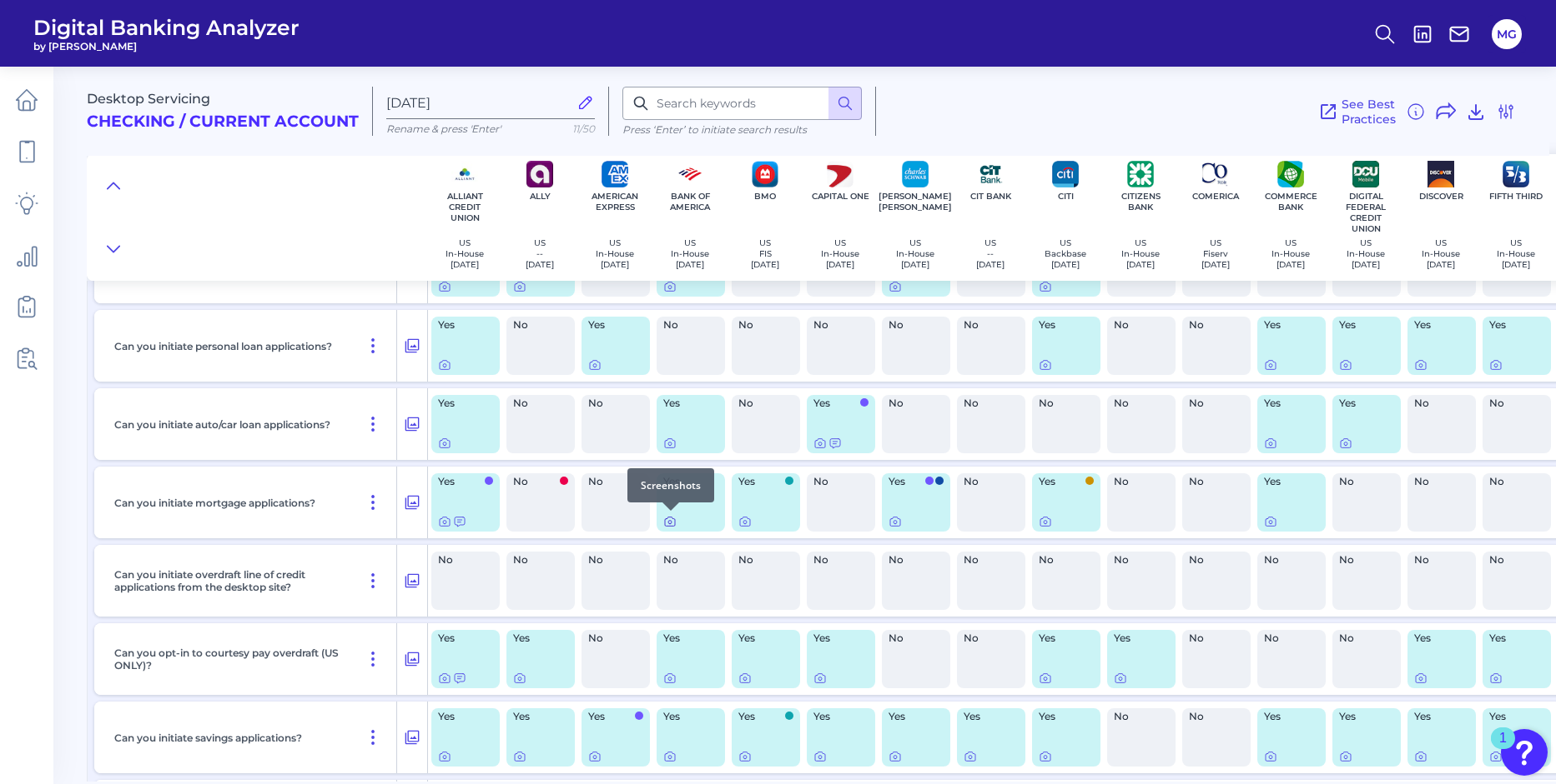
click at [672, 521] on icon at bounding box center [670, 522] width 14 height 14
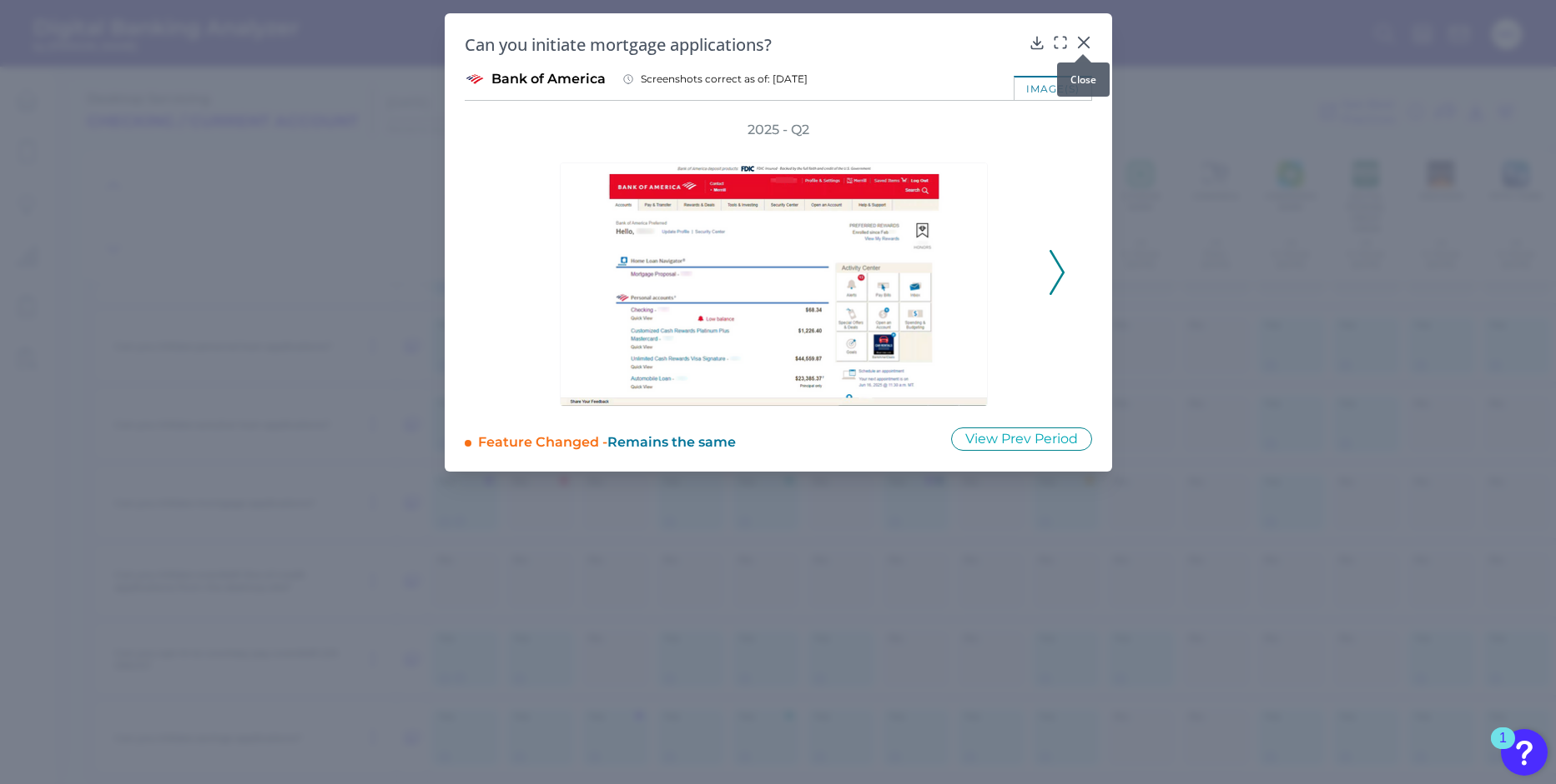
click at [1083, 48] on div at bounding box center [1082, 54] width 17 height 17
click at [1085, 40] on icon at bounding box center [1083, 42] width 10 height 10
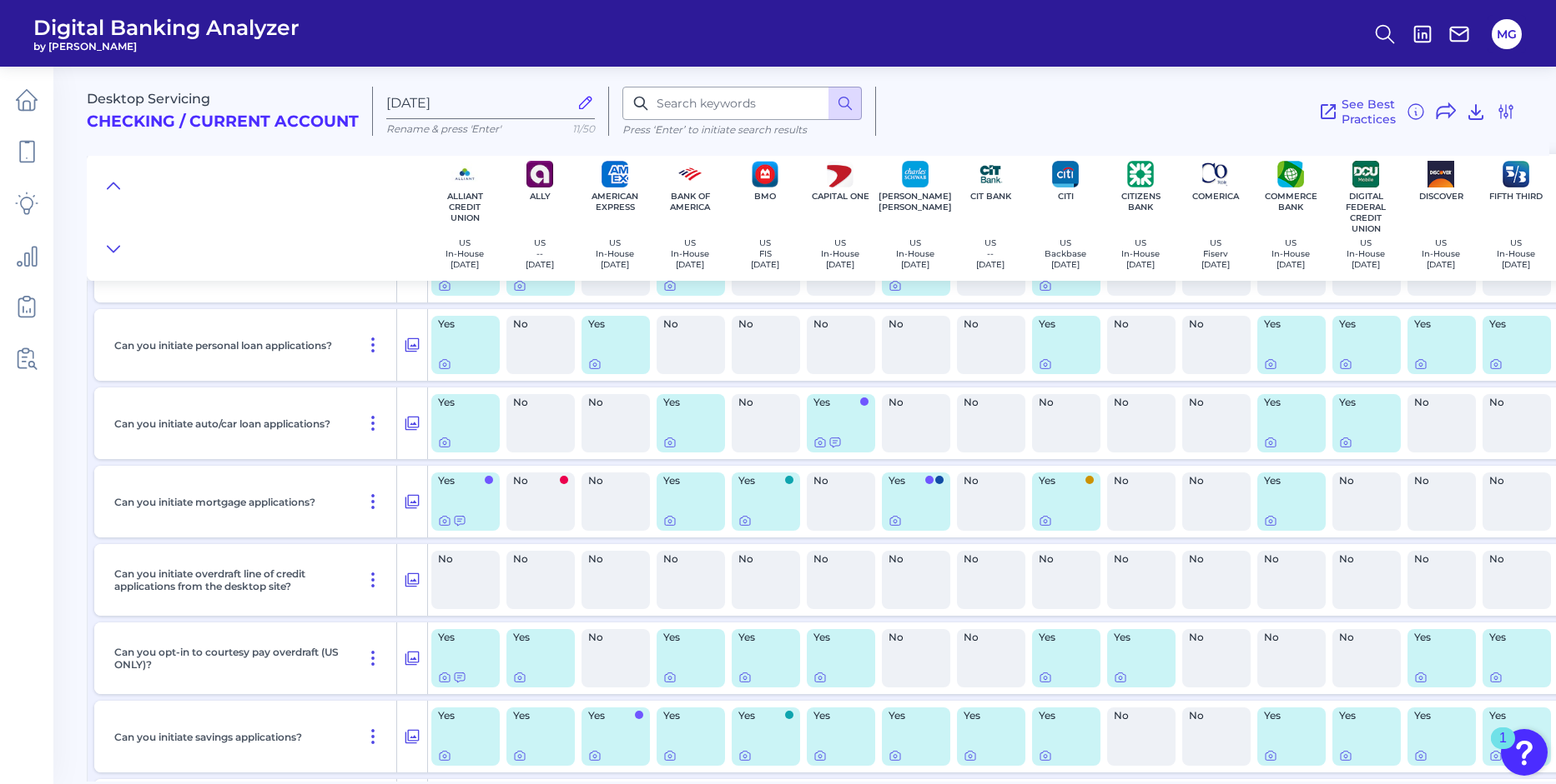
scroll to position [641, 0]
click at [820, 441] on icon at bounding box center [820, 441] width 14 height 14
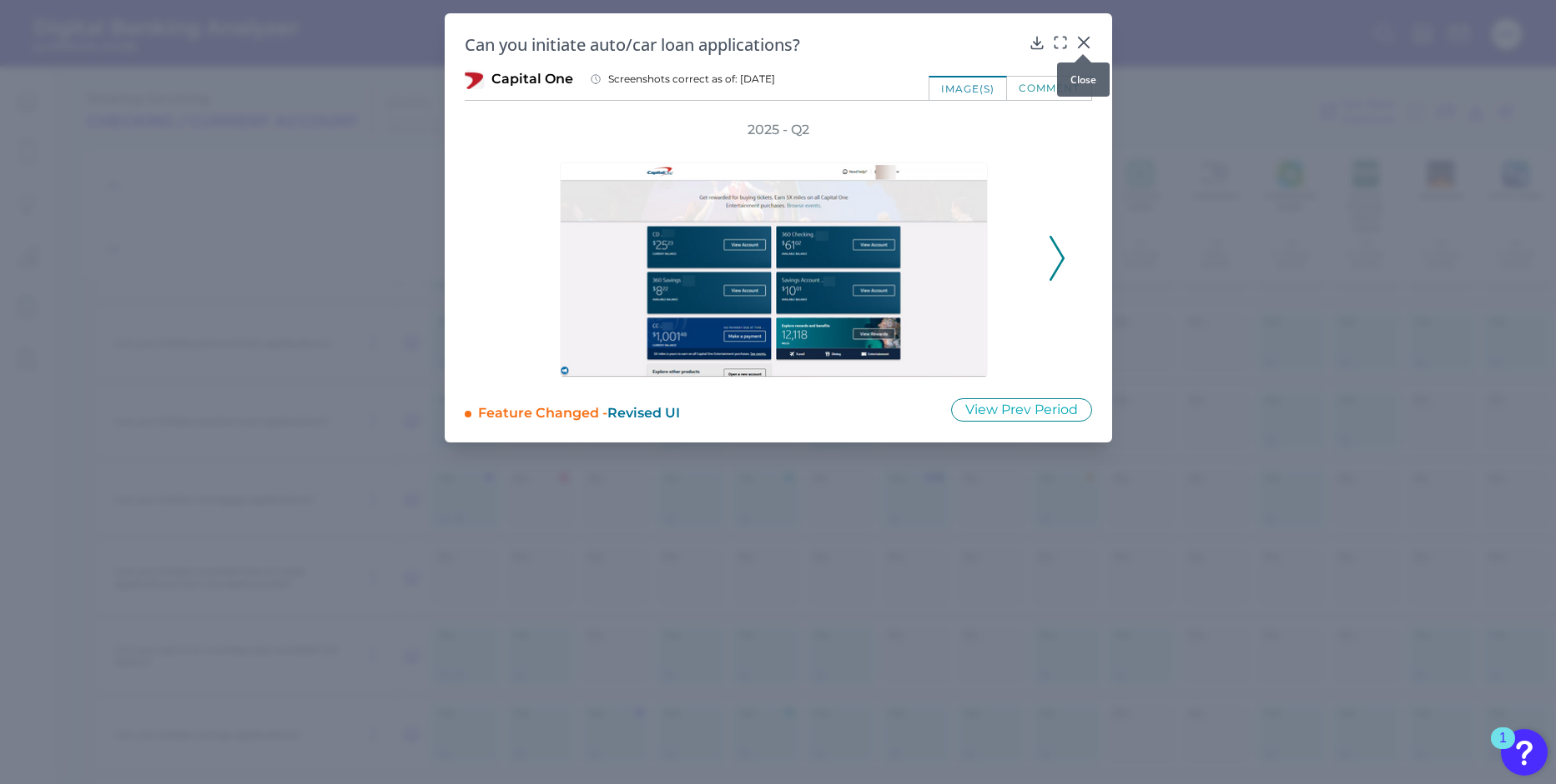
click at [1079, 41] on icon at bounding box center [1083, 42] width 17 height 17
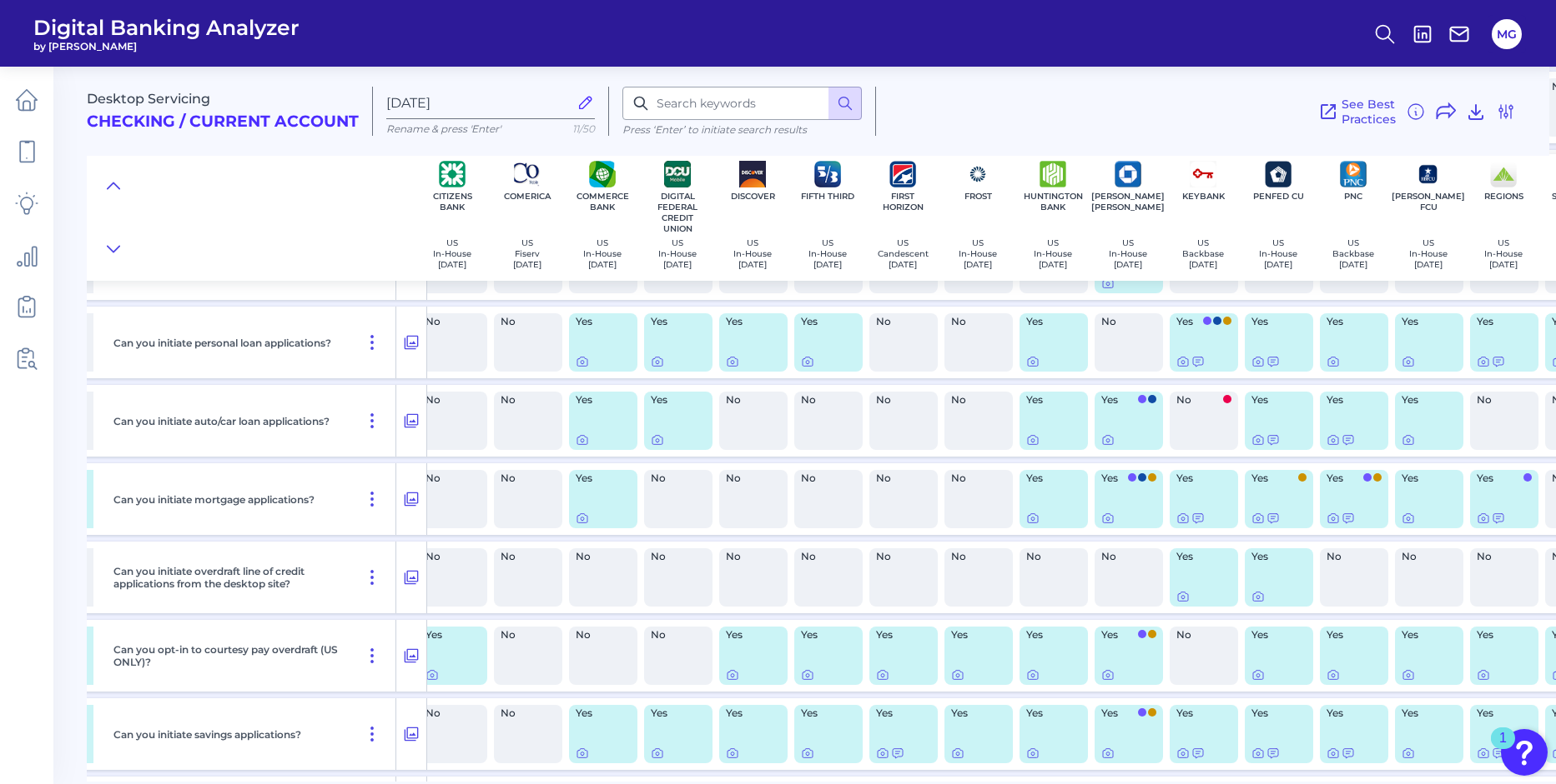
scroll to position [641, 696]
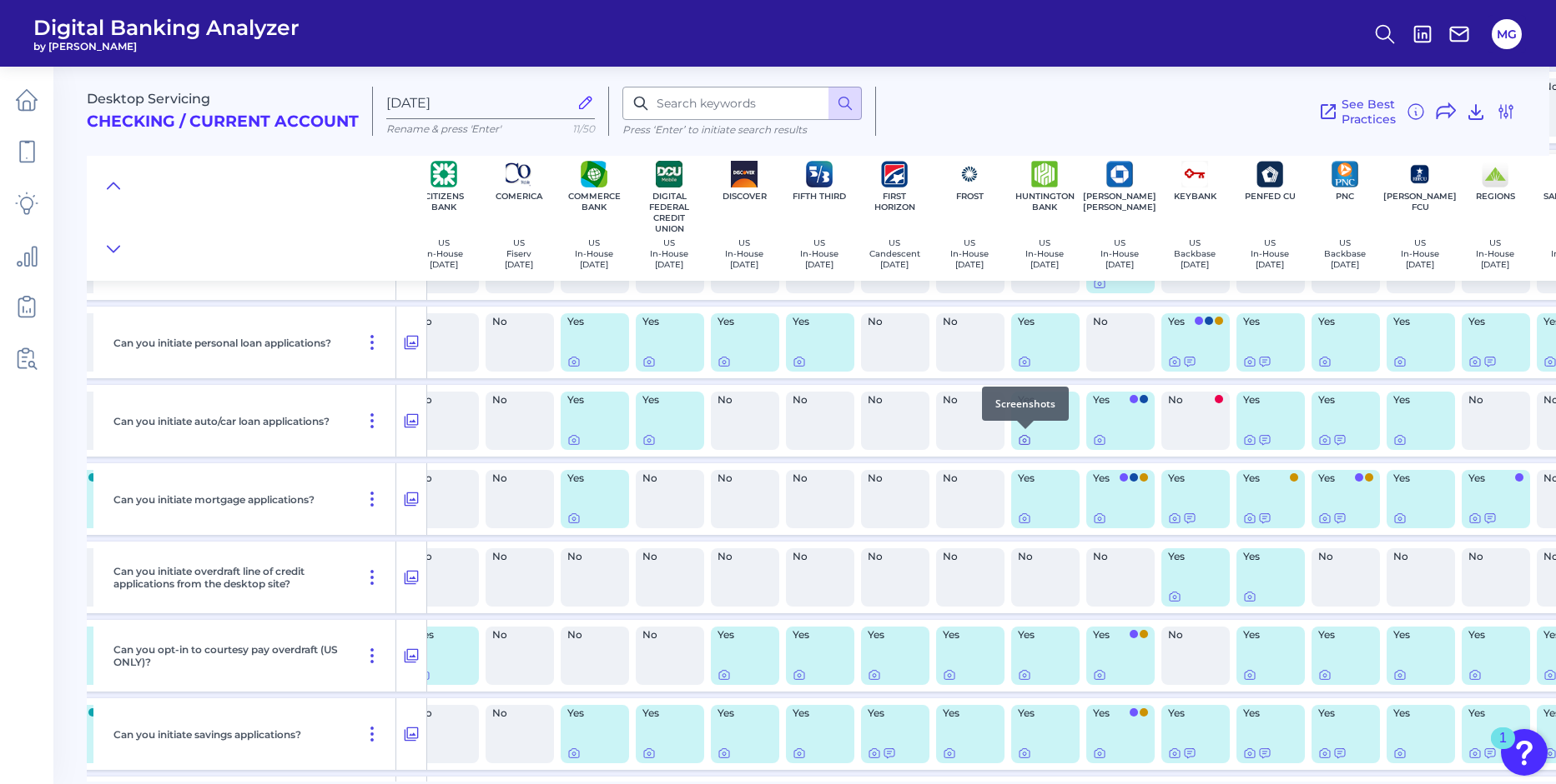
click at [1025, 444] on icon at bounding box center [1025, 441] width 14 height 14
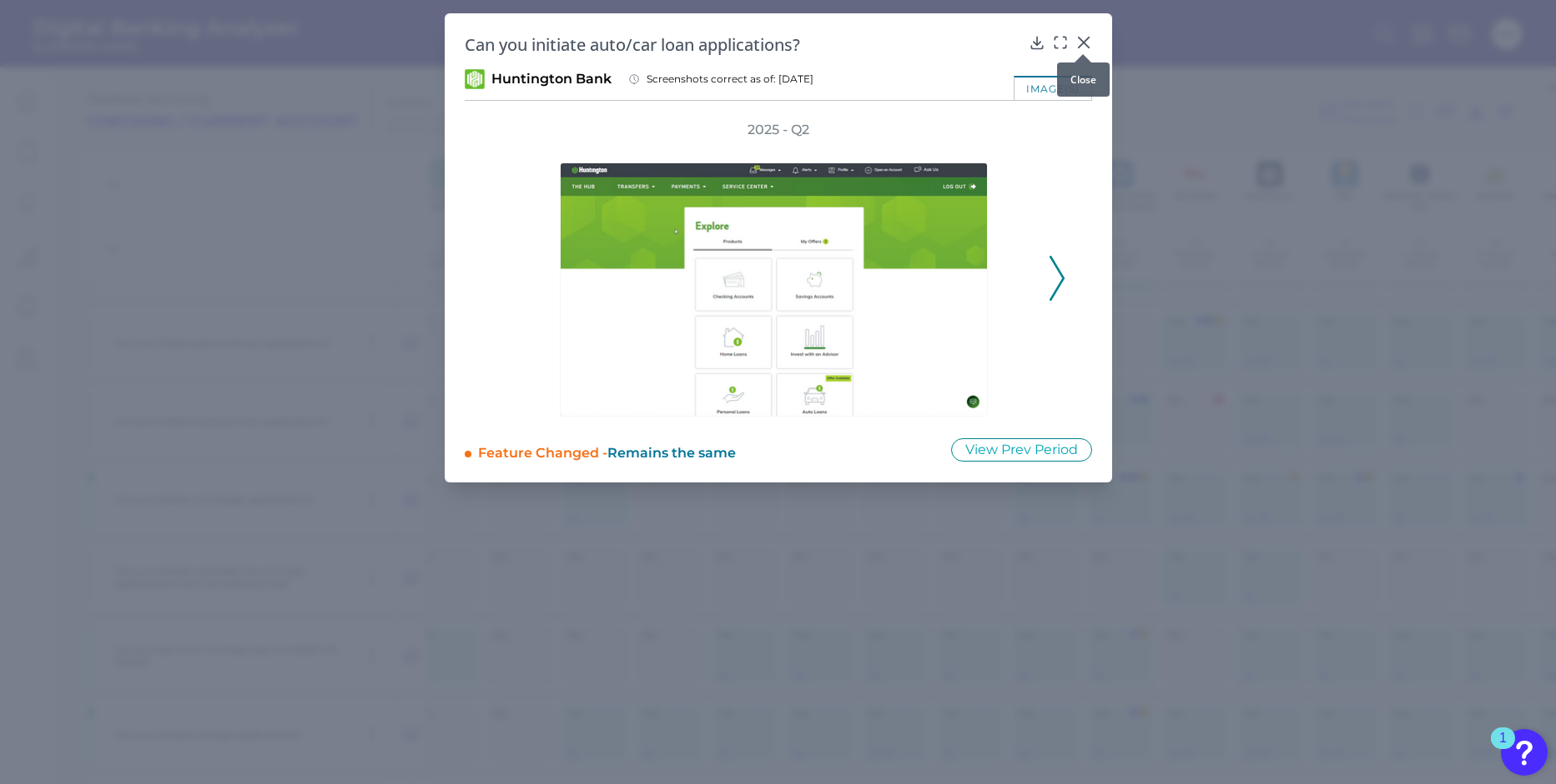
click at [1087, 44] on icon at bounding box center [1083, 42] width 17 height 17
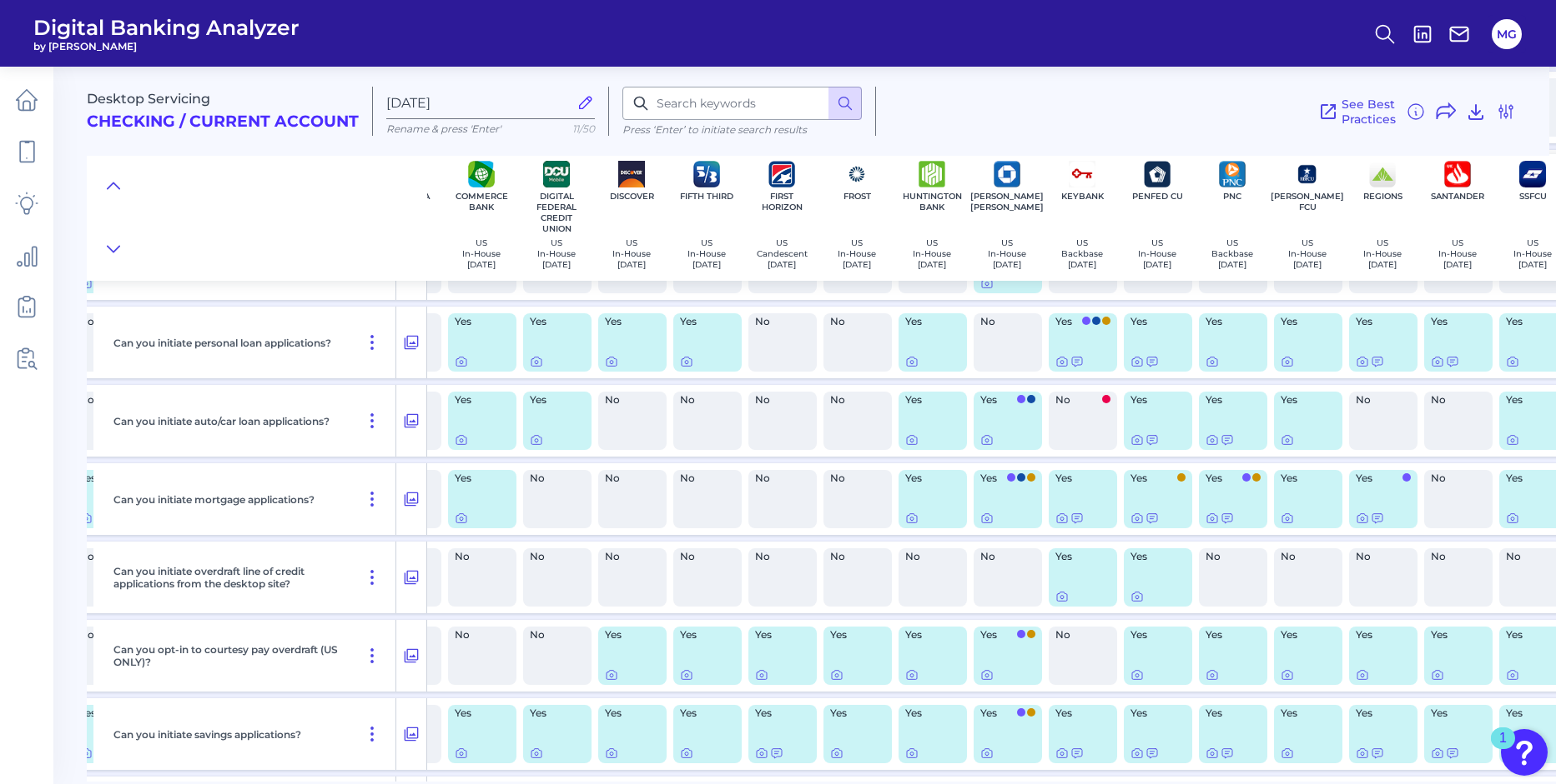
scroll to position [641, 810]
click at [1211, 441] on icon at bounding box center [1211, 441] width 14 height 14
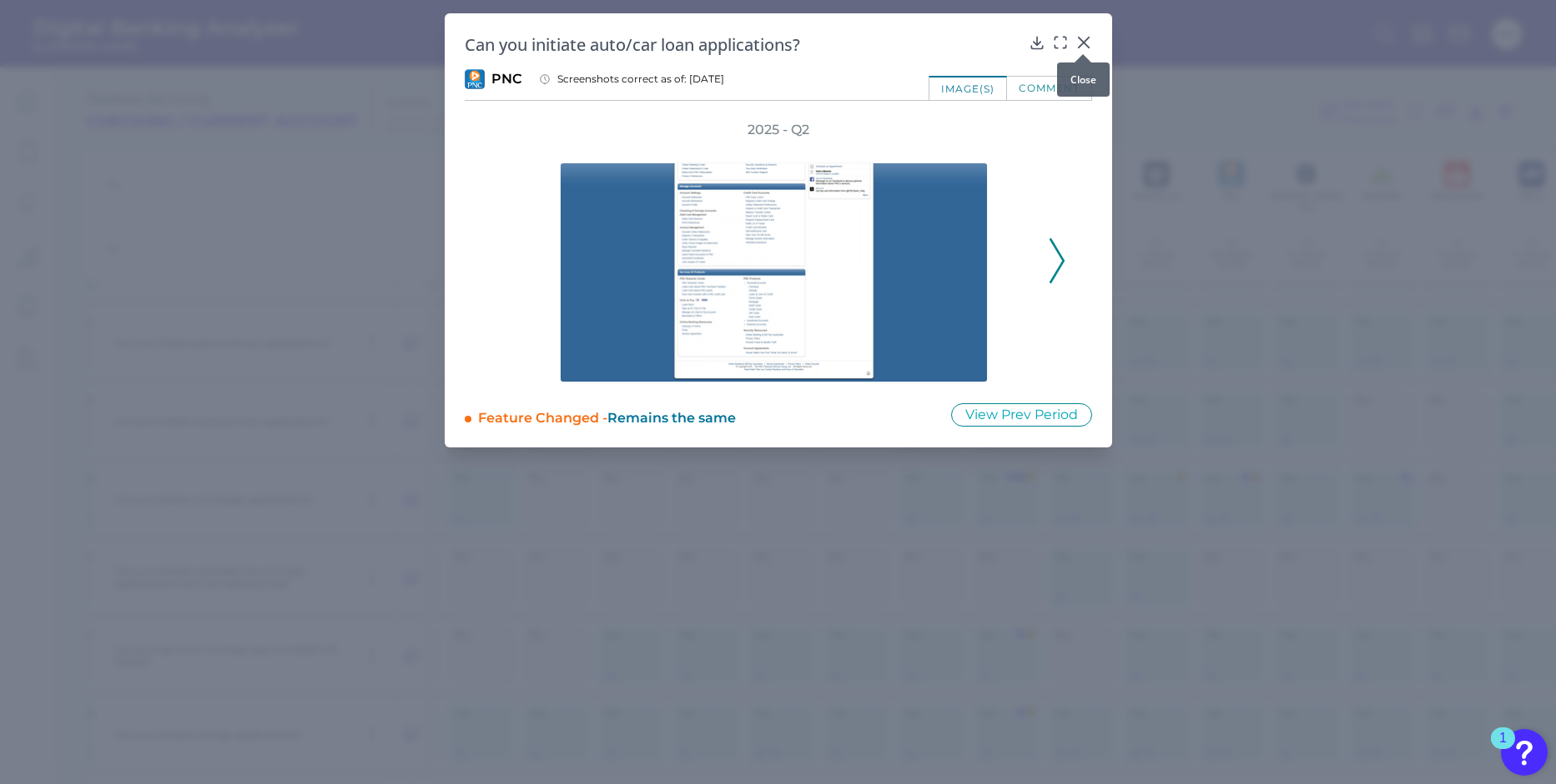
drag, startPoint x: 1084, startPoint y: 44, endPoint x: 1081, endPoint y: 53, distance: 9.5
click at [1084, 44] on icon at bounding box center [1083, 42] width 17 height 17
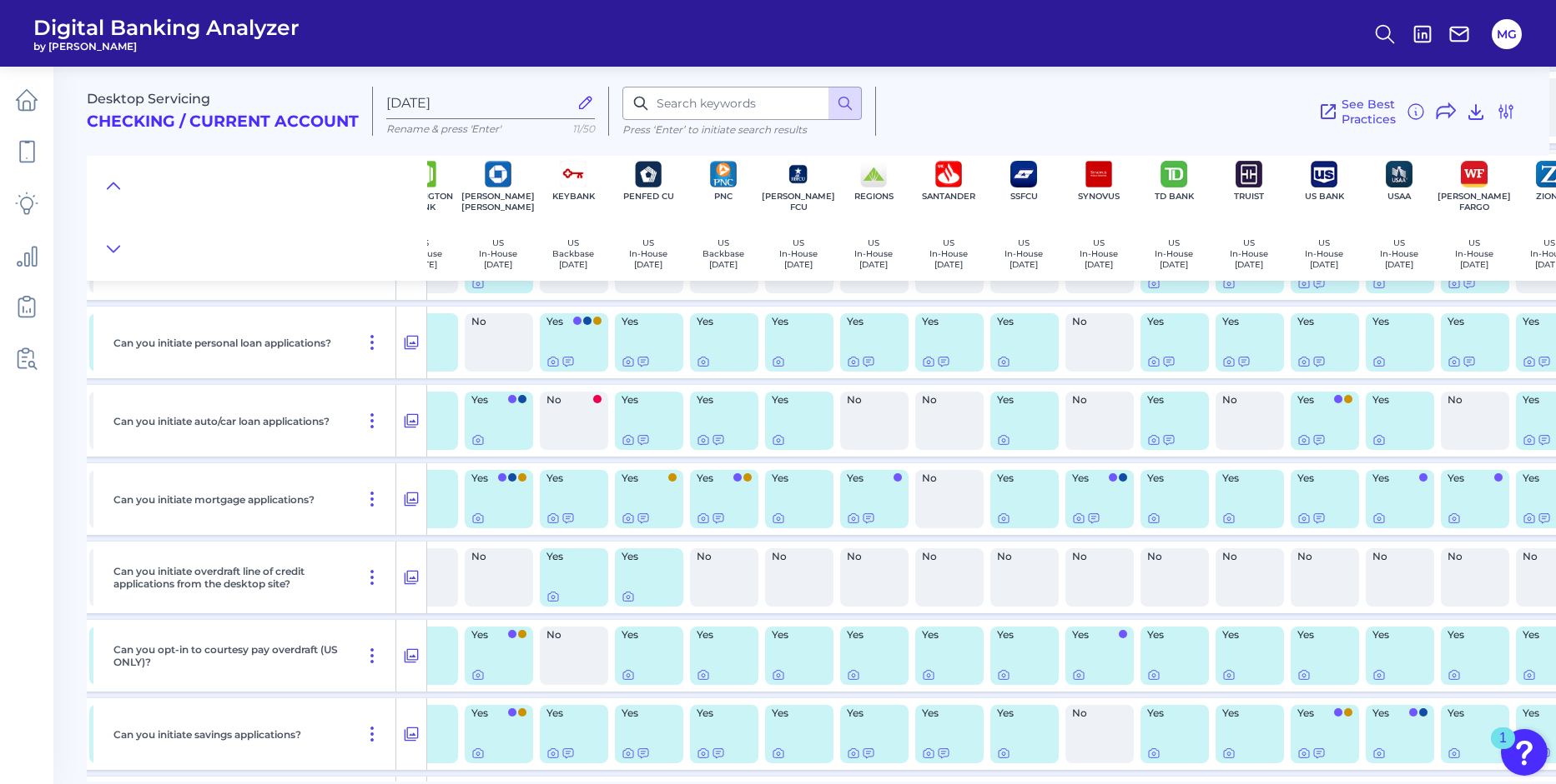
scroll to position [641, 1364]
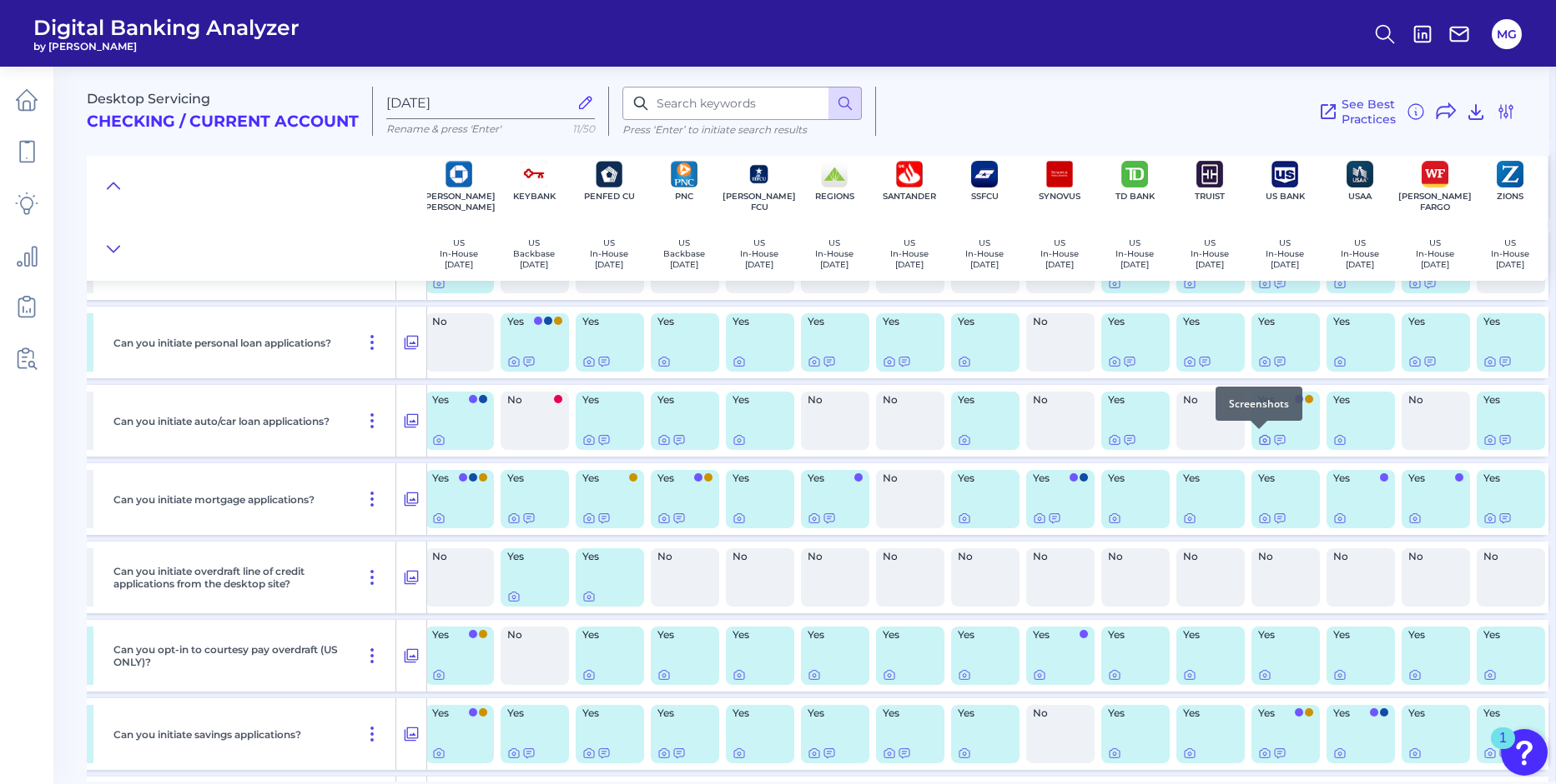
click at [1260, 441] on icon at bounding box center [1264, 440] width 10 height 9
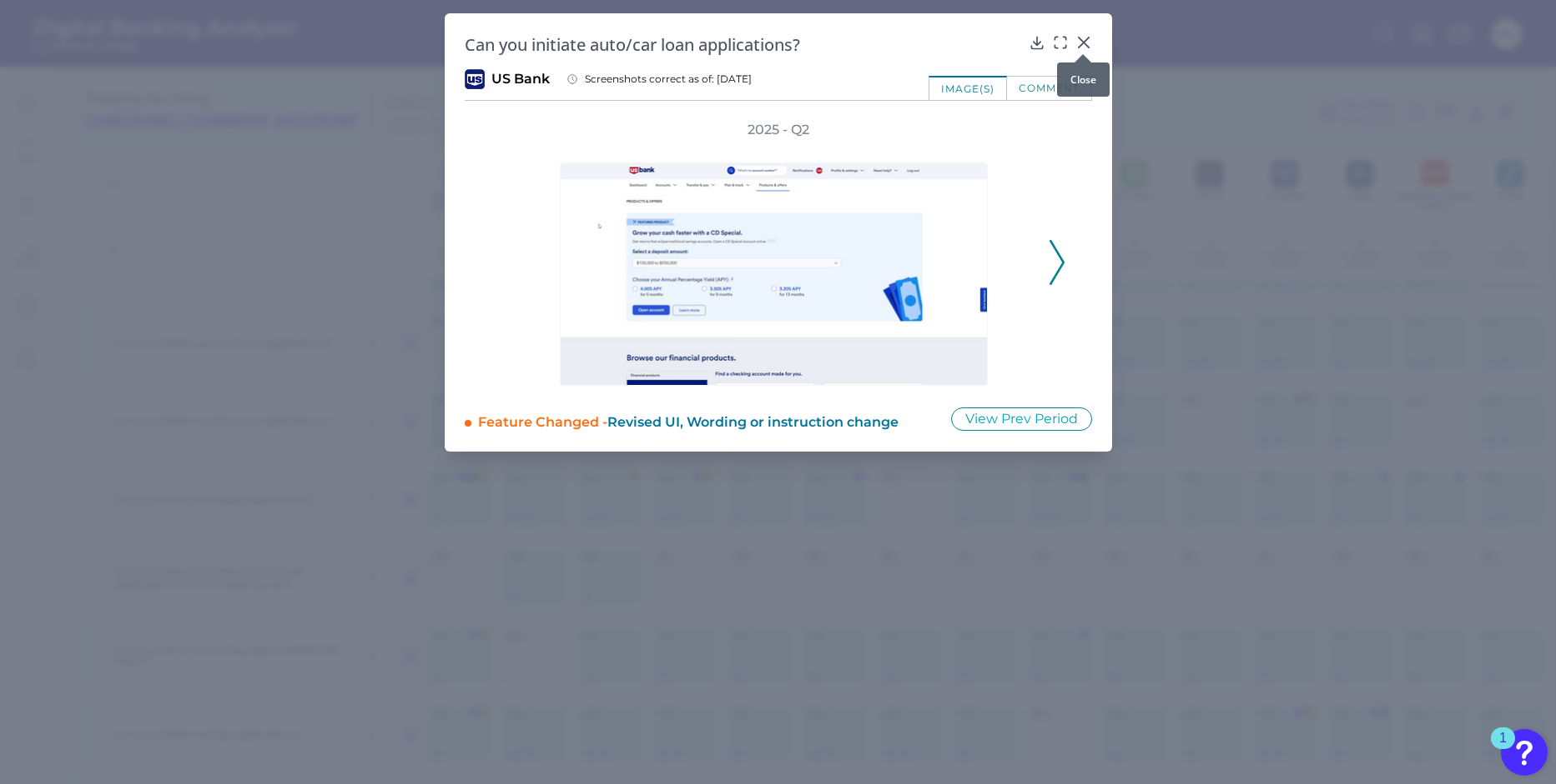
click at [1087, 43] on icon at bounding box center [1083, 42] width 17 height 17
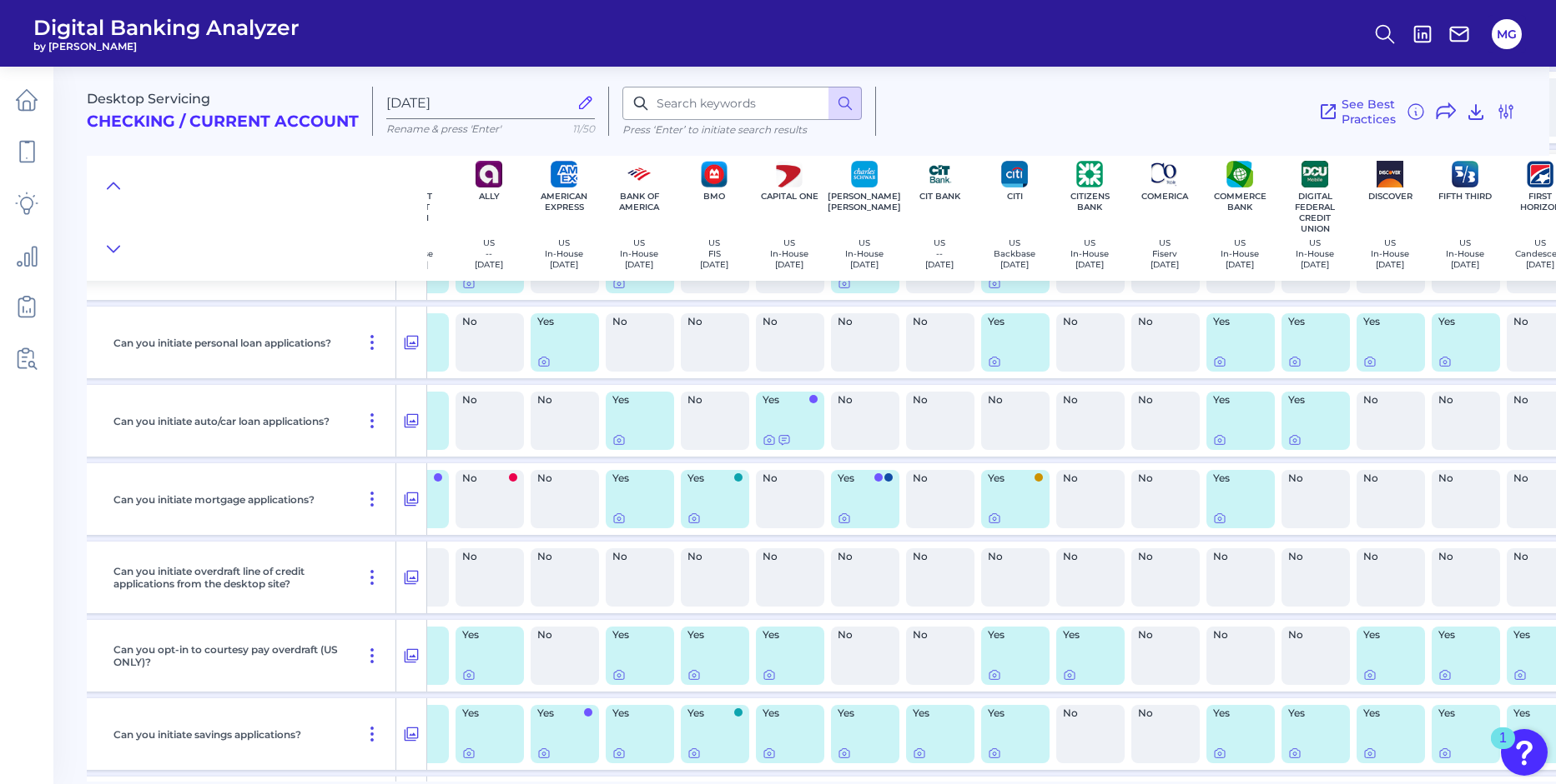
scroll to position [641, 0]
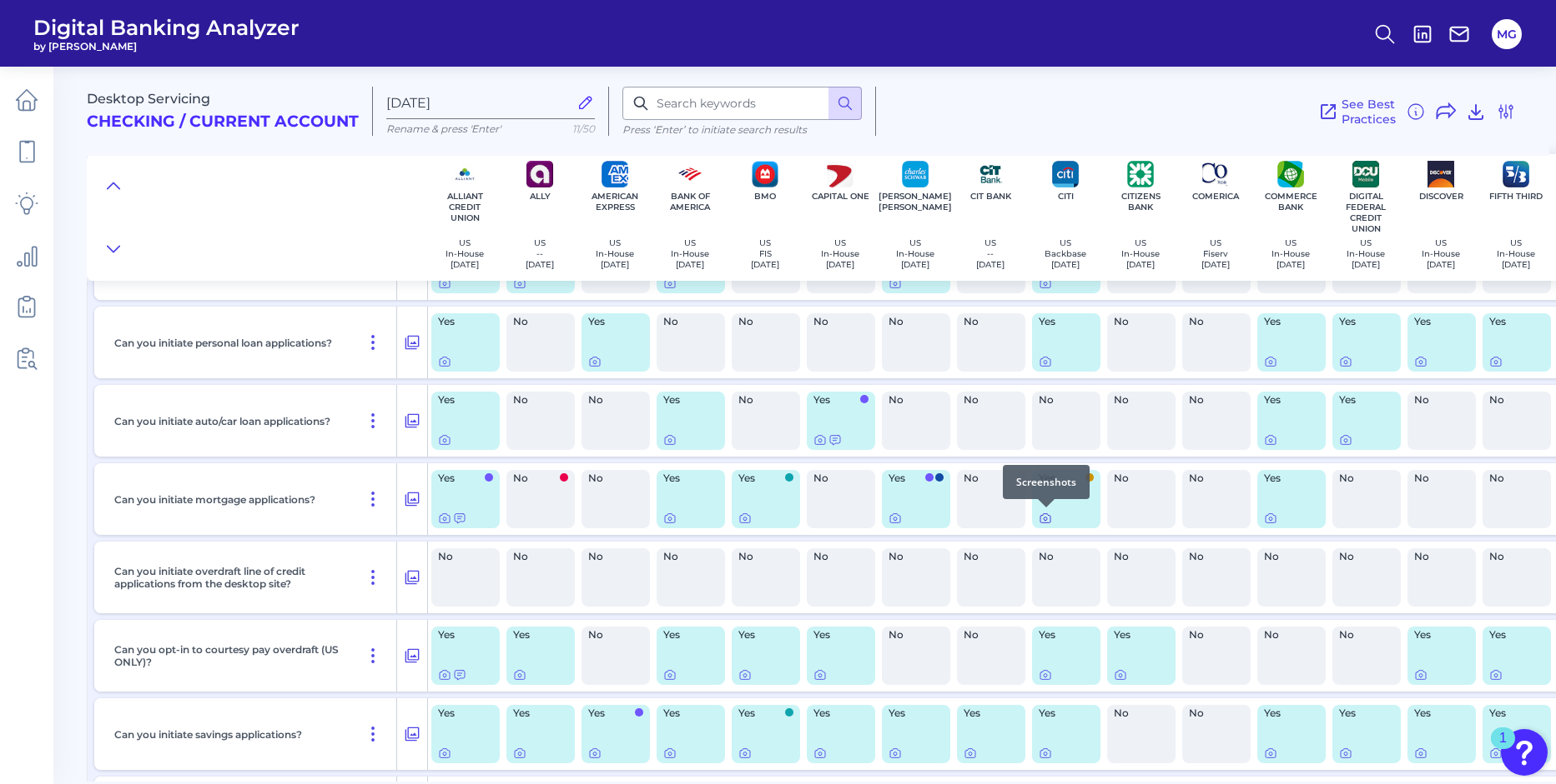
click at [1046, 519] on icon at bounding box center [1046, 519] width 14 height 14
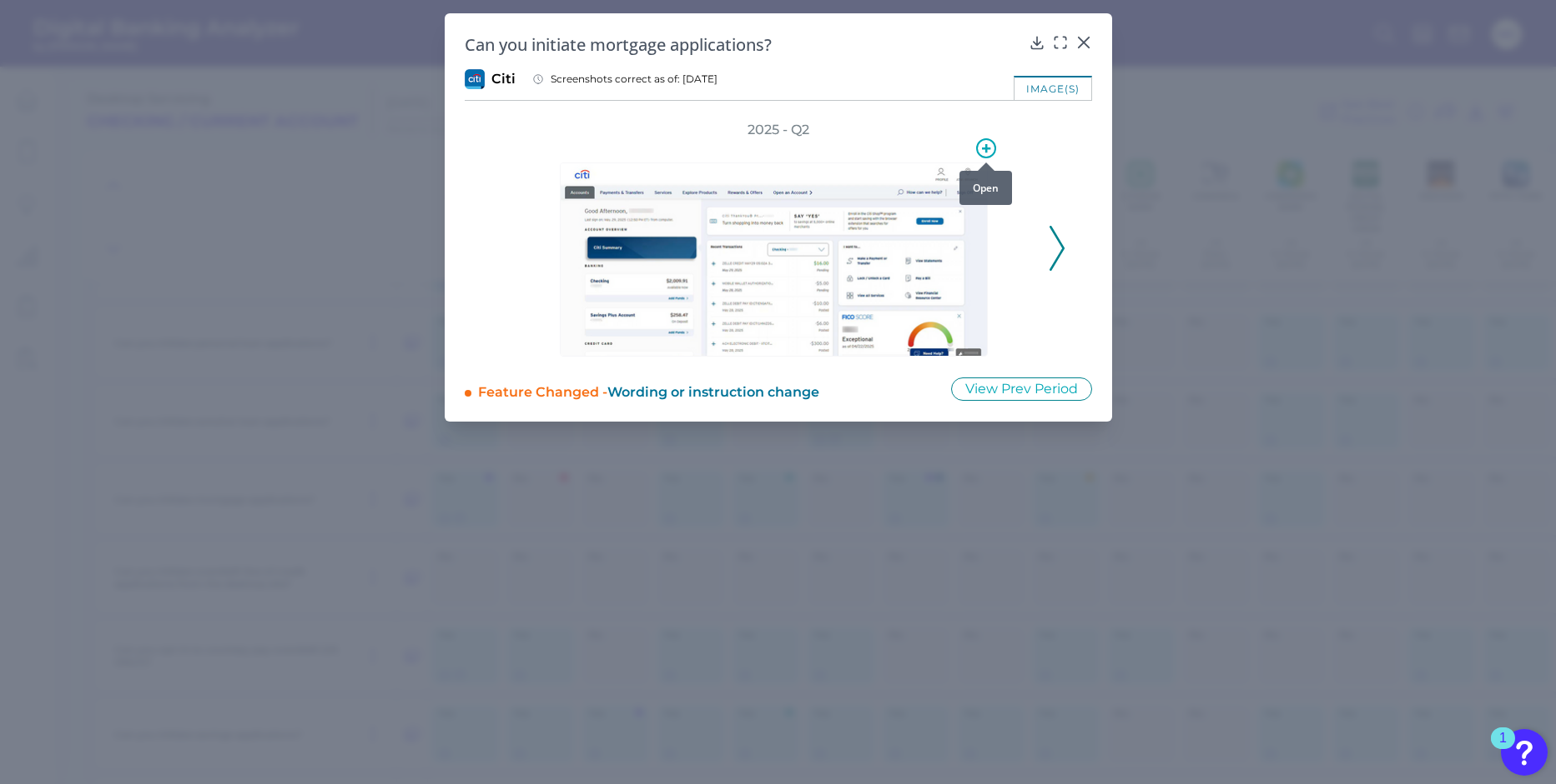
drag, startPoint x: 986, startPoint y: 148, endPoint x: 986, endPoint y: 161, distance: 13.0
click at [986, 148] on icon at bounding box center [986, 148] width 8 height 8
click at [935, 230] on div at bounding box center [885, 226] width 121 height 20
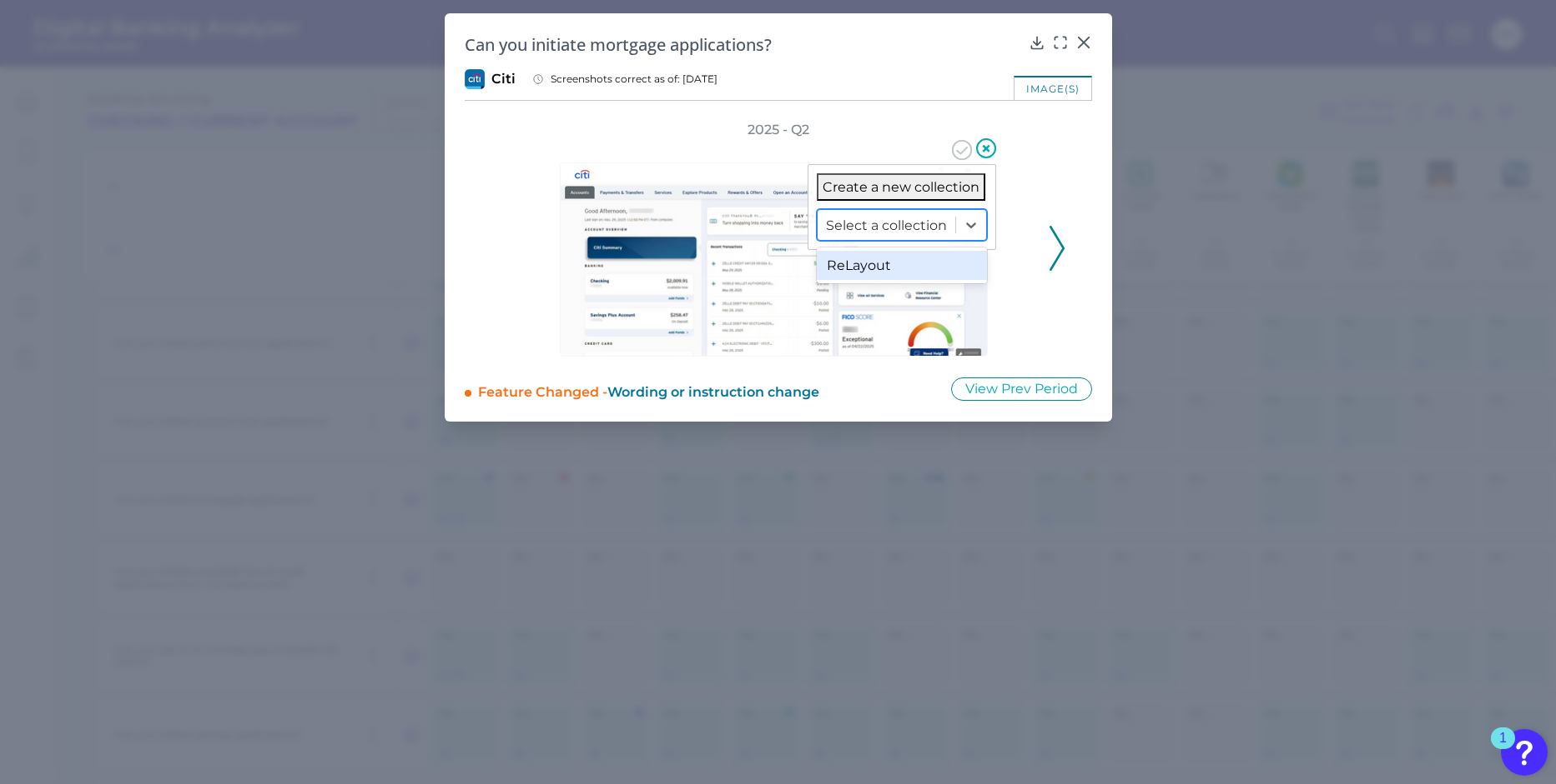
click at [914, 263] on div "ReLayout" at bounding box center [901, 266] width 170 height 29
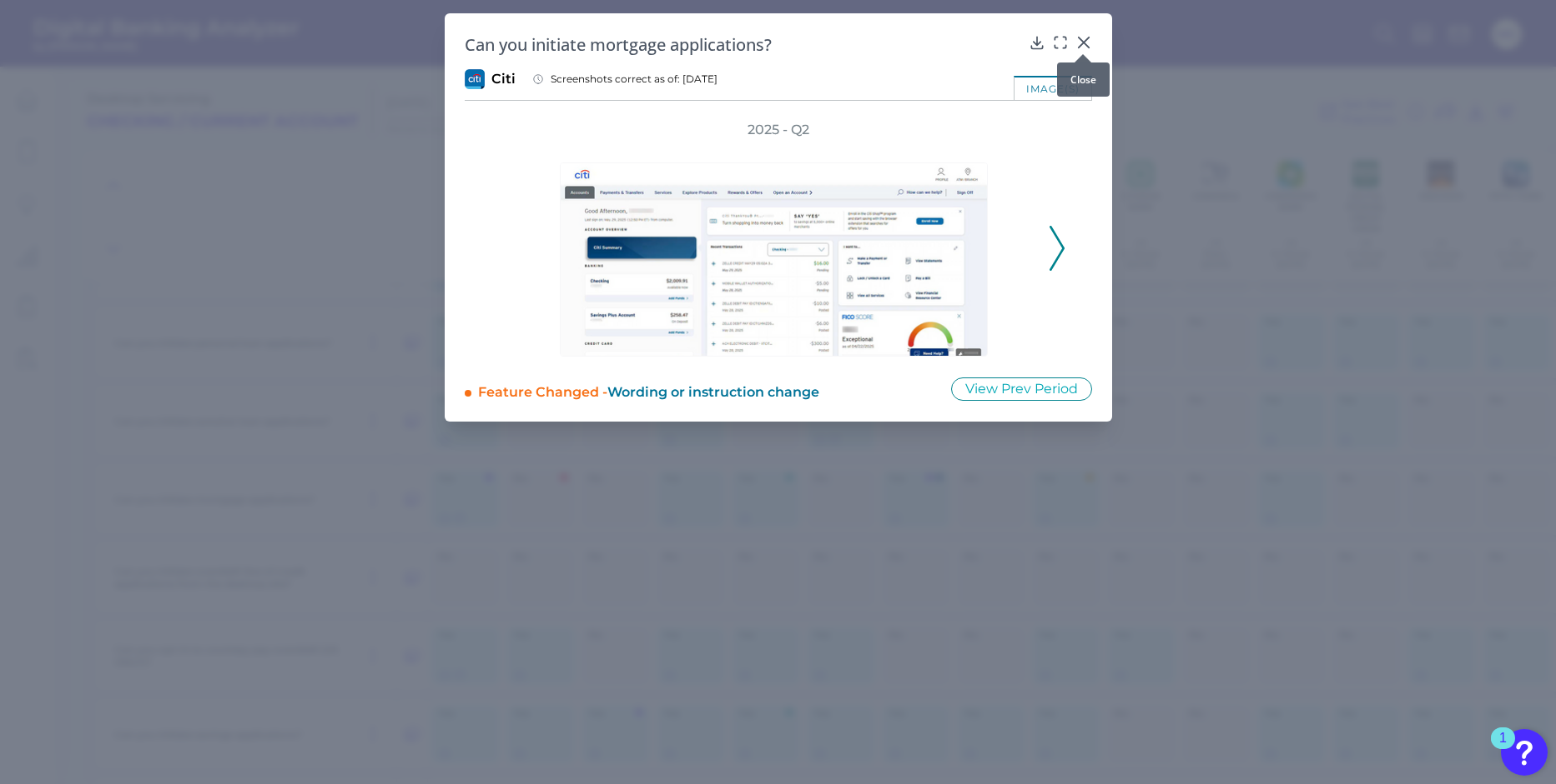
click at [1087, 39] on icon at bounding box center [1083, 42] width 17 height 17
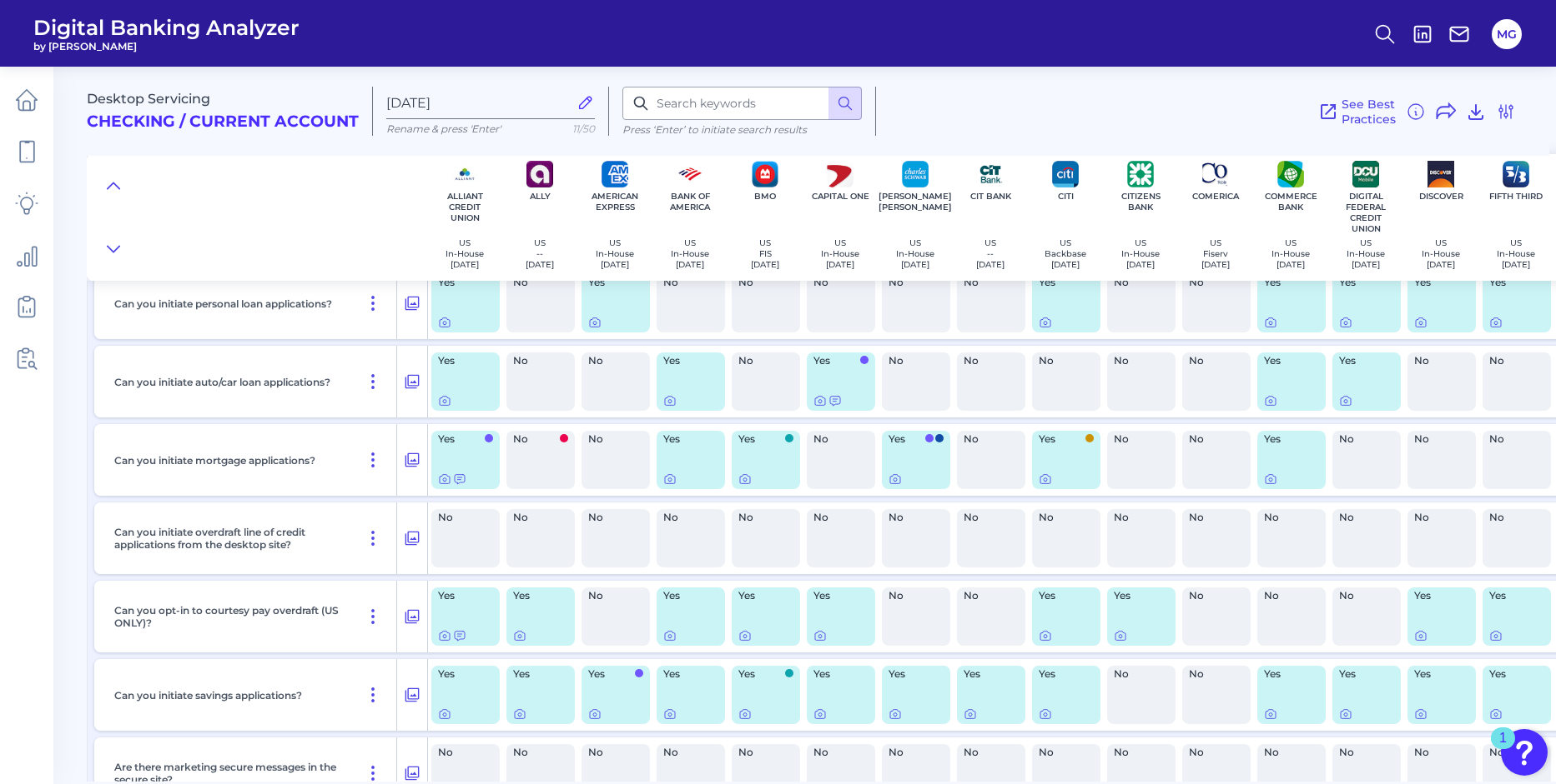
scroll to position [687, 0]
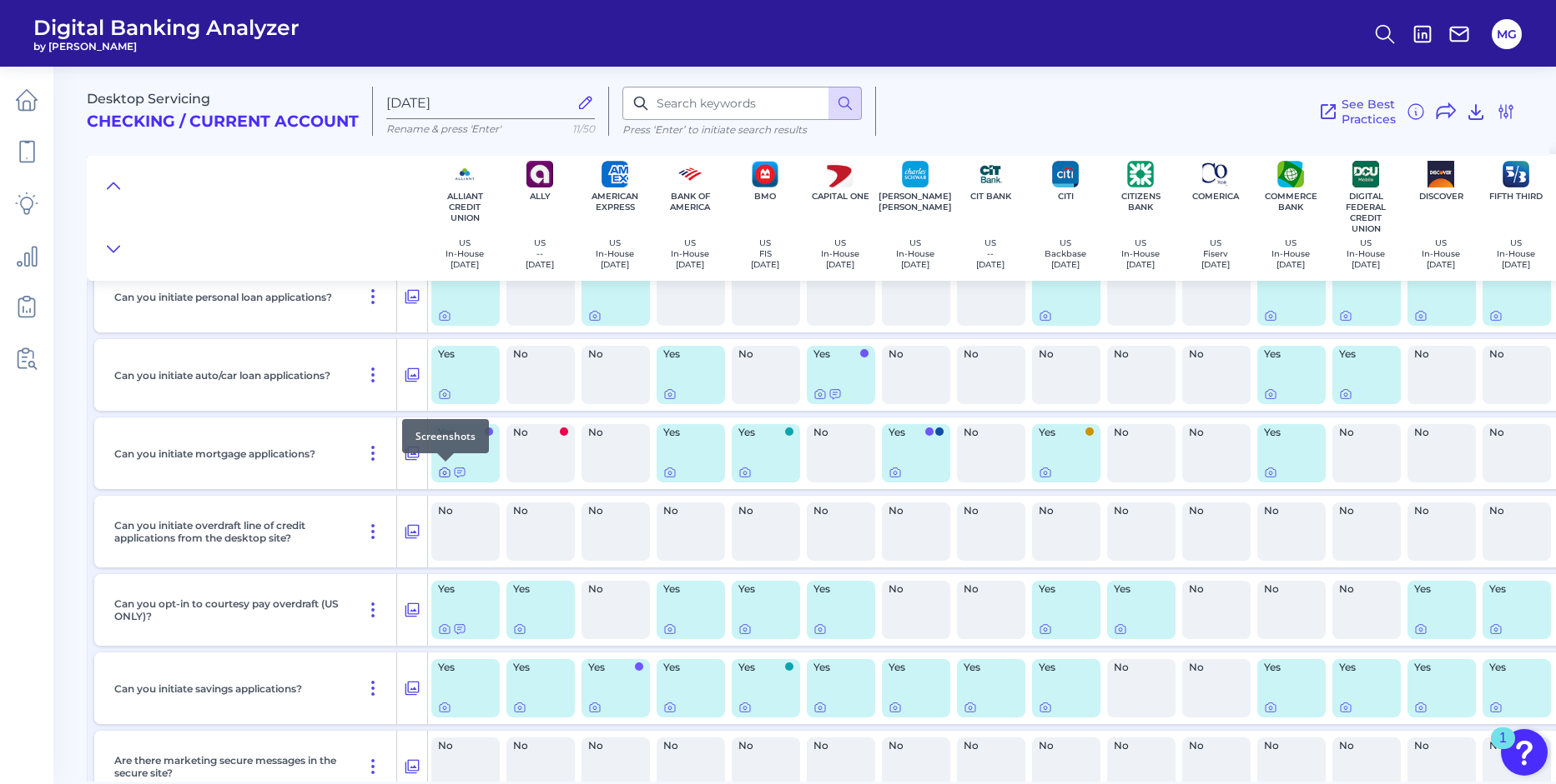
click at [446, 472] on icon at bounding box center [445, 473] width 14 height 14
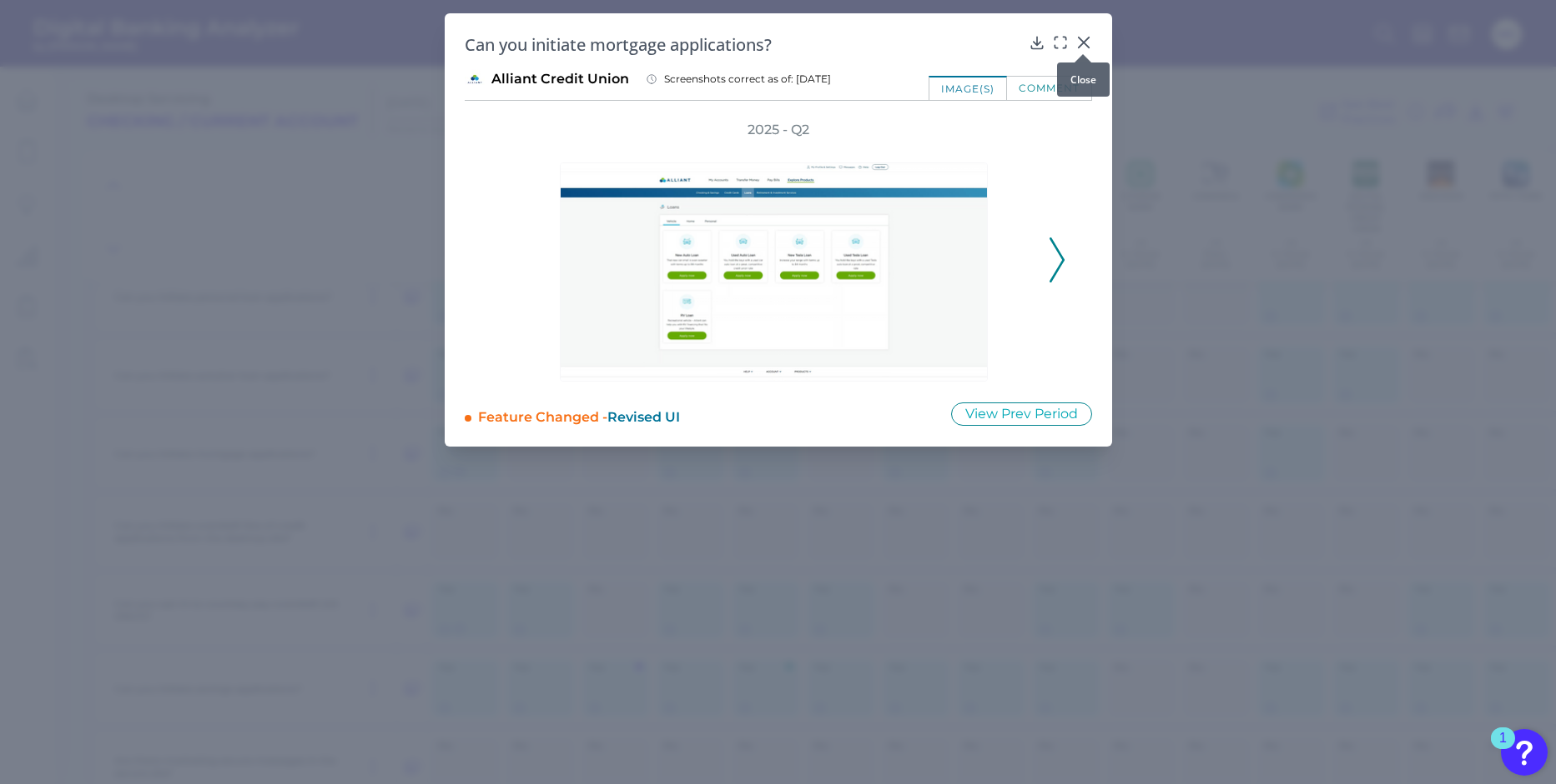
click at [1084, 41] on icon at bounding box center [1083, 42] width 10 height 10
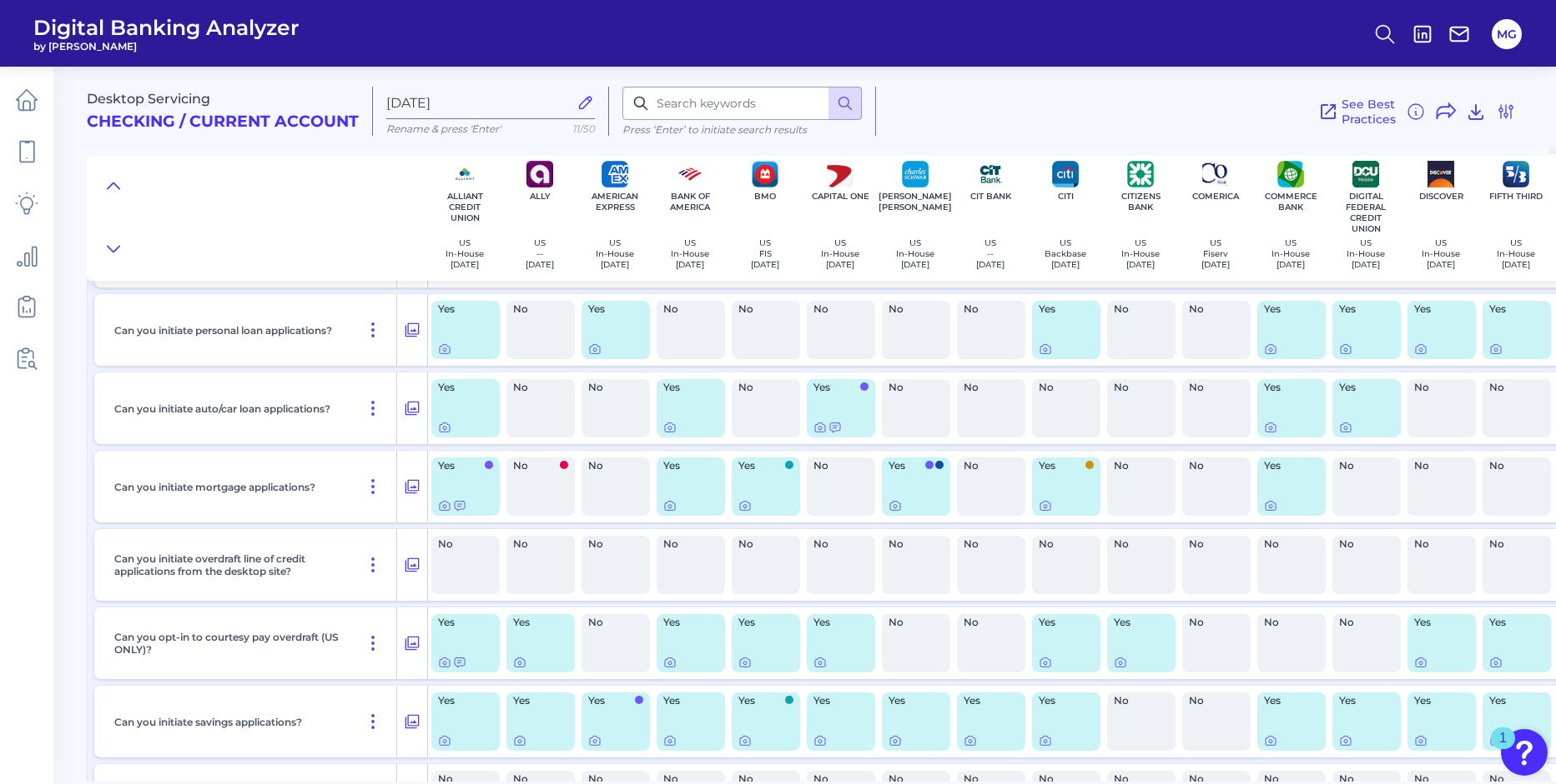
scroll to position [643, 0]
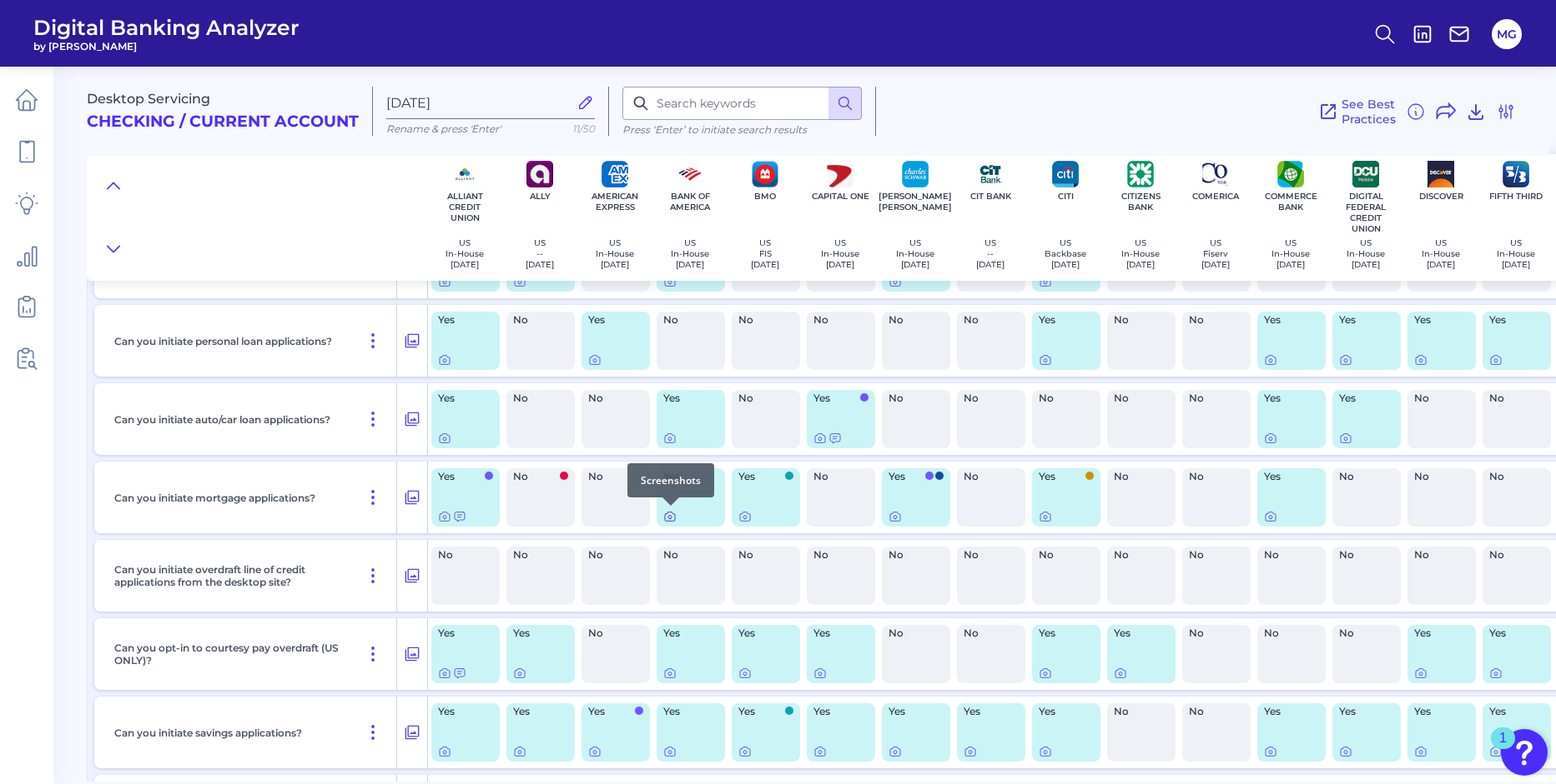
click at [673, 520] on icon at bounding box center [670, 517] width 14 height 14
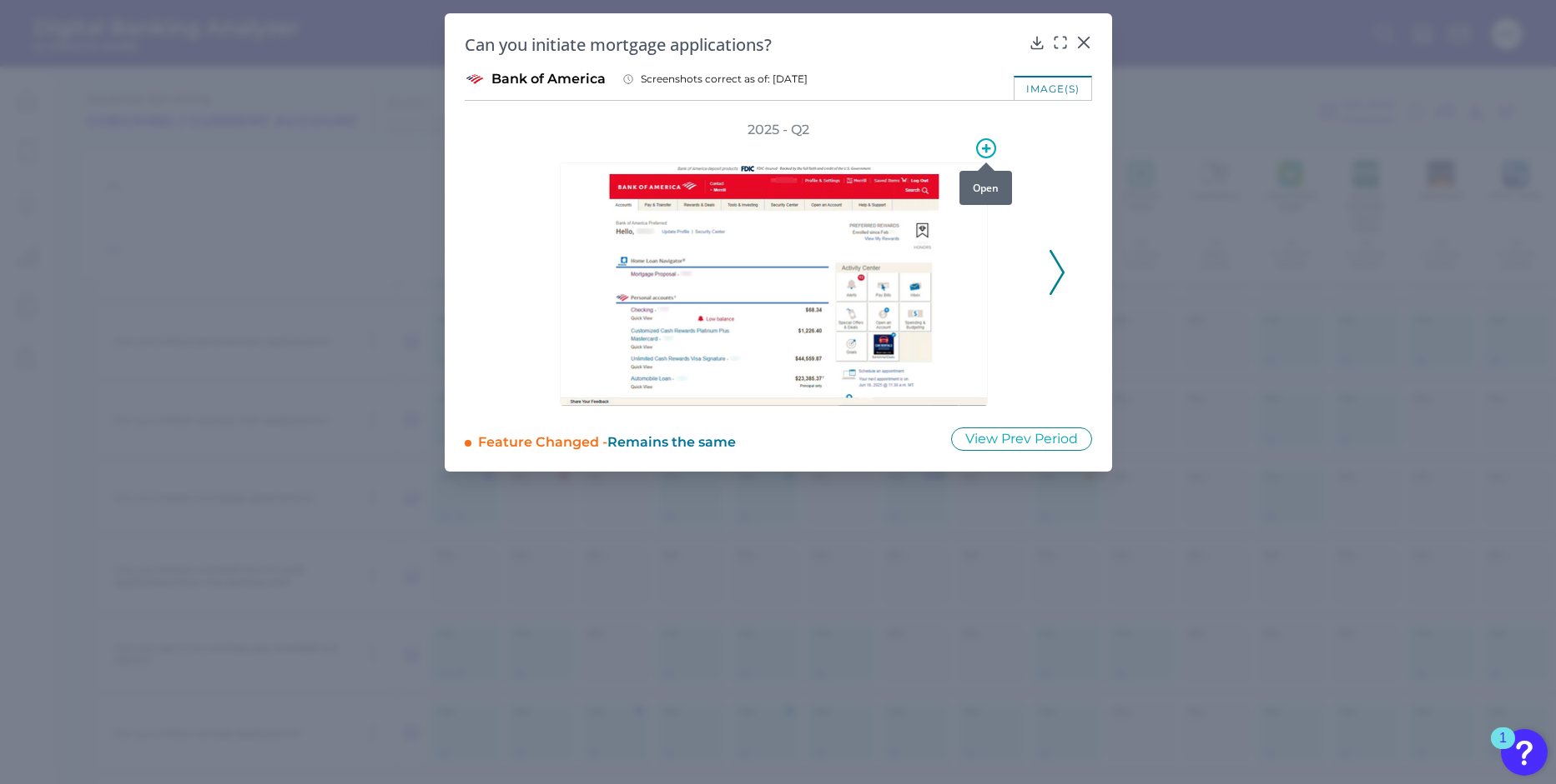
click at [980, 146] on icon at bounding box center [986, 148] width 20 height 20
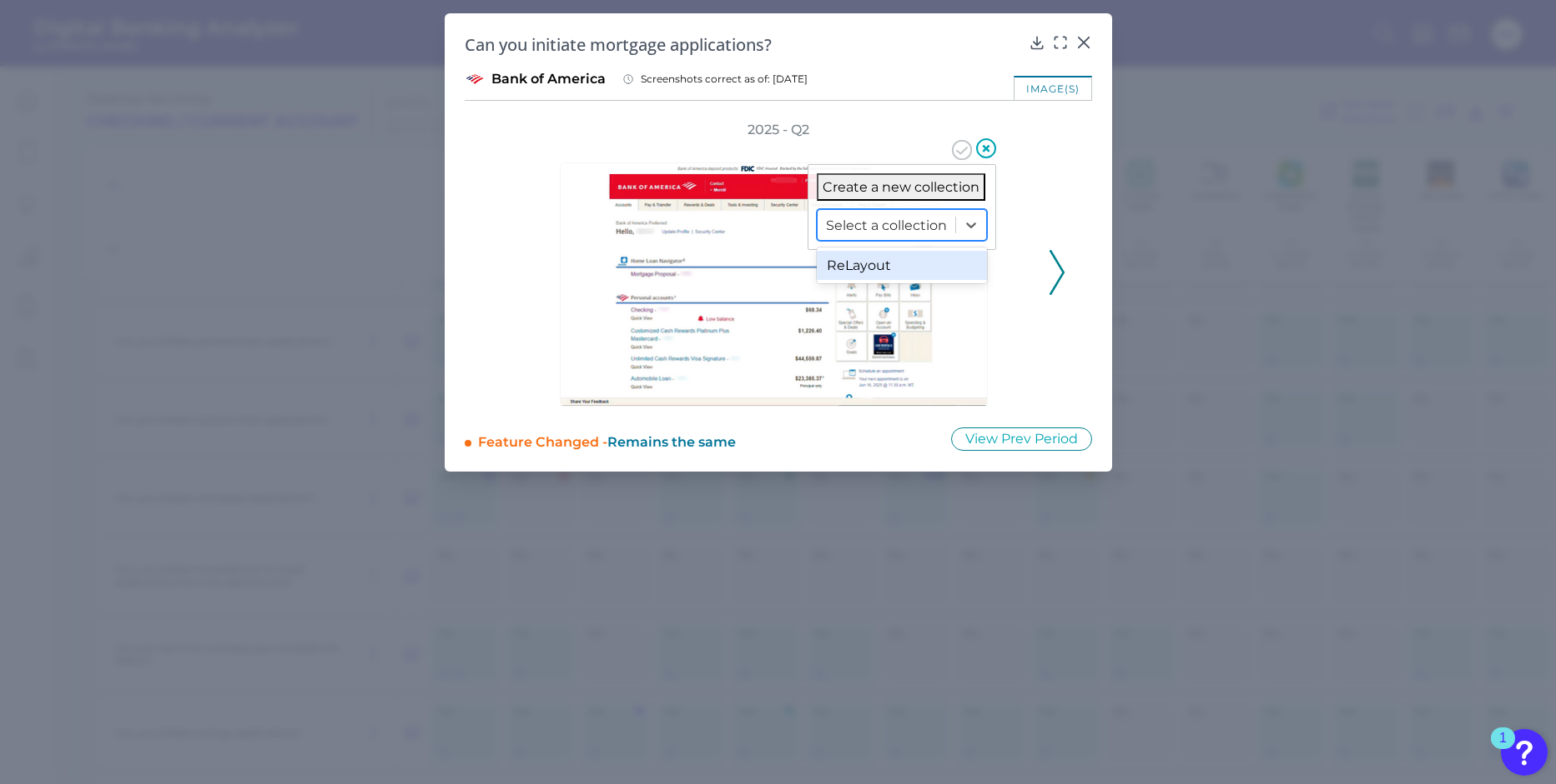
drag, startPoint x: 934, startPoint y: 229, endPoint x: 933, endPoint y: 245, distance: 16.0
click at [934, 229] on div at bounding box center [885, 226] width 121 height 20
click at [924, 261] on div "ReLayout" at bounding box center [901, 266] width 170 height 29
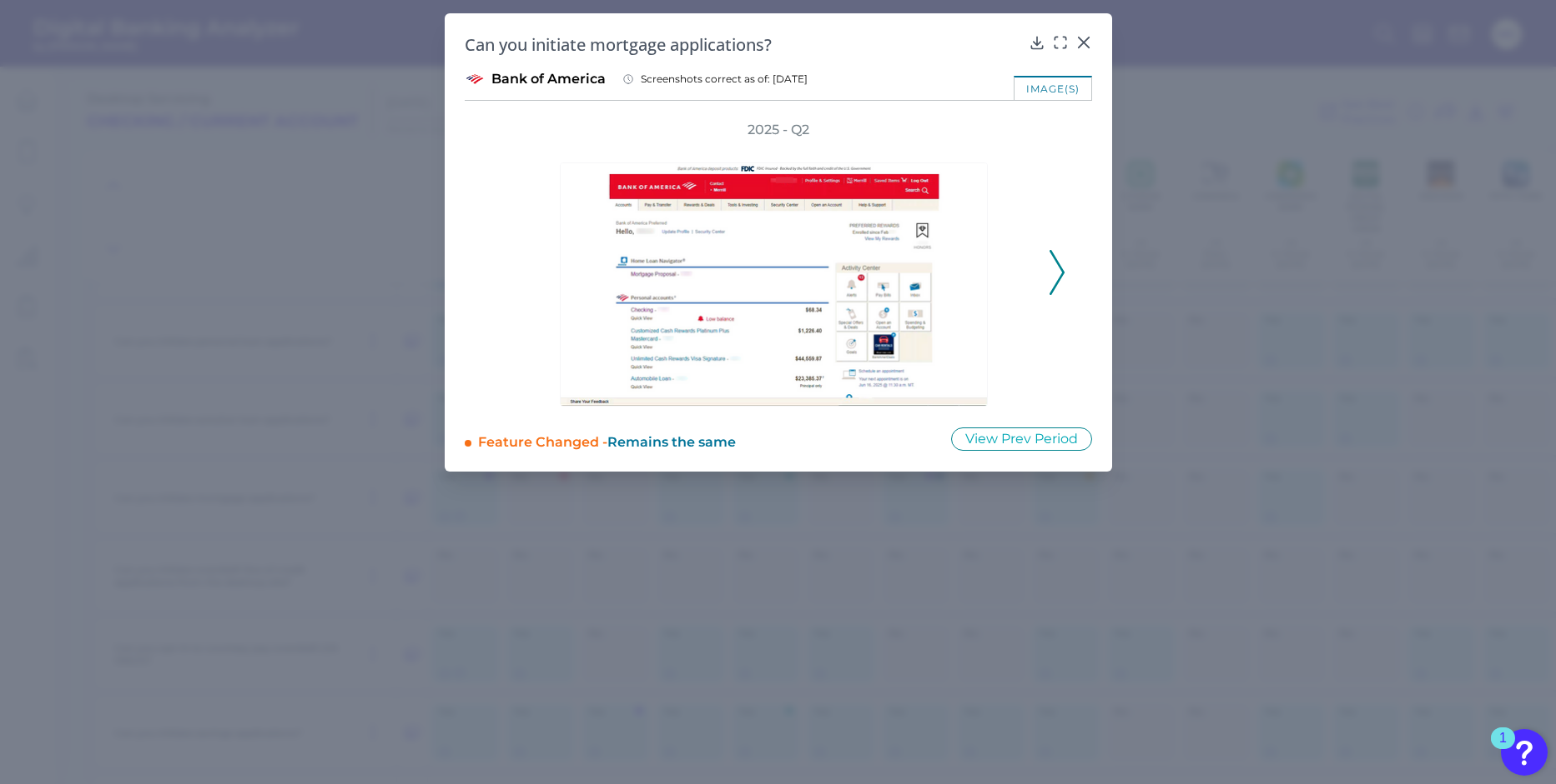
click at [1091, 39] on div "Can you initiate mortgage applications? Bank of America Screenshots correct as …" at bounding box center [778, 242] width 668 height 458
click at [1087, 41] on icon at bounding box center [1083, 42] width 17 height 17
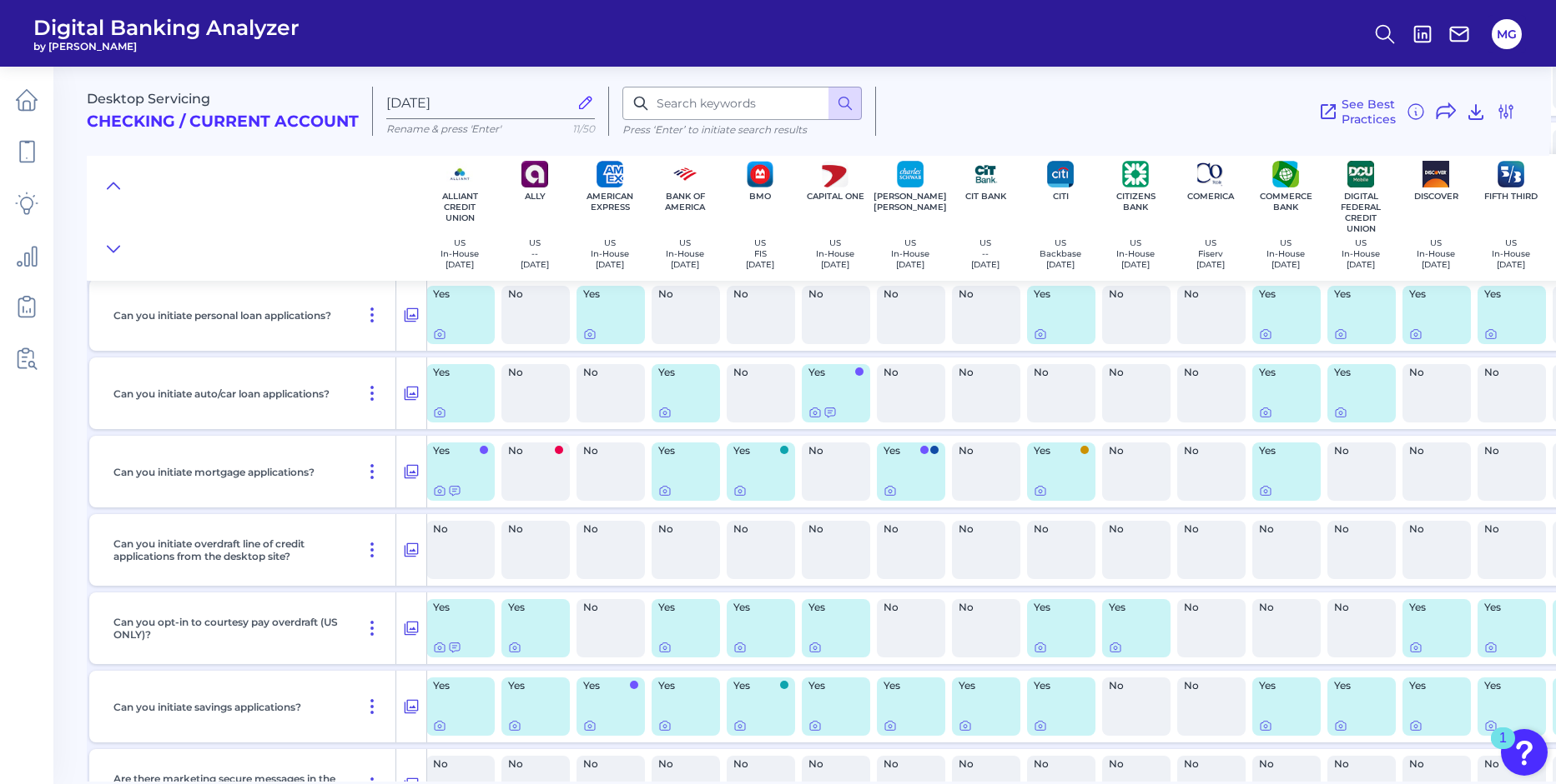
scroll to position [677, 5]
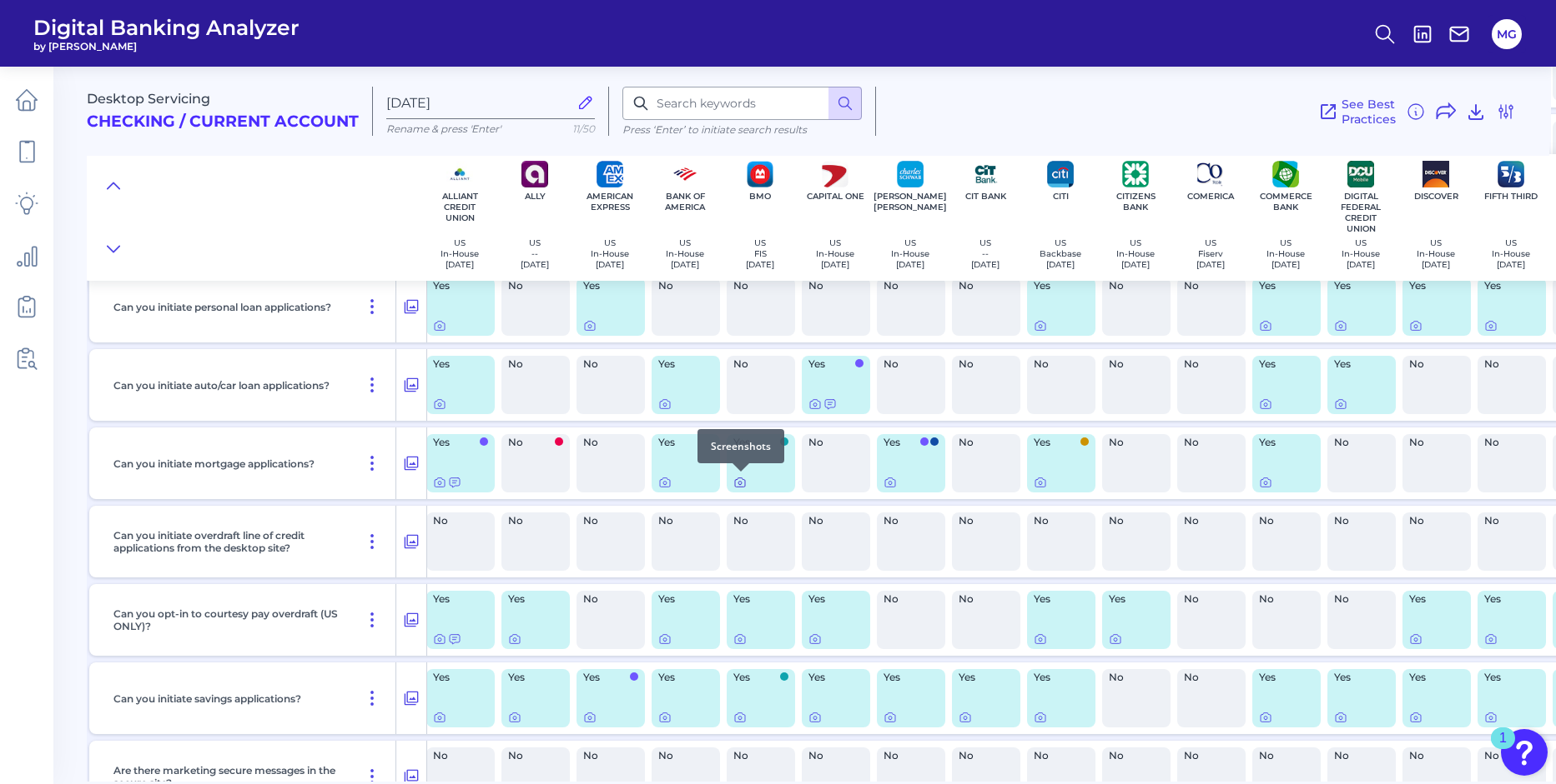
click at [737, 485] on icon at bounding box center [740, 483] width 14 height 14
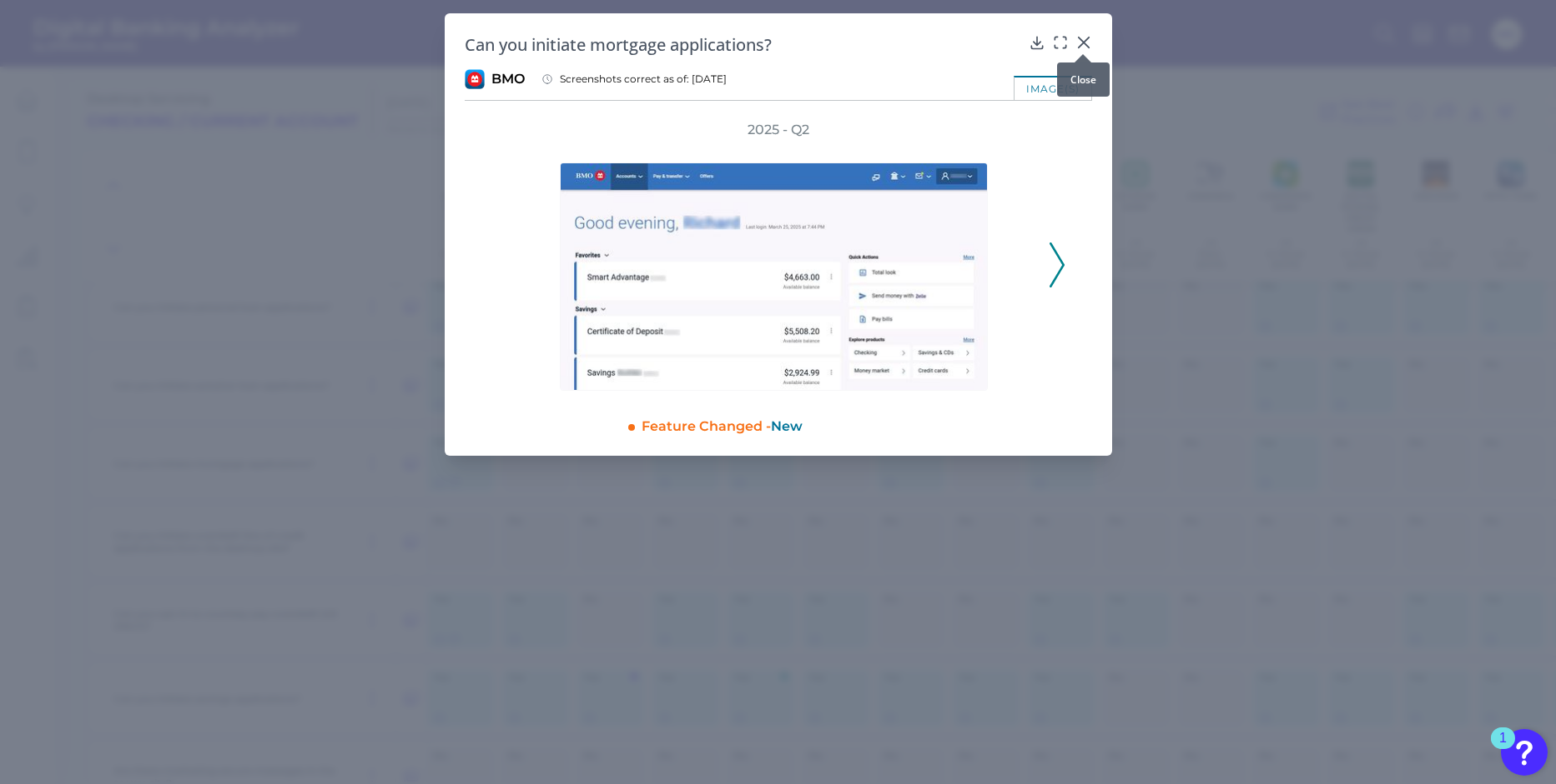
drag, startPoint x: 1079, startPoint y: 42, endPoint x: 1077, endPoint y: 51, distance: 9.2
click at [1079, 42] on icon at bounding box center [1083, 42] width 17 height 17
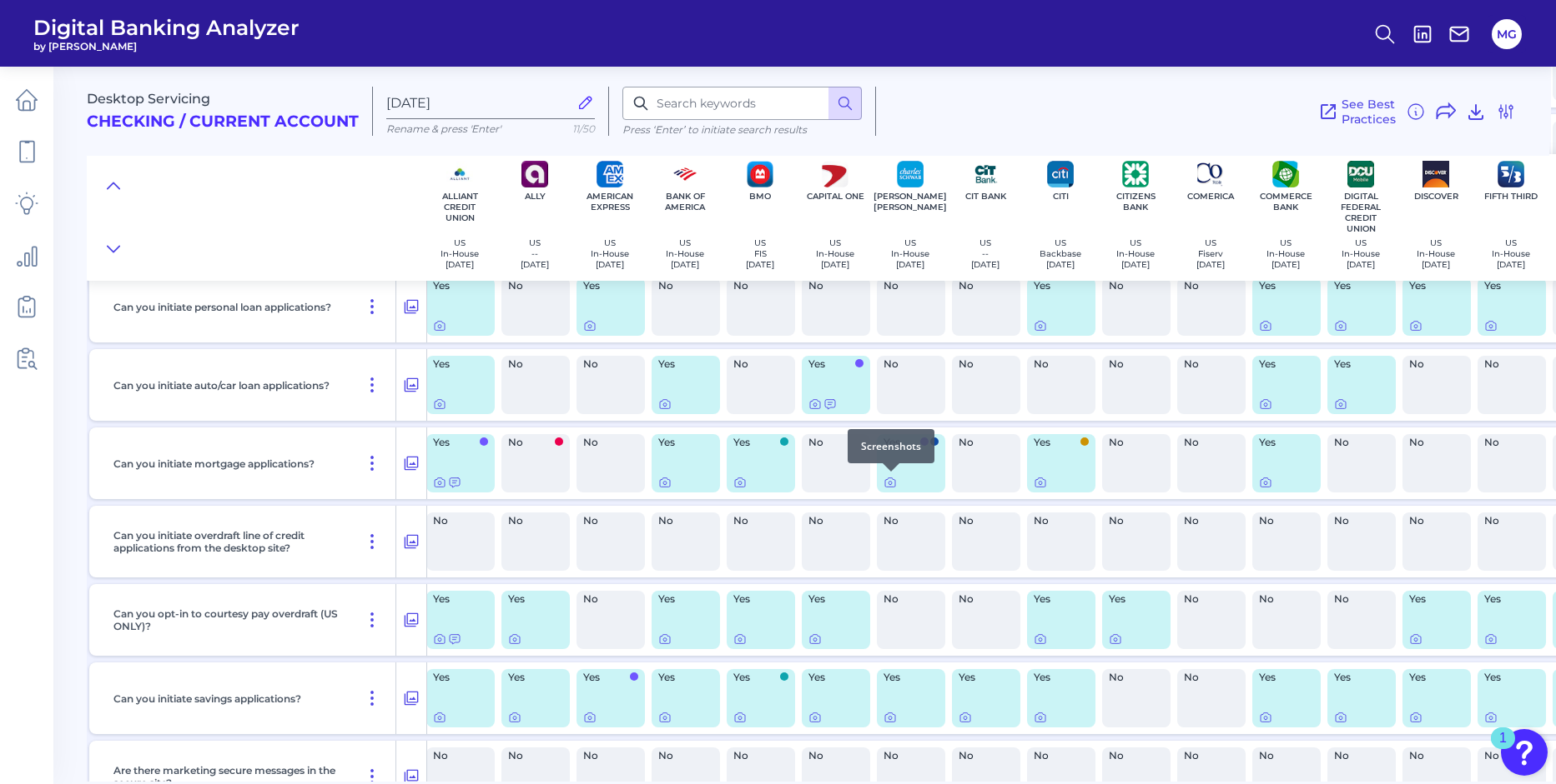
click at [891, 480] on div at bounding box center [890, 471] width 17 height 17
click at [890, 482] on icon at bounding box center [890, 483] width 14 height 14
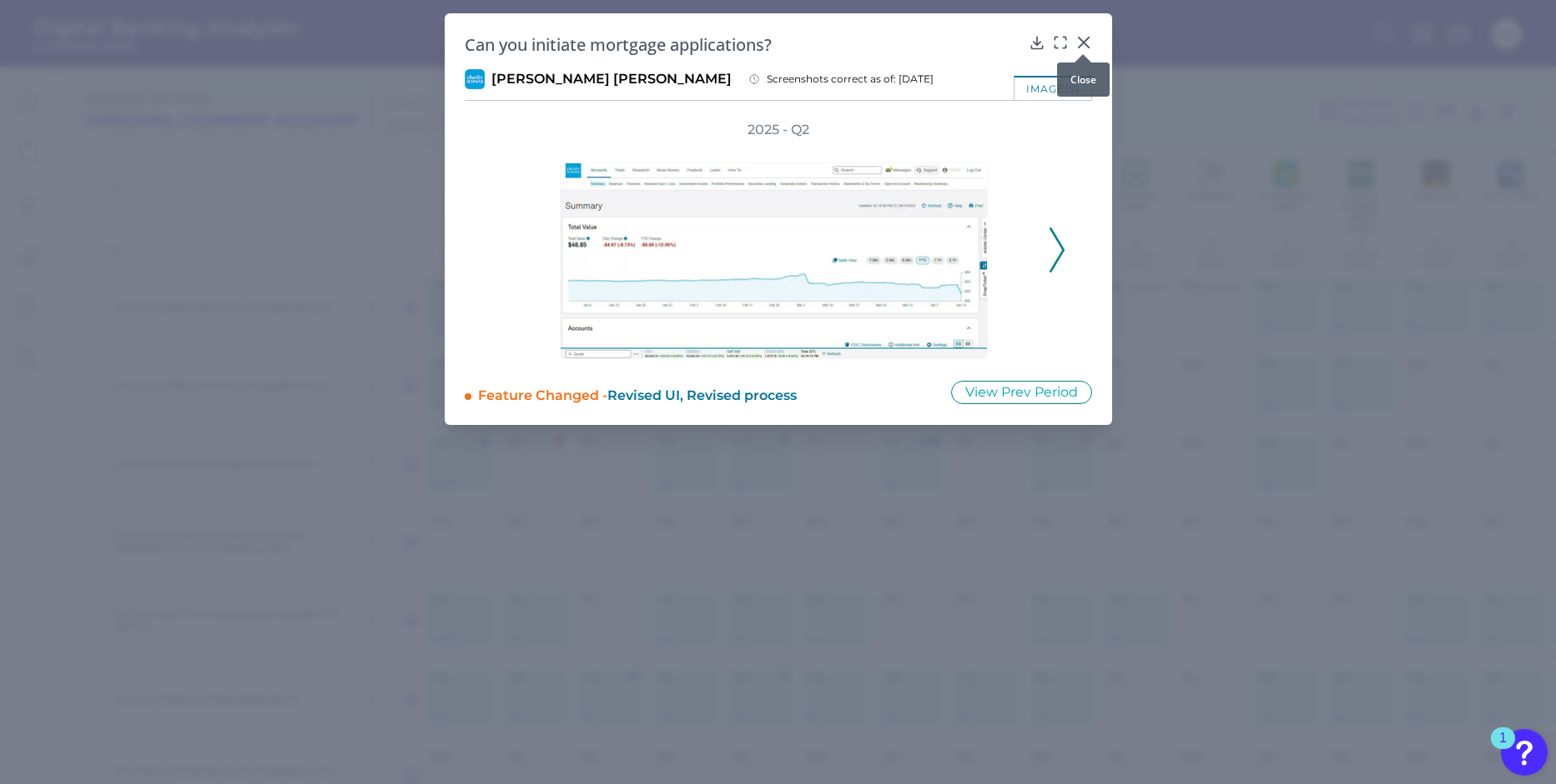
drag, startPoint x: 1087, startPoint y: 42, endPoint x: 1075, endPoint y: 66, distance: 26.8
click at [1087, 42] on icon at bounding box center [1083, 42] width 17 height 17
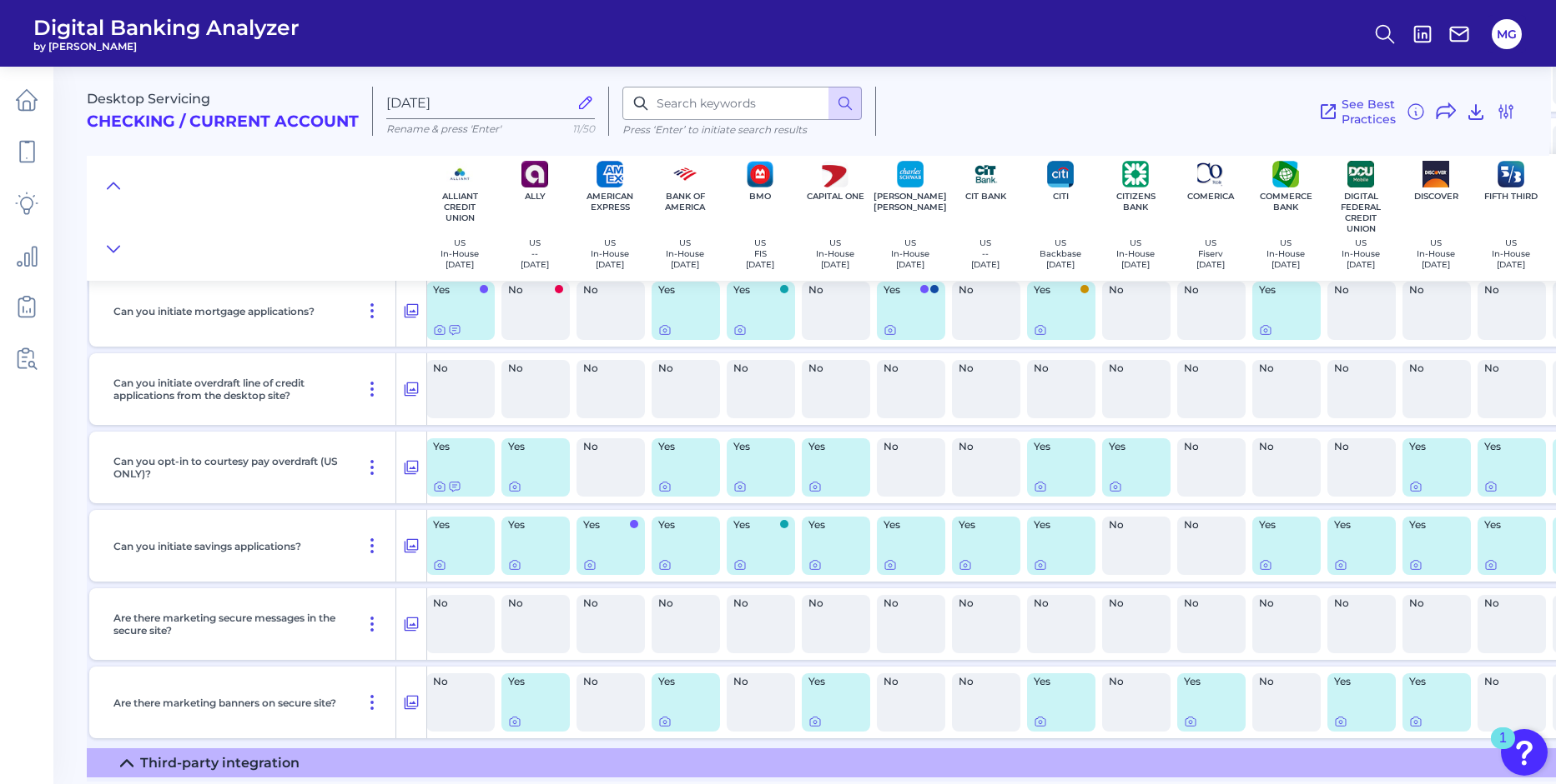
scroll to position [855, 5]
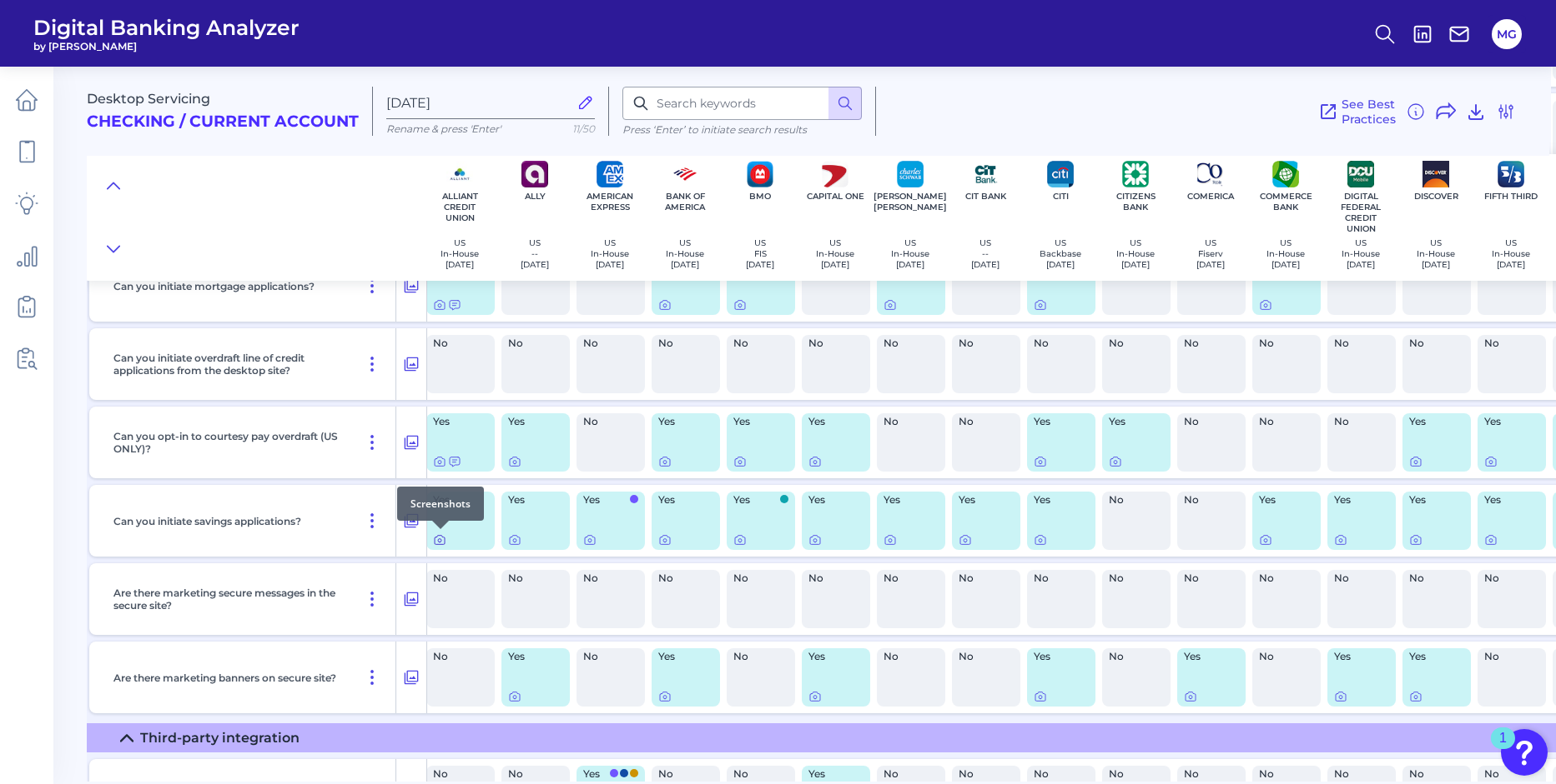
click at [441, 541] on icon at bounding box center [440, 541] width 14 height 14
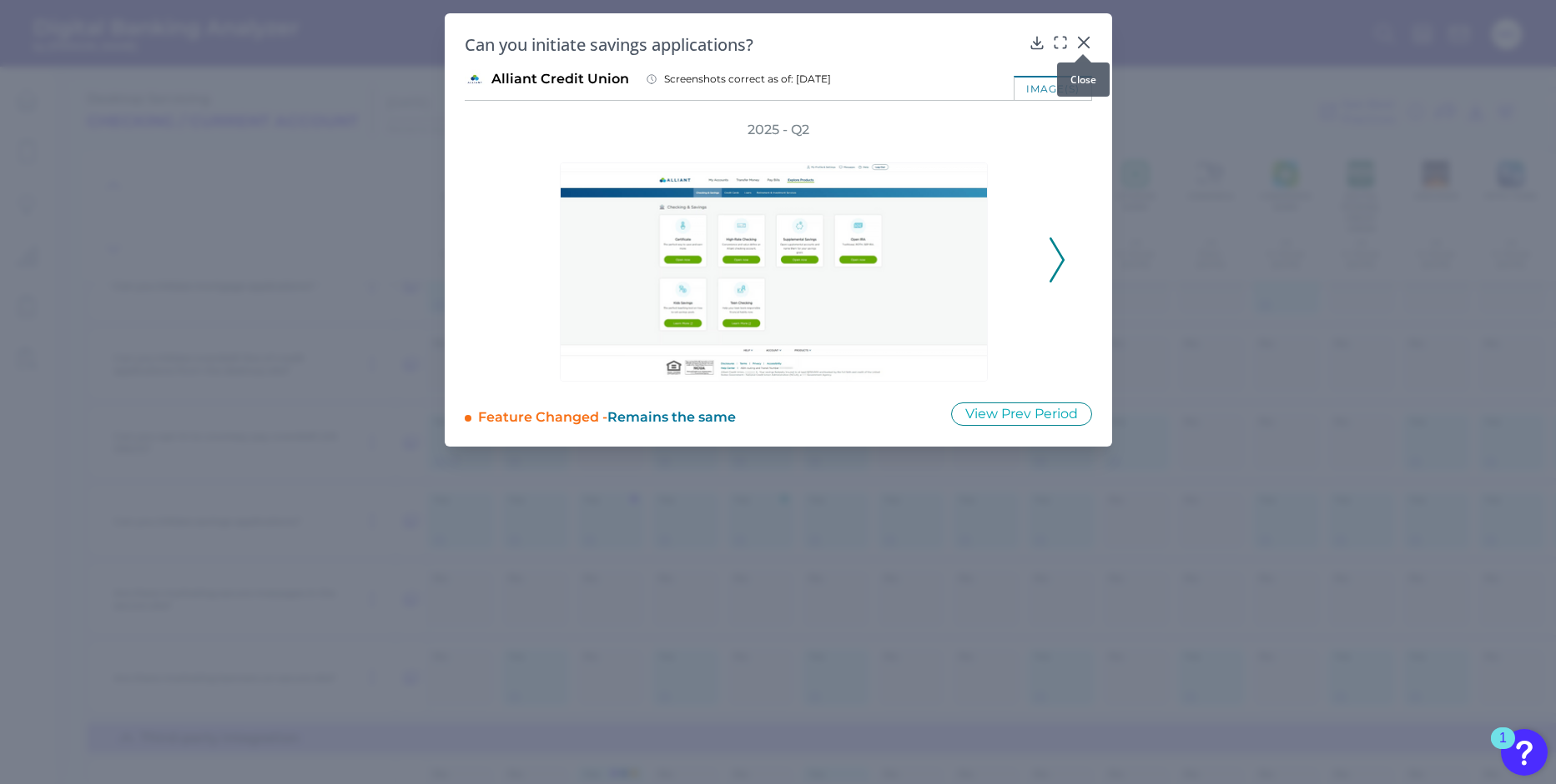
click at [1082, 46] on div at bounding box center [1082, 54] width 17 height 17
click at [1085, 46] on div at bounding box center [1082, 54] width 17 height 17
click at [1081, 37] on icon at bounding box center [1083, 42] width 17 height 17
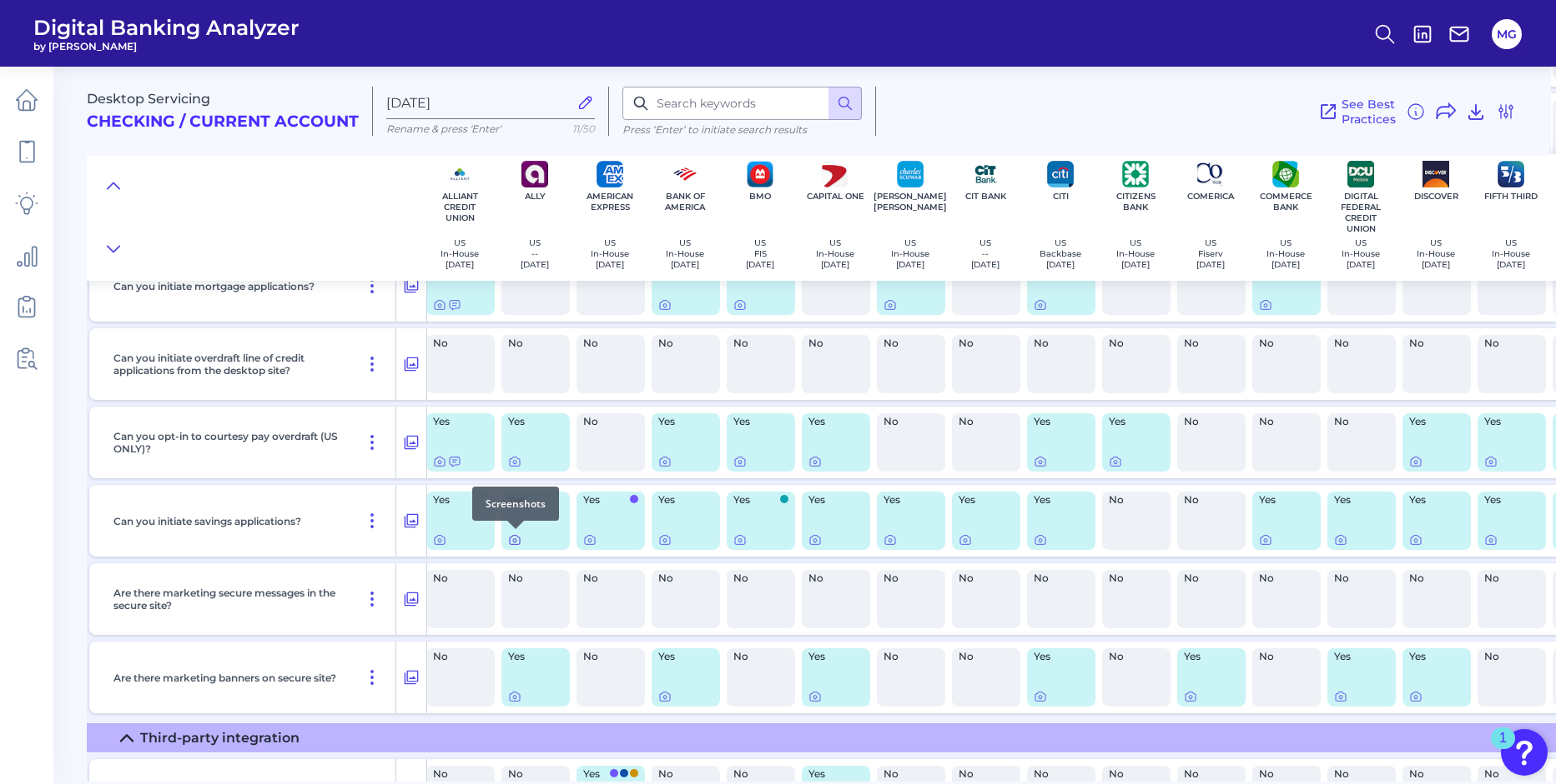
click at [516, 546] on icon at bounding box center [514, 541] width 14 height 14
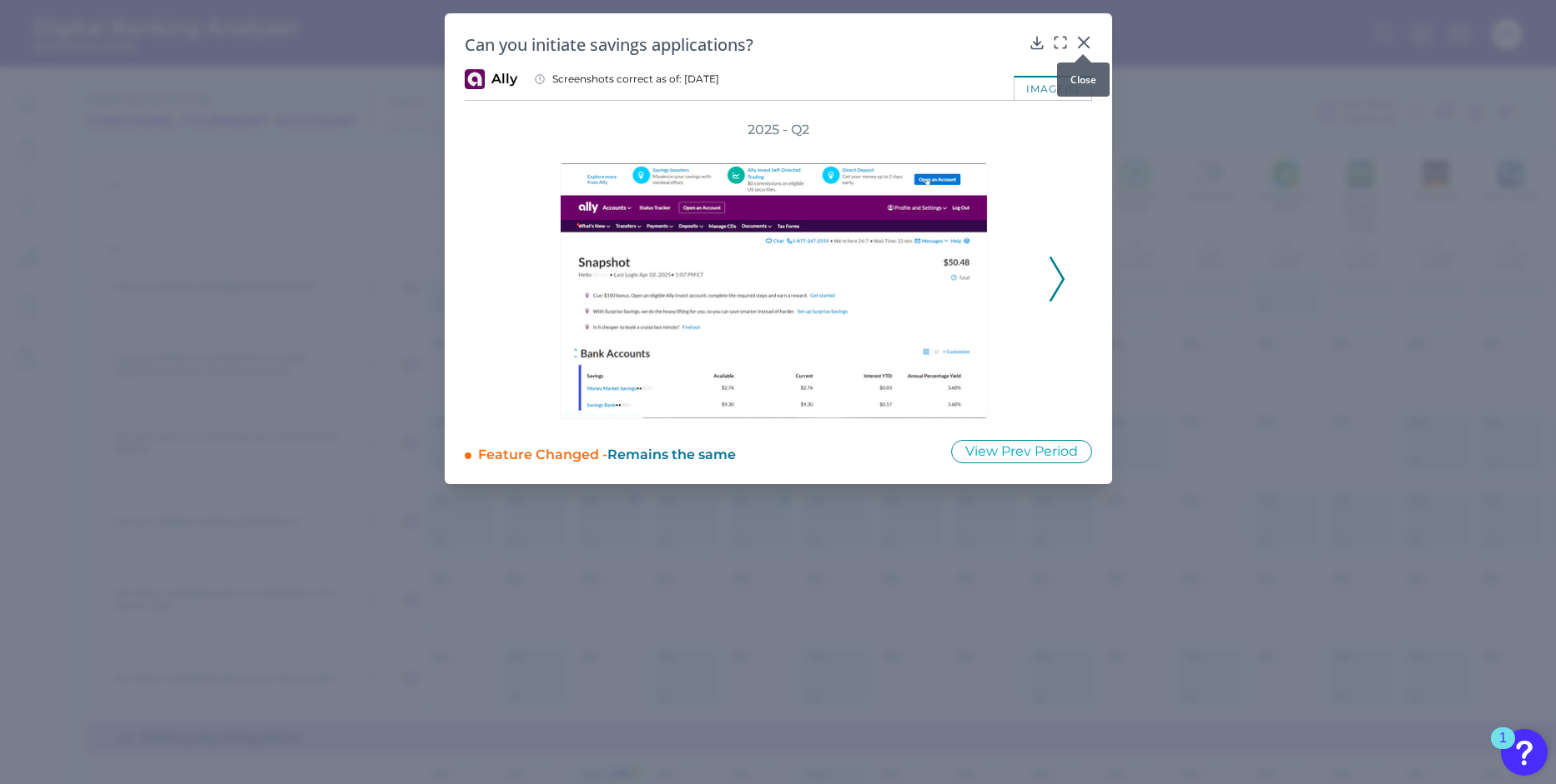
click at [1086, 39] on icon at bounding box center [1083, 42] width 10 height 10
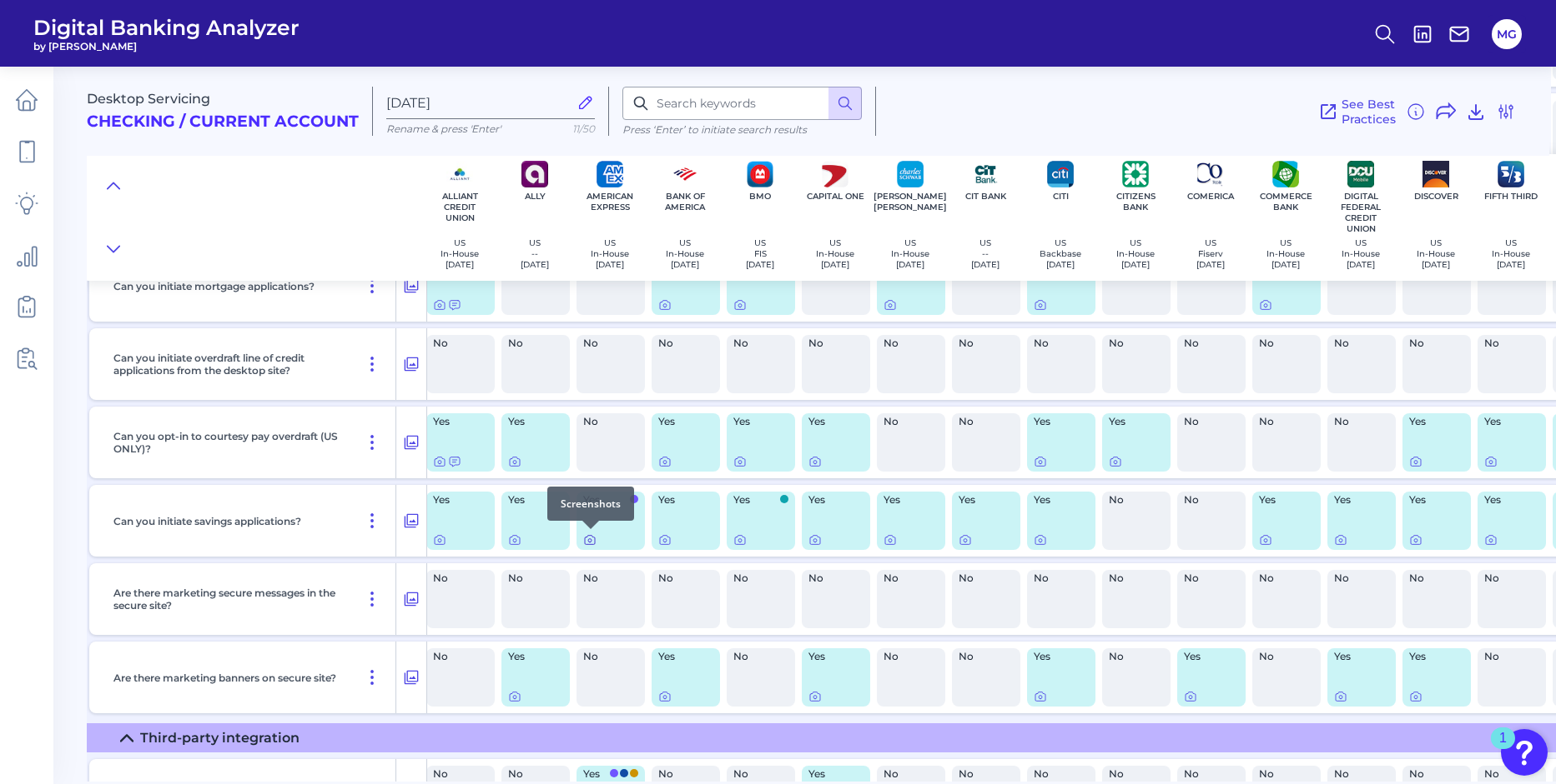
click at [591, 540] on icon at bounding box center [589, 541] width 3 height 3
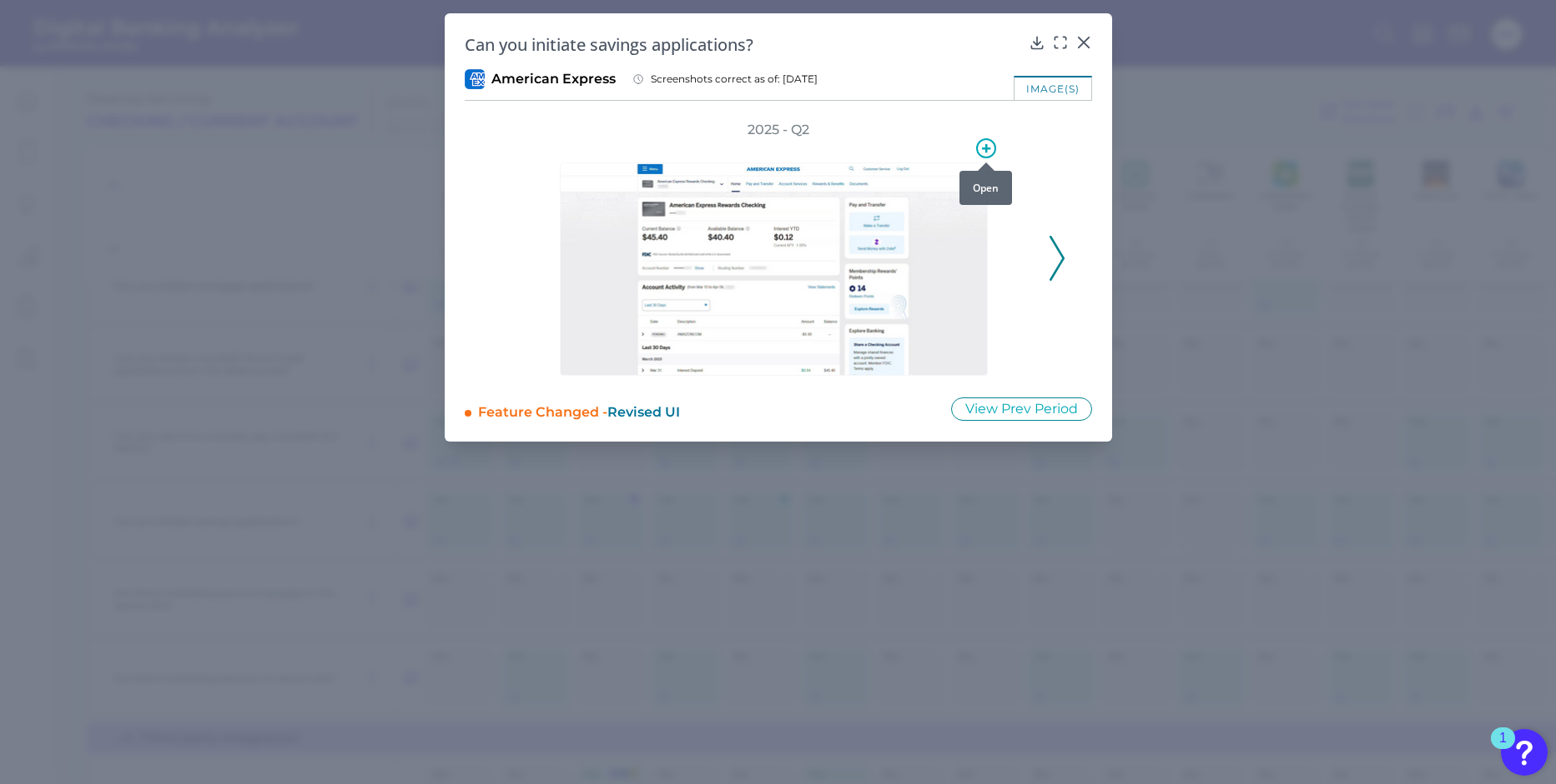
click at [987, 151] on icon at bounding box center [986, 148] width 20 height 20
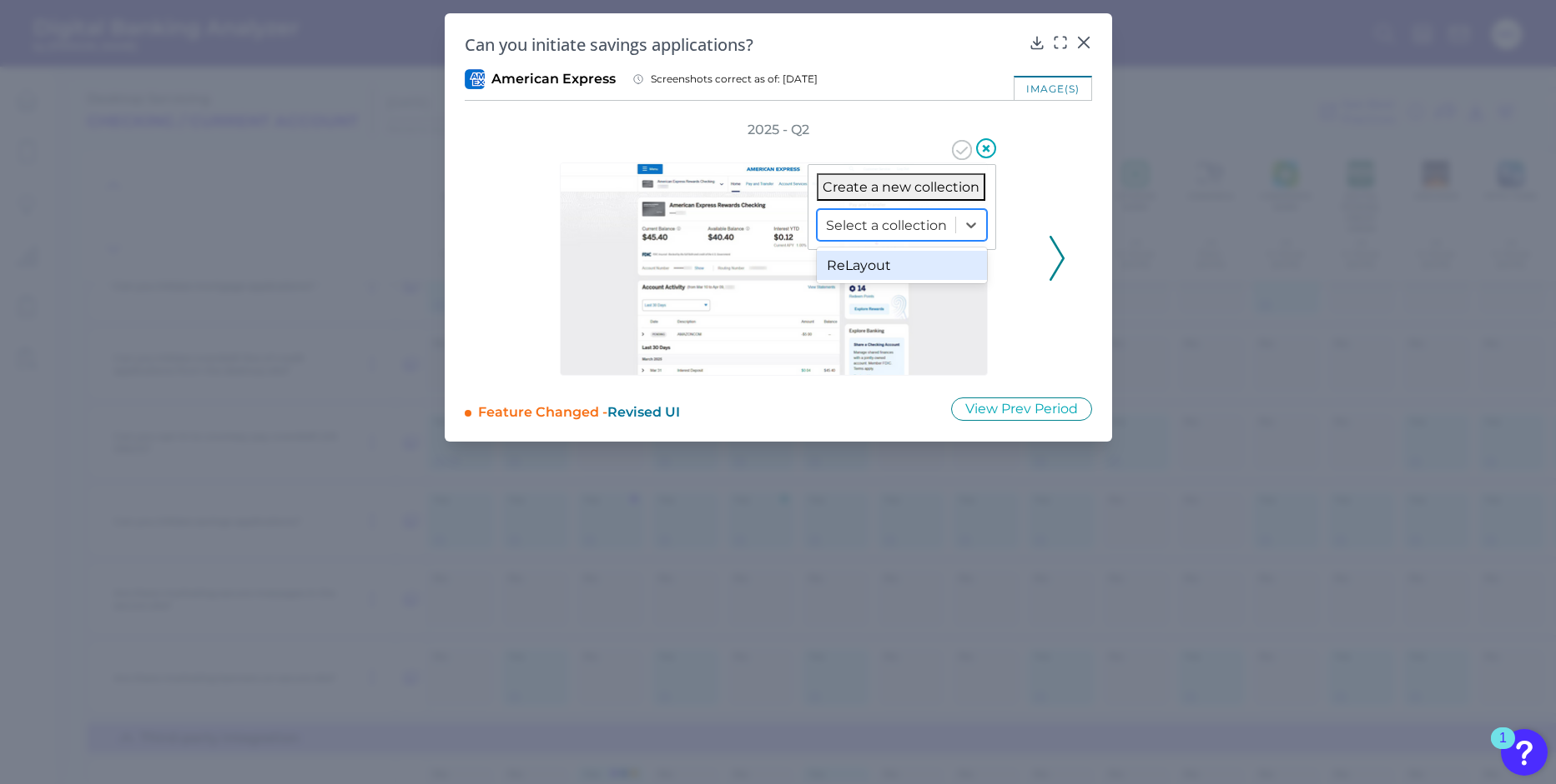
click at [945, 224] on div at bounding box center [885, 226] width 121 height 20
click at [907, 263] on div "ReLayout" at bounding box center [901, 266] width 170 height 29
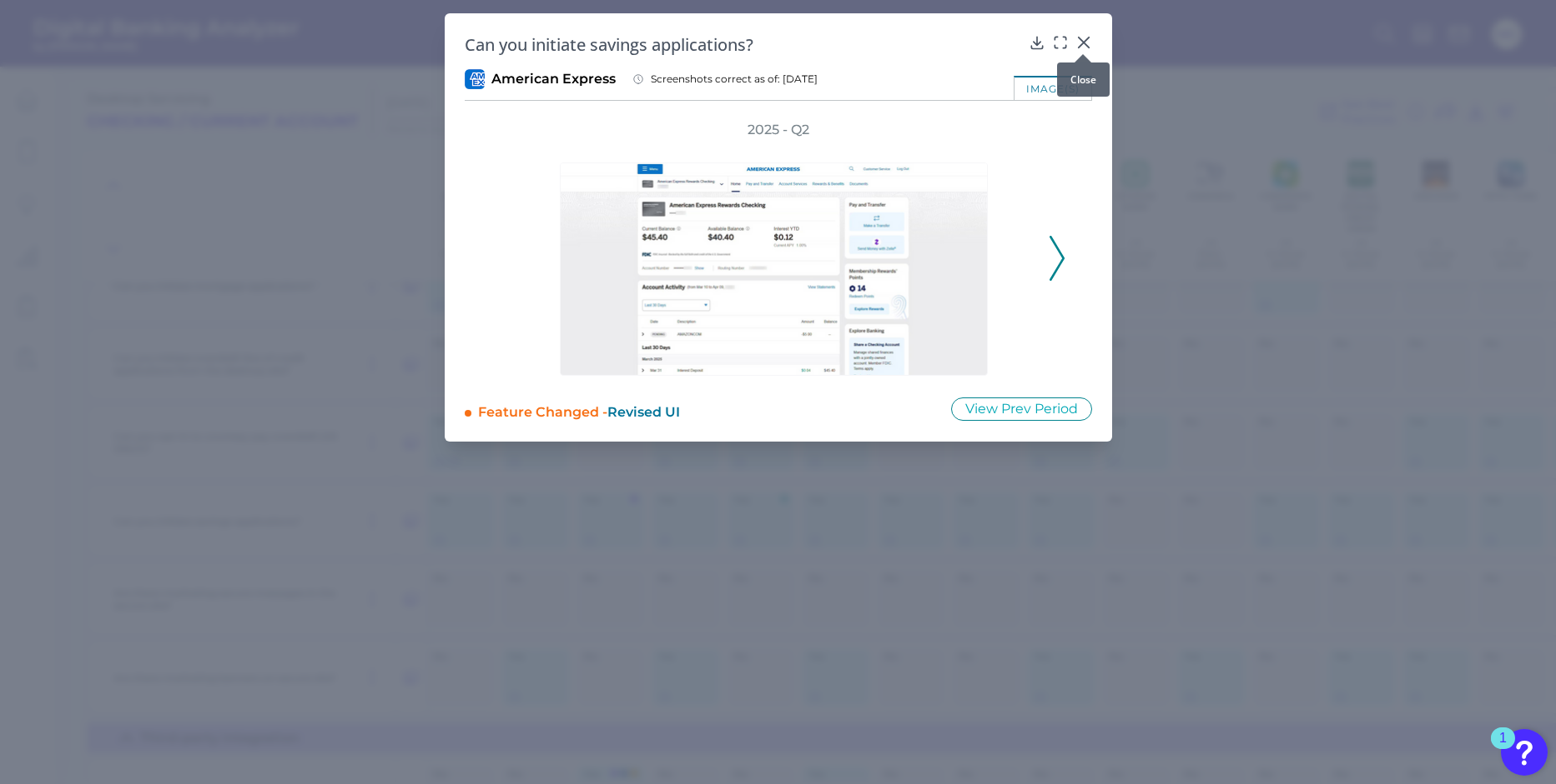
click at [1082, 42] on icon at bounding box center [1083, 42] width 10 height 10
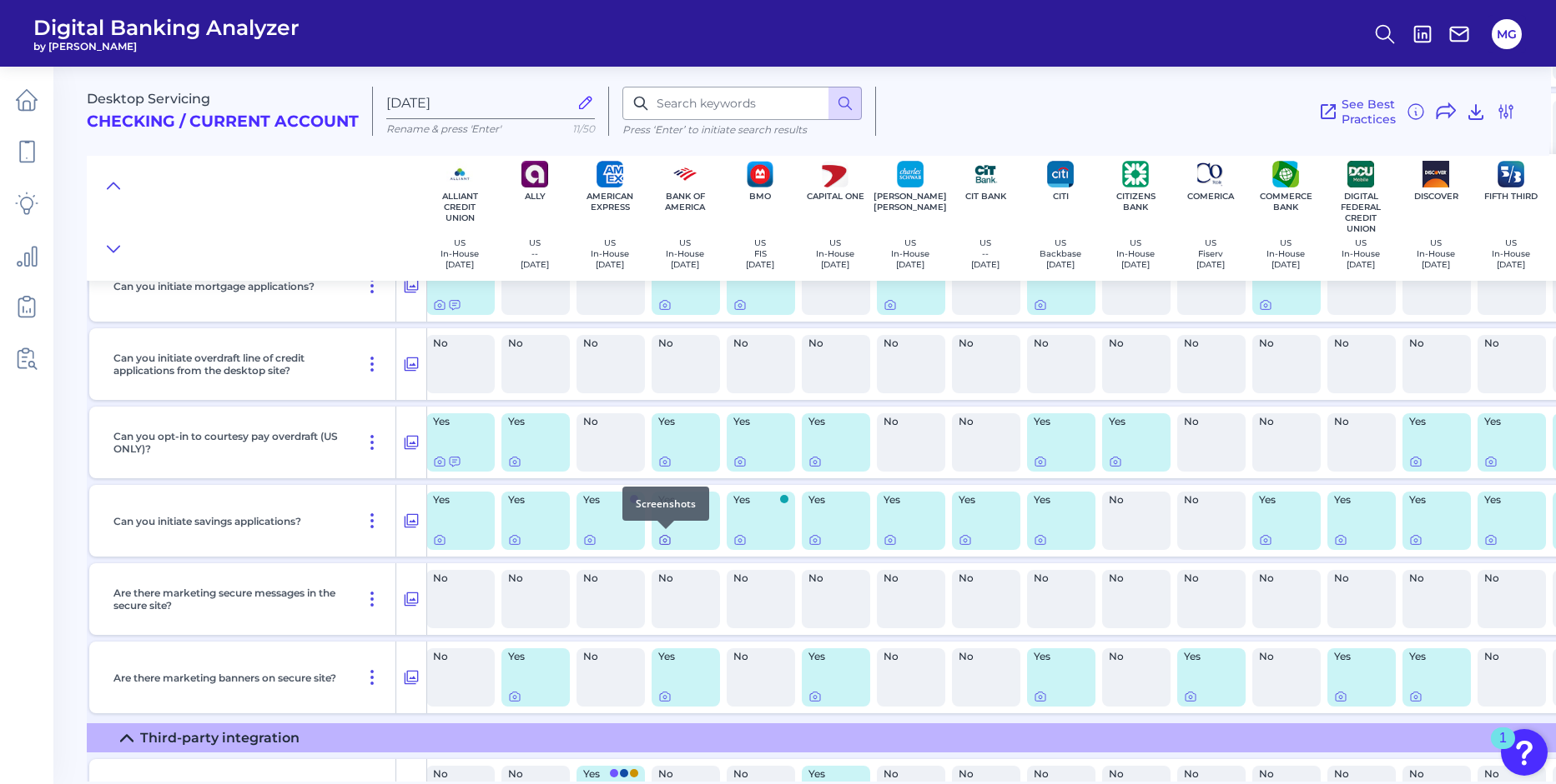
click at [666, 540] on icon at bounding box center [664, 541] width 3 height 3
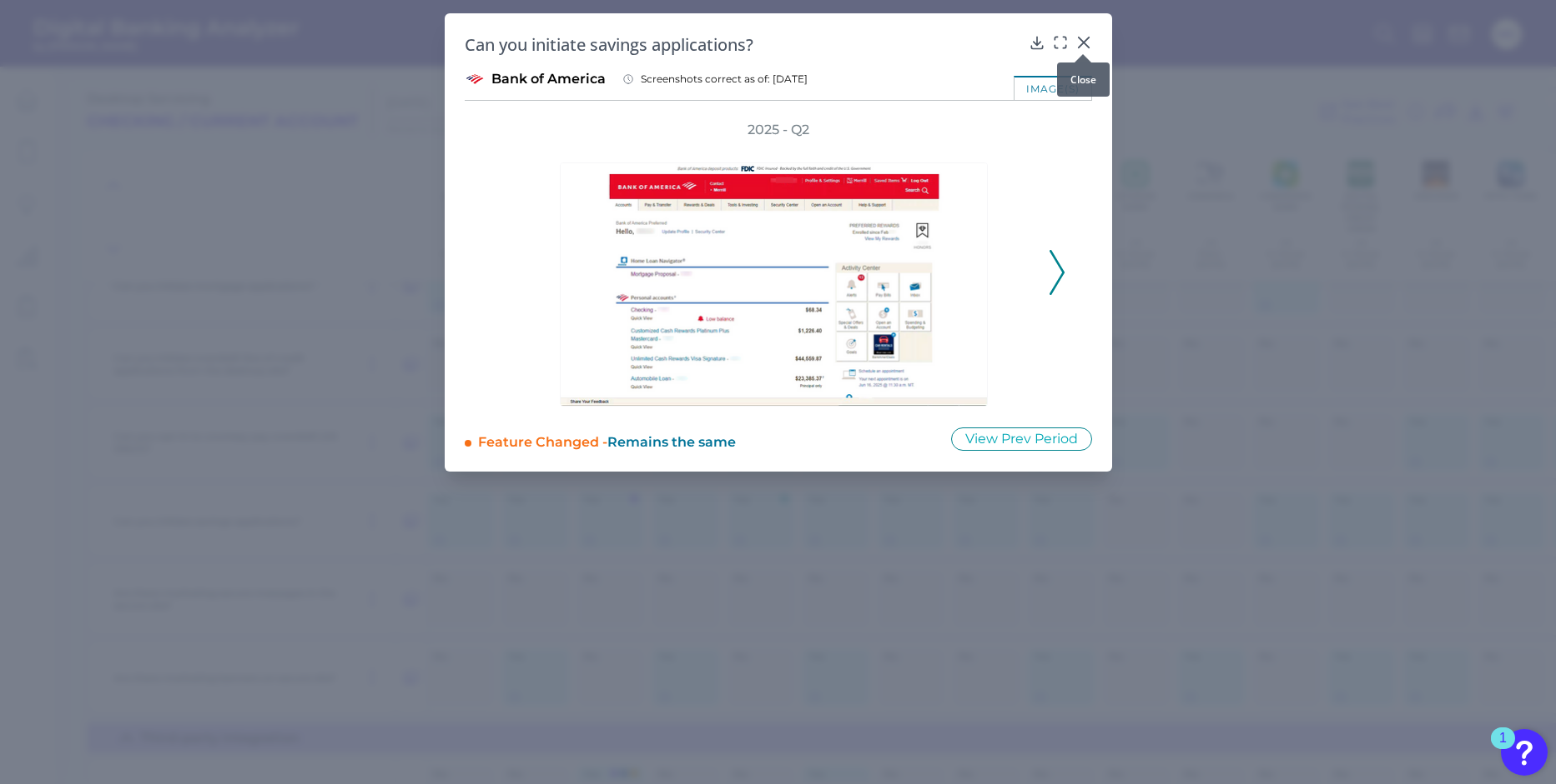
click at [1077, 34] on icon at bounding box center [1083, 42] width 17 height 17
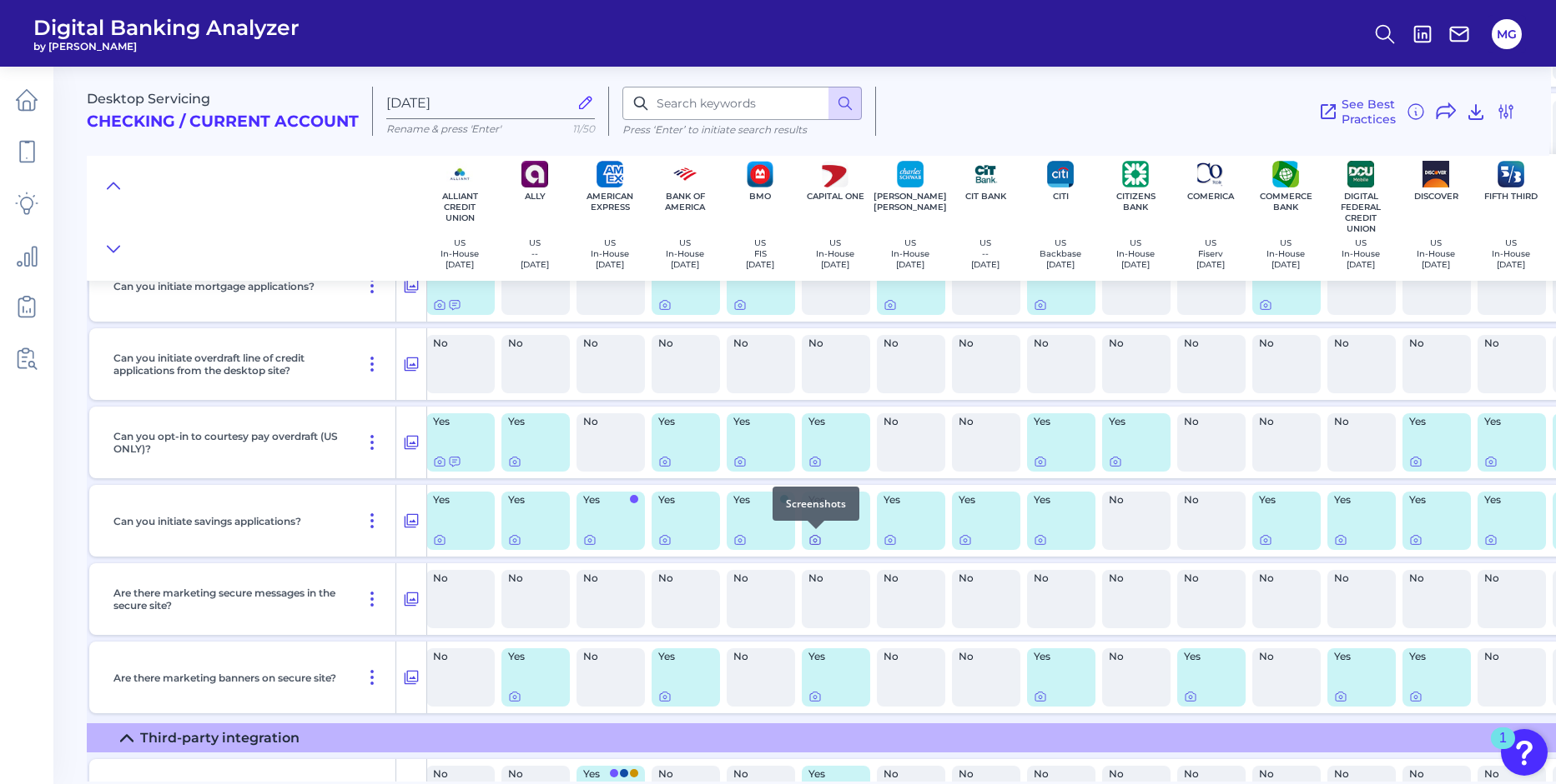
click at [814, 544] on icon at bounding box center [815, 540] width 10 height 9
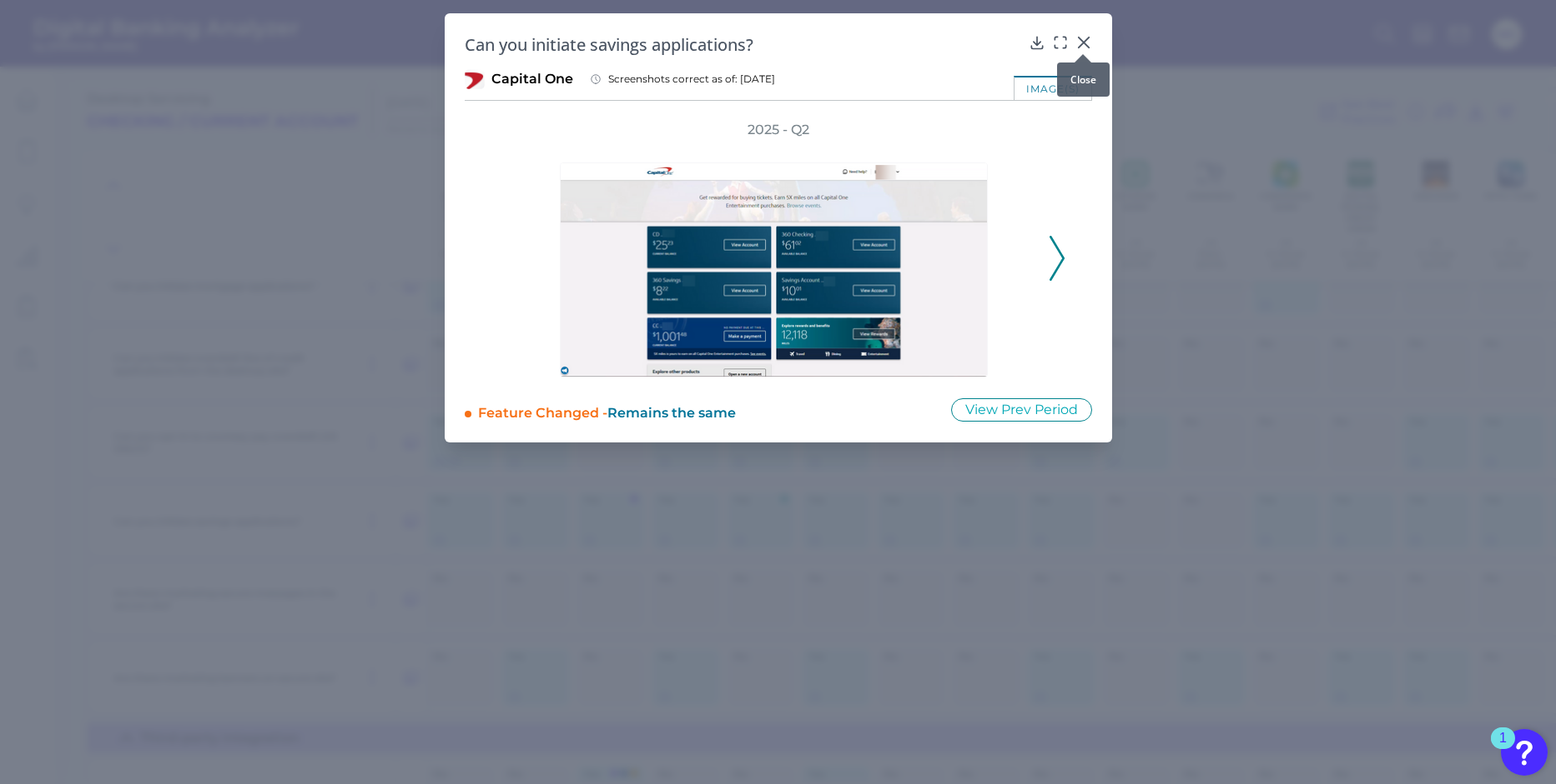
click at [1088, 41] on icon at bounding box center [1083, 42] width 17 height 17
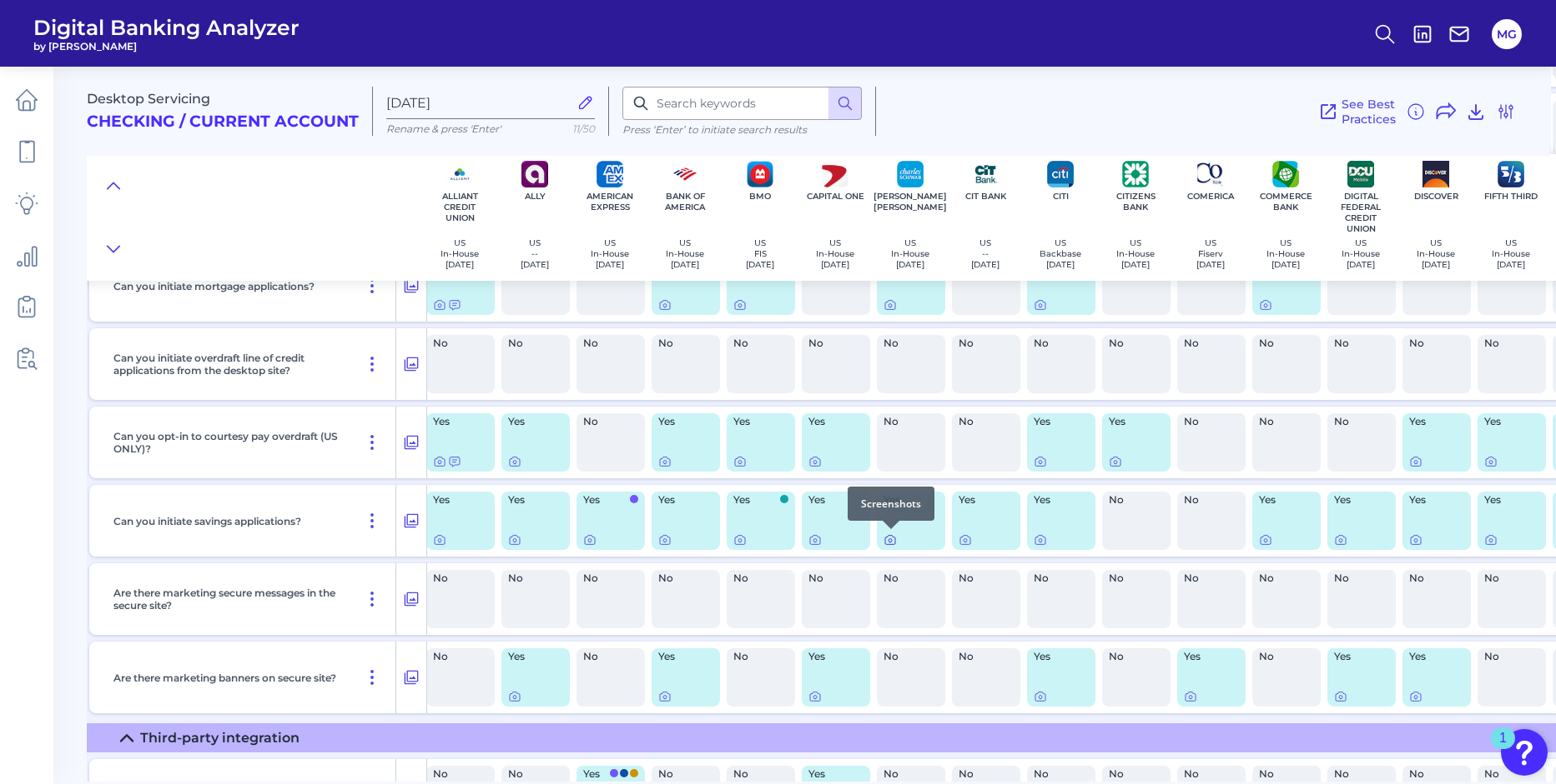
click at [889, 541] on icon at bounding box center [890, 541] width 14 height 14
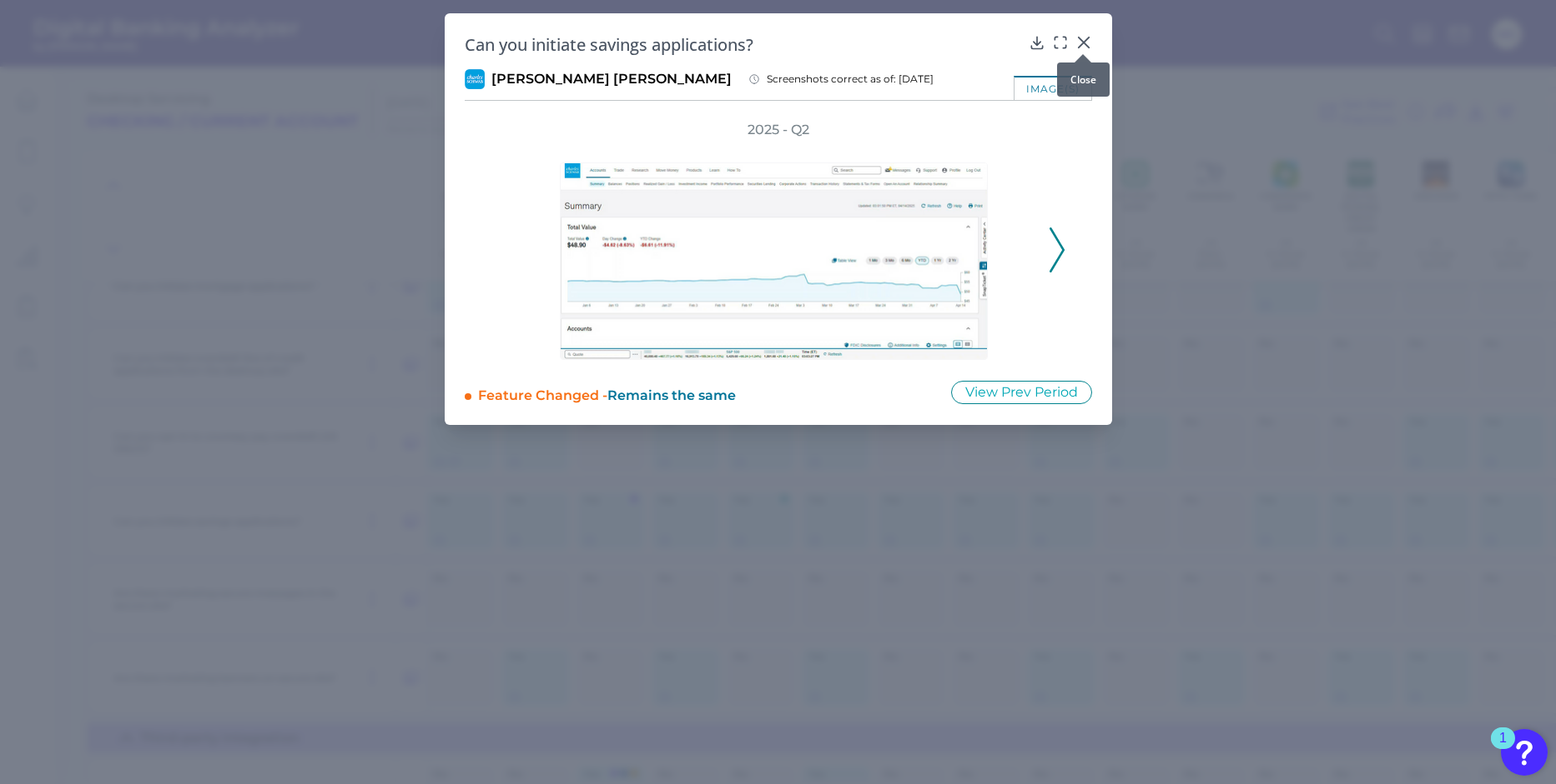
click at [1079, 48] on div at bounding box center [1082, 54] width 17 height 17
click at [1086, 45] on icon at bounding box center [1083, 42] width 10 height 10
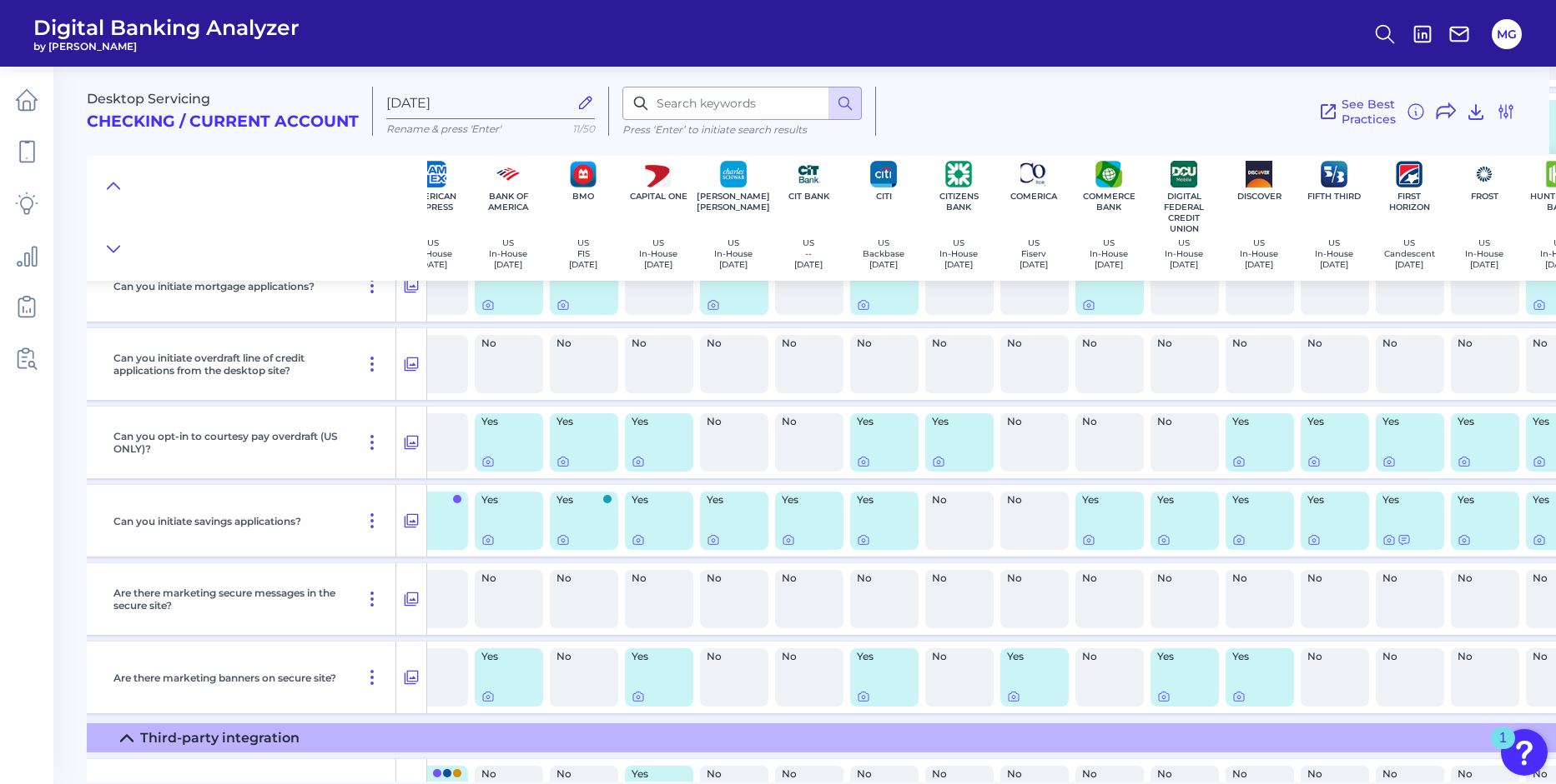
scroll to position [855, 191]
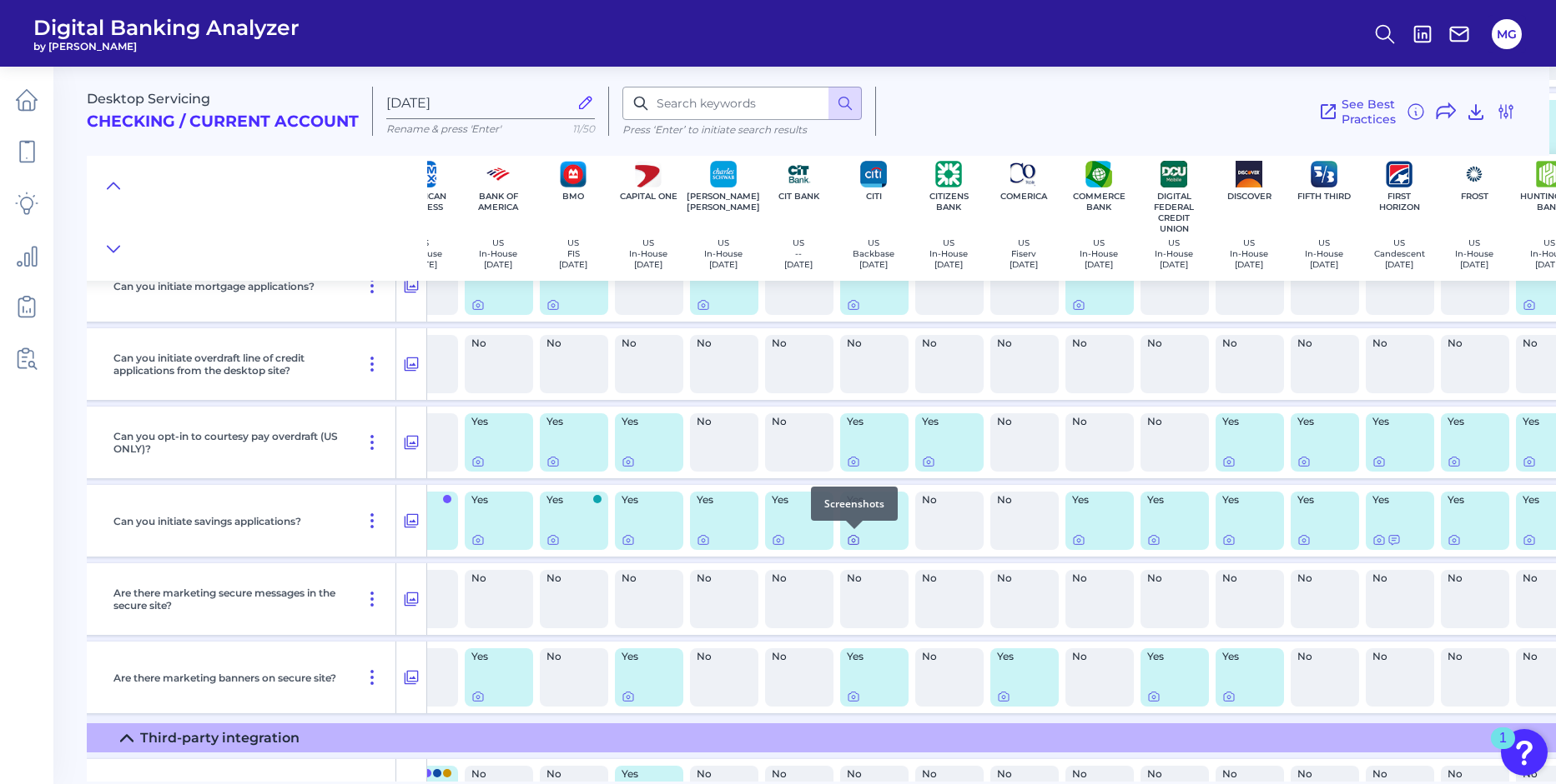
click at [852, 540] on icon at bounding box center [853, 541] width 14 height 14
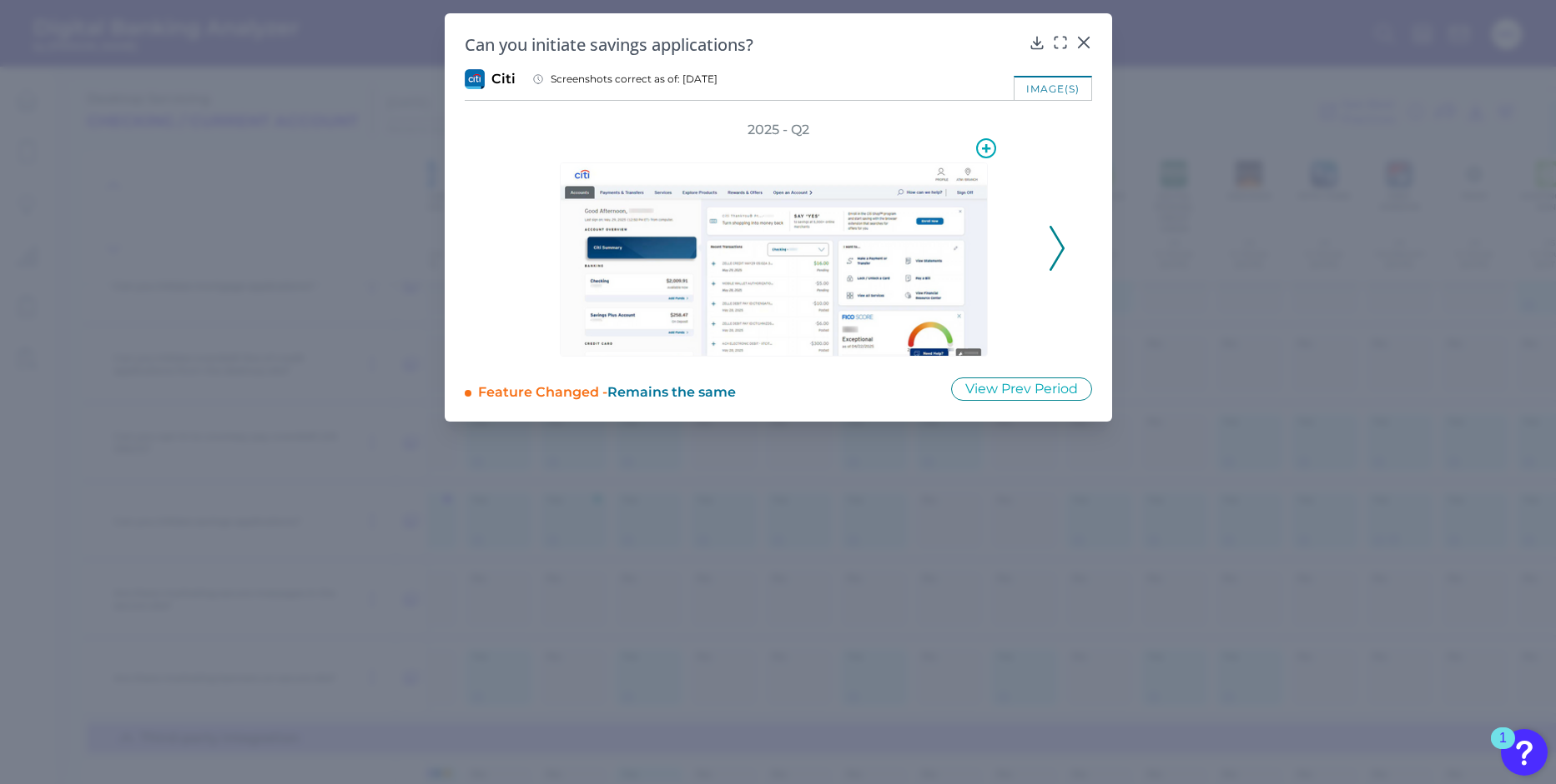
click at [873, 326] on img at bounding box center [774, 260] width 428 height 194
drag, startPoint x: 931, startPoint y: 302, endPoint x: 952, endPoint y: 263, distance: 44.3
click at [931, 302] on img at bounding box center [774, 260] width 428 height 194
click at [991, 142] on icon at bounding box center [986, 148] width 20 height 20
click at [991, 141] on icon at bounding box center [986, 148] width 28 height 28
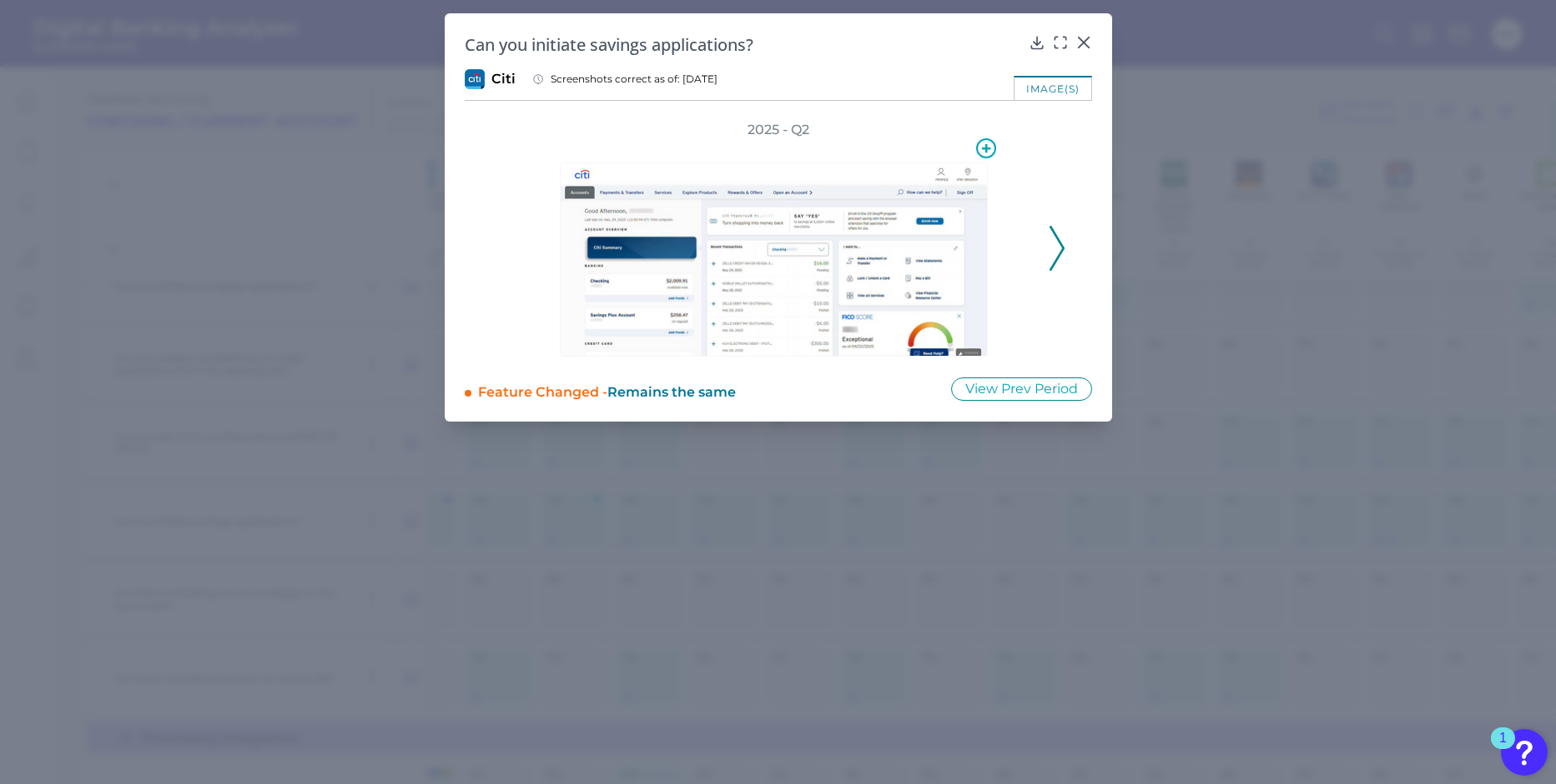
click at [805, 190] on img at bounding box center [774, 260] width 428 height 194
click at [1061, 241] on icon at bounding box center [1056, 248] width 15 height 45
click at [1060, 241] on icon at bounding box center [1056, 248] width 15 height 45
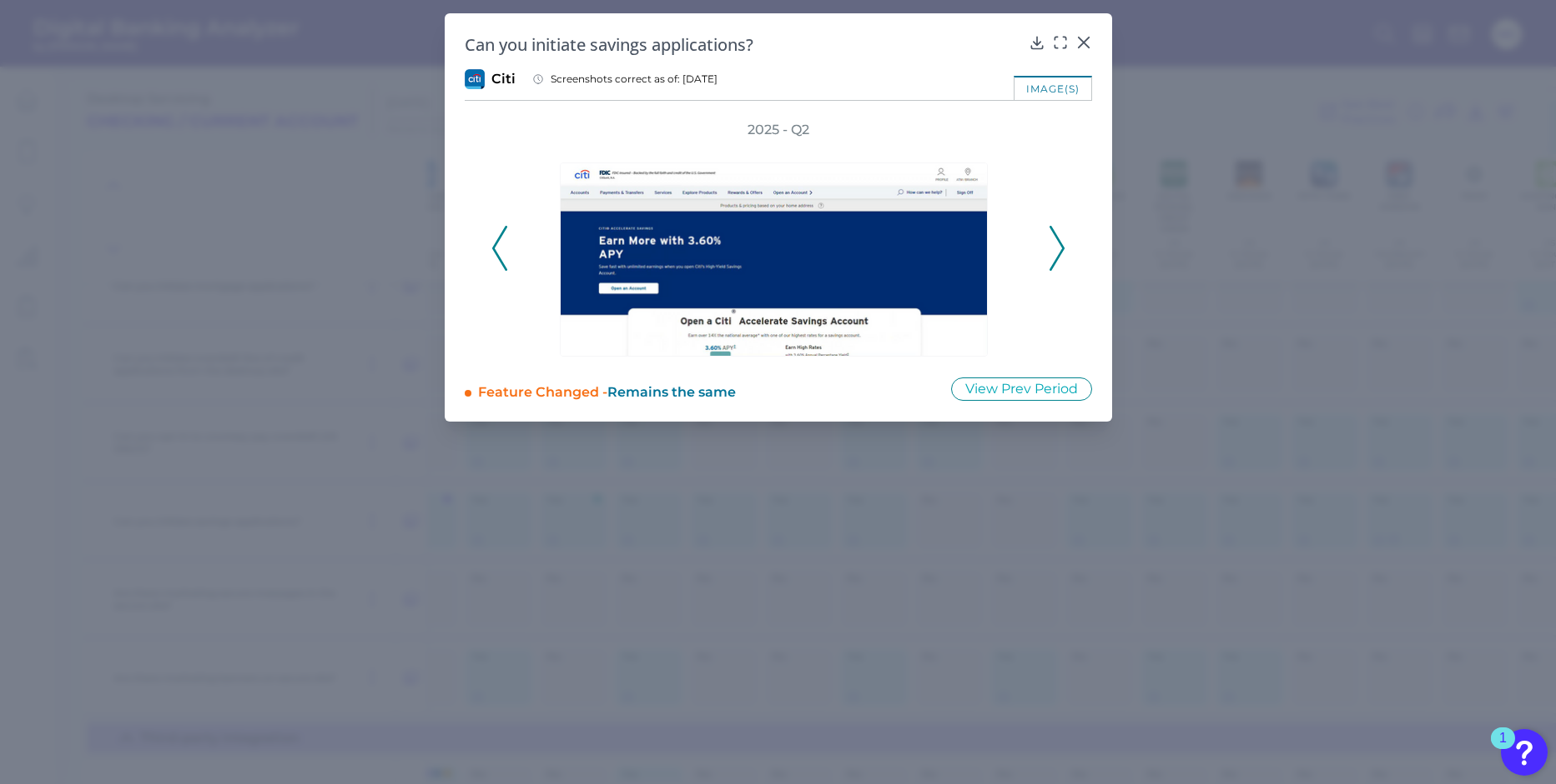
click at [1060, 241] on icon at bounding box center [1056, 248] width 15 height 45
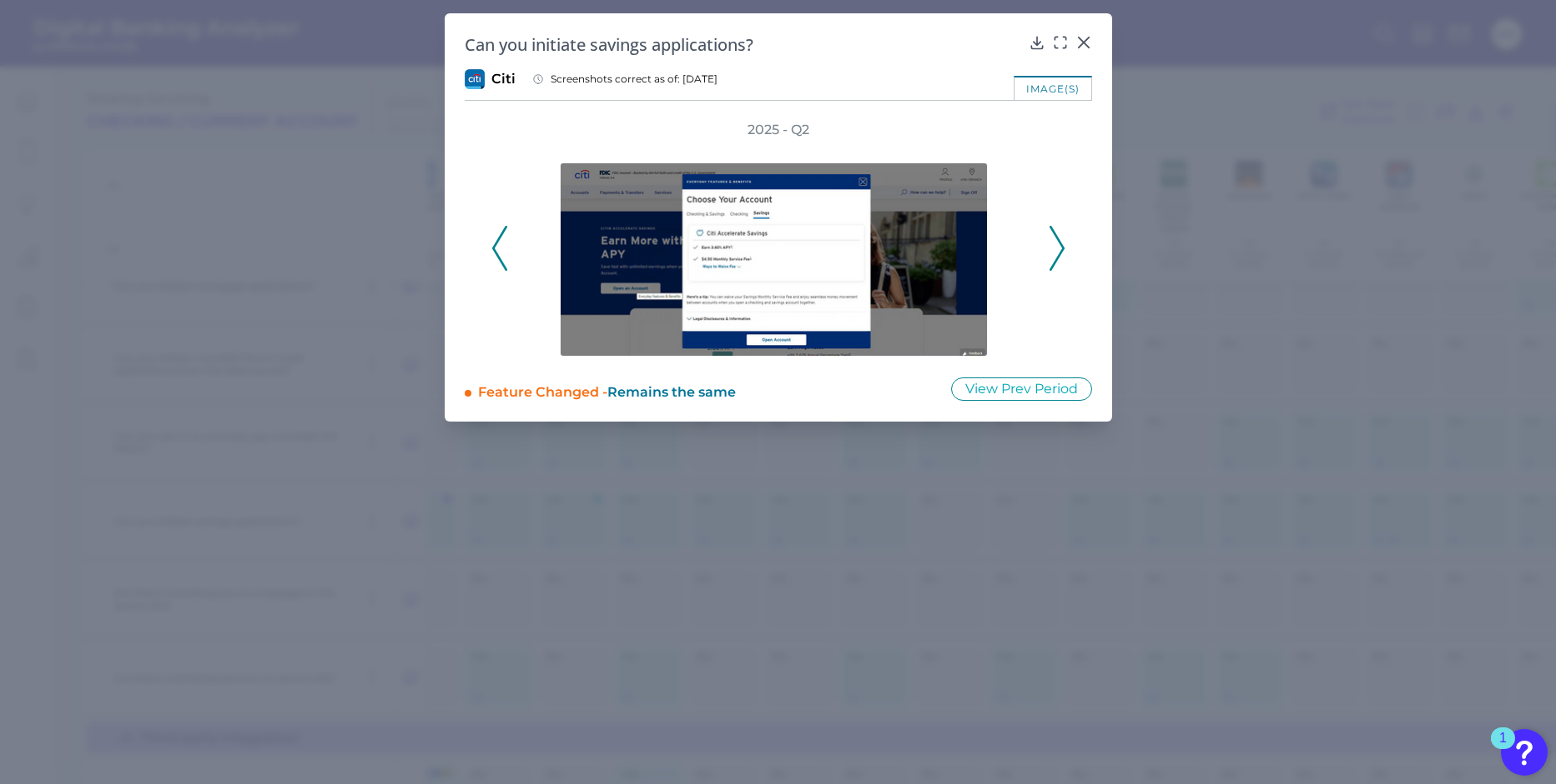
click at [1060, 241] on icon at bounding box center [1056, 248] width 15 height 45
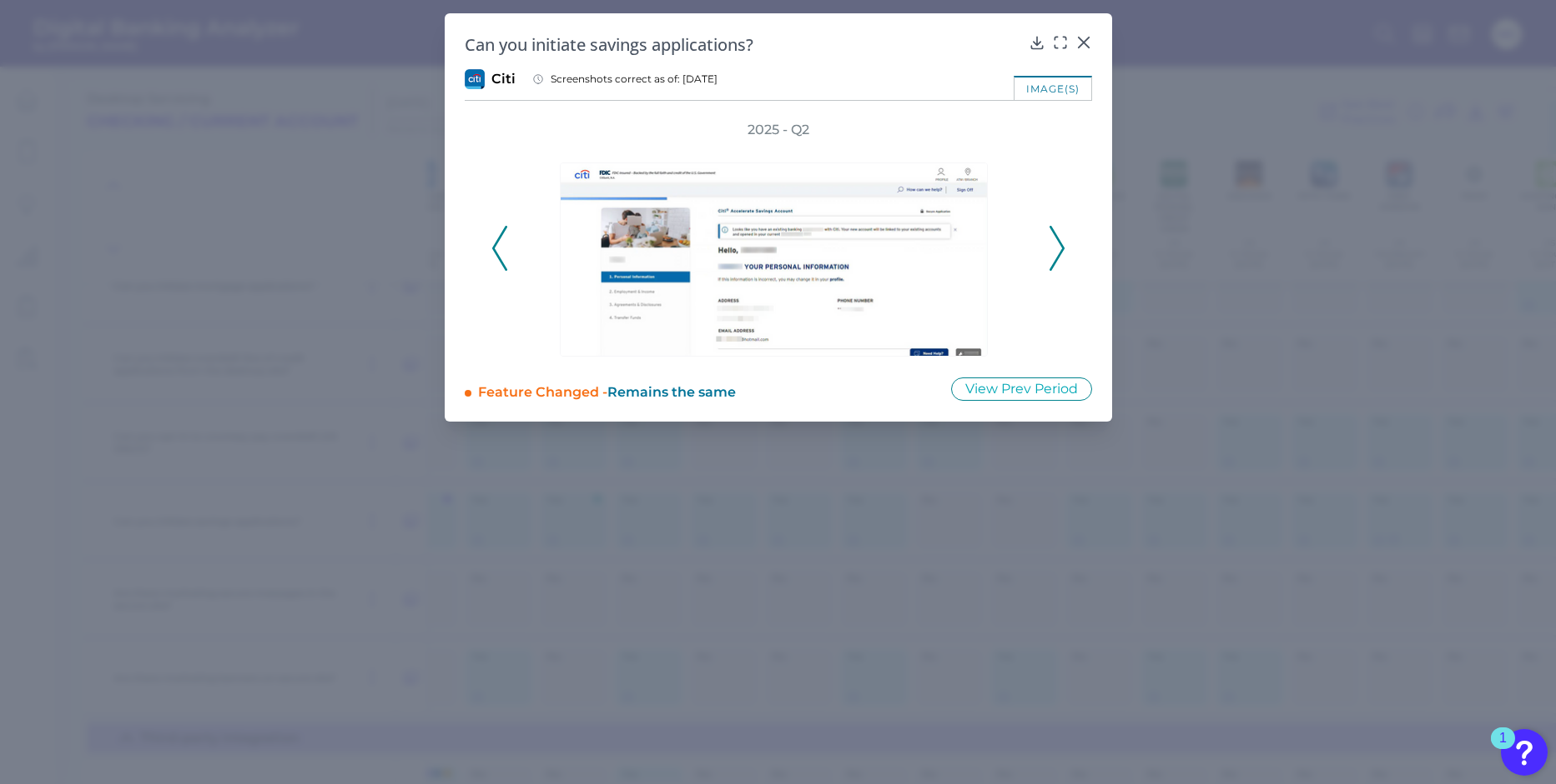
click at [1060, 241] on polyline at bounding box center [1056, 247] width 13 height 42
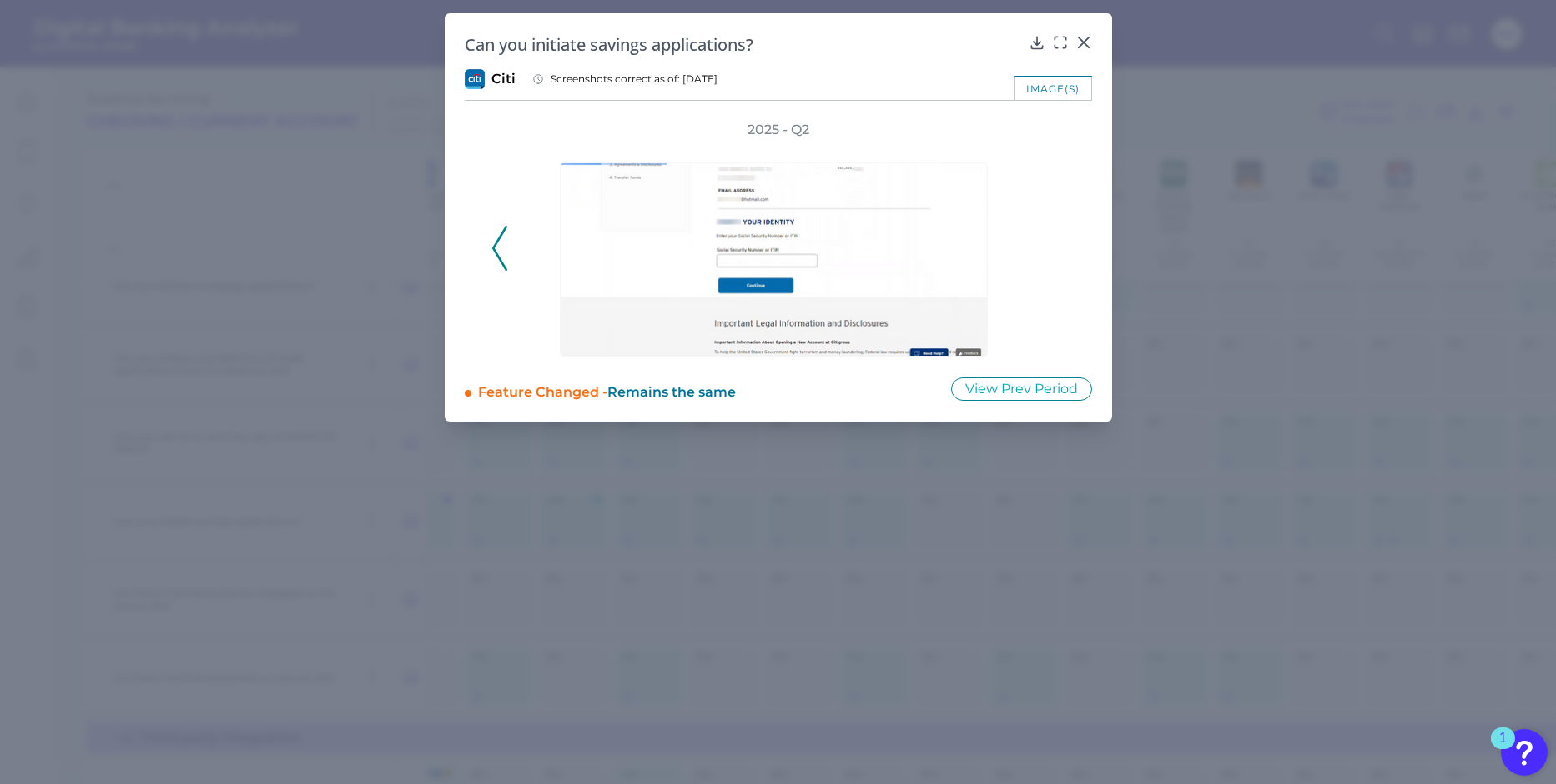
click at [1060, 241] on div "2025 - Q2" at bounding box center [778, 238] width 574 height 235
click at [491, 262] on button at bounding box center [499, 248] width 17 height 45
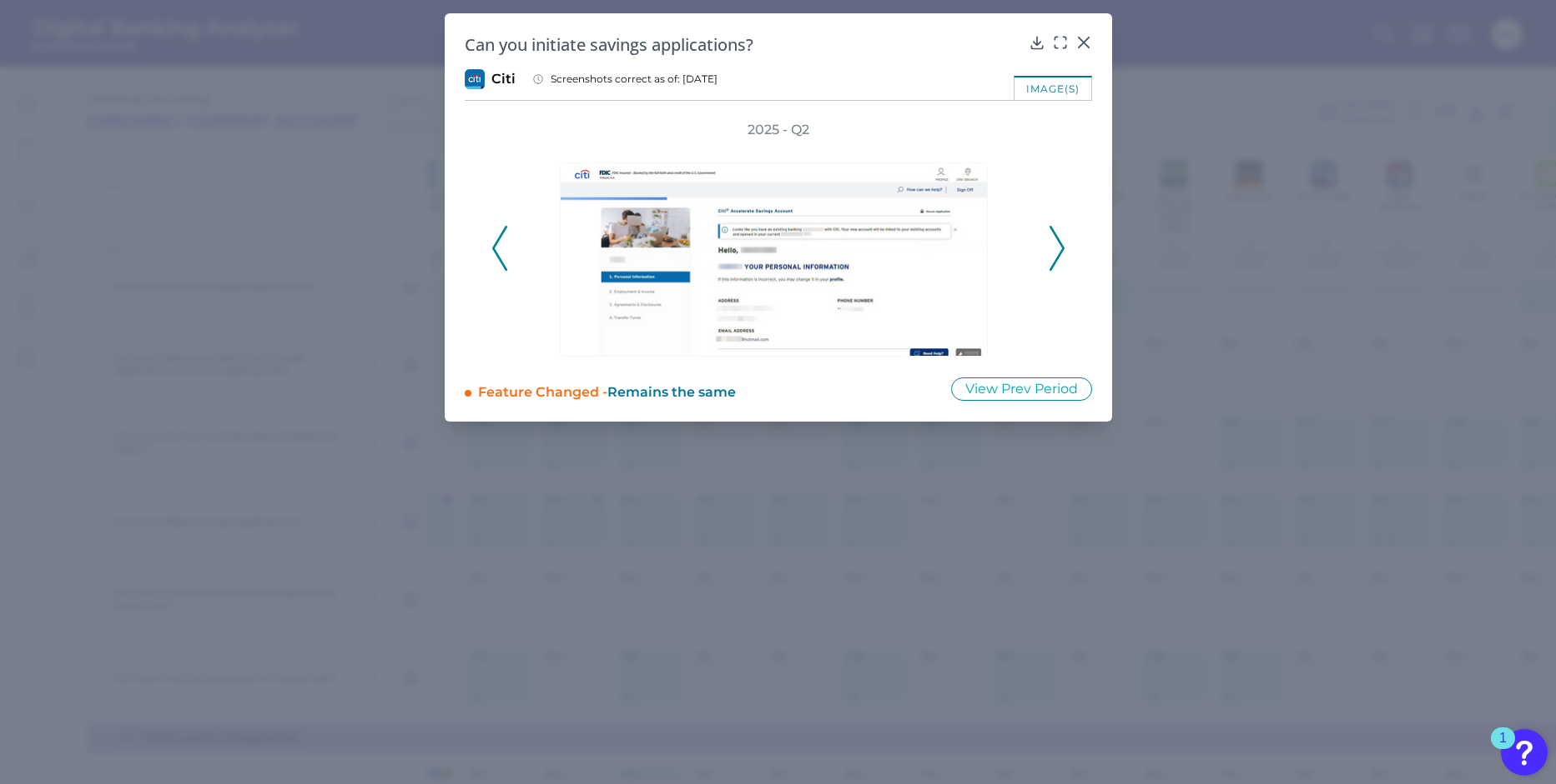
click at [491, 262] on div "2025 - Q2" at bounding box center [778, 238] width 574 height 235
click at [1073, 47] on body "Digital Banking Analyzer by Curinos MG Desktop Servicing Checking / Current Acc…" at bounding box center [778, 392] width 1556 height 784
click at [1078, 43] on icon at bounding box center [1083, 42] width 17 height 17
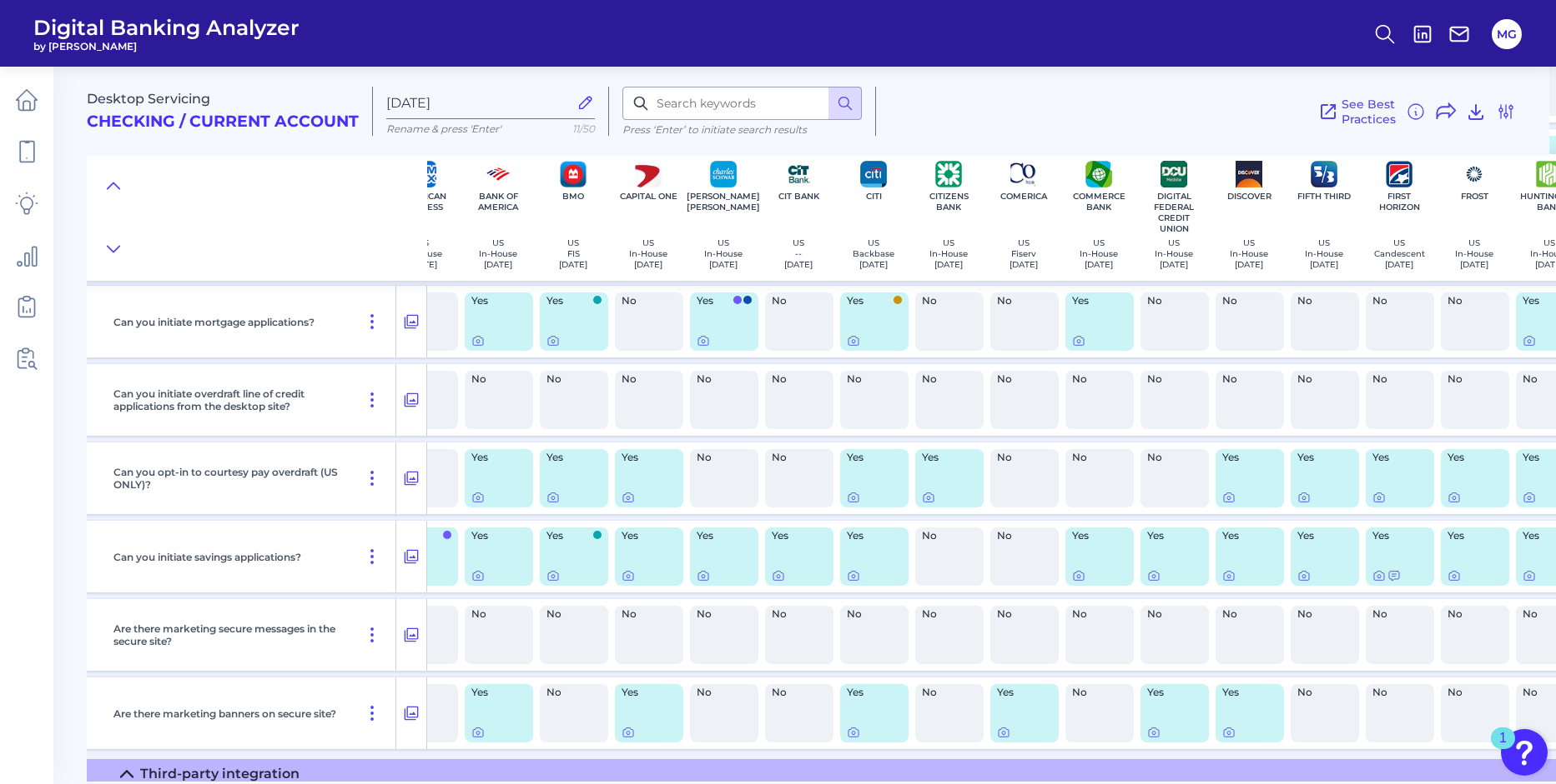
scroll to position [815, 191]
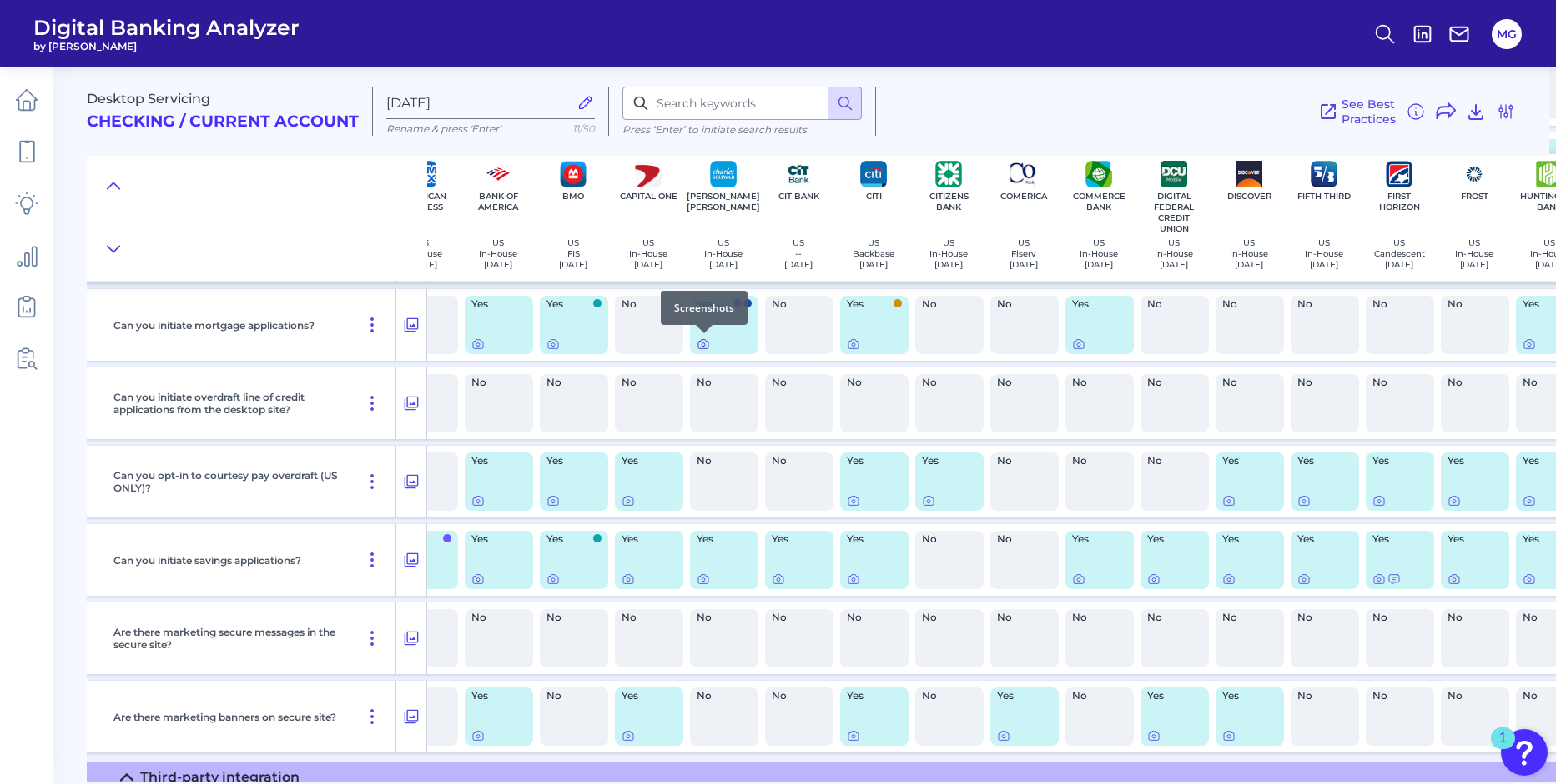
click at [698, 349] on icon at bounding box center [703, 344] width 14 height 14
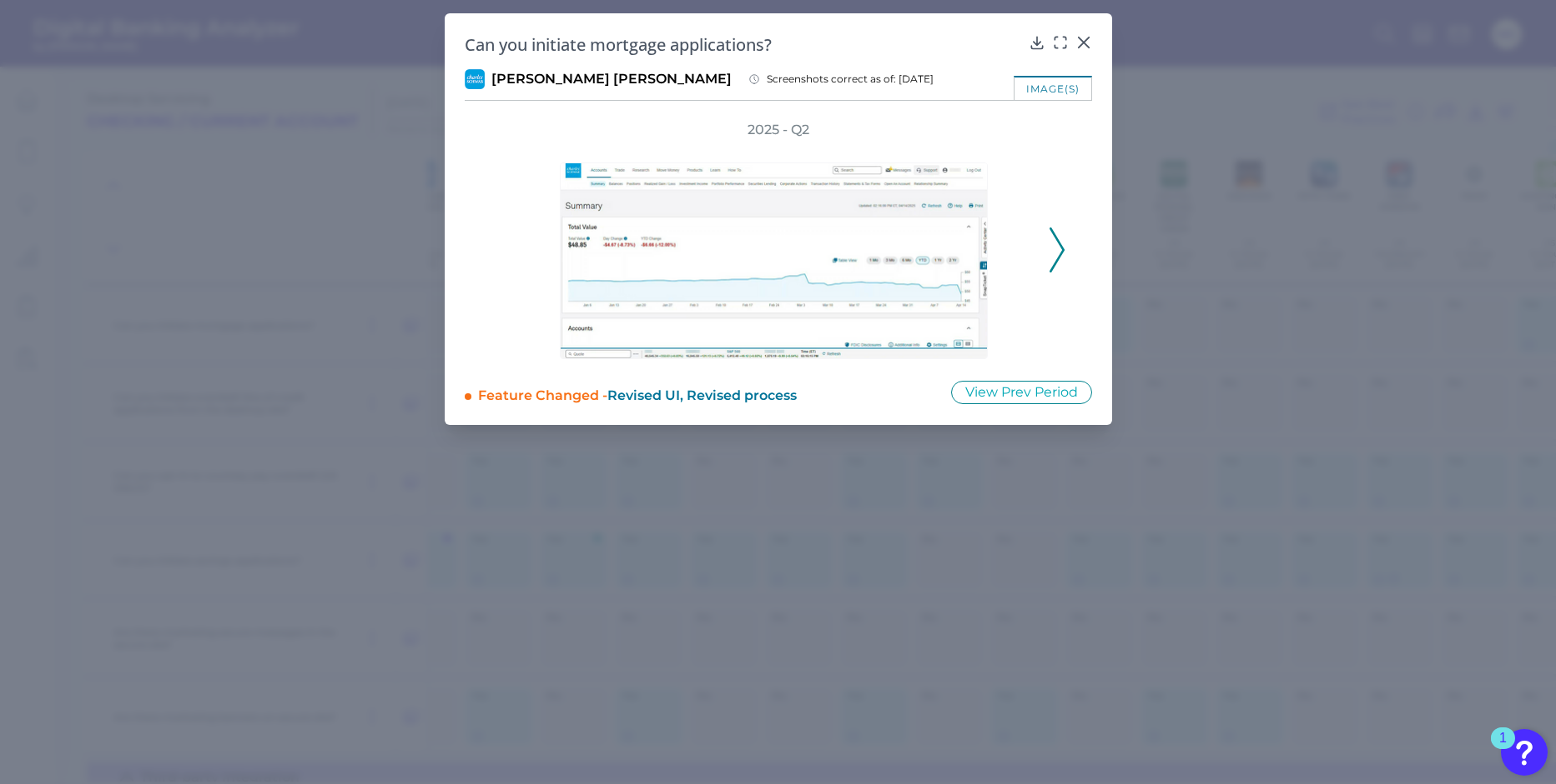
click at [1051, 258] on icon at bounding box center [1056, 250] width 15 height 45
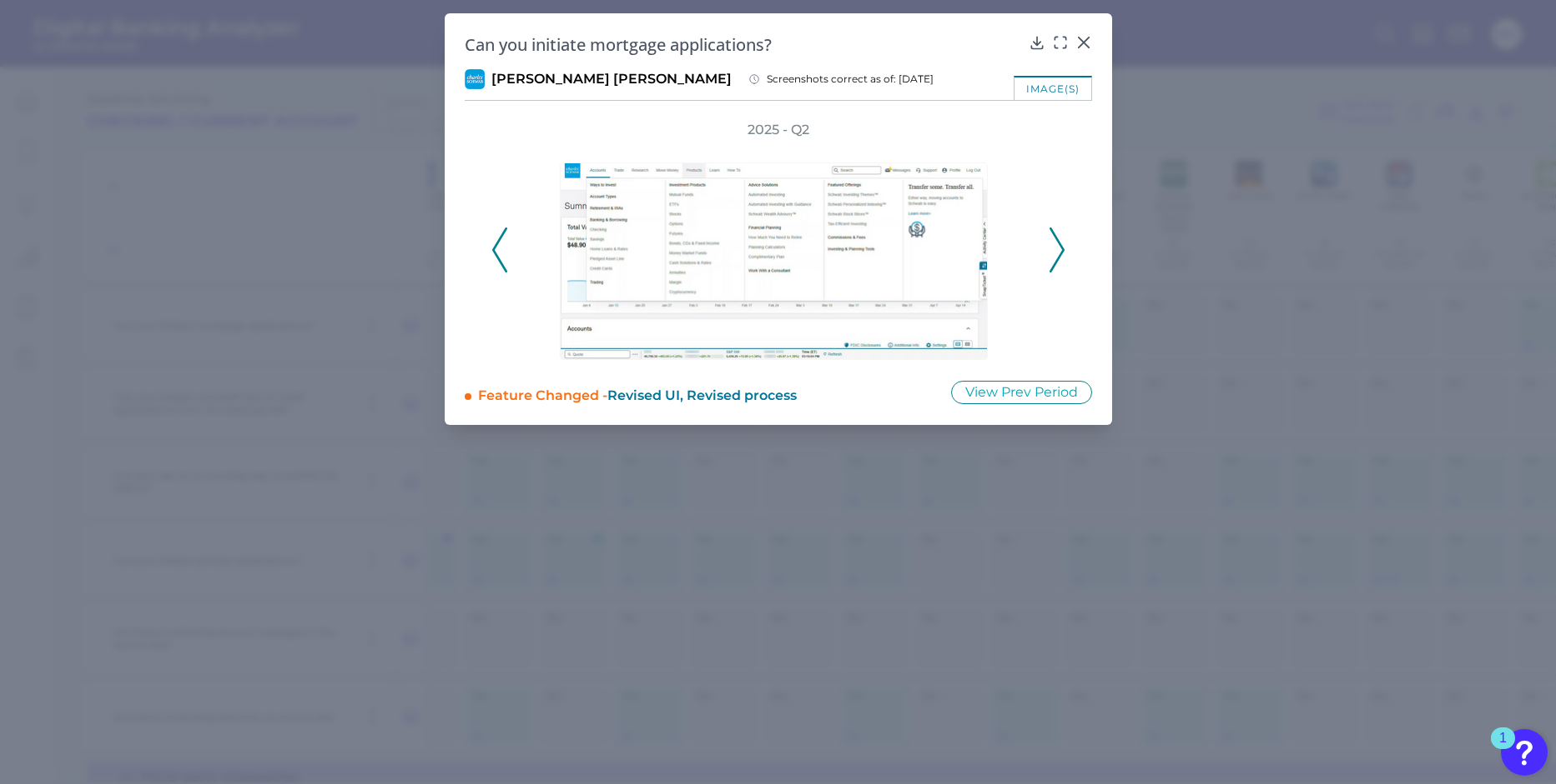
click at [1056, 258] on polyline at bounding box center [1056, 249] width 13 height 42
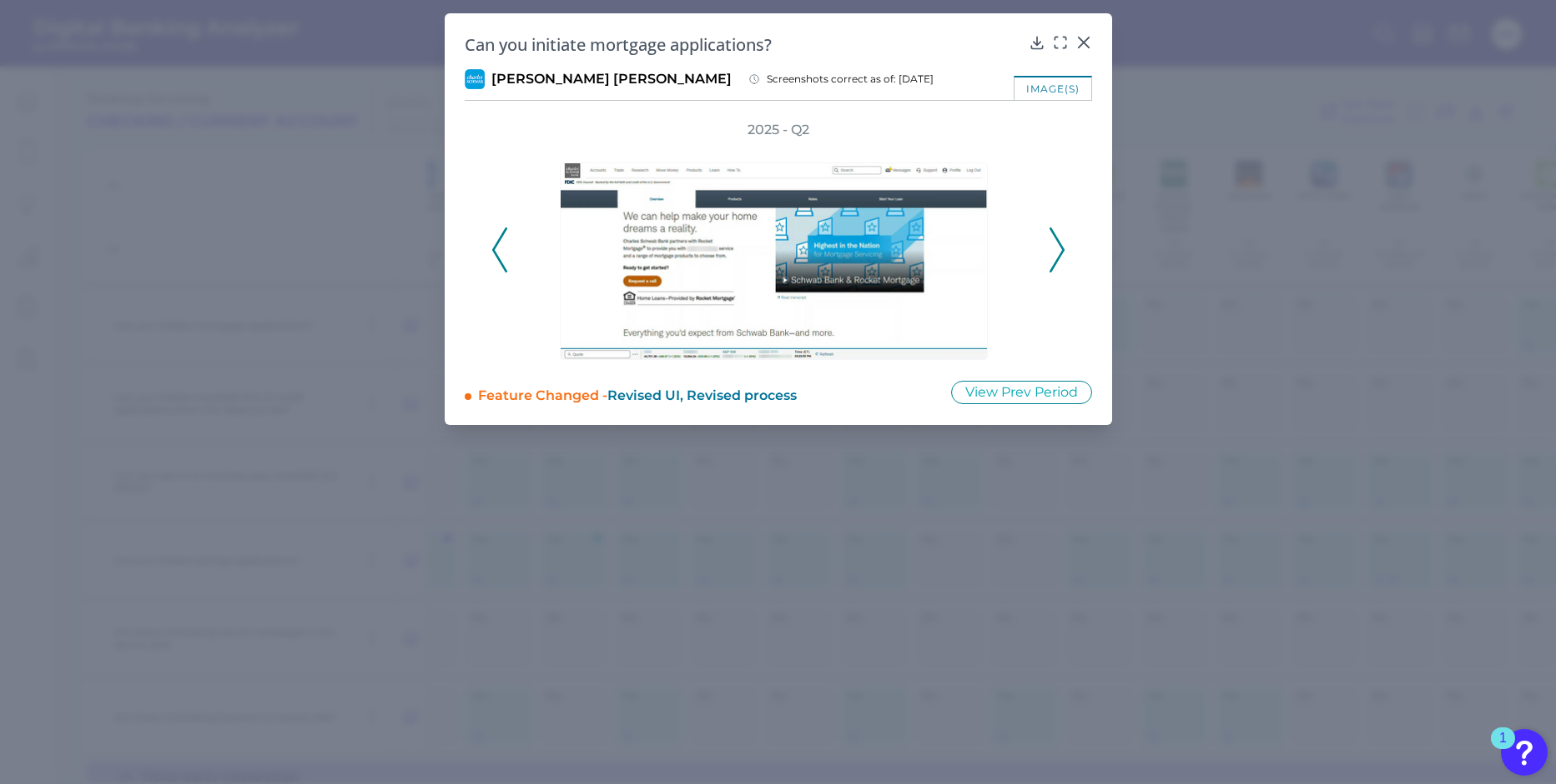
click at [1056, 258] on polyline at bounding box center [1056, 249] width 13 height 42
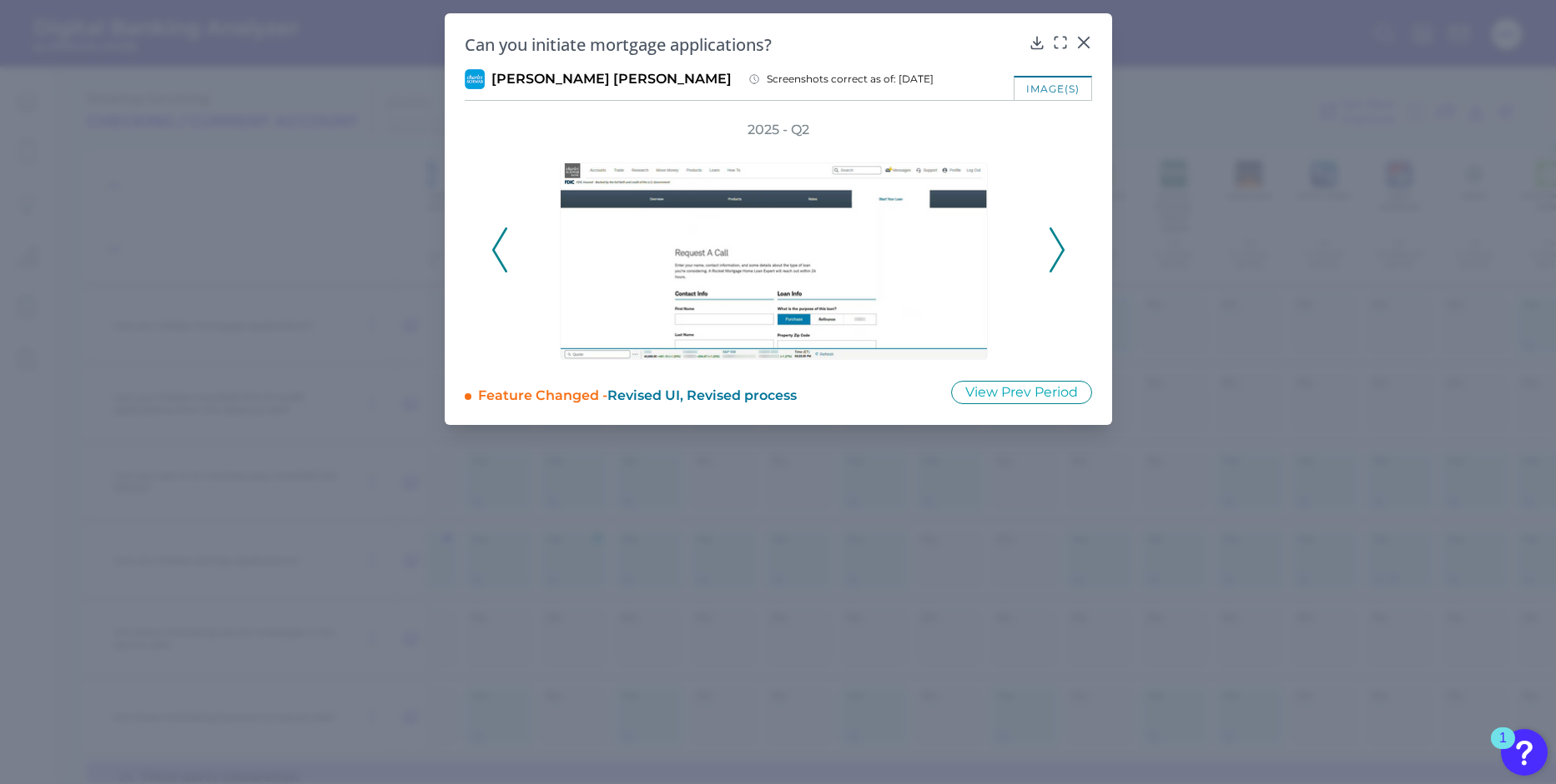
click at [1056, 258] on polyline at bounding box center [1056, 249] width 13 height 42
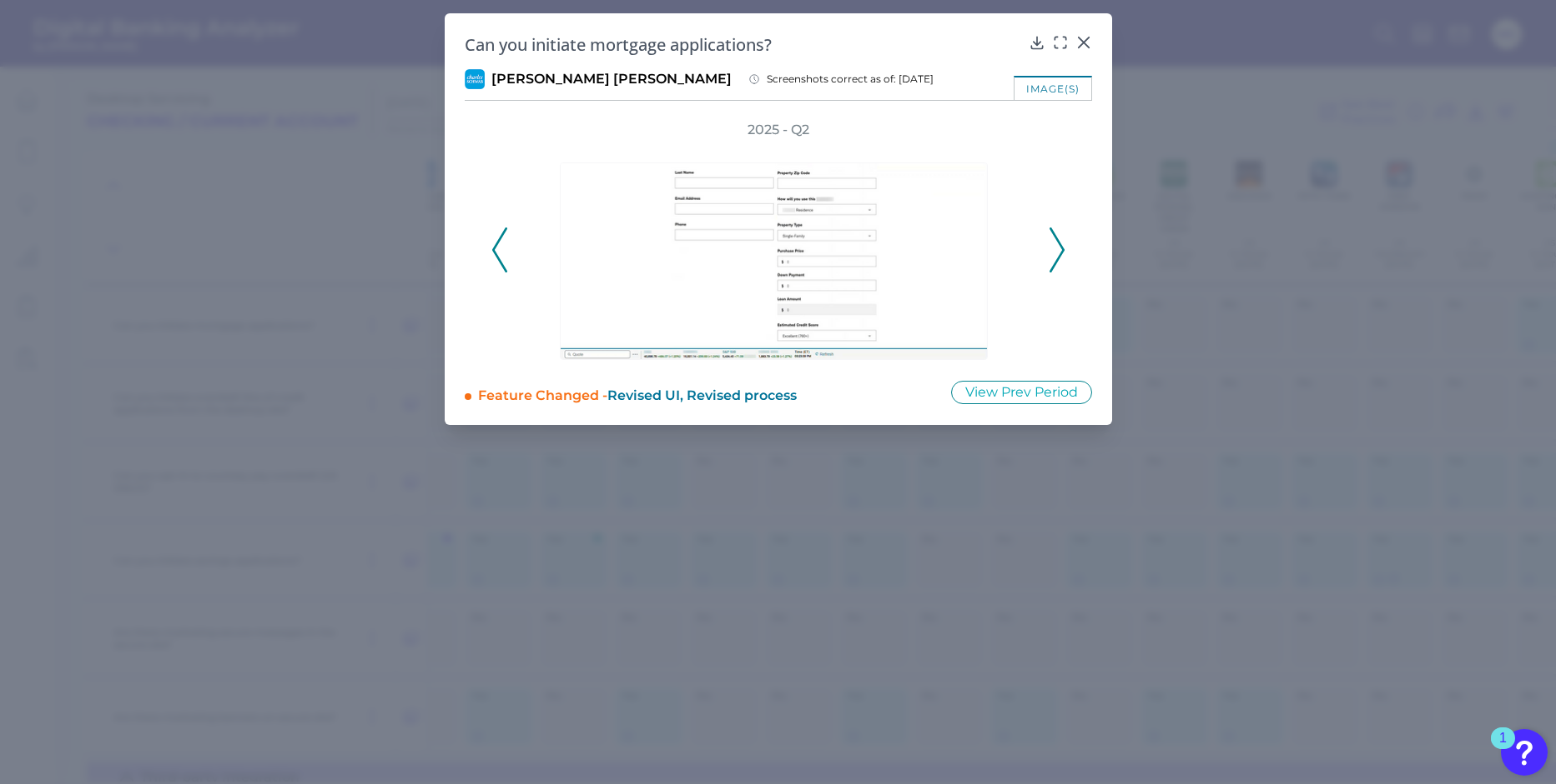
click at [1056, 257] on polyline at bounding box center [1056, 249] width 13 height 42
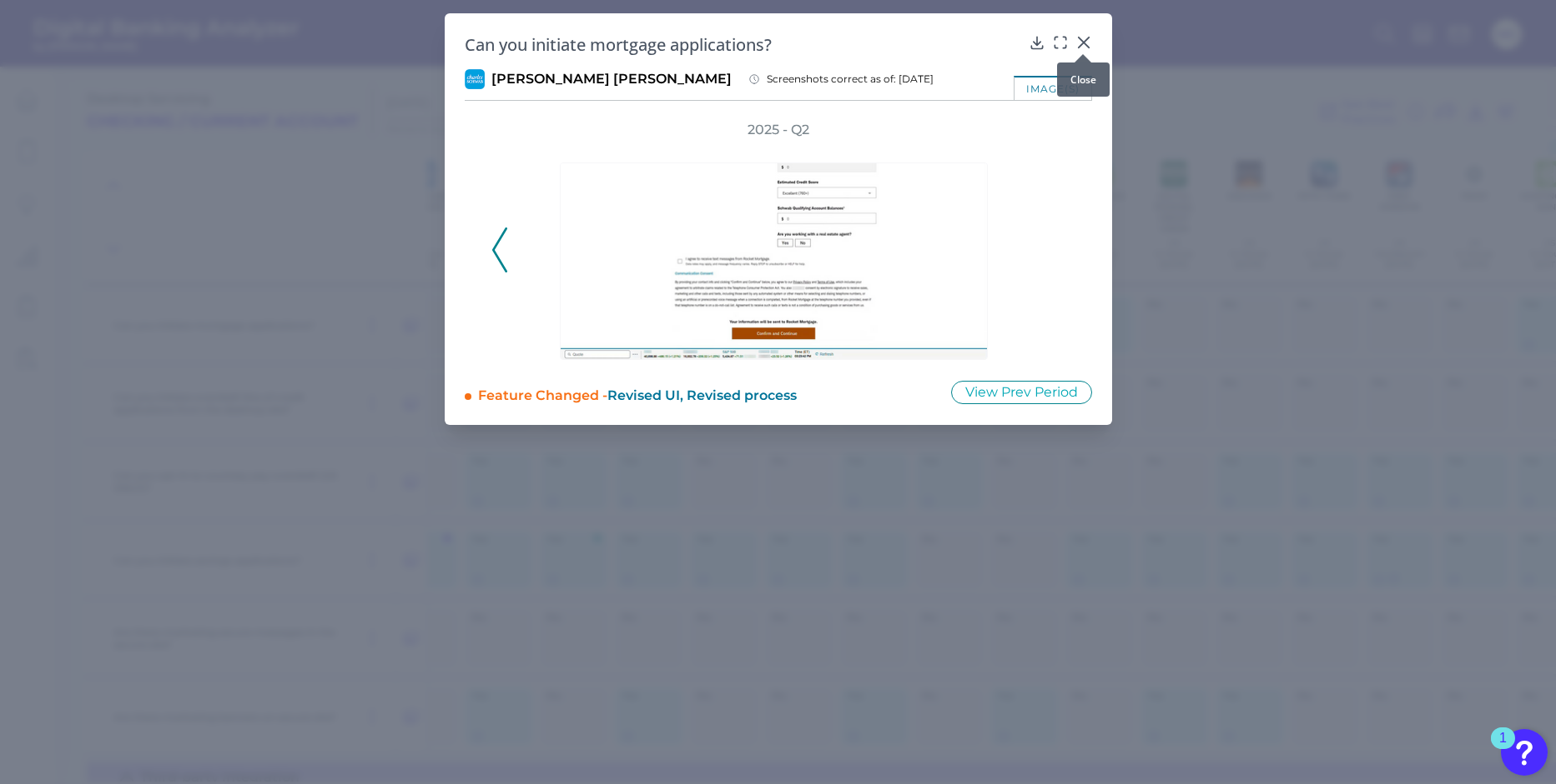
click at [1081, 48] on div at bounding box center [1082, 54] width 17 height 17
click at [1084, 40] on icon at bounding box center [1083, 42] width 17 height 17
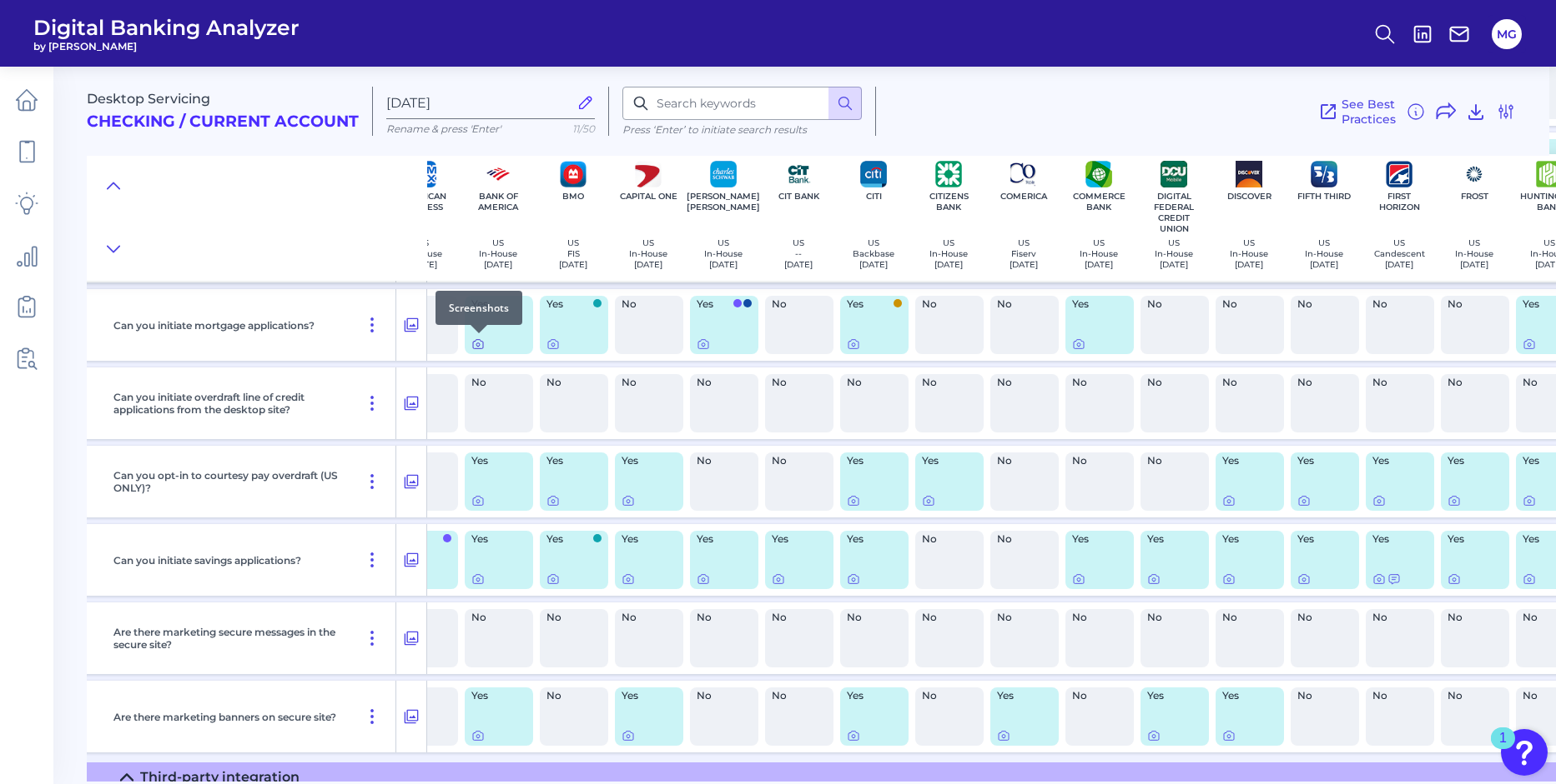
click at [476, 344] on icon at bounding box center [477, 344] width 3 height 3
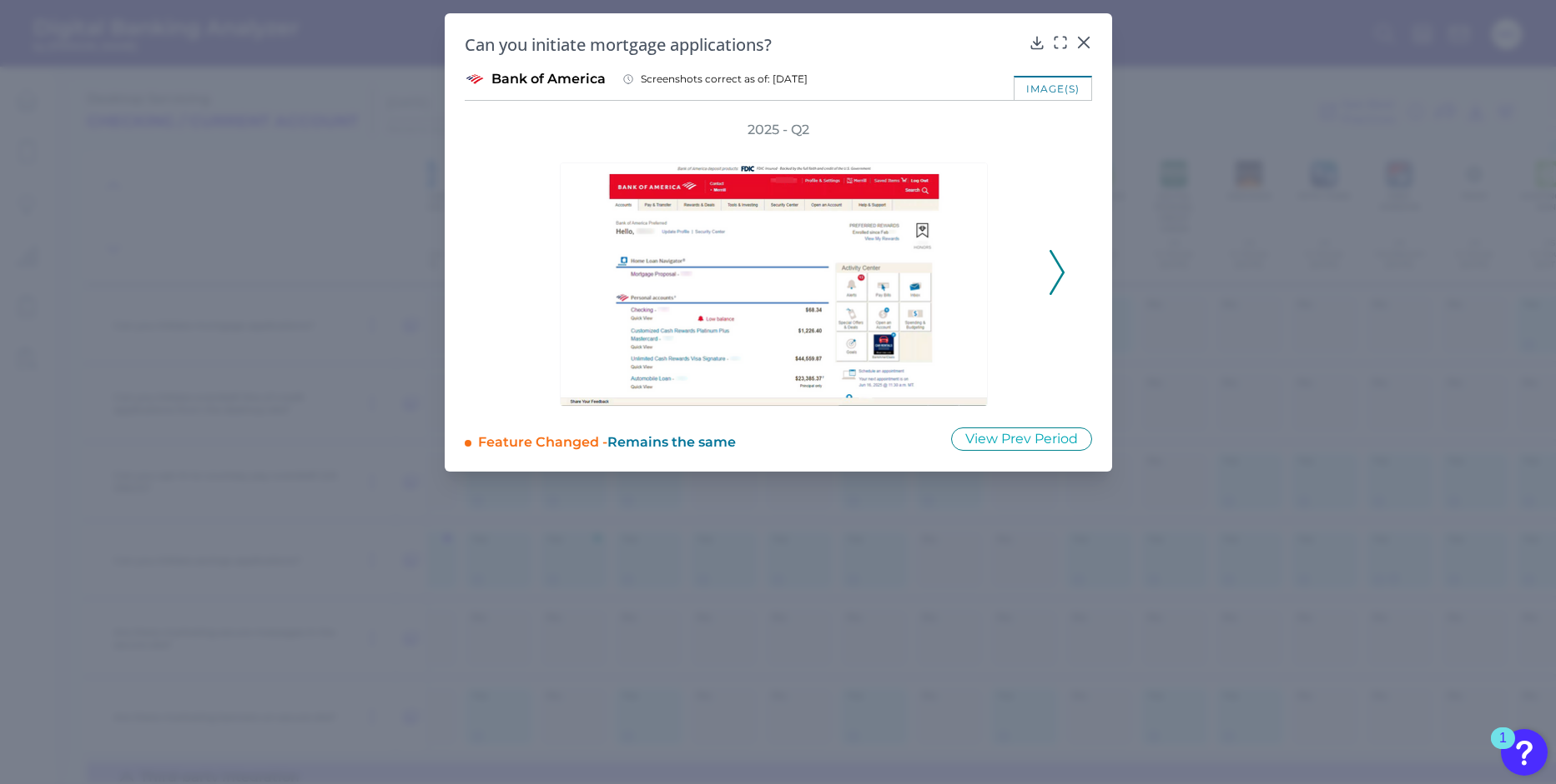
click at [1061, 280] on icon at bounding box center [1056, 273] width 15 height 45
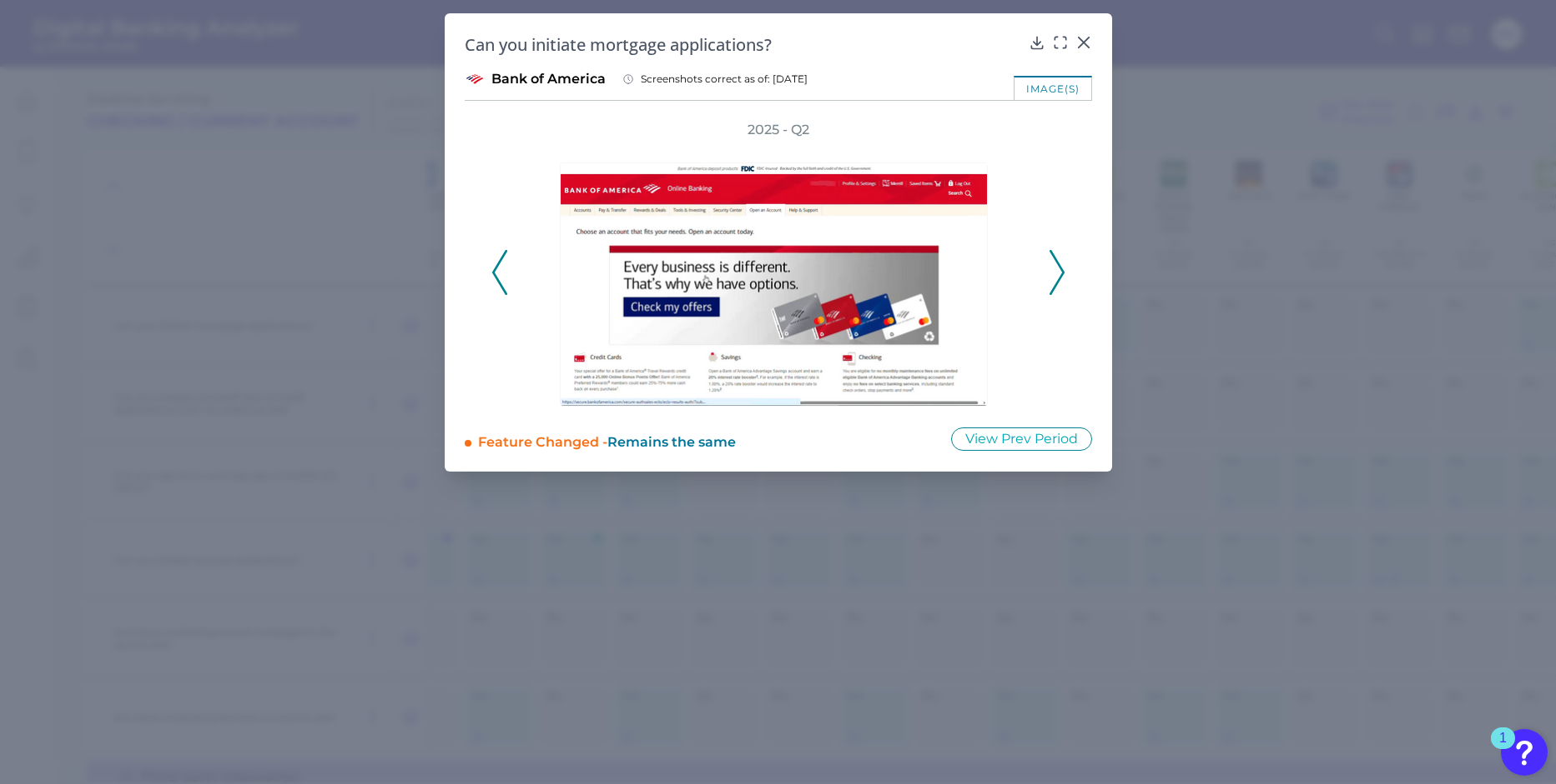
click at [1061, 280] on icon at bounding box center [1056, 273] width 15 height 45
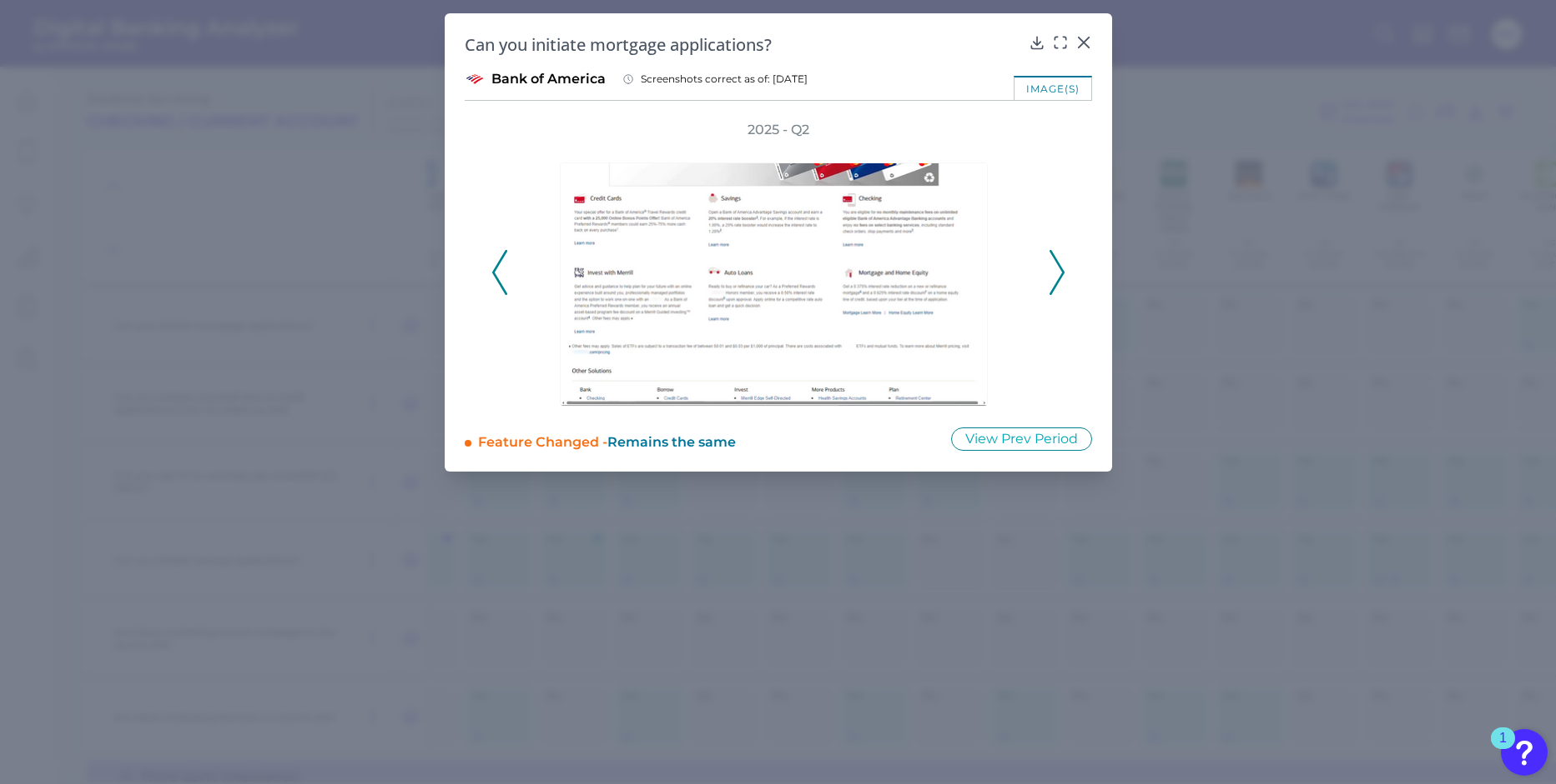
click at [1060, 280] on icon at bounding box center [1056, 273] width 15 height 45
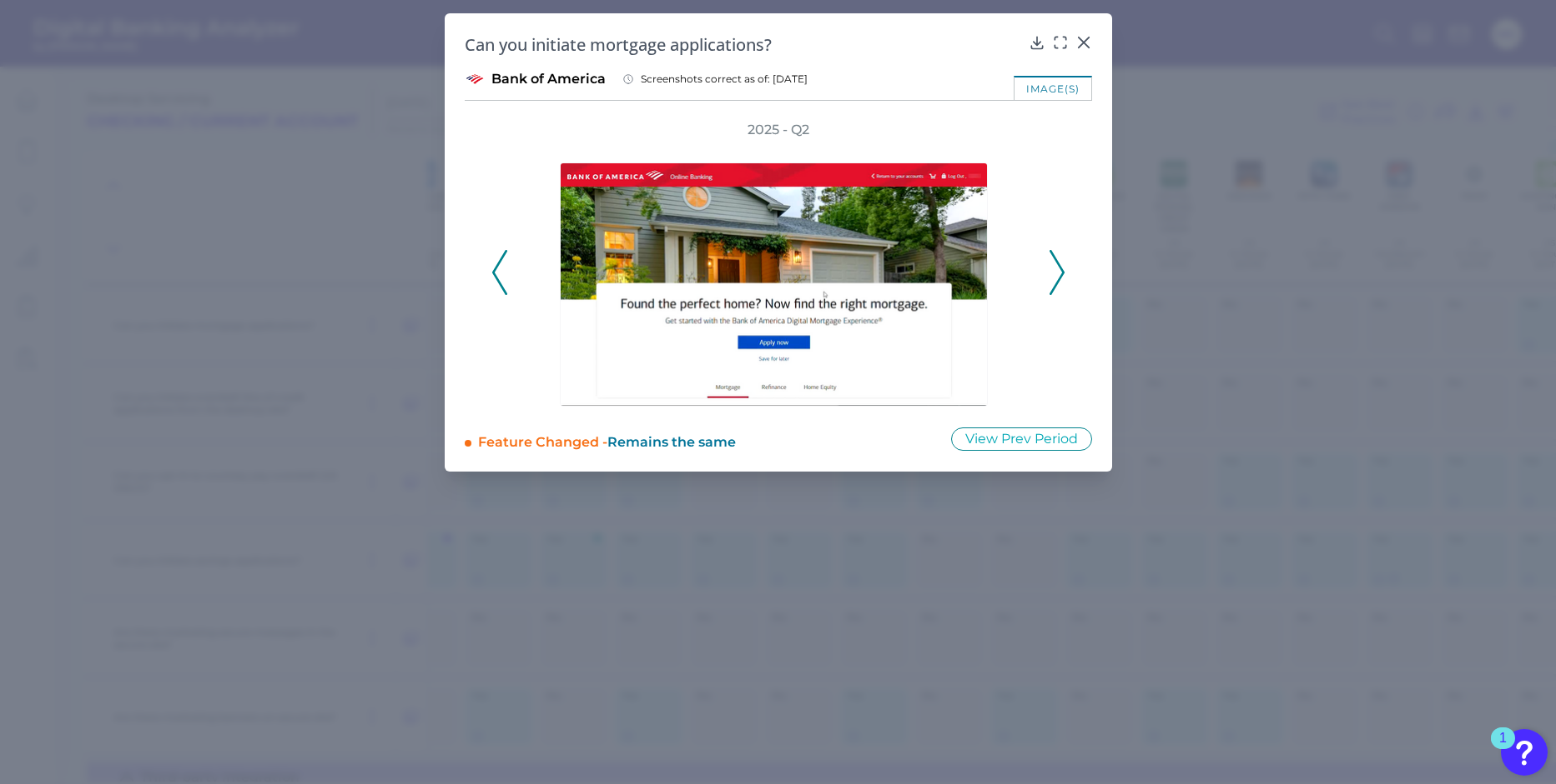
click at [1060, 280] on icon at bounding box center [1056, 273] width 15 height 45
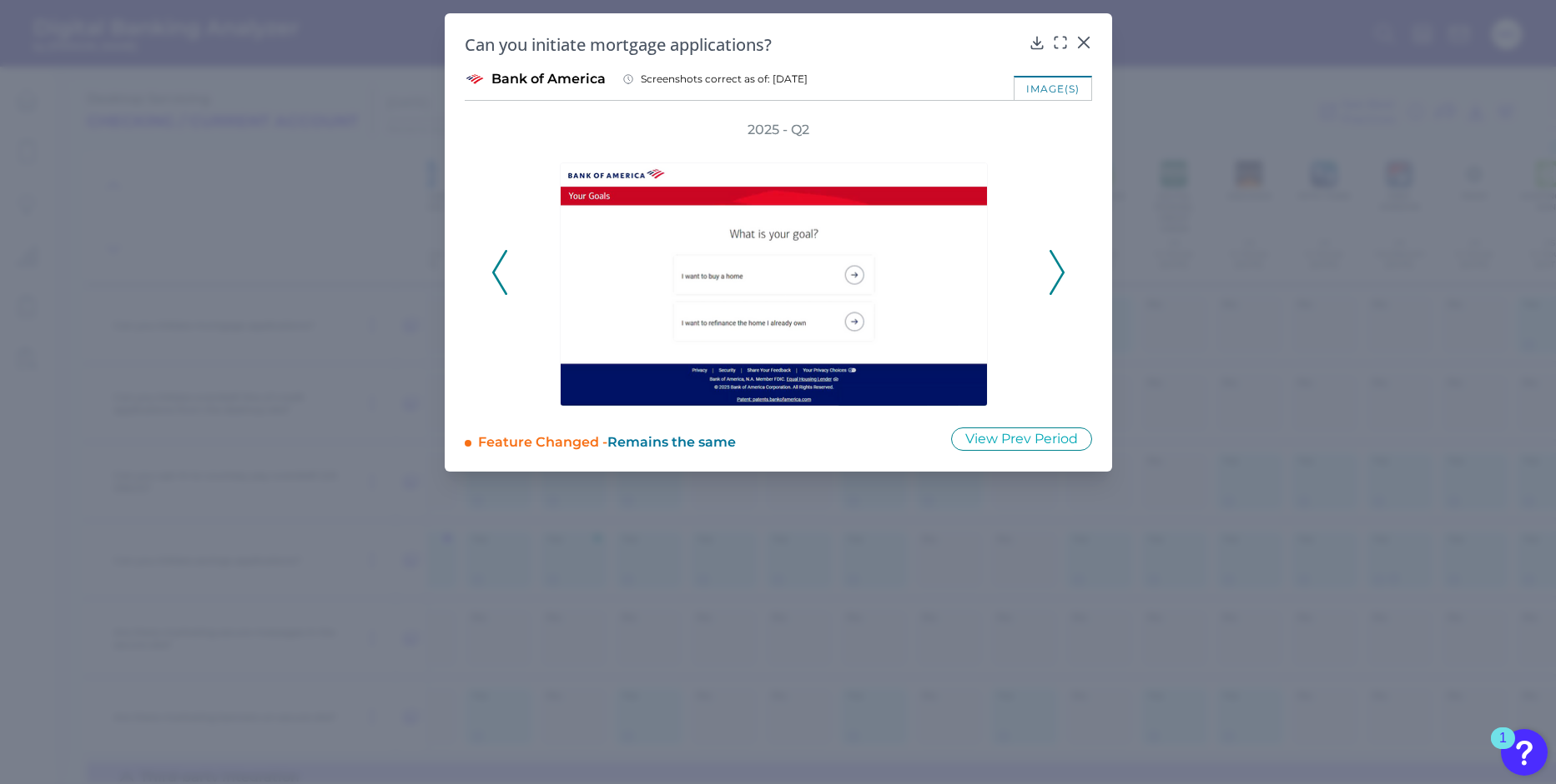
click at [1060, 280] on icon at bounding box center [1056, 273] width 15 height 45
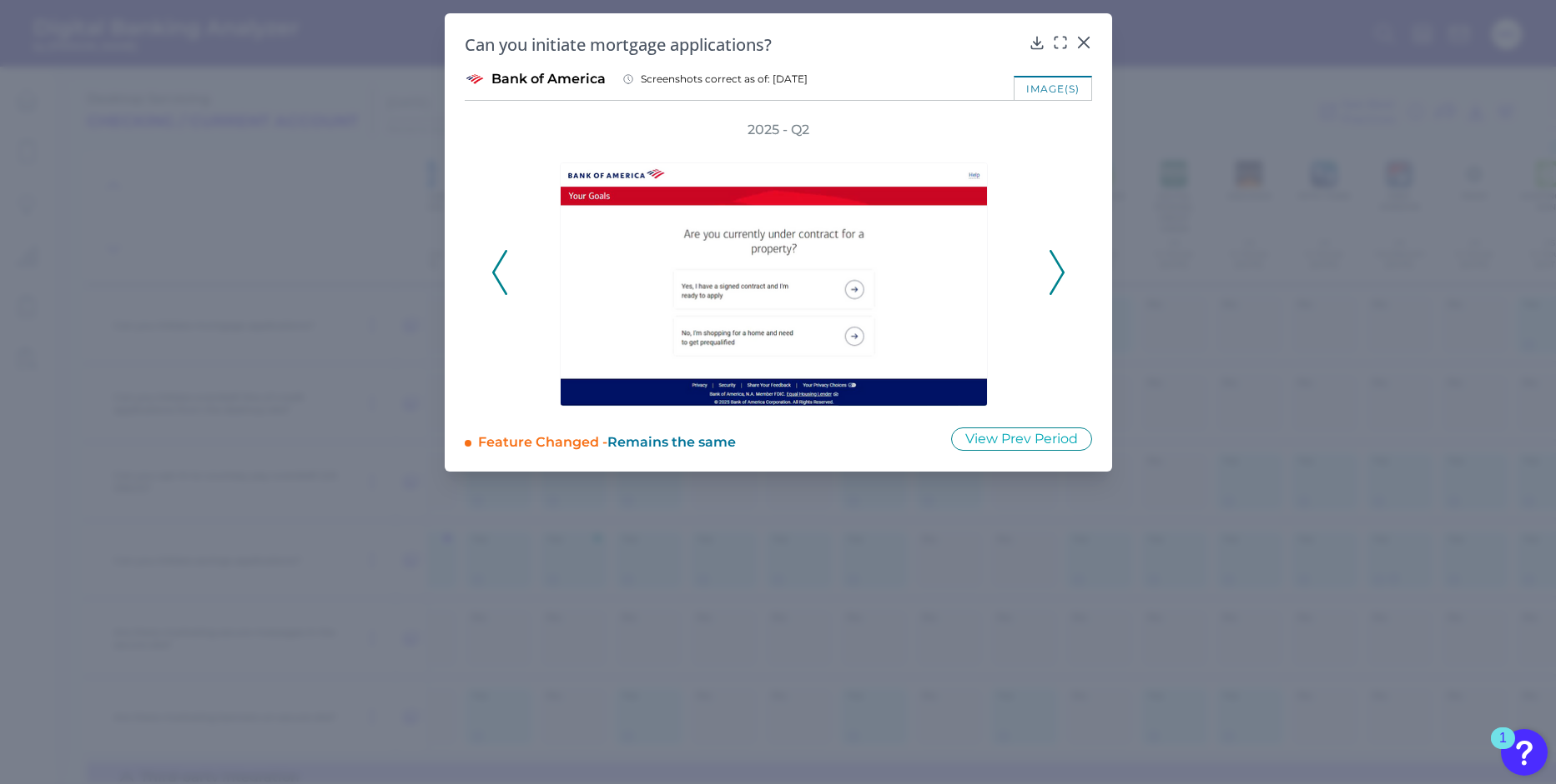
click at [1060, 280] on icon at bounding box center [1056, 273] width 15 height 45
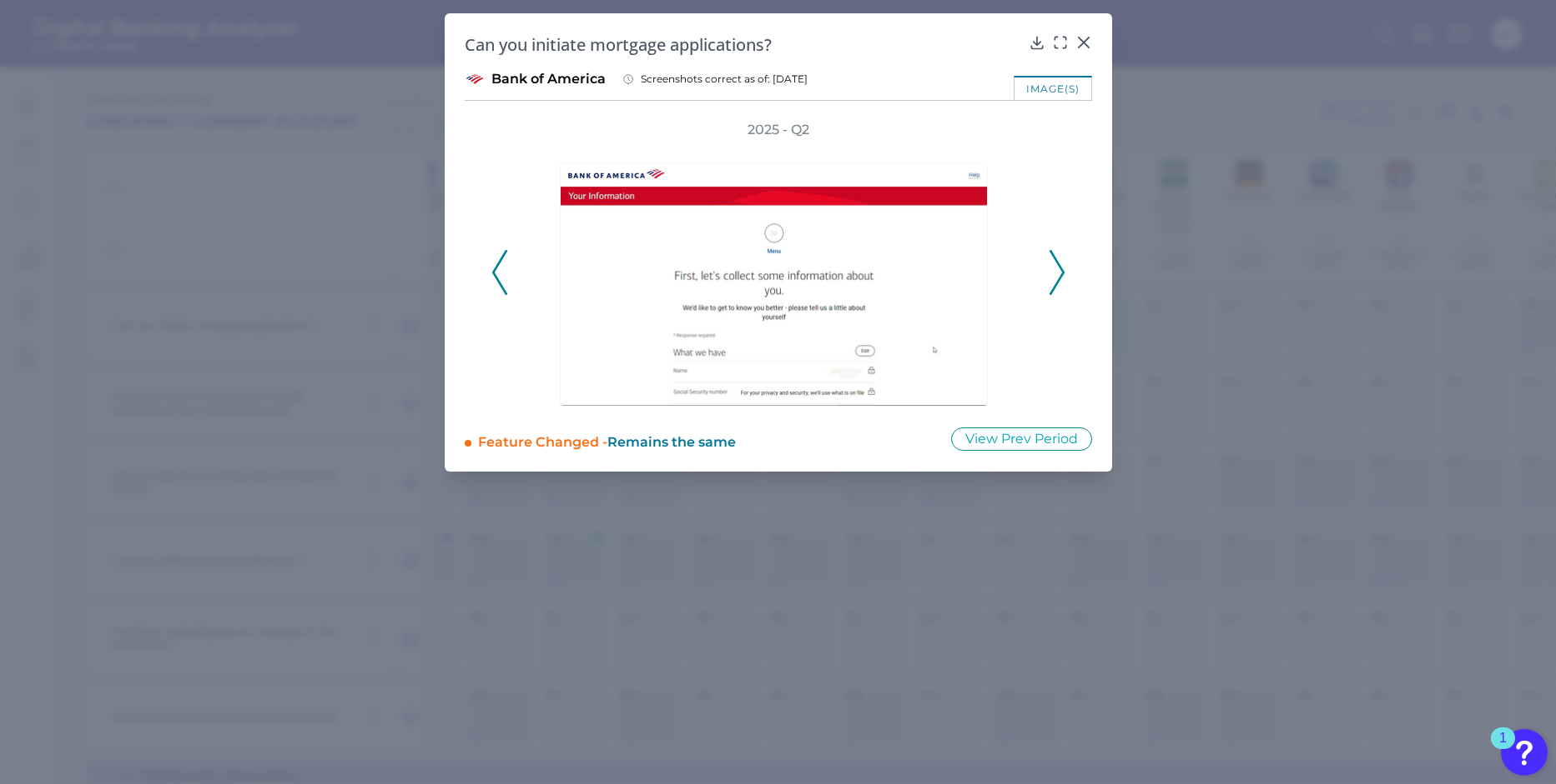
click at [1060, 280] on icon at bounding box center [1056, 273] width 15 height 45
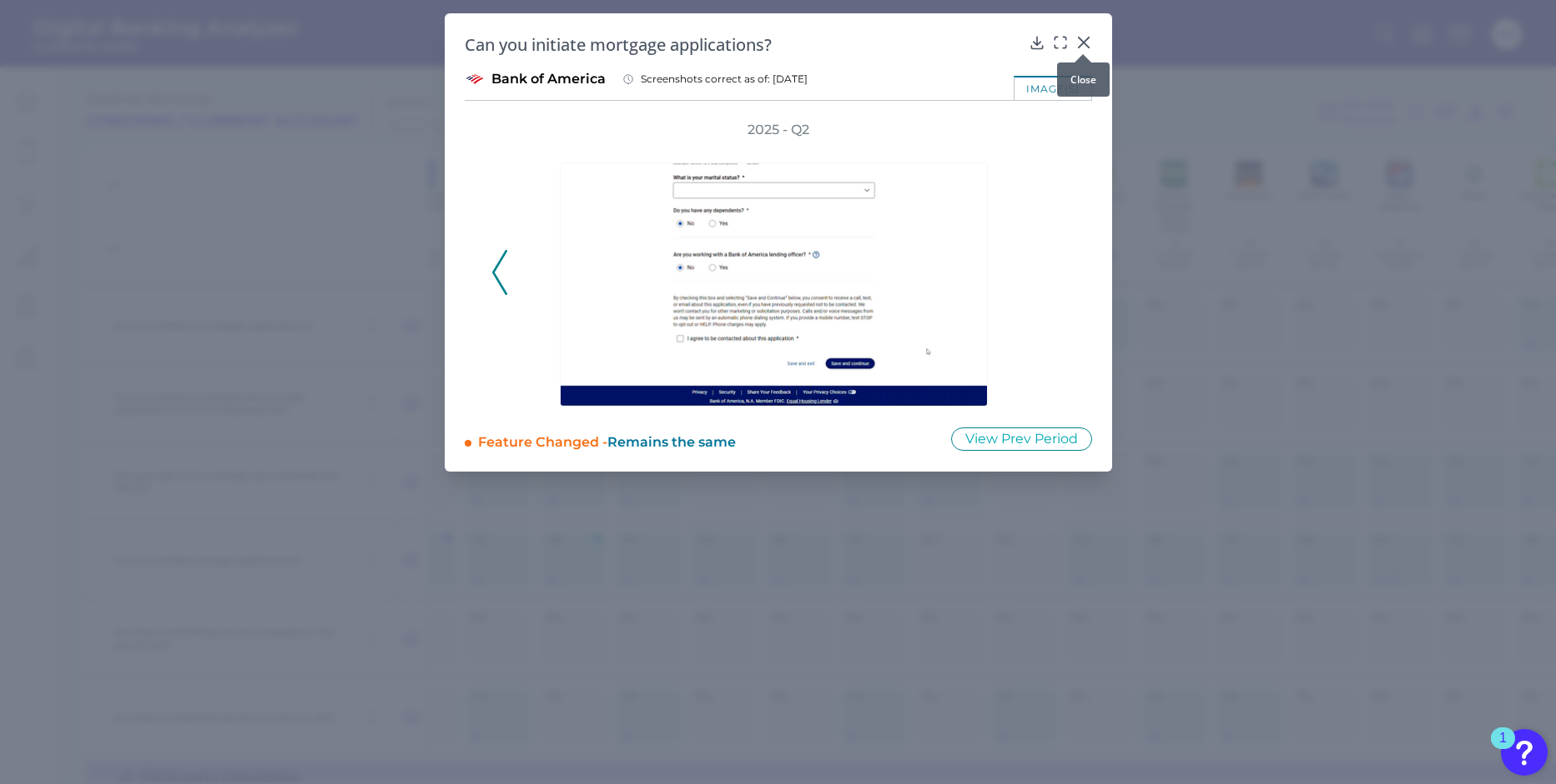
click at [1085, 41] on icon at bounding box center [1083, 42] width 17 height 17
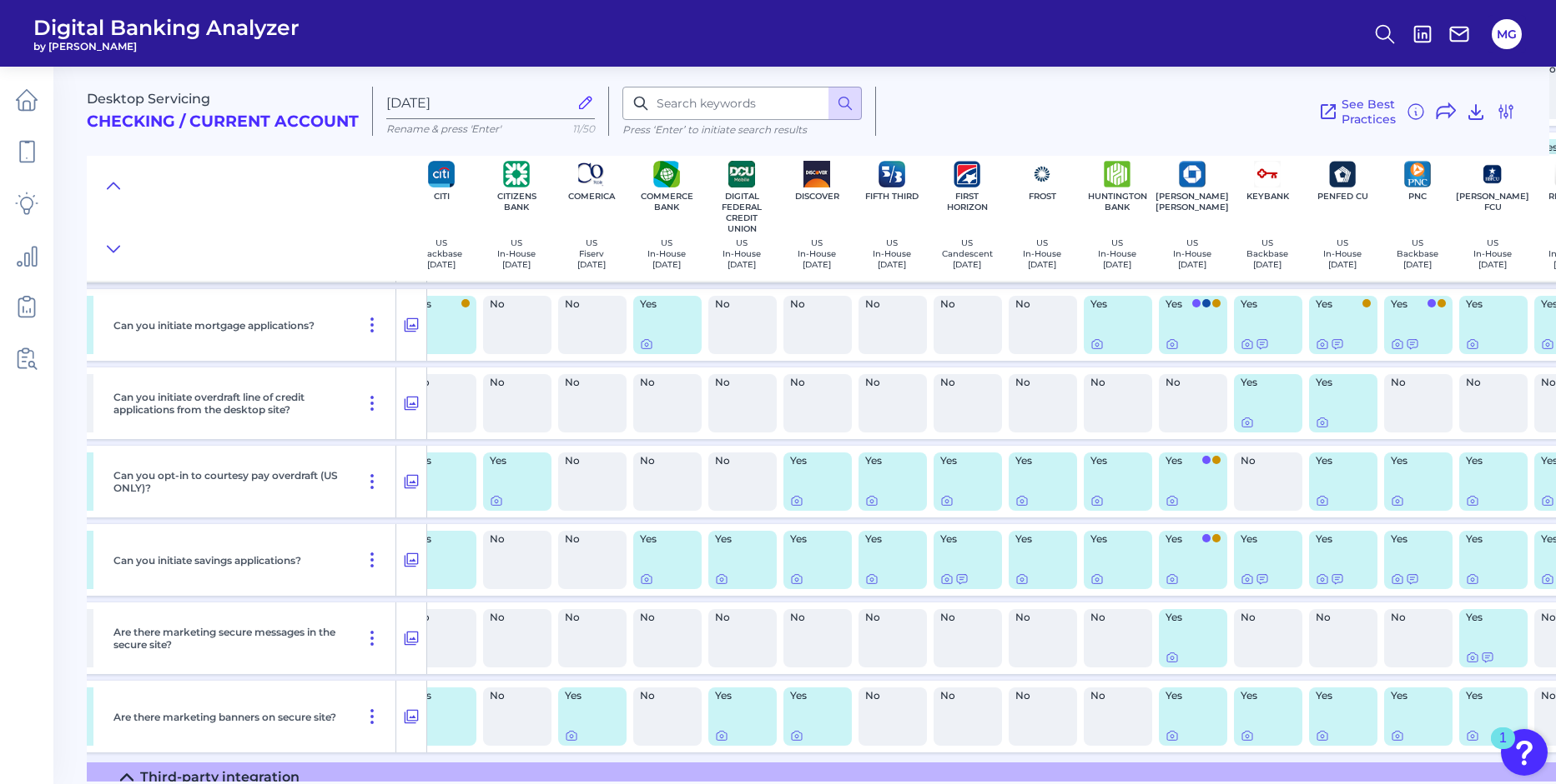
scroll to position [815, 628]
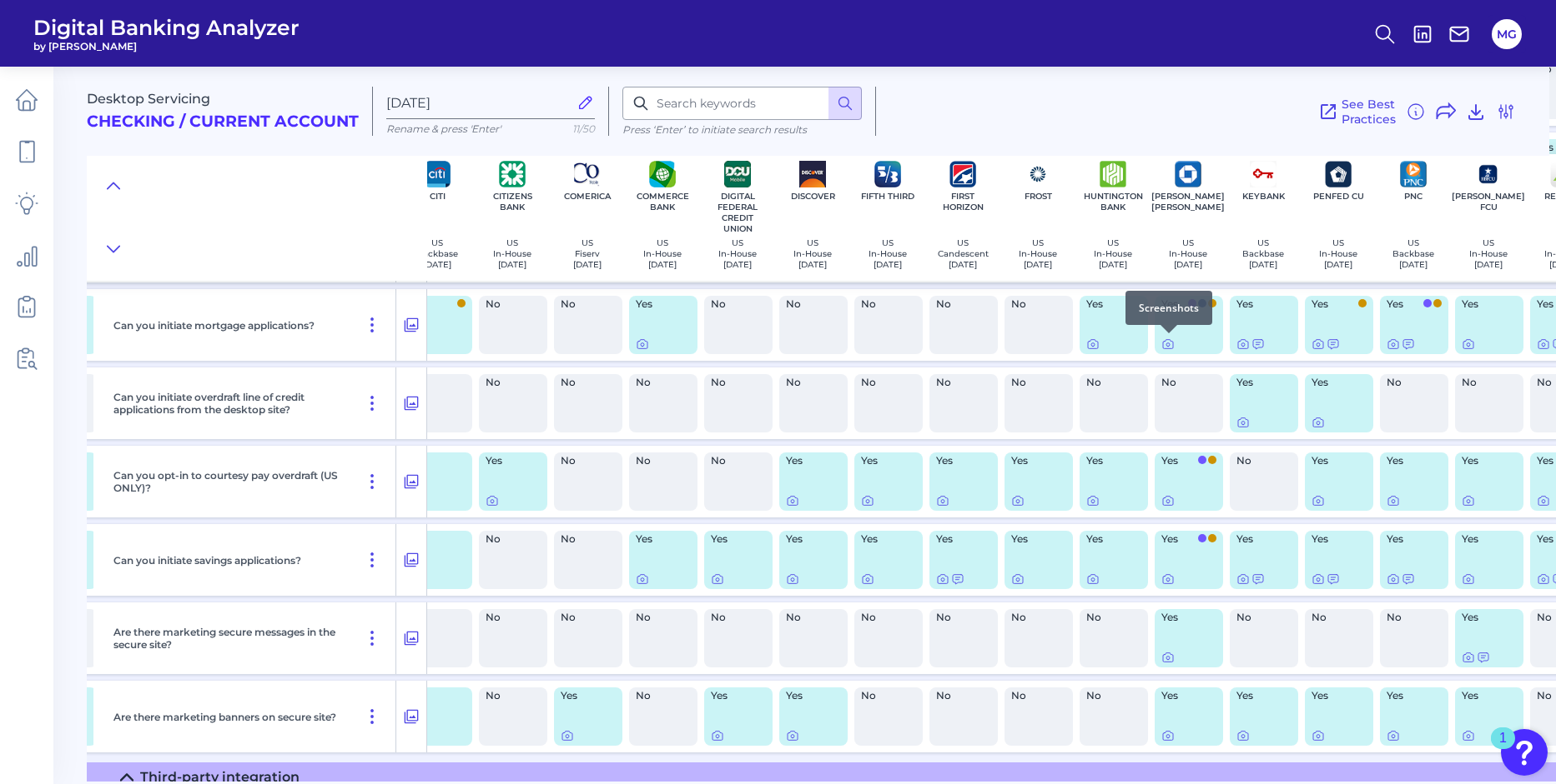
click at [1167, 340] on body "Digital Banking Analyzer by Curinos MG Desktop Servicing Checking / Current Acc…" at bounding box center [778, 392] width 1556 height 784
click at [1166, 344] on icon at bounding box center [1168, 344] width 14 height 14
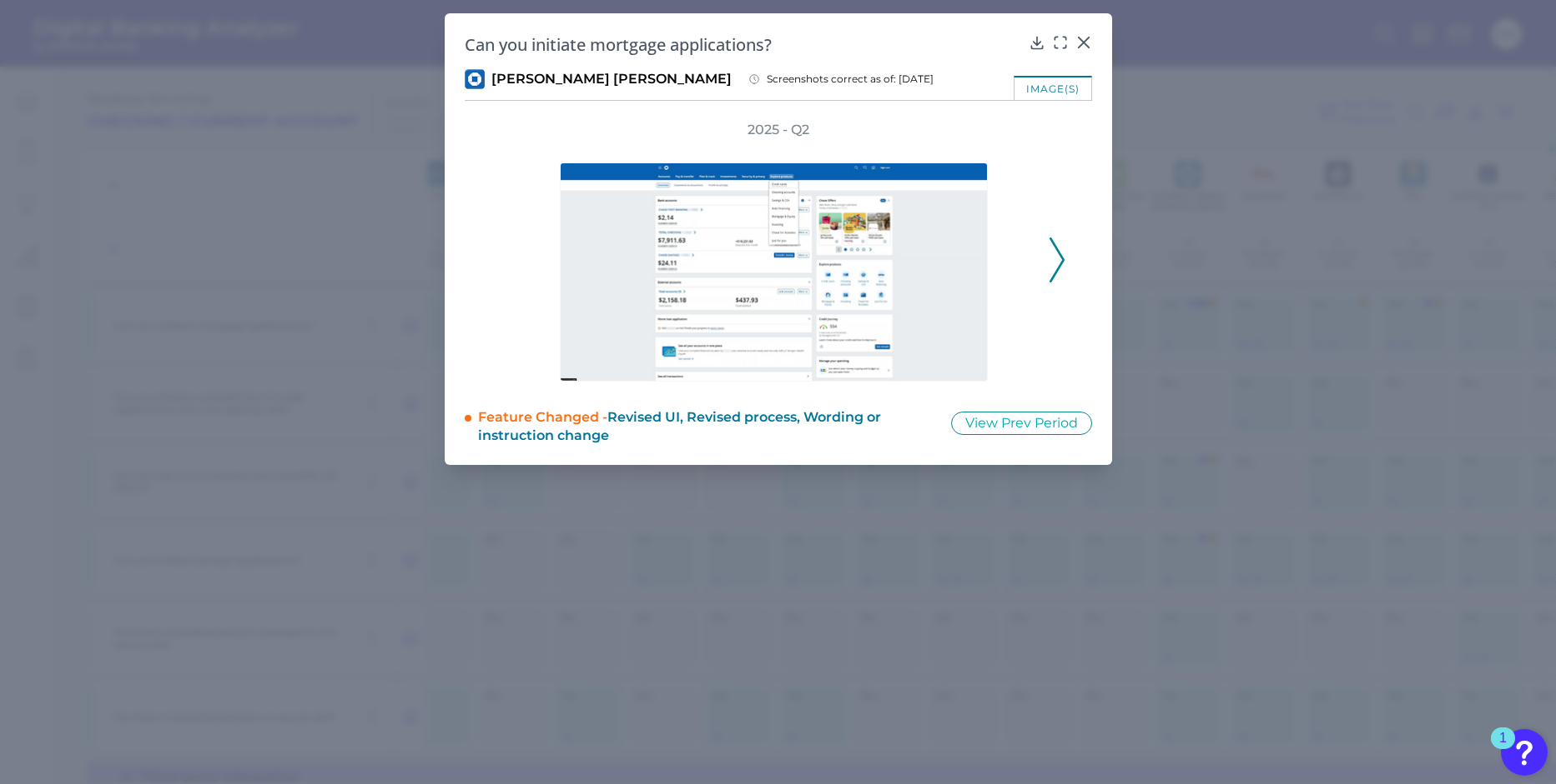
click at [1068, 244] on div "2025 - Q2" at bounding box center [778, 251] width 627 height 261
click at [1058, 254] on polyline at bounding box center [1056, 260] width 13 height 42
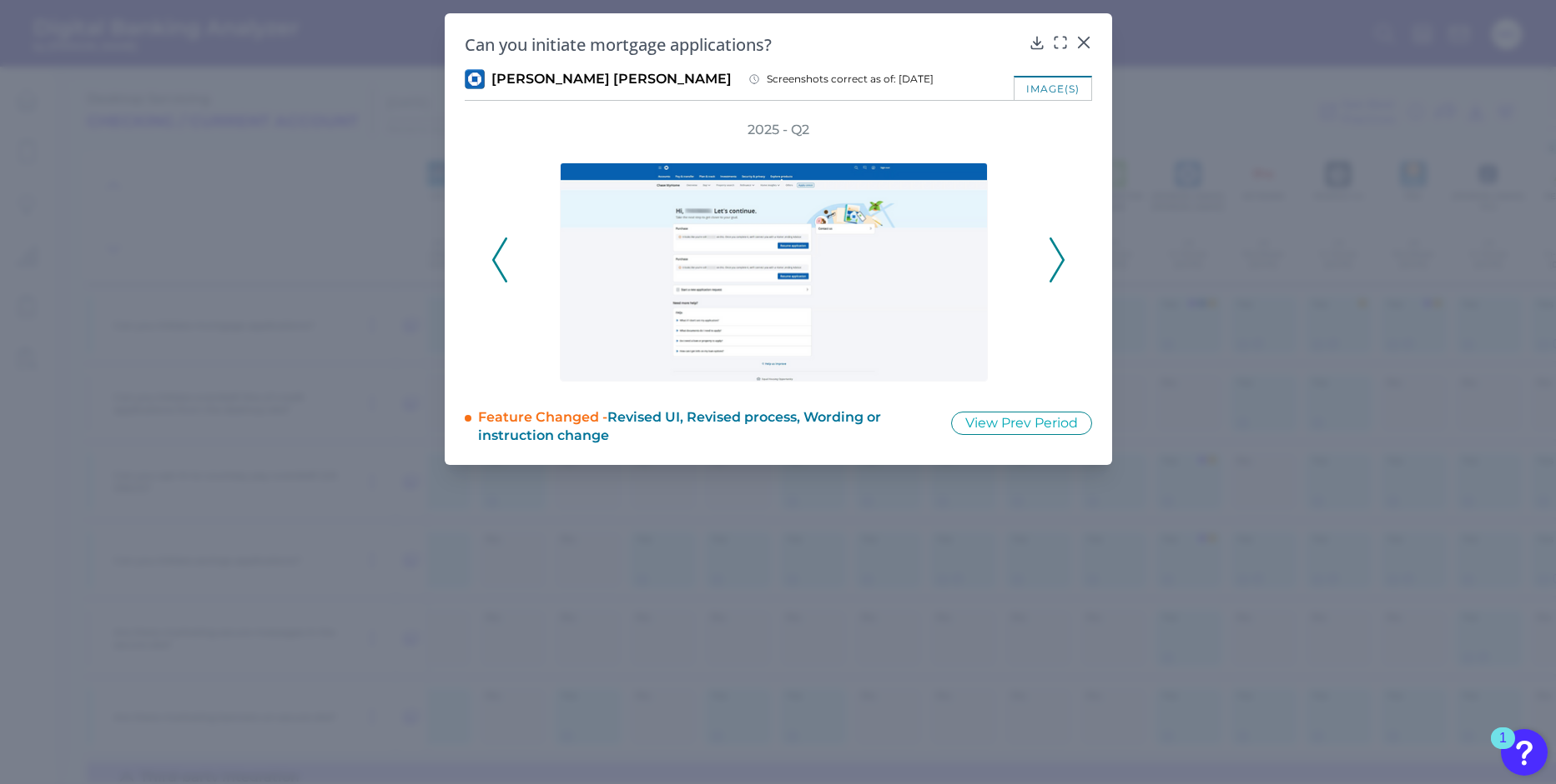
click at [1056, 253] on icon at bounding box center [1056, 260] width 15 height 45
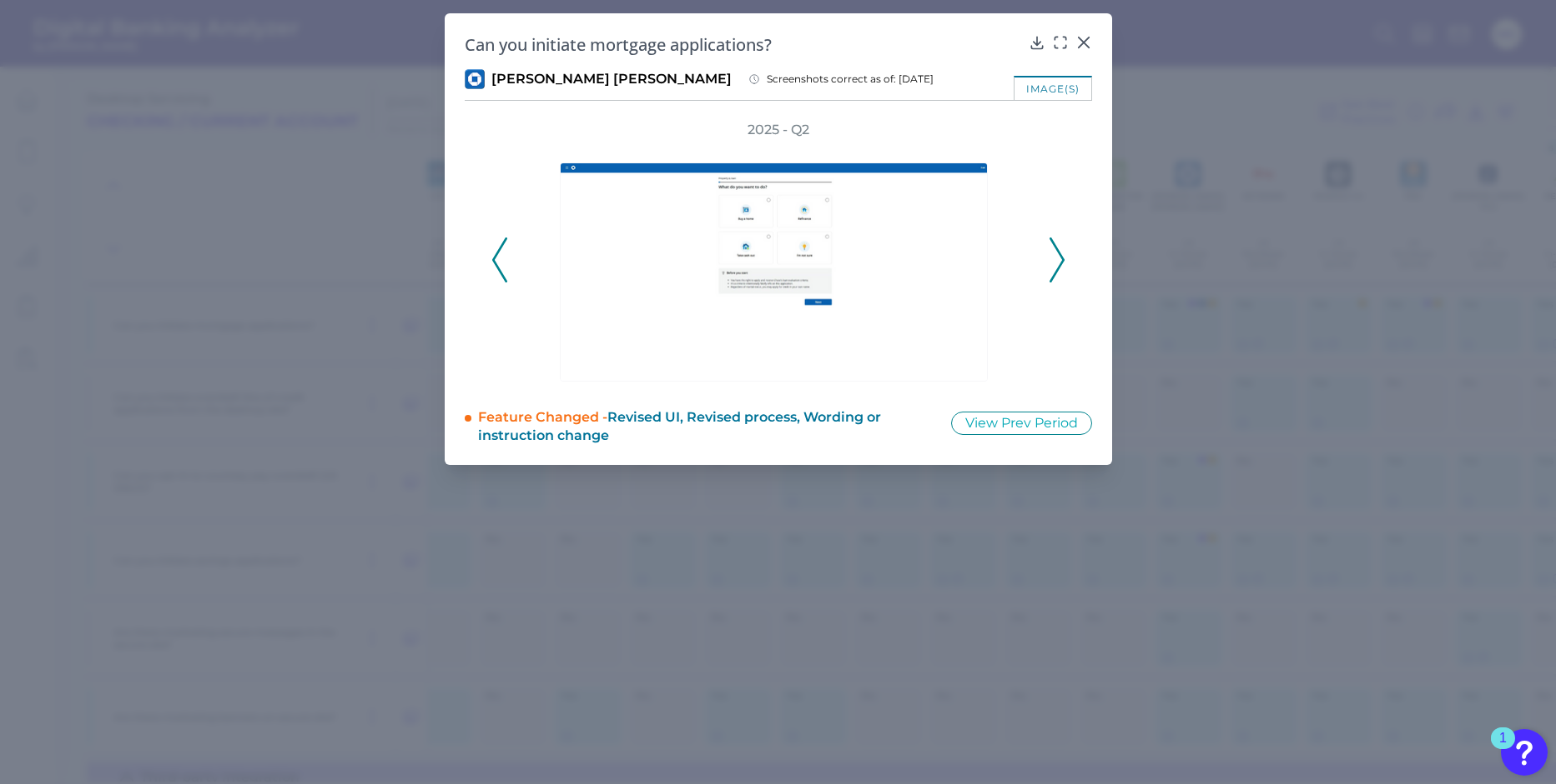
click at [1056, 254] on icon at bounding box center [1056, 260] width 15 height 45
click at [1055, 255] on icon at bounding box center [1056, 260] width 15 height 45
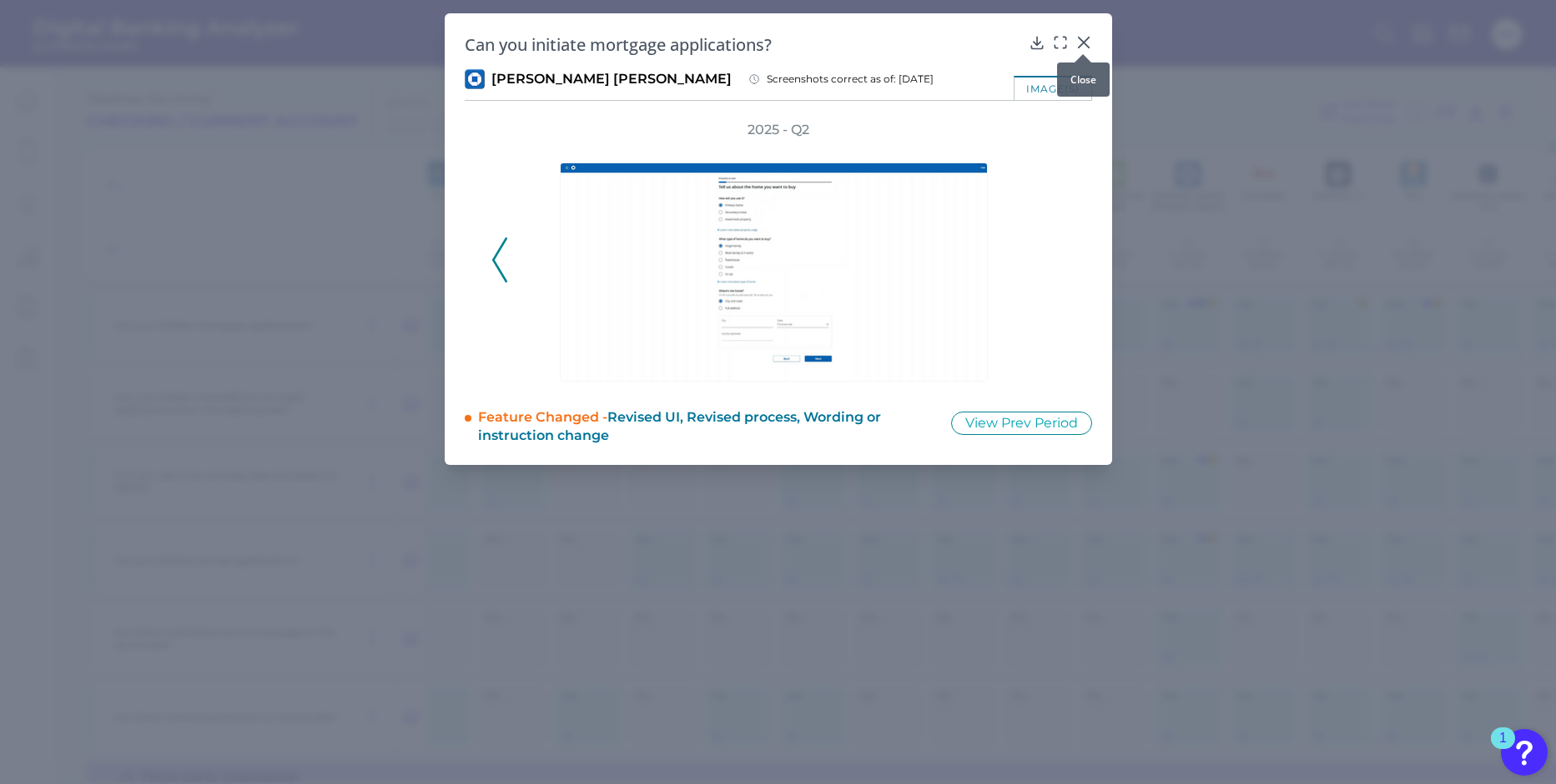
click at [1085, 46] on div at bounding box center [1082, 54] width 17 height 17
click at [1088, 44] on icon at bounding box center [1083, 42] width 17 height 17
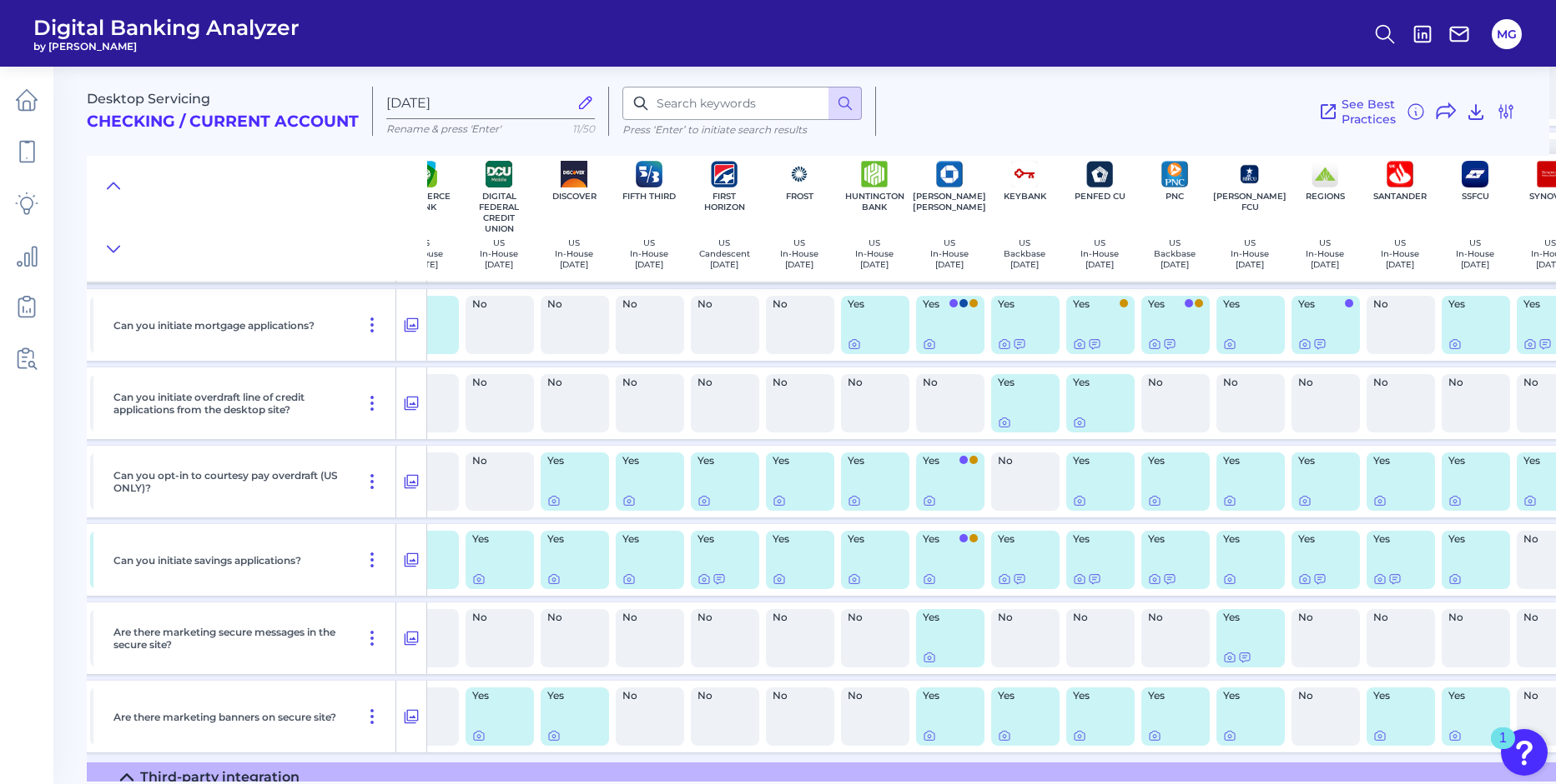
scroll to position [815, 884]
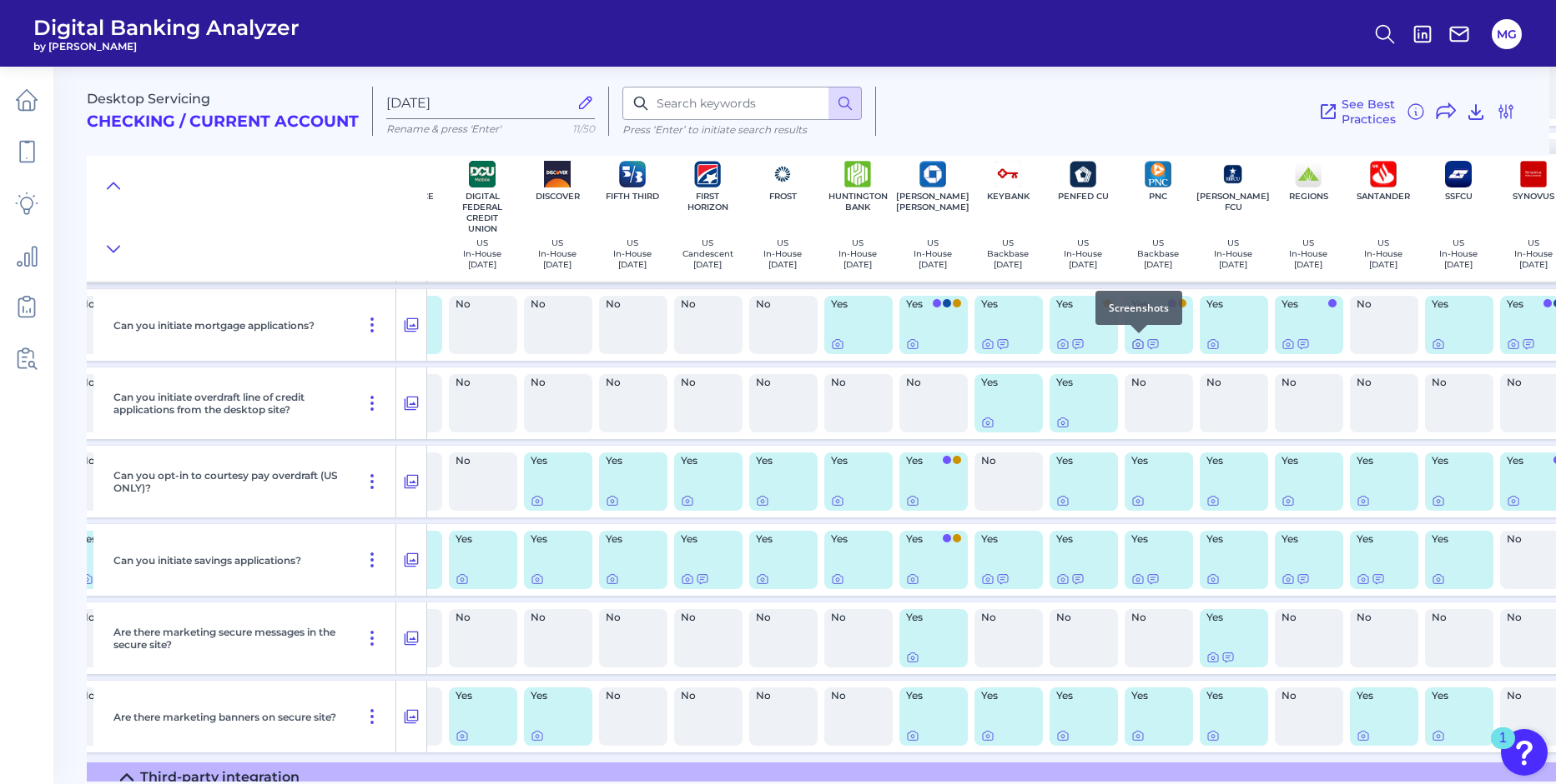
click at [1140, 346] on icon at bounding box center [1138, 344] width 14 height 14
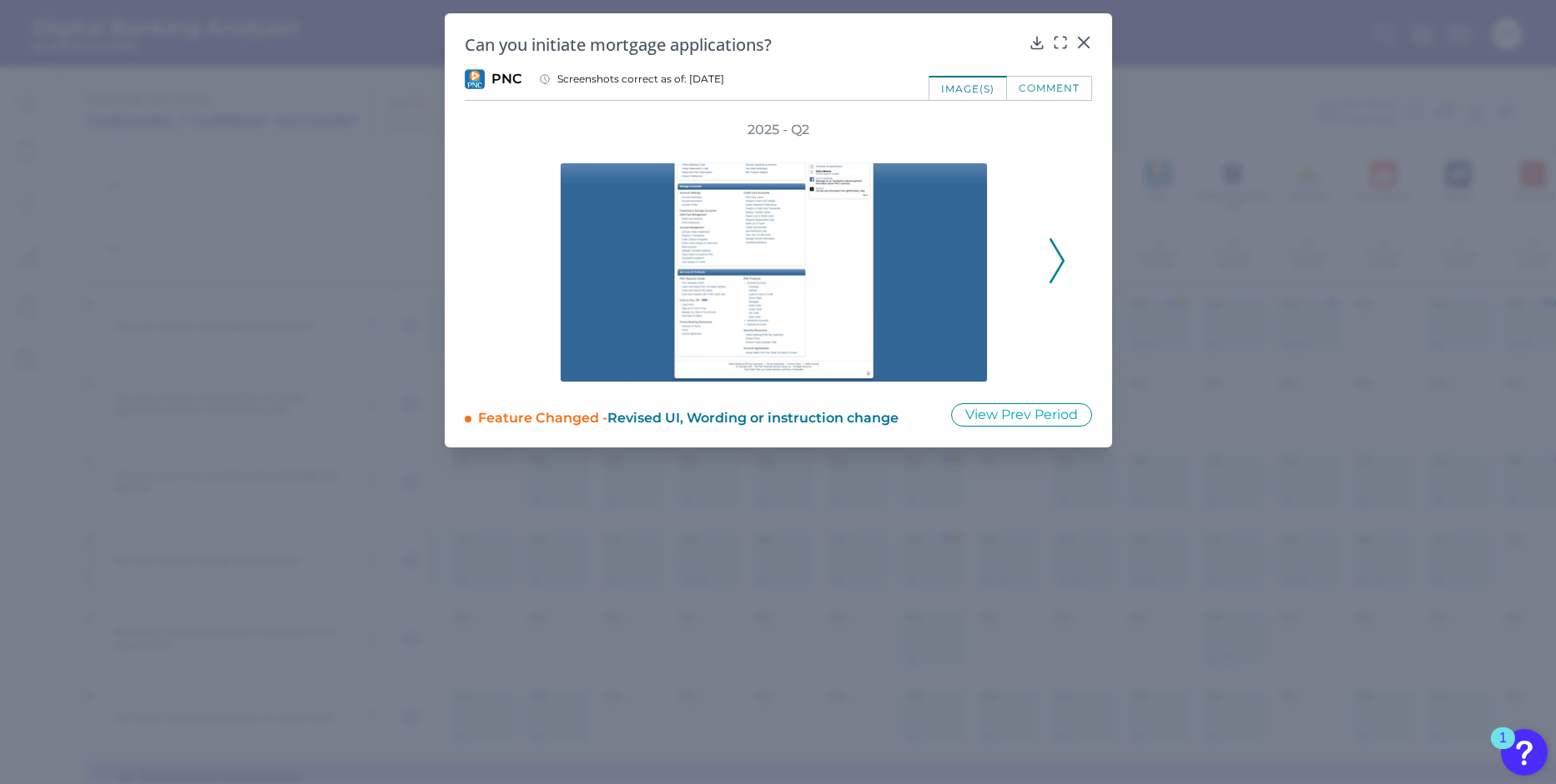
click at [1055, 258] on icon at bounding box center [1056, 261] width 15 height 45
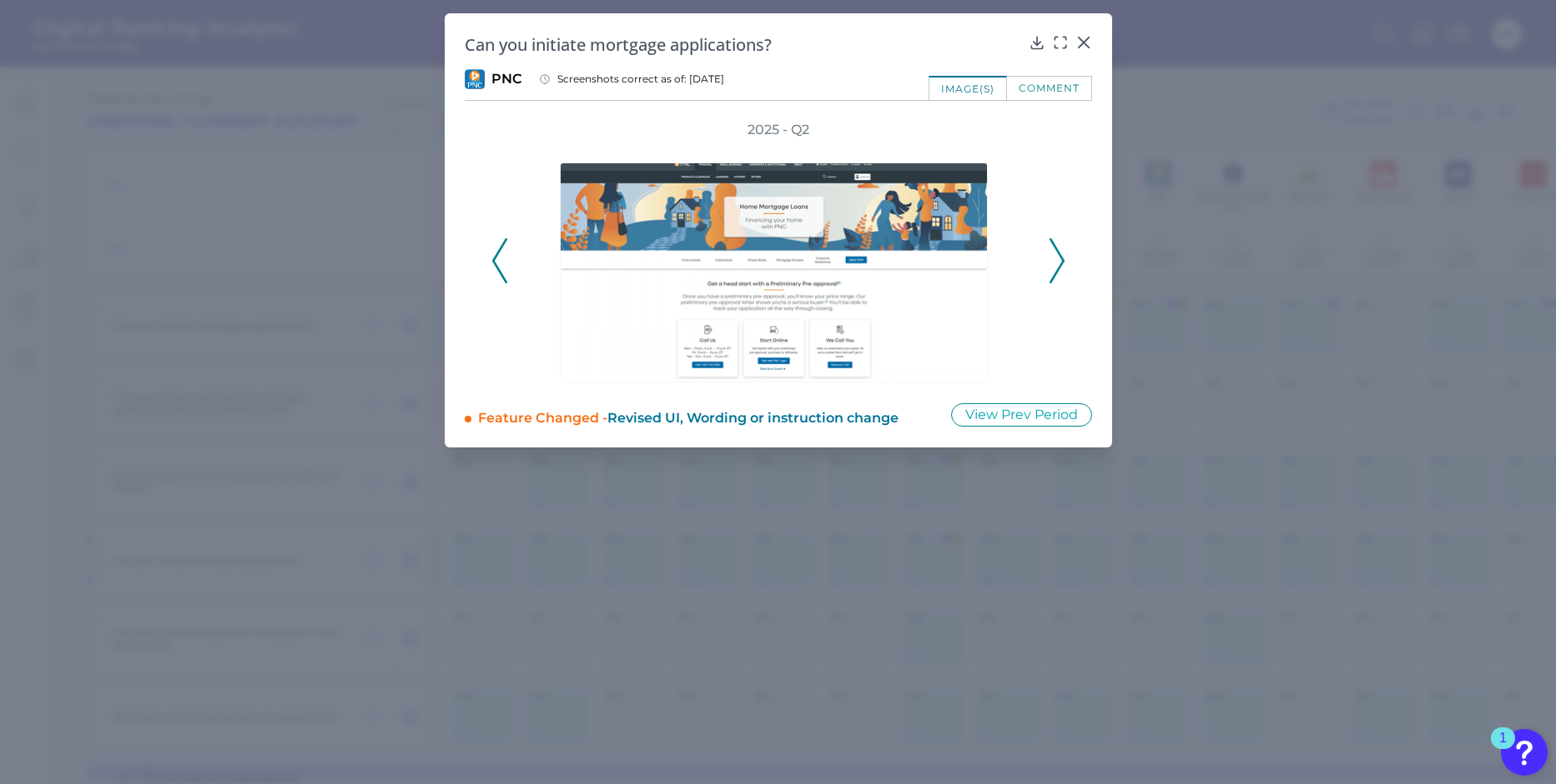
click at [1055, 258] on icon at bounding box center [1056, 261] width 15 height 45
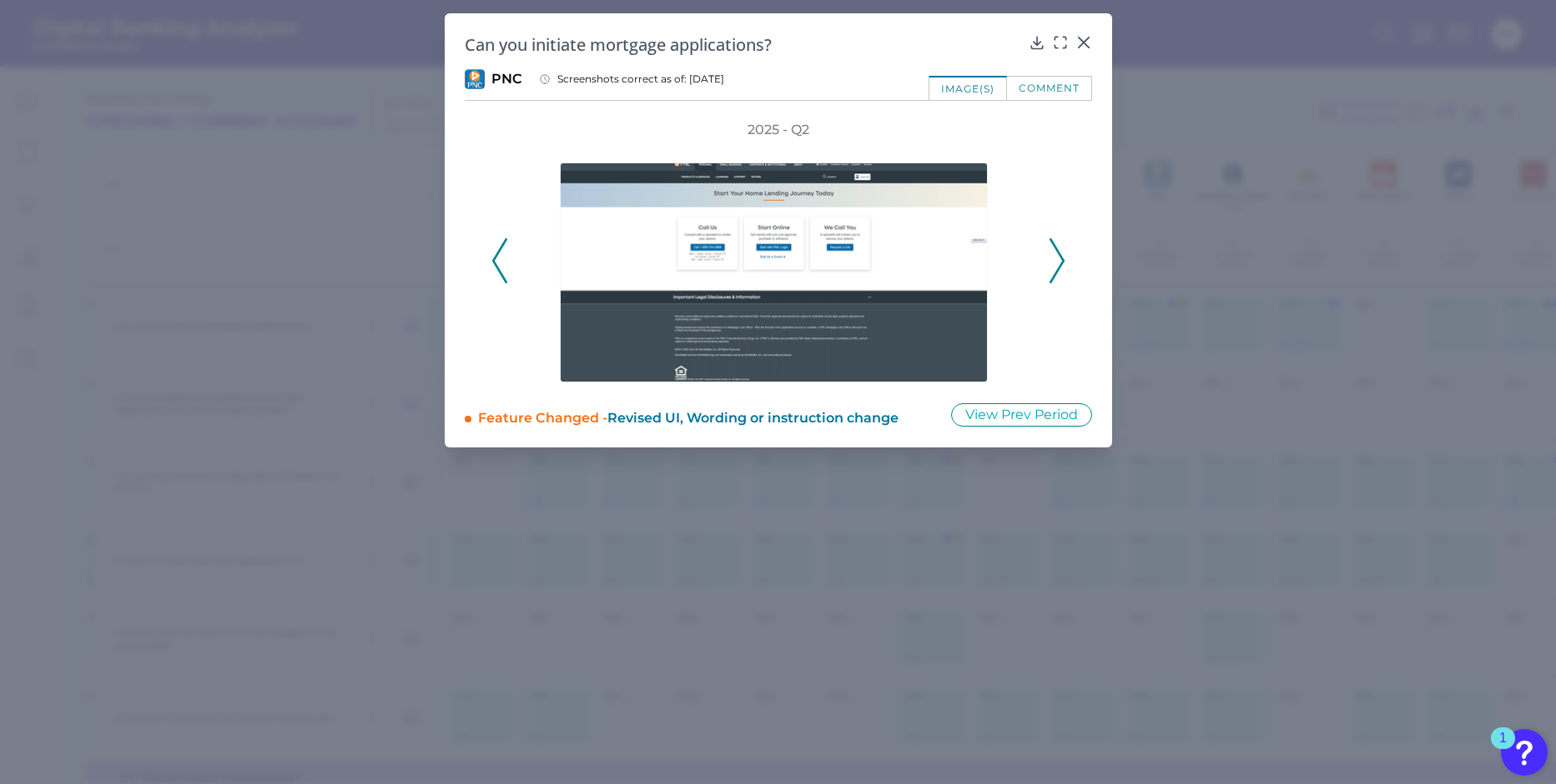
click at [1055, 258] on icon at bounding box center [1056, 261] width 15 height 45
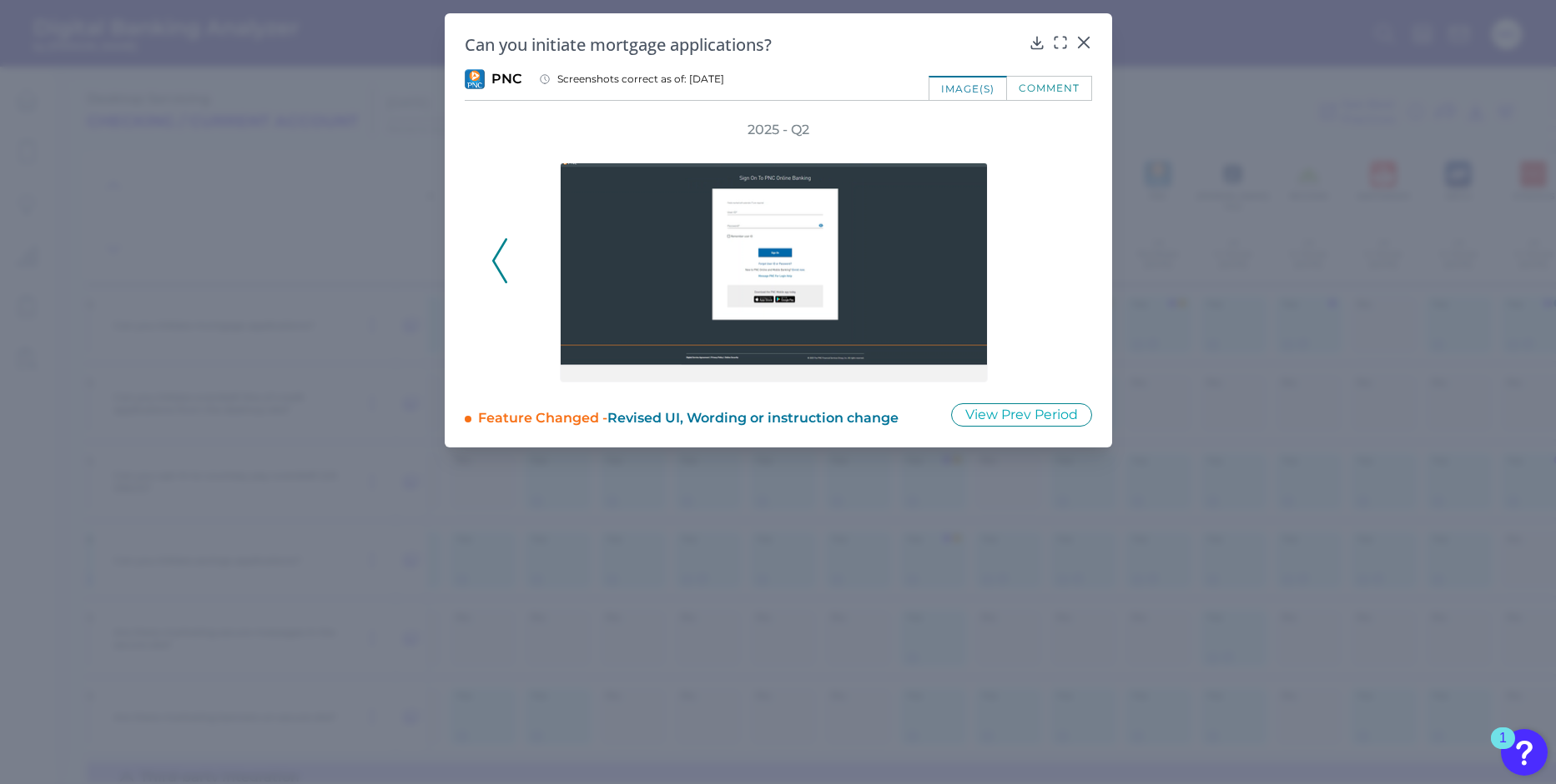
click at [1054, 258] on div "2025 - Q2" at bounding box center [778, 251] width 574 height 262
click at [1083, 47] on div at bounding box center [1082, 54] width 17 height 17
click at [1081, 43] on icon at bounding box center [1083, 42] width 10 height 10
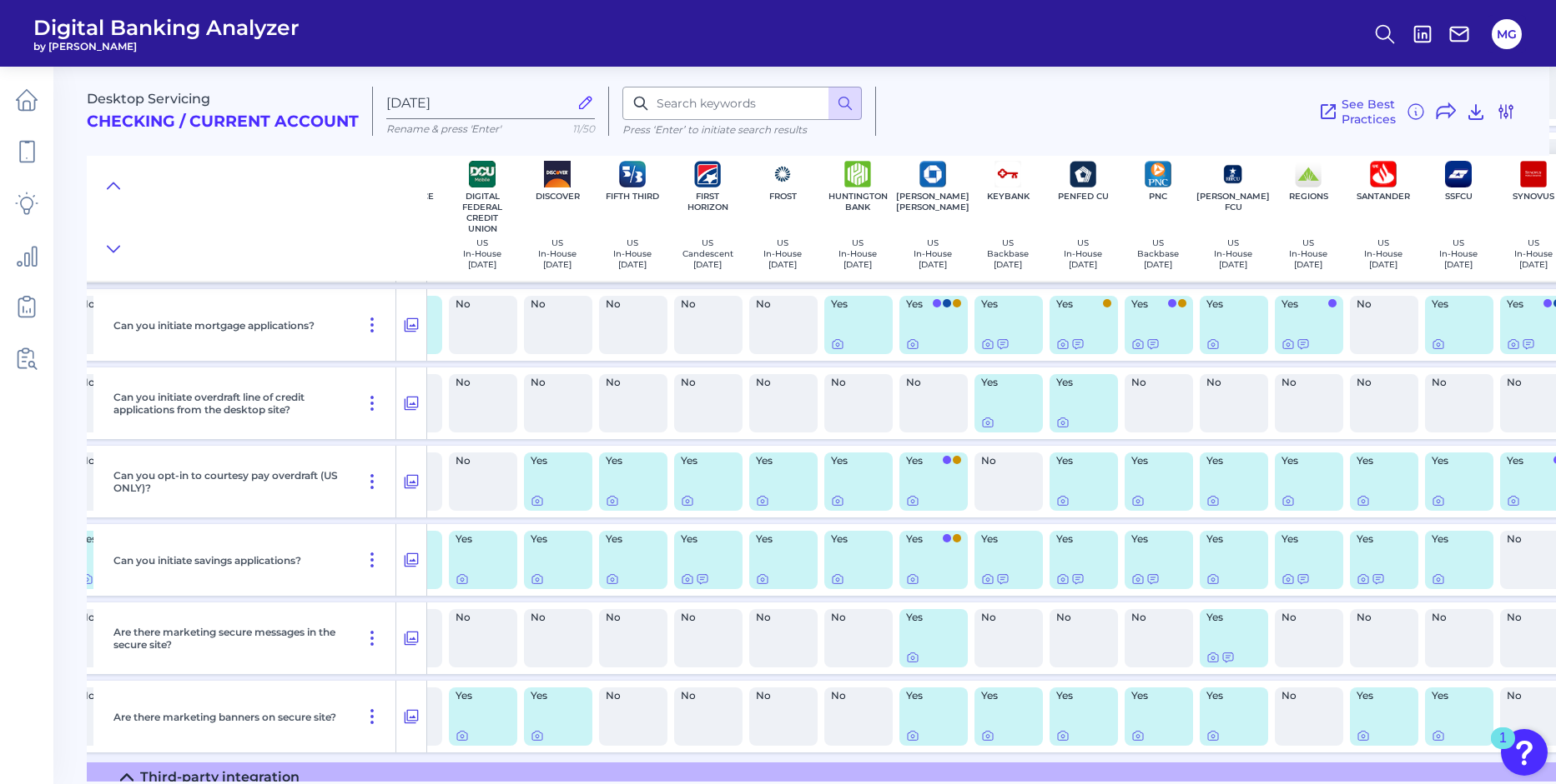
click at [1514, 114] on icon at bounding box center [1505, 112] width 20 height 20
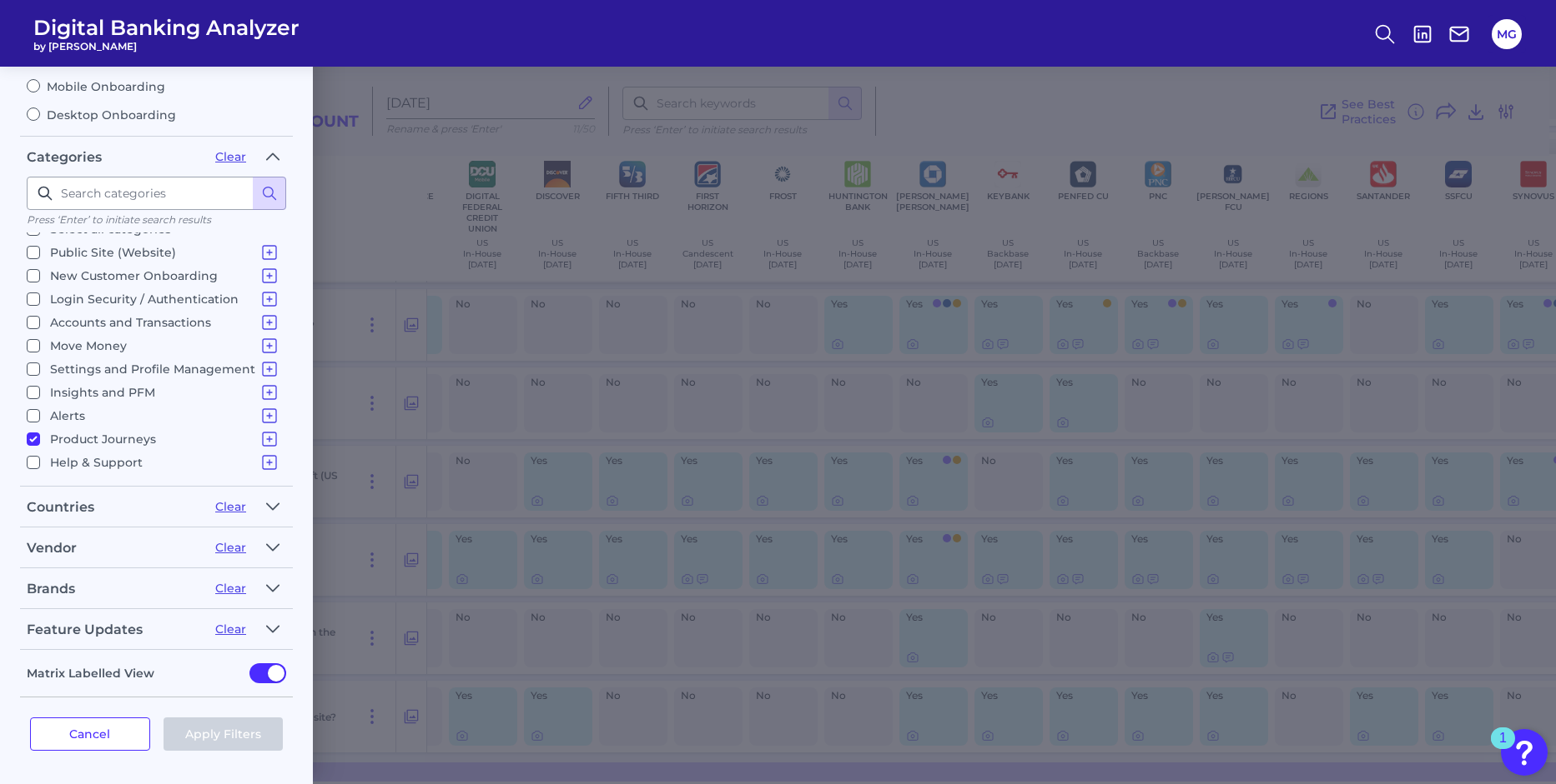
scroll to position [17, 0]
click at [1507, 115] on icon at bounding box center [1506, 112] width 14 height 14
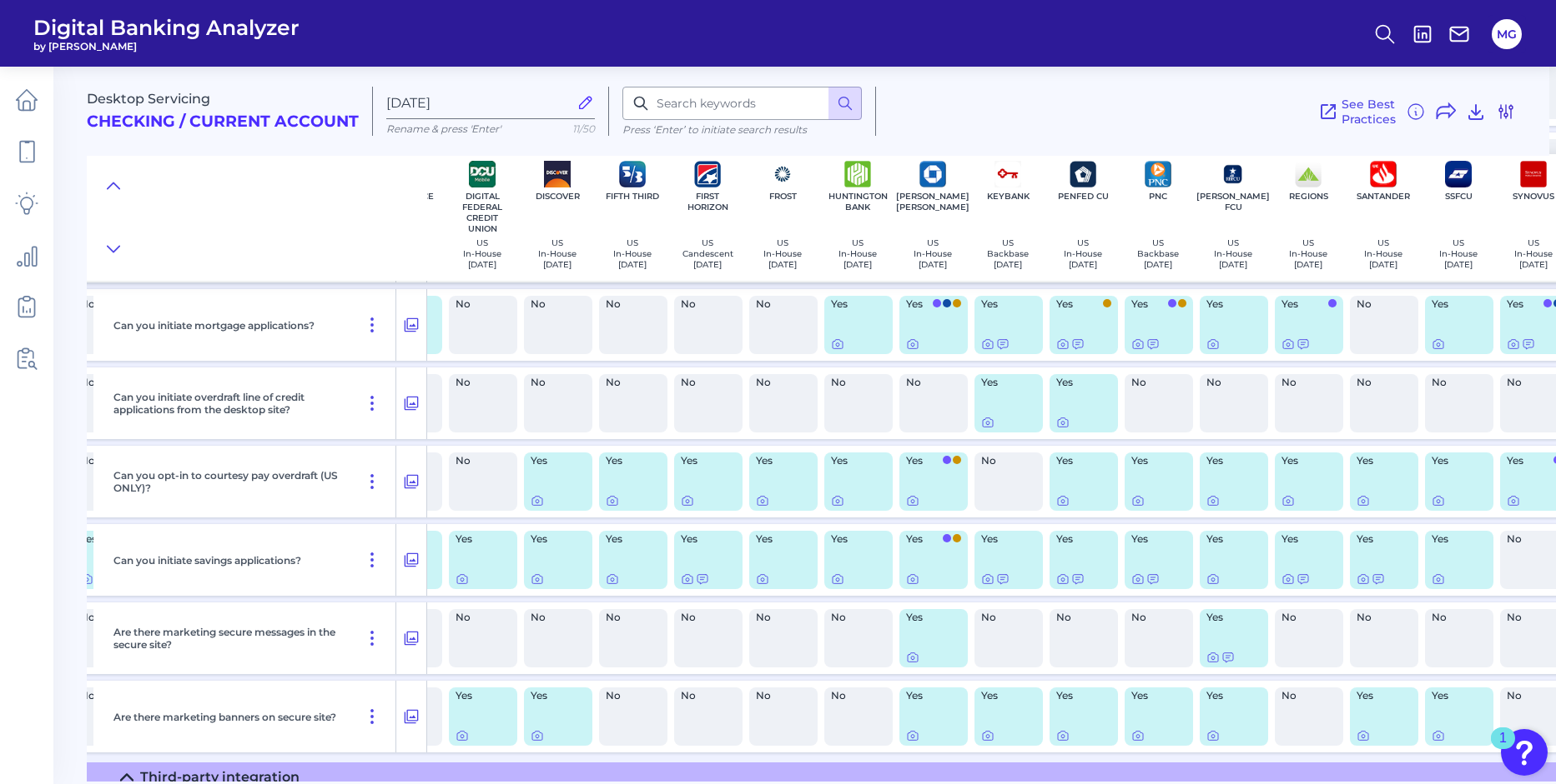
scroll to position [0, 0]
click at [1507, 115] on icon at bounding box center [1506, 112] width 14 height 14
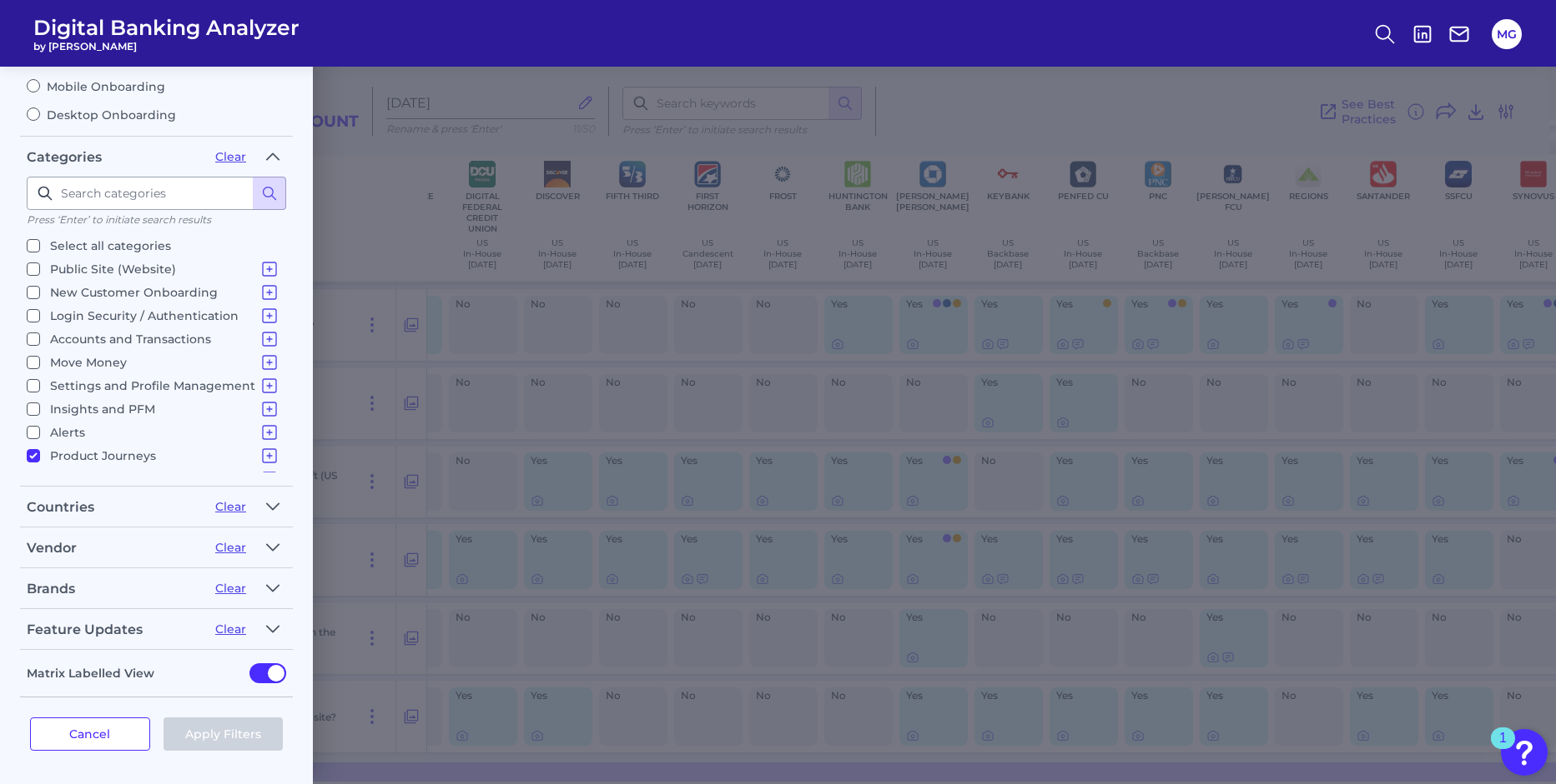
scroll to position [17, 0]
drag, startPoint x: 1505, startPoint y: 114, endPoint x: 1041, endPoint y: 64, distance: 466.7
click at [1500, 113] on div "See Best Practices Filters Clear all filters Experience Reset Mobile Servicing …" at bounding box center [1196, 111] width 640 height 49
